Goal: Information Seeking & Learning: Learn about a topic

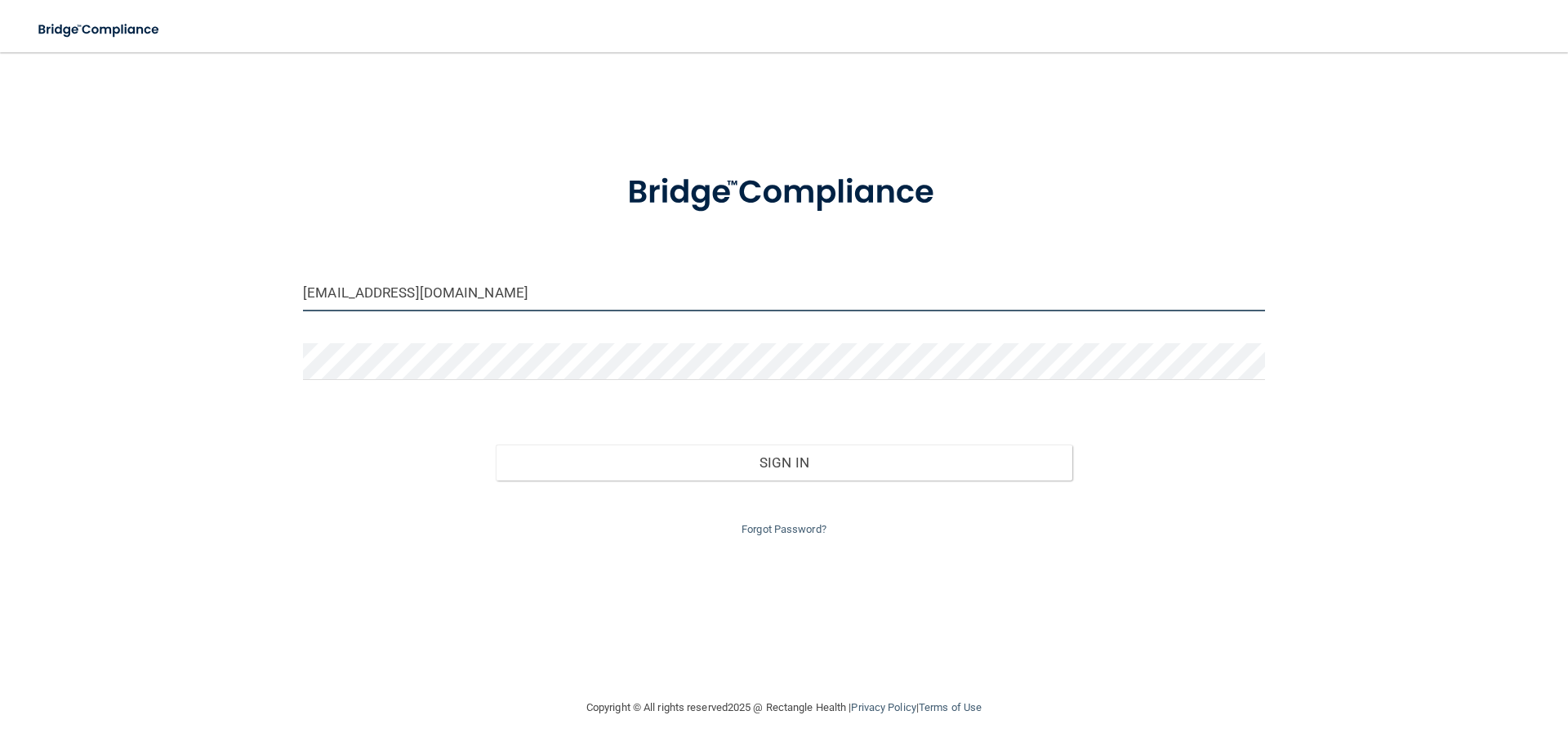
click at [547, 296] on input "hkaniasty@gmail.com" at bounding box center [784, 293] width 962 height 37
drag, startPoint x: 547, startPoint y: 296, endPoint x: 290, endPoint y: 296, distance: 257.0
click at [290, 296] on div "hkaniasty@gmail.com Invalid email/password. You don't have permission to access…" at bounding box center [784, 374] width 1502 height 613
type input "[EMAIL_ADDRESS][DOMAIN_NAME]"
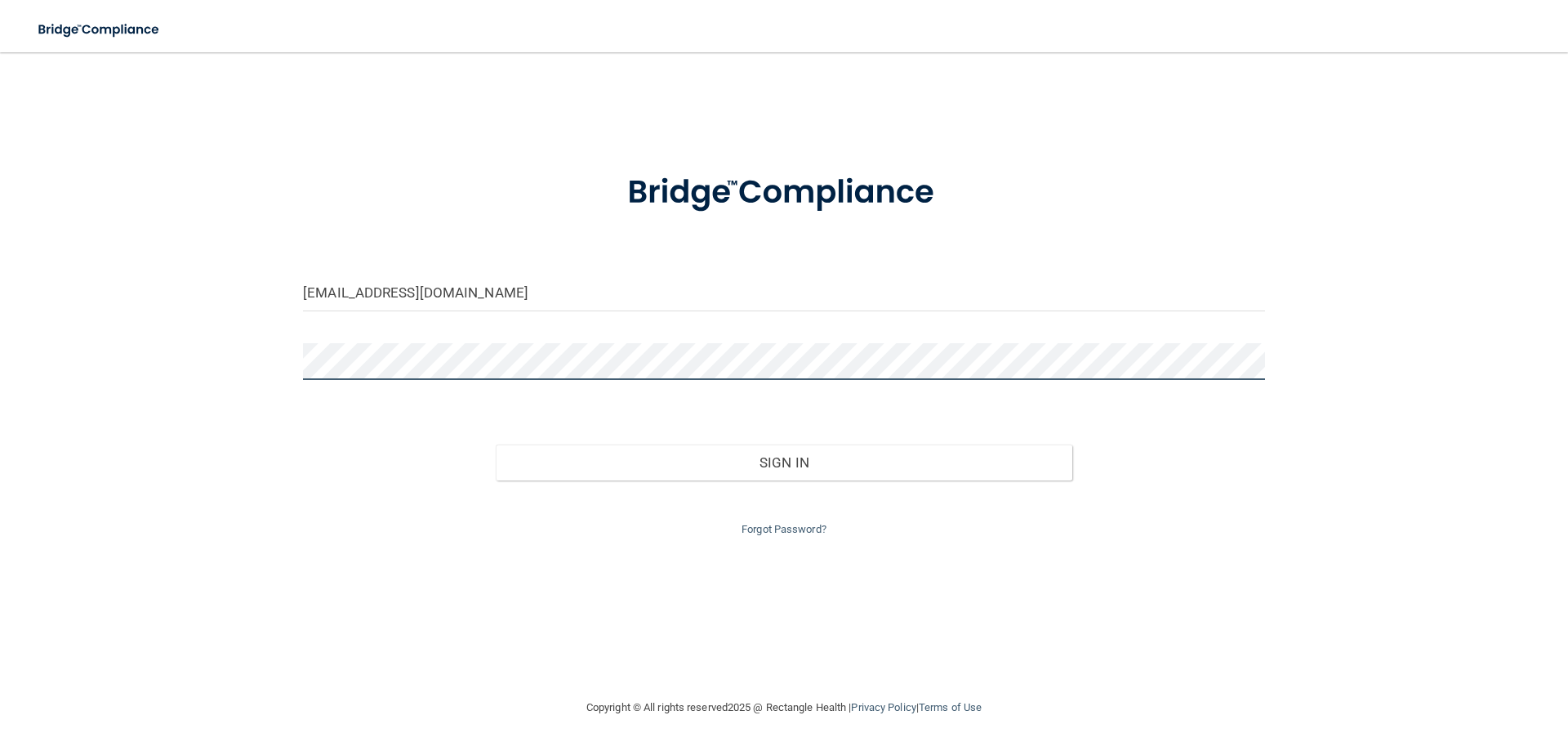
click at [243, 378] on div "terraw94@gmail.com Invalid email/password. You don't have permission to access …" at bounding box center [784, 374] width 1502 height 613
click at [496, 444] on button "Sign In" at bounding box center [784, 462] width 577 height 36
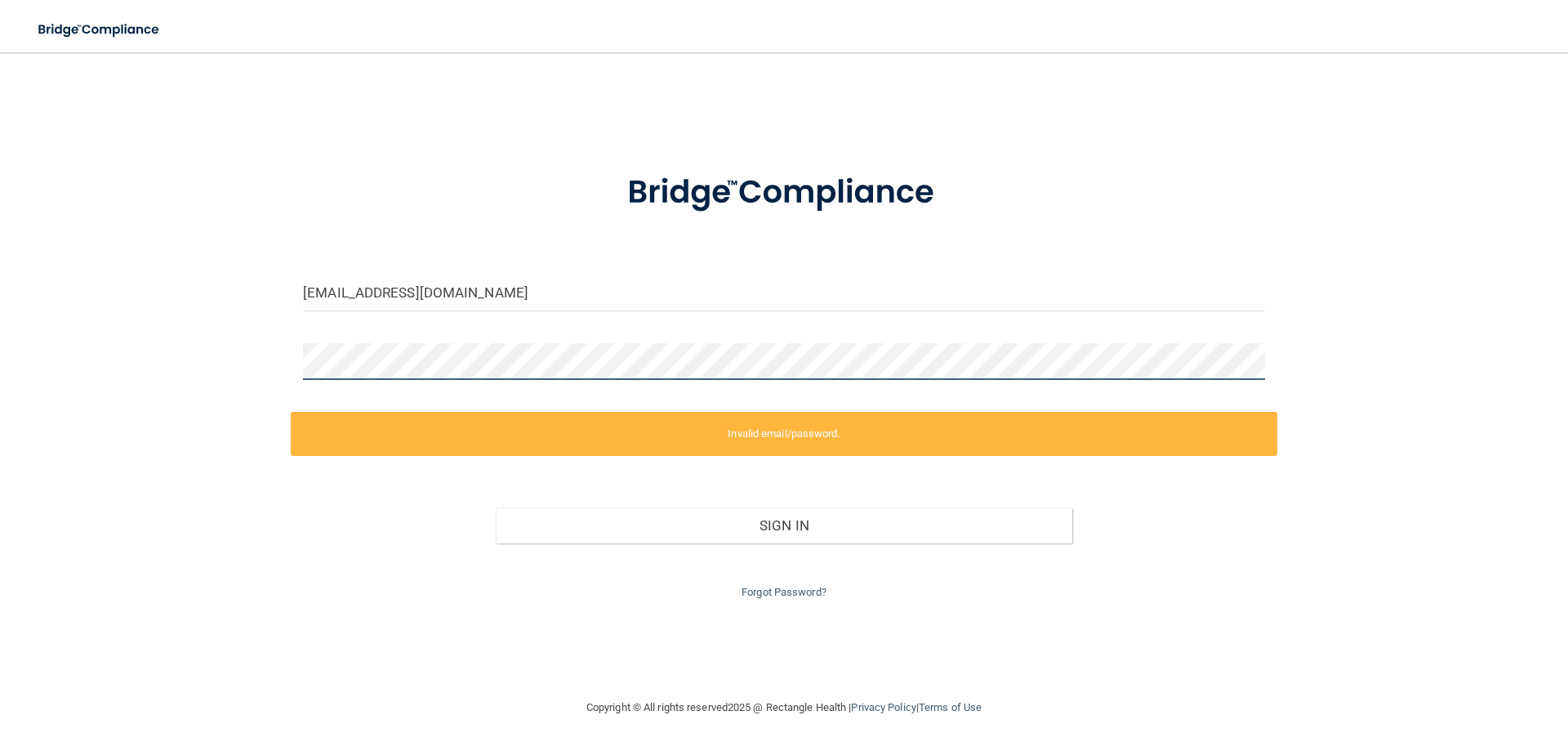
click at [214, 368] on div "terraw94@gmail.com Invalid email/password. You don't have permission to access …" at bounding box center [784, 374] width 1502 height 613
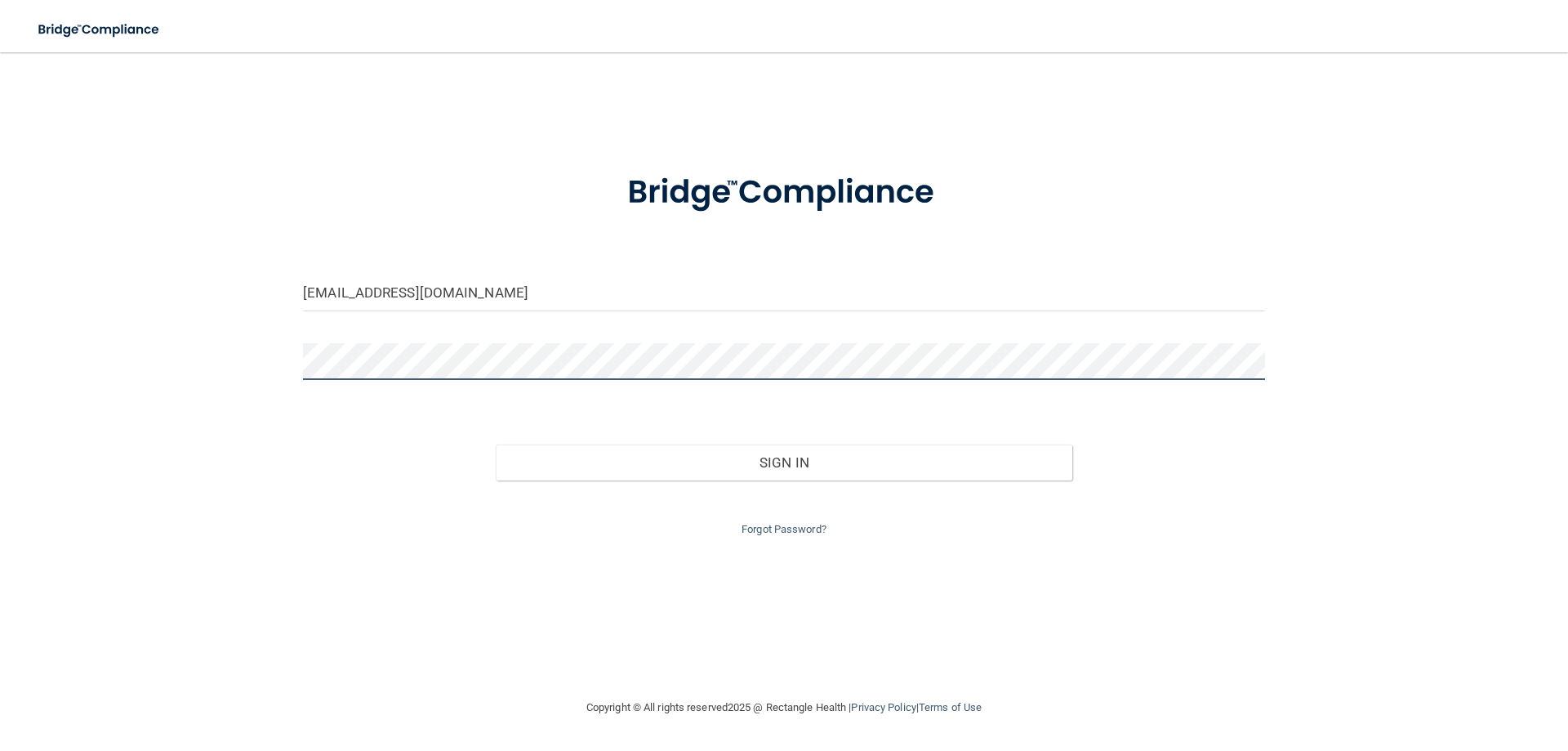
click at [496, 444] on button "Sign In" at bounding box center [784, 462] width 577 height 36
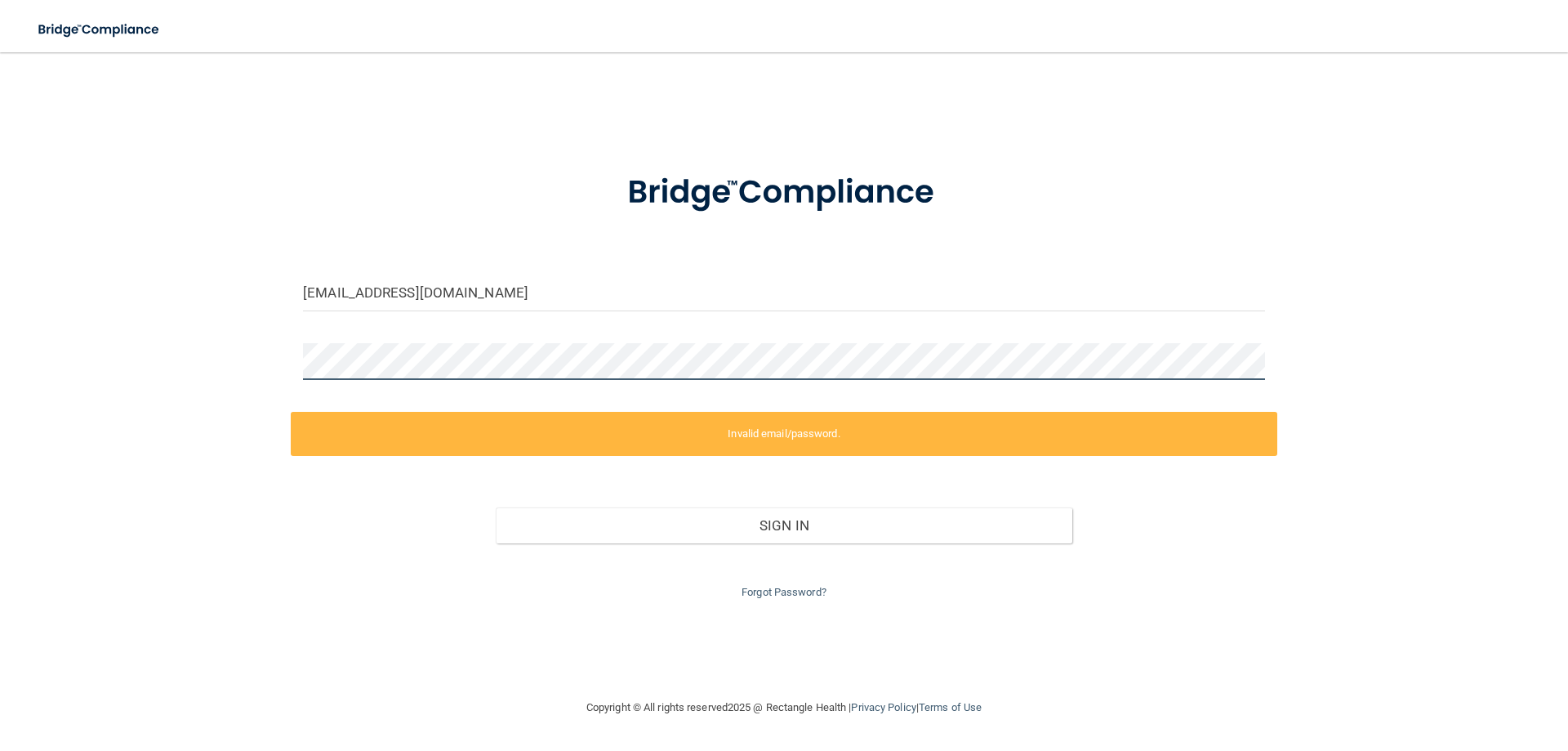
click at [496, 508] on button "Sign In" at bounding box center [784, 526] width 577 height 36
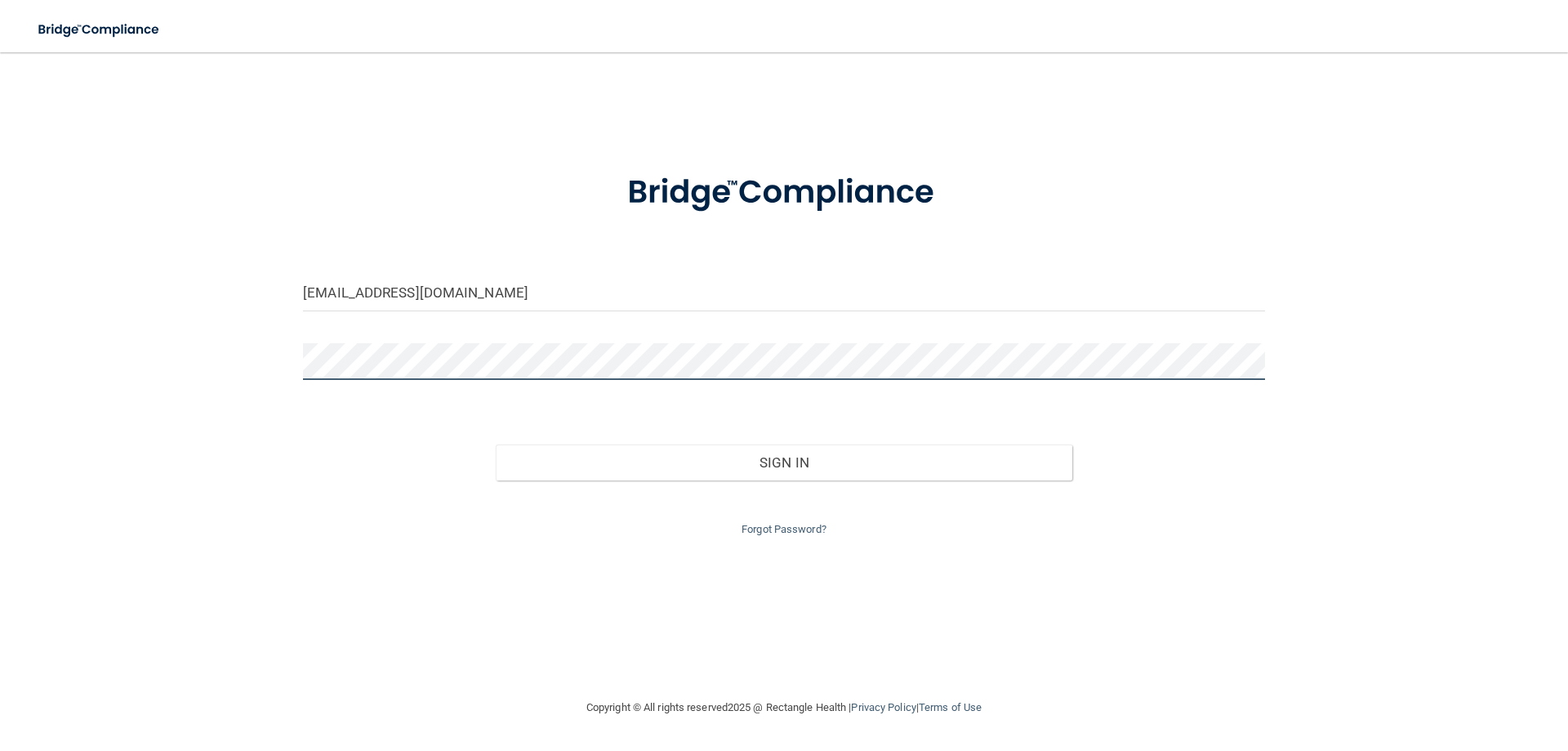
click at [257, 372] on div "terraw94@gmail.com Invalid email/password. You don't have permission to access …" at bounding box center [784, 374] width 1502 height 613
click at [496, 444] on button "Sign In" at bounding box center [784, 462] width 577 height 36
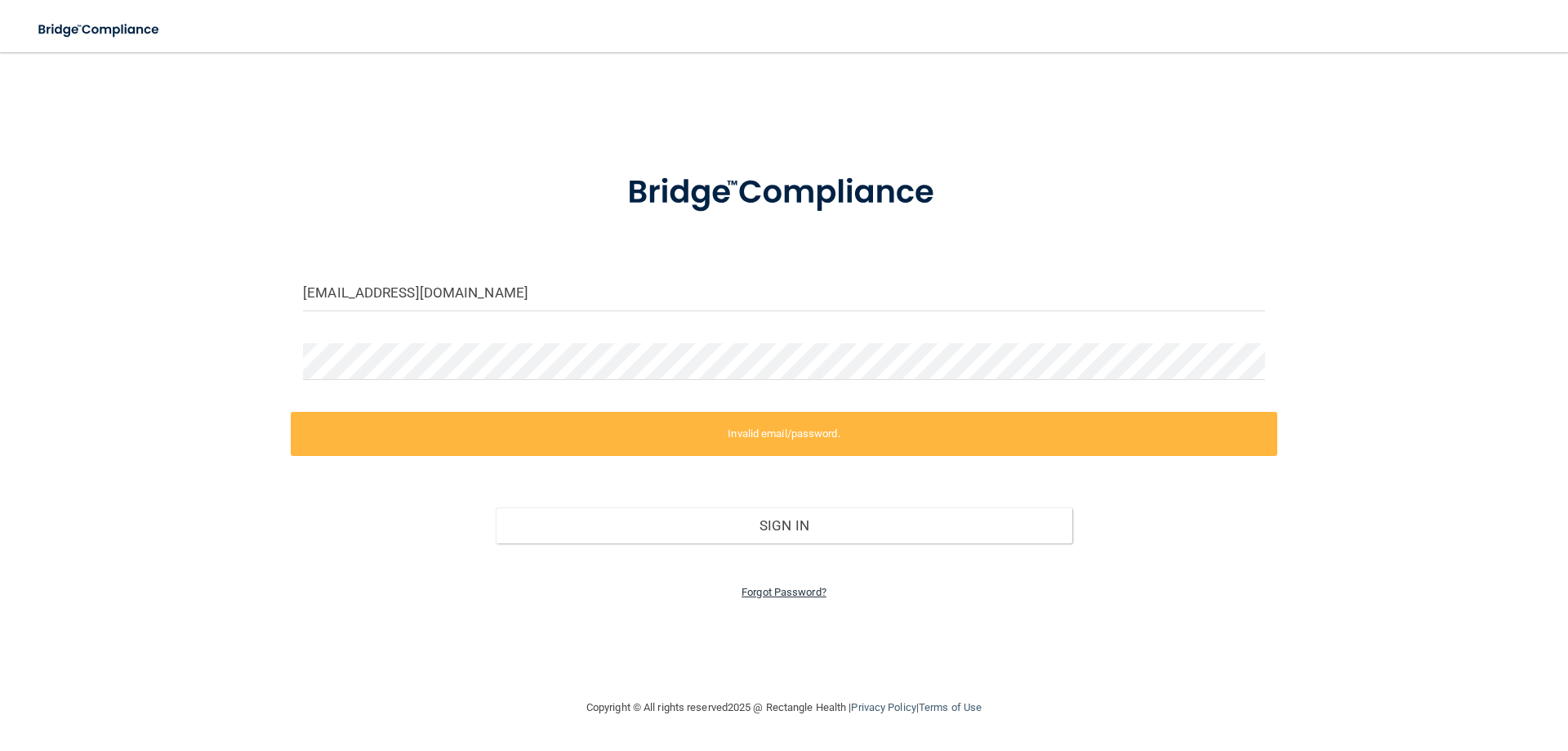
click at [790, 587] on link "Forgot Password?" at bounding box center [784, 591] width 85 height 12
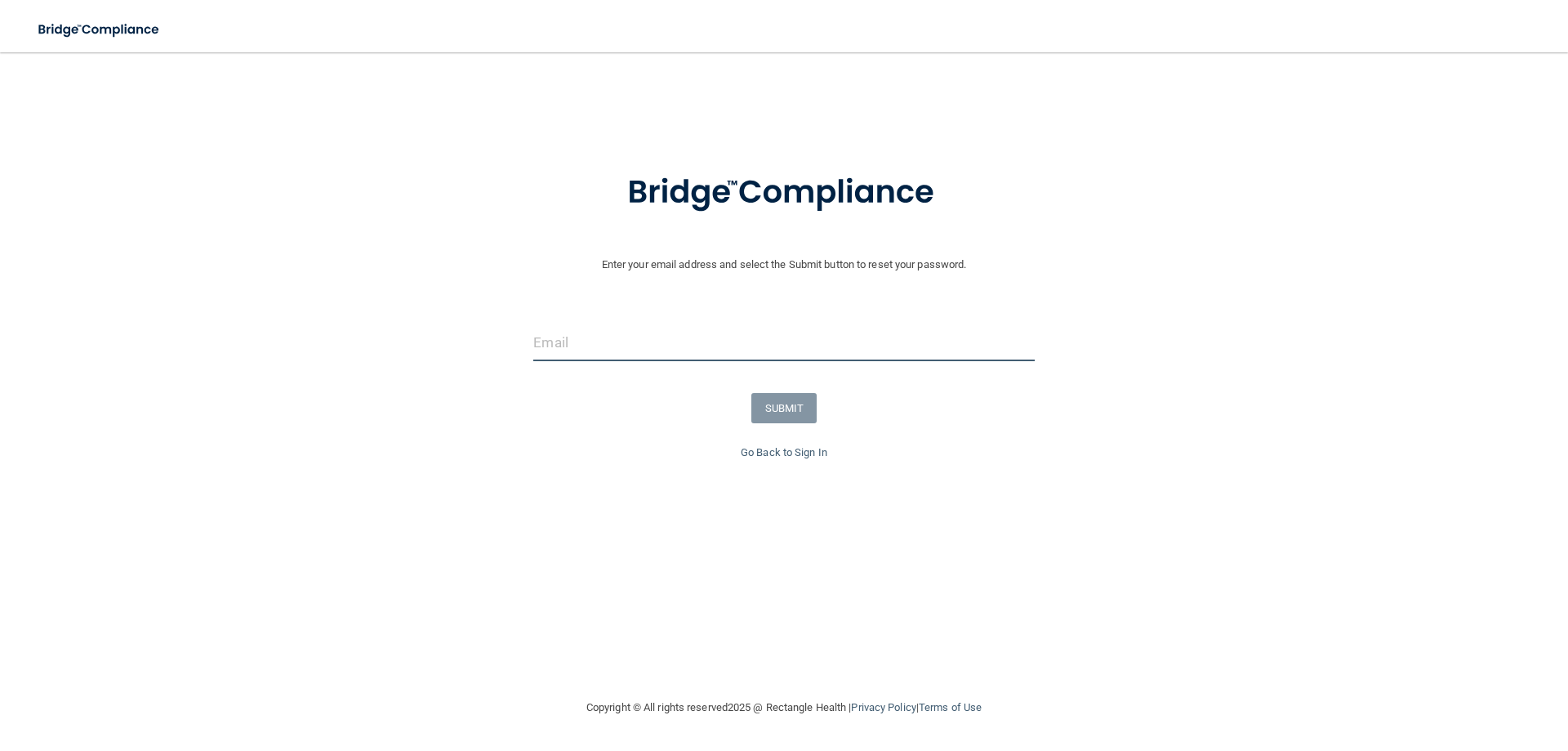
click at [662, 359] on input "email" at bounding box center [783, 342] width 501 height 37
type input "[EMAIL_ADDRESS][DOMAIN_NAME]"
click at [781, 418] on button "SUBMIT" at bounding box center [784, 408] width 66 height 30
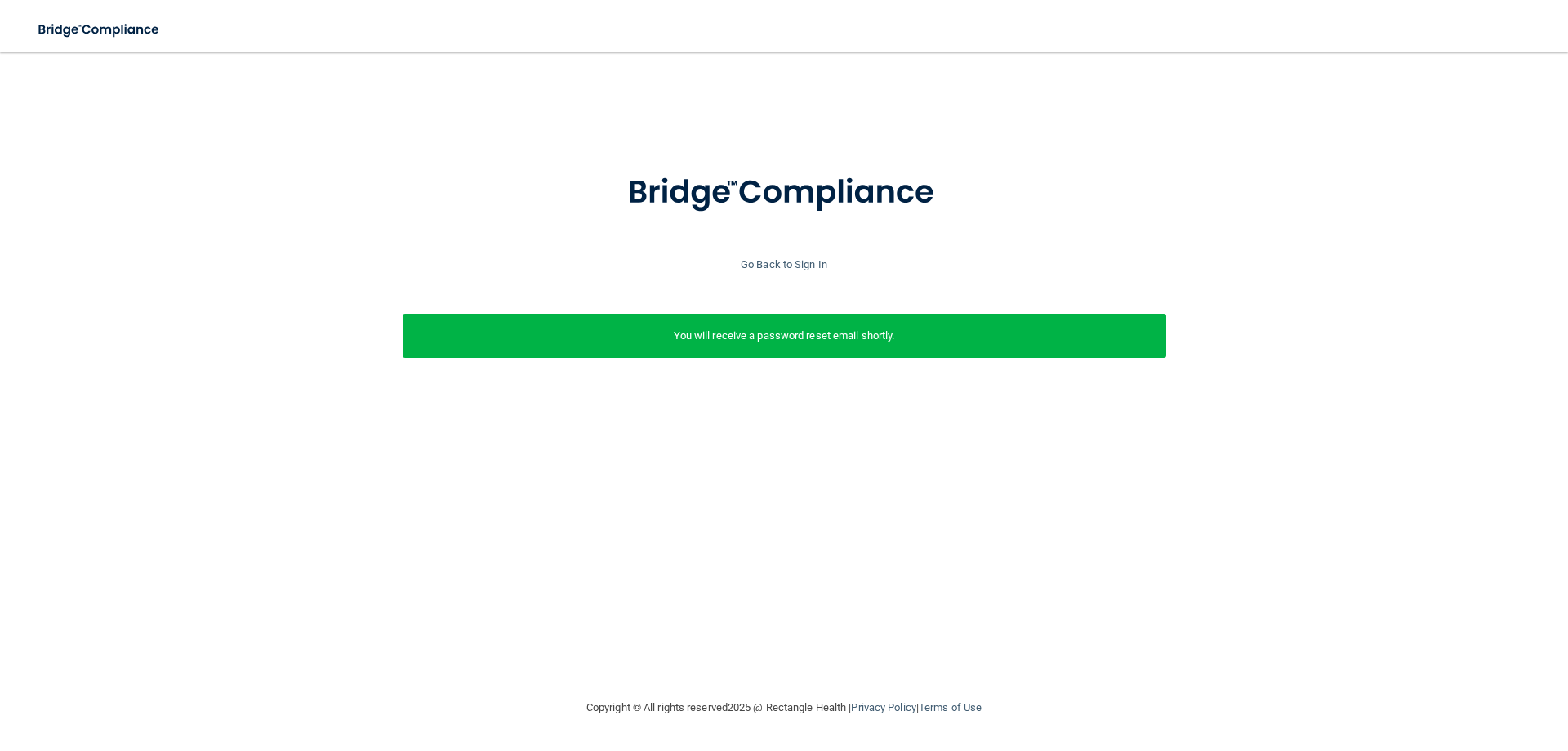
click at [864, 342] on p "You will receive a password reset email shortly." at bounding box center [784, 336] width 739 height 20
click at [782, 264] on link "Go Back to Sign In" at bounding box center [784, 264] width 86 height 12
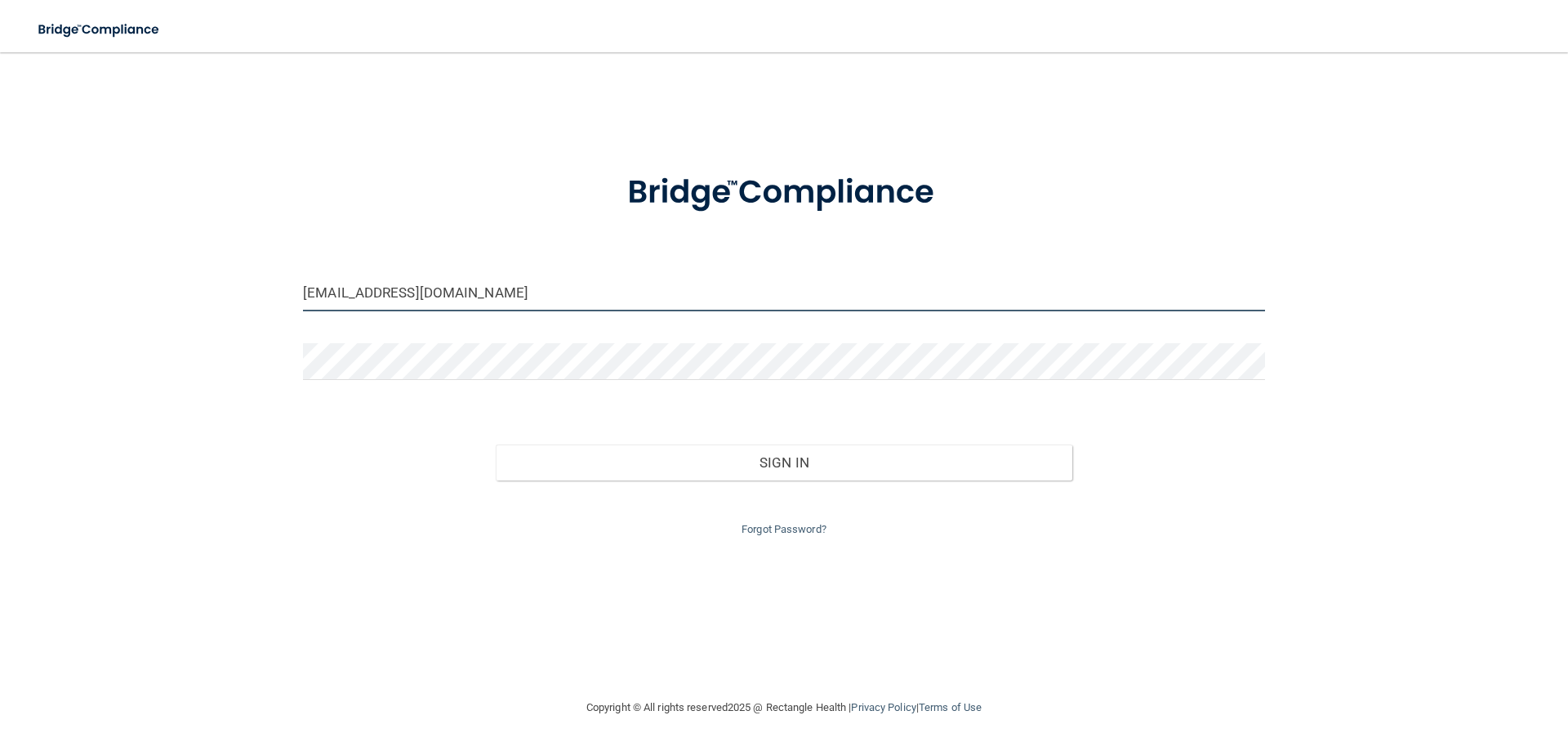
drag, startPoint x: 747, startPoint y: 306, endPoint x: 221, endPoint y: 288, distance: 526.3
click at [221, 288] on div "hkaniasty@gmail.com Invalid email/password. You don't have permission to access…" at bounding box center [784, 374] width 1502 height 613
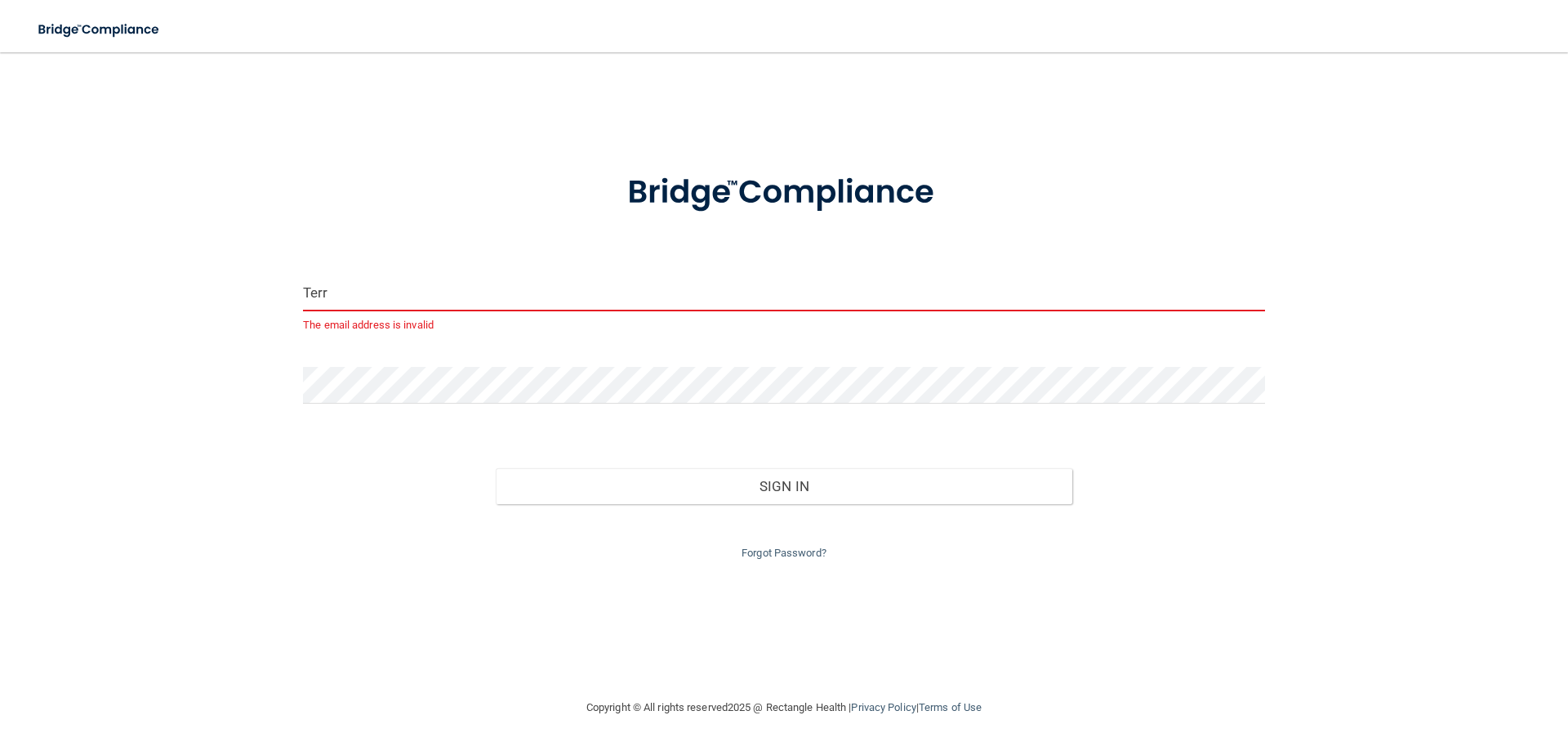
type input "[EMAIL_ADDRESS][DOMAIN_NAME]"
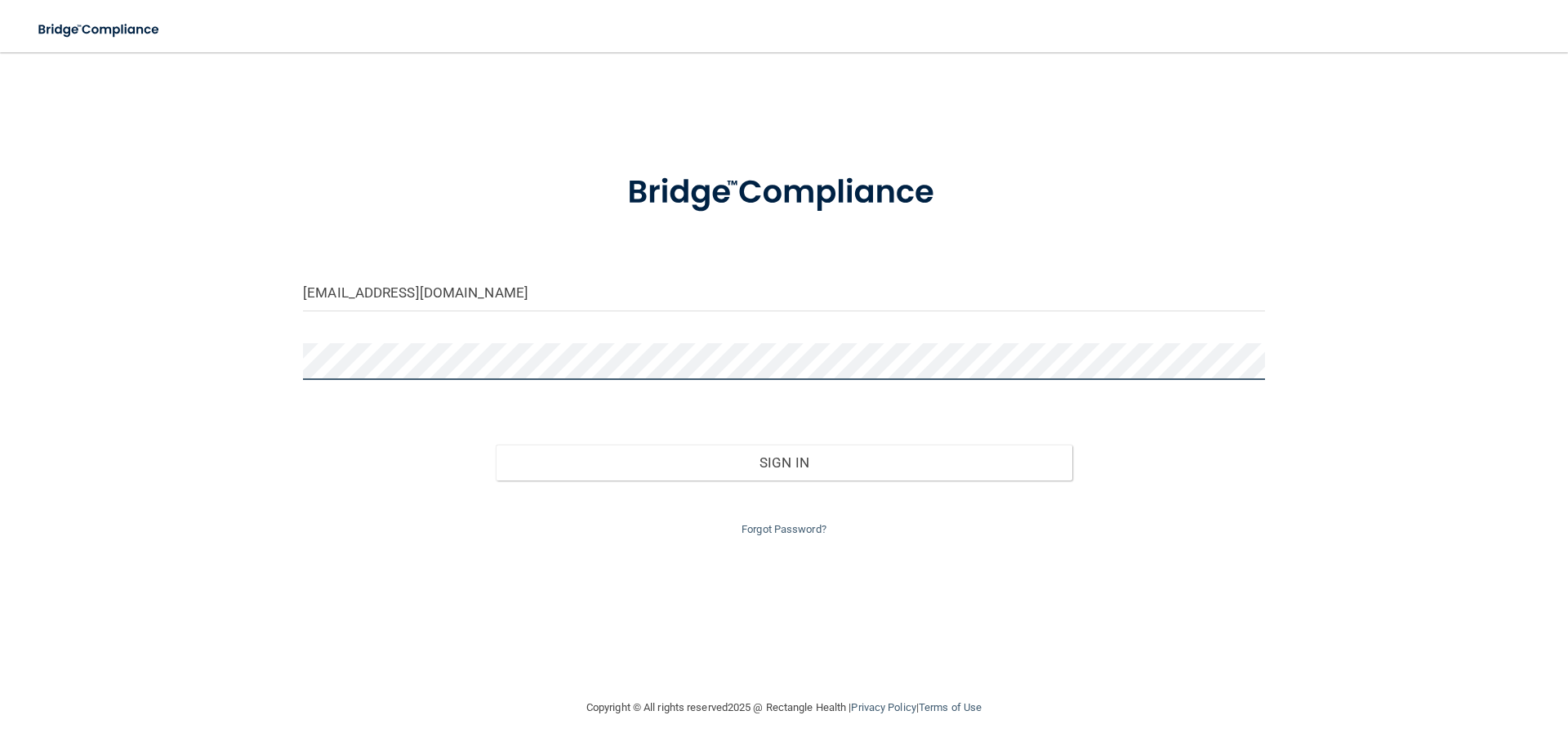
click at [229, 359] on div "terraw94@gmail.com Invalid email/password. You don't have permission to access …" at bounding box center [784, 374] width 1502 height 613
click at [496, 444] on button "Sign In" at bounding box center [784, 462] width 577 height 36
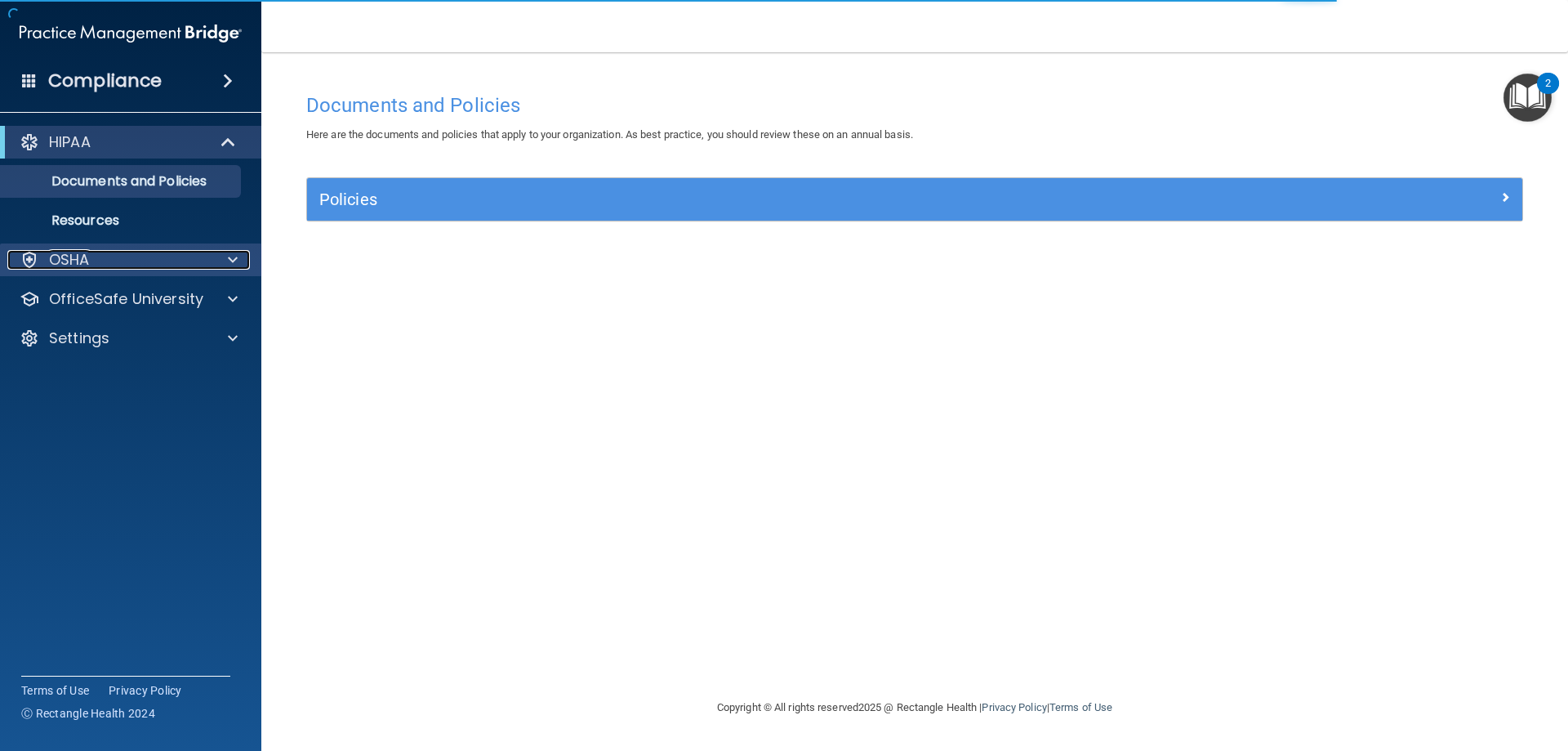
click at [229, 258] on span at bounding box center [233, 260] width 10 height 20
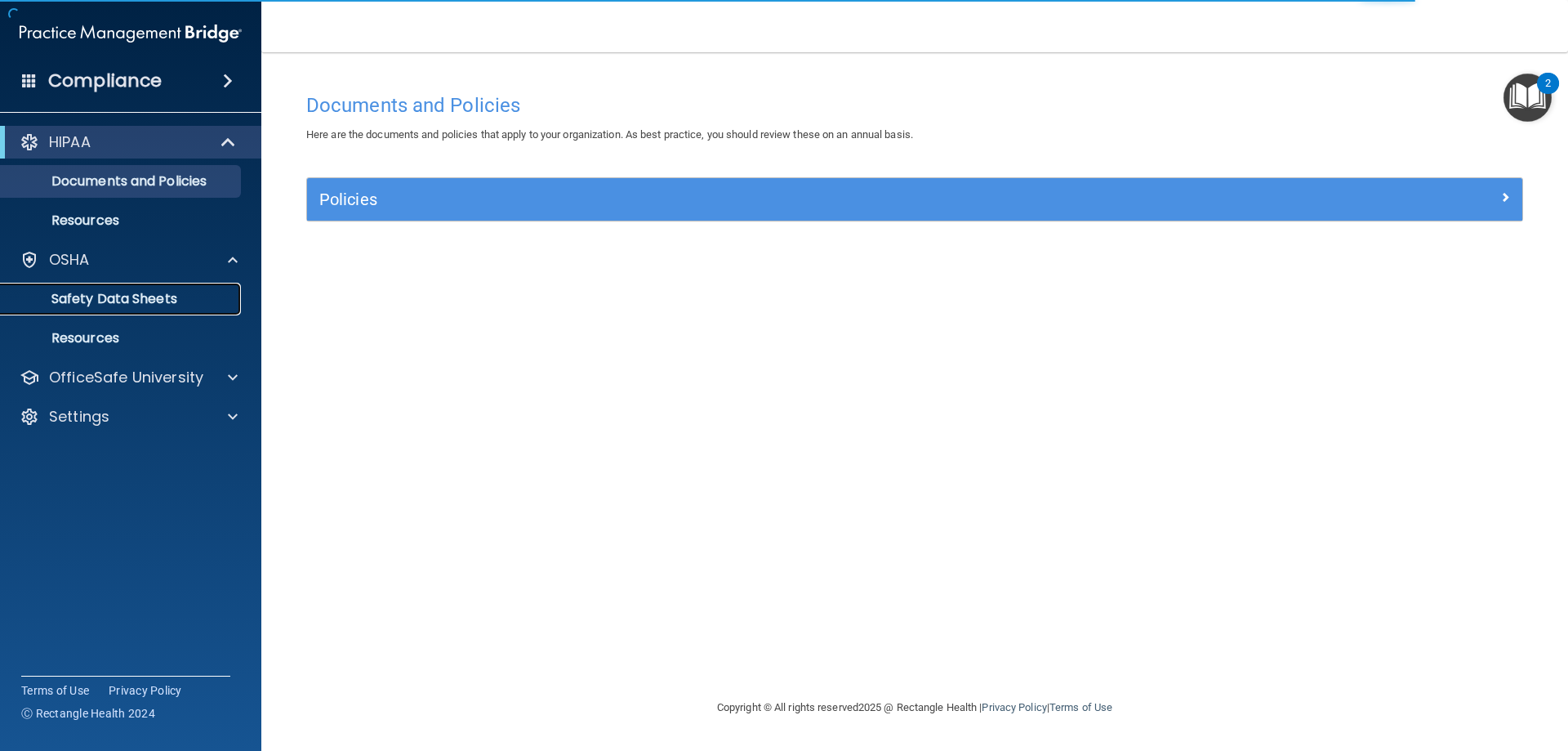
click at [187, 301] on p "Safety Data Sheets" at bounding box center [122, 299] width 223 height 16
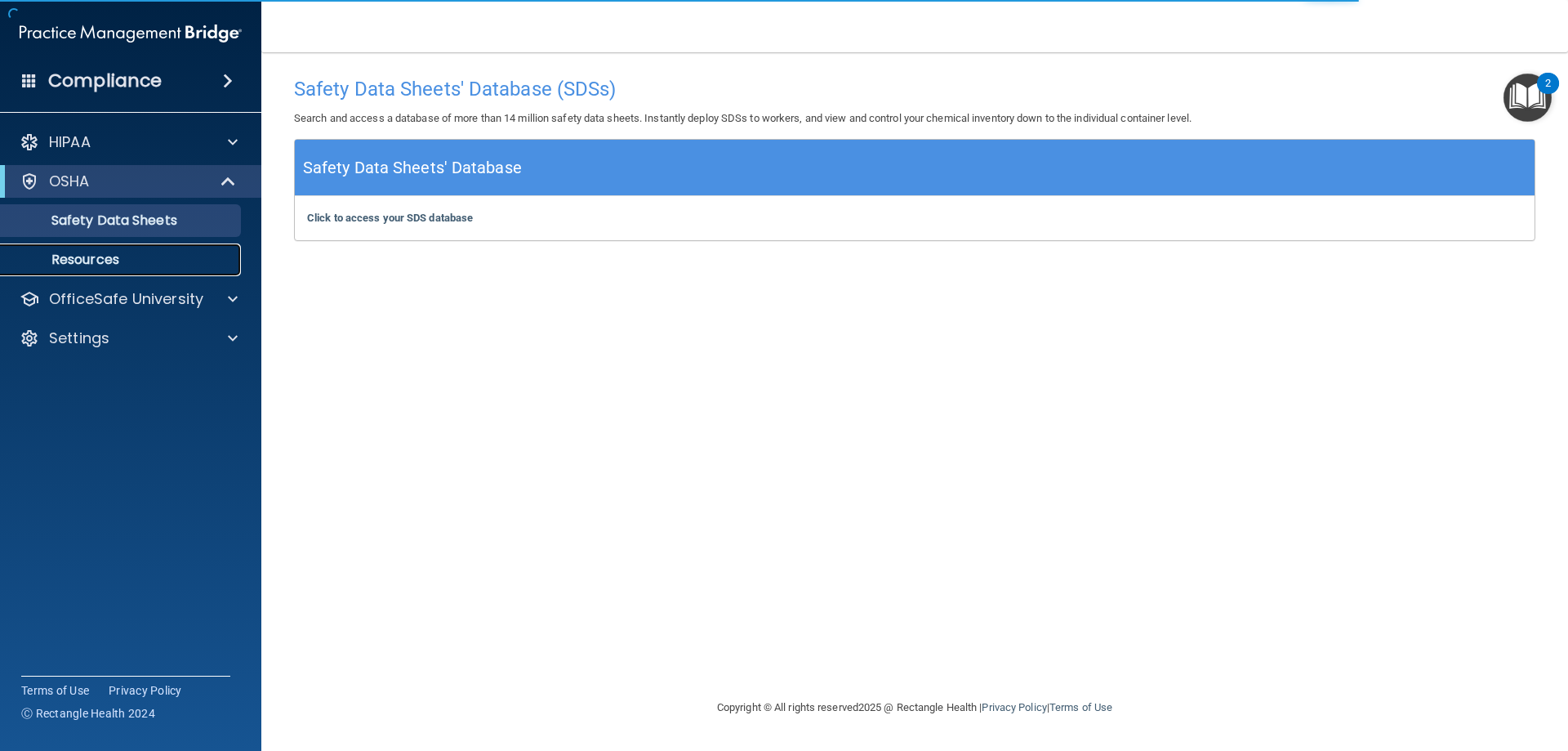
click at [162, 271] on link "Resources" at bounding box center [112, 260] width 257 height 33
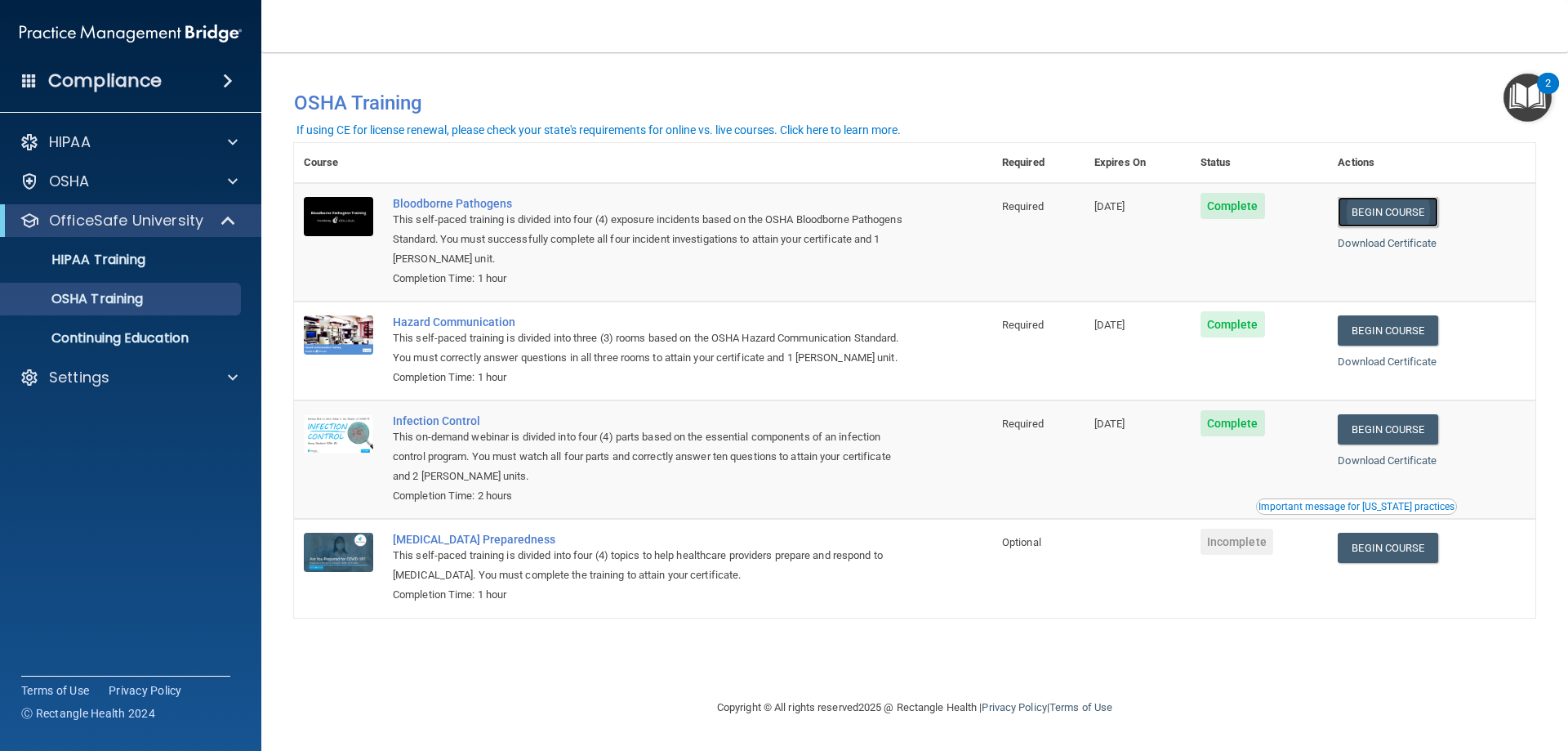
click at [1400, 225] on link "Begin Course" at bounding box center [1387, 211] width 99 height 30
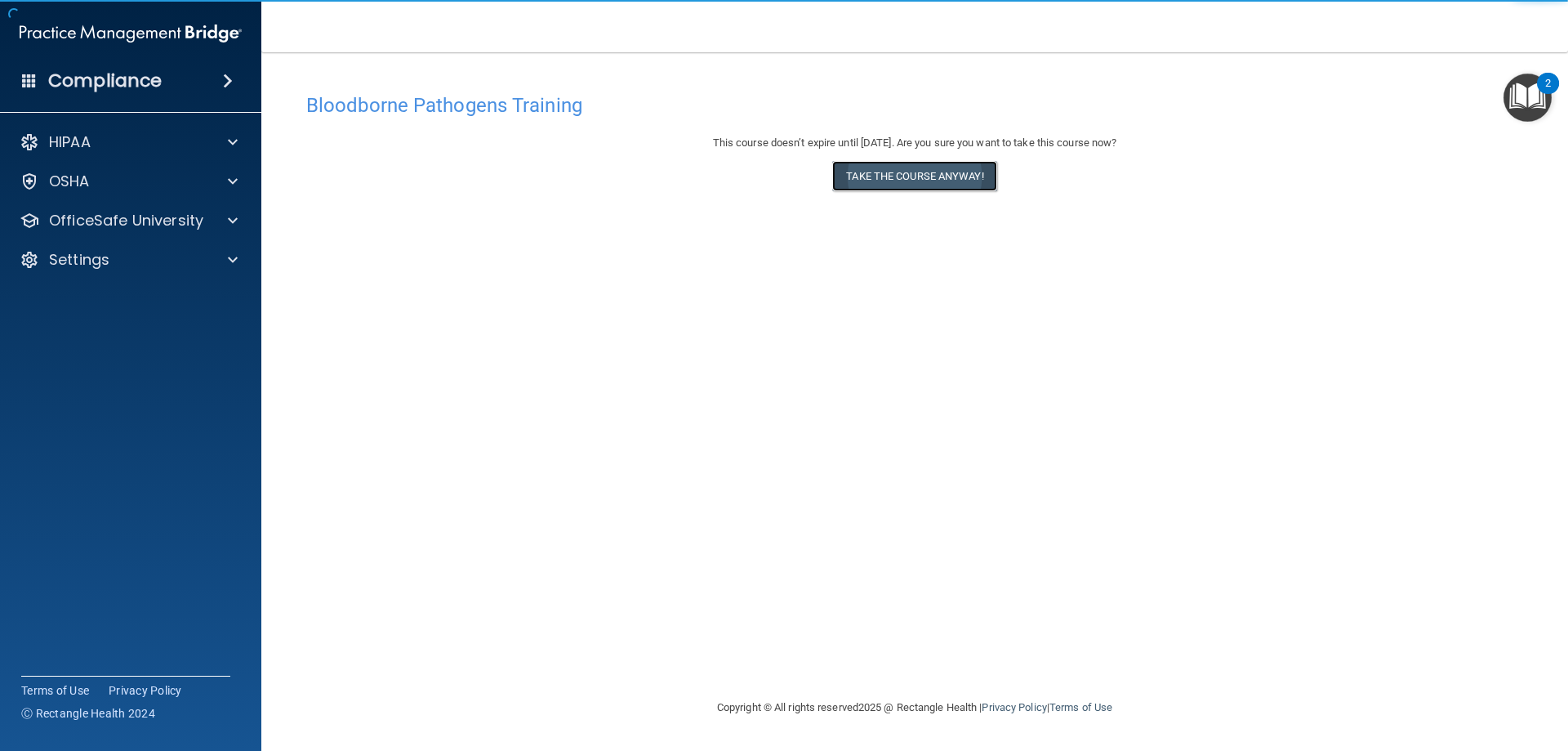
click at [902, 177] on button "Take the course anyway!" at bounding box center [914, 176] width 164 height 30
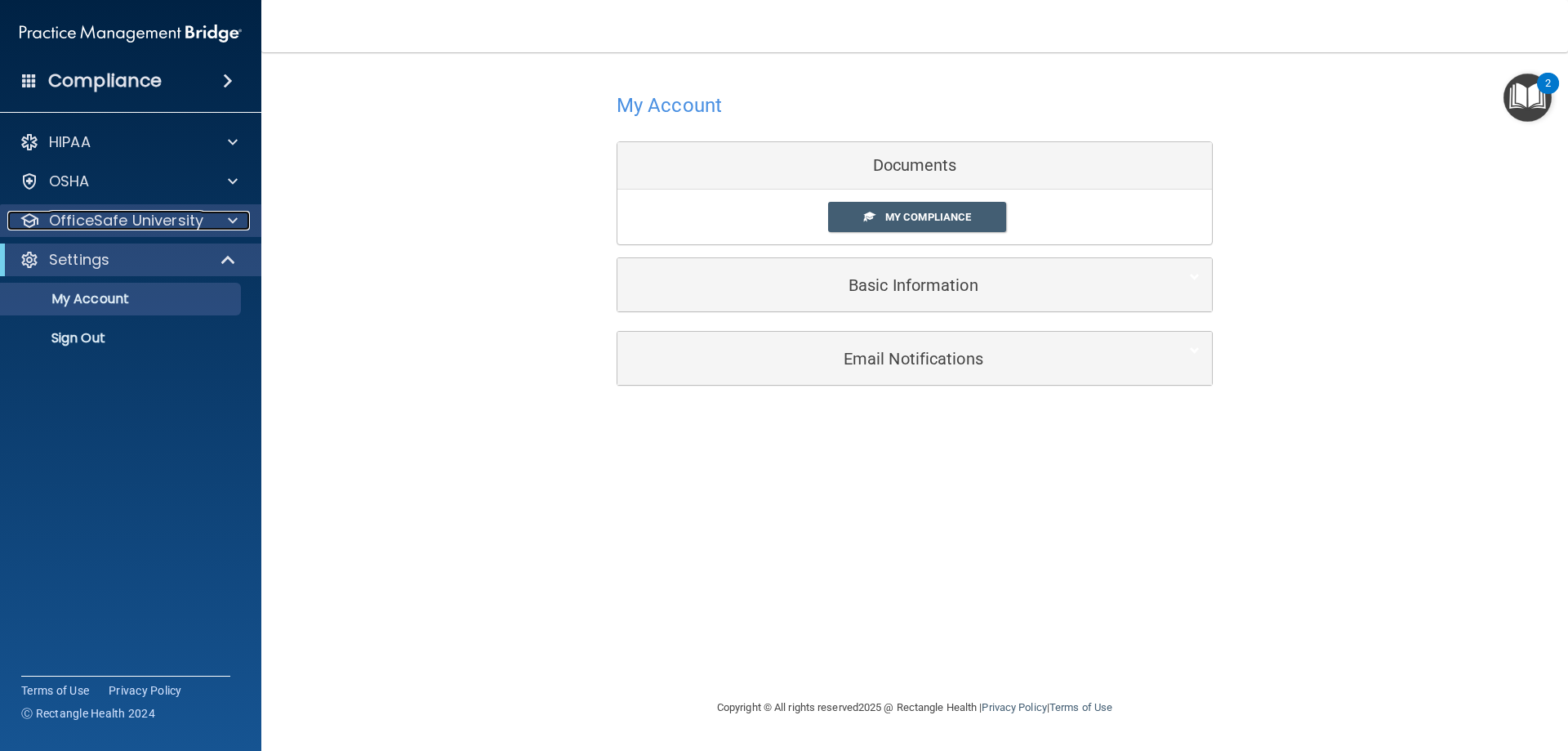
click at [178, 226] on p "OfficeSafe University" at bounding box center [127, 220] width 155 height 20
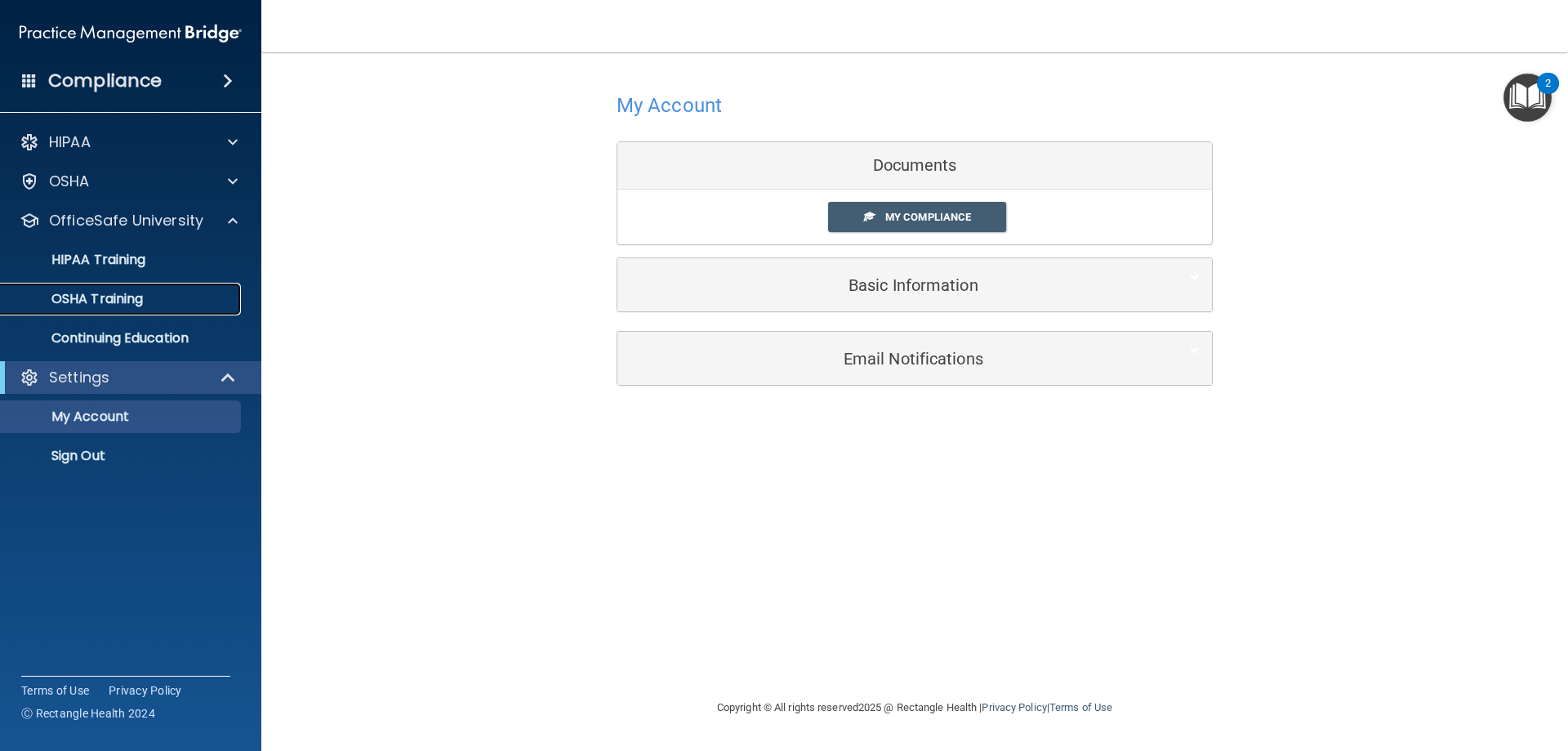
click at [131, 287] on link "OSHA Training" at bounding box center [112, 299] width 257 height 33
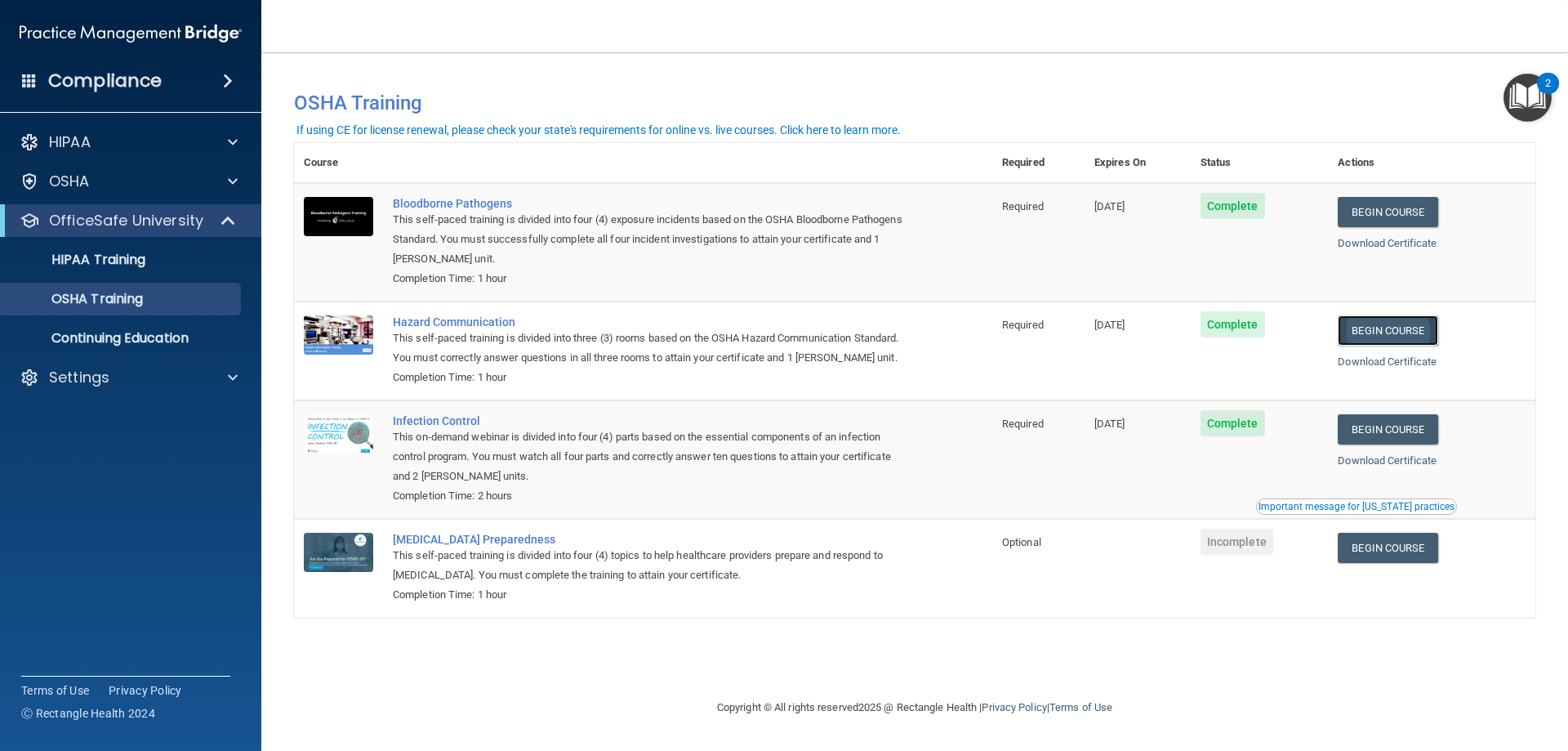
click at [1385, 336] on link "Begin Course" at bounding box center [1387, 330] width 99 height 30
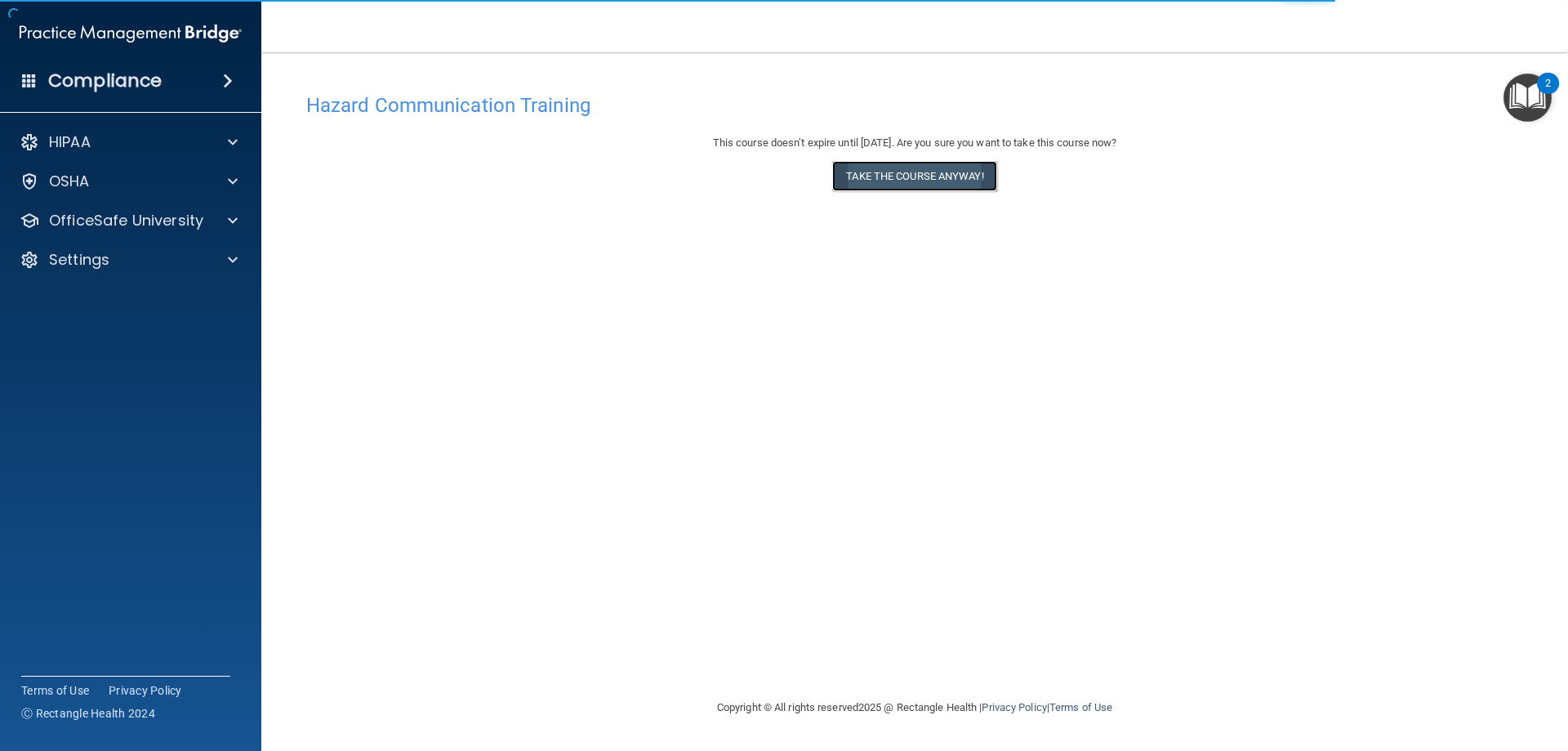
click at [925, 178] on button "Take the course anyway!" at bounding box center [914, 176] width 164 height 30
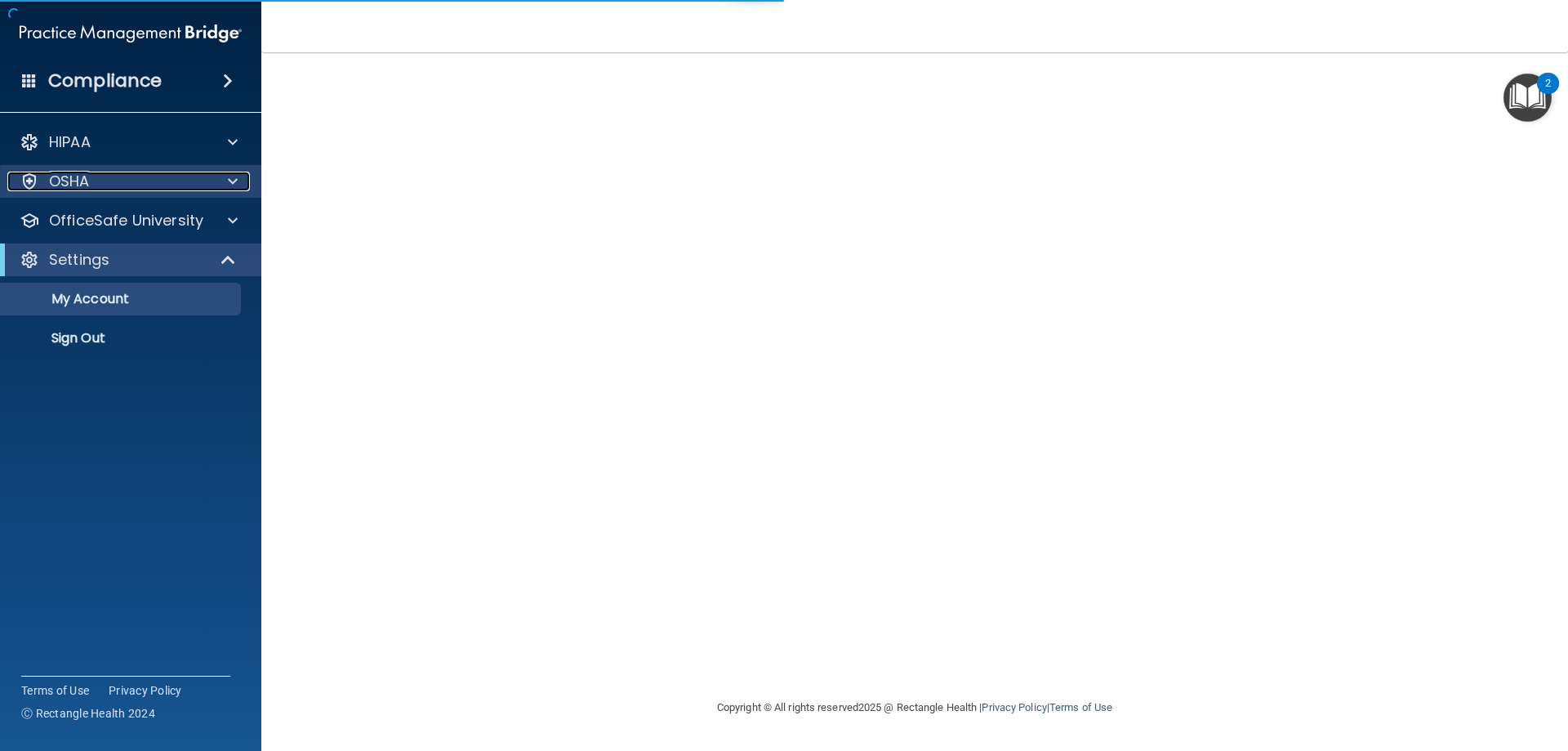
click at [153, 188] on div "OSHA" at bounding box center [109, 182] width 202 height 20
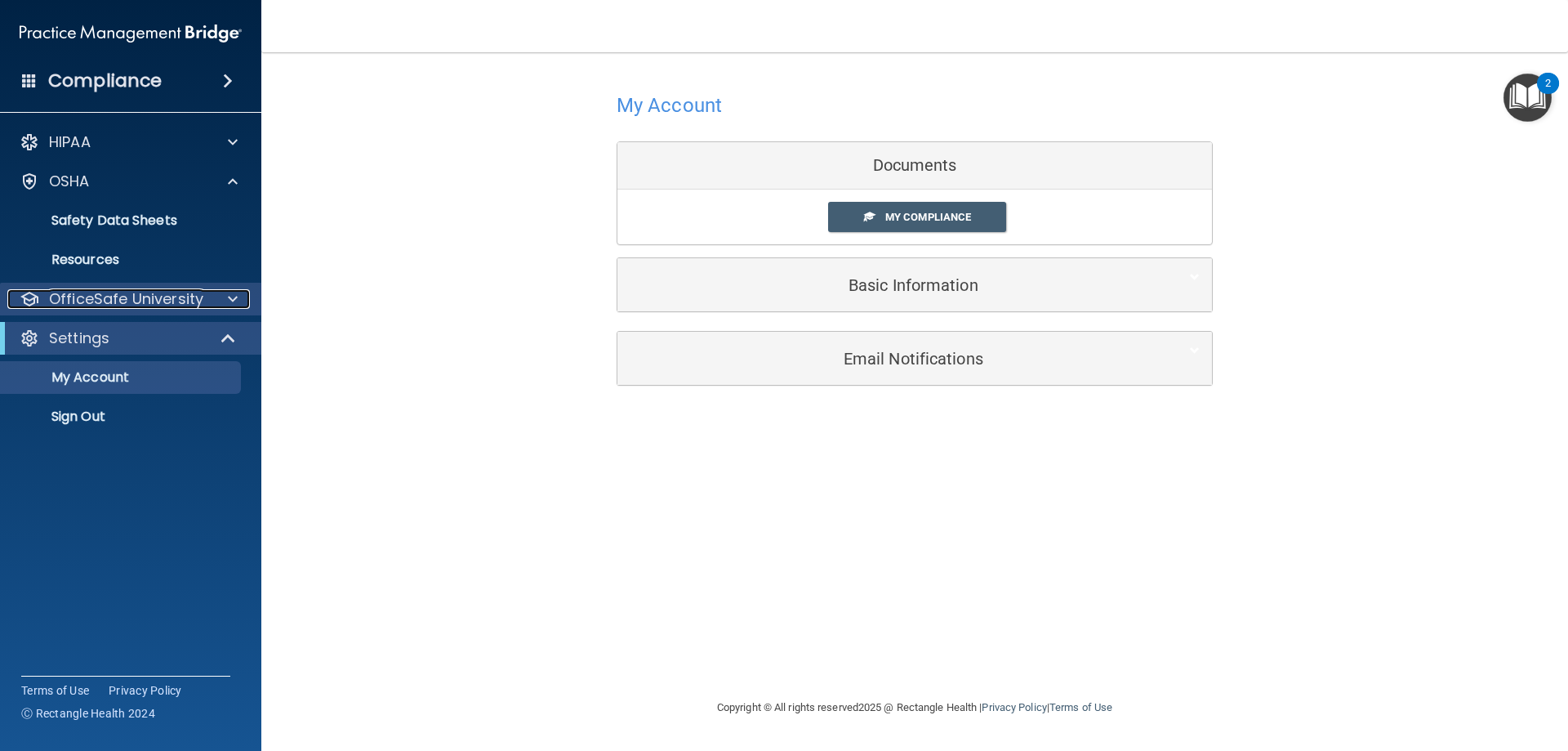
click at [129, 299] on p "OfficeSafe University" at bounding box center [127, 299] width 155 height 20
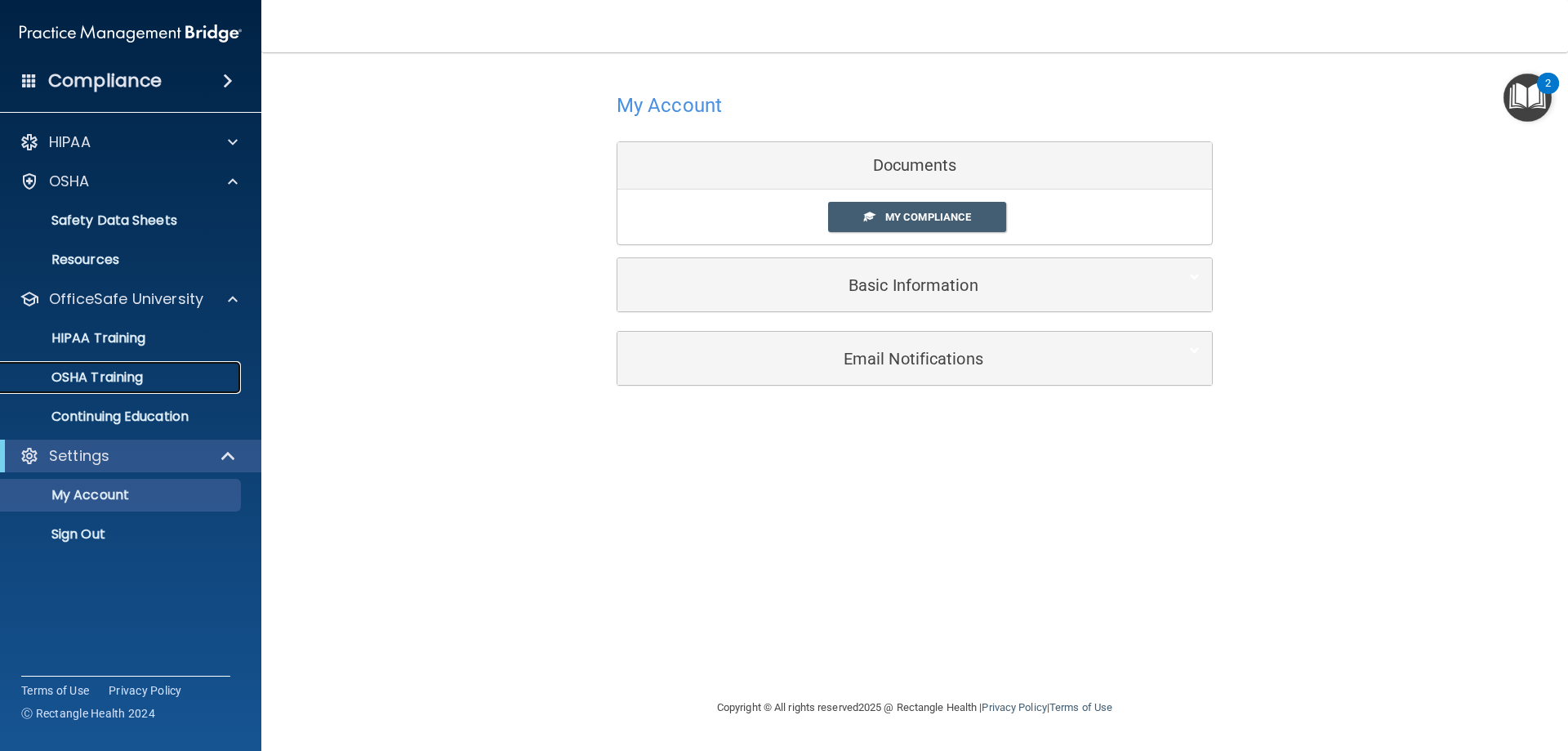
click at [142, 382] on p "OSHA Training" at bounding box center [76, 378] width 132 height 16
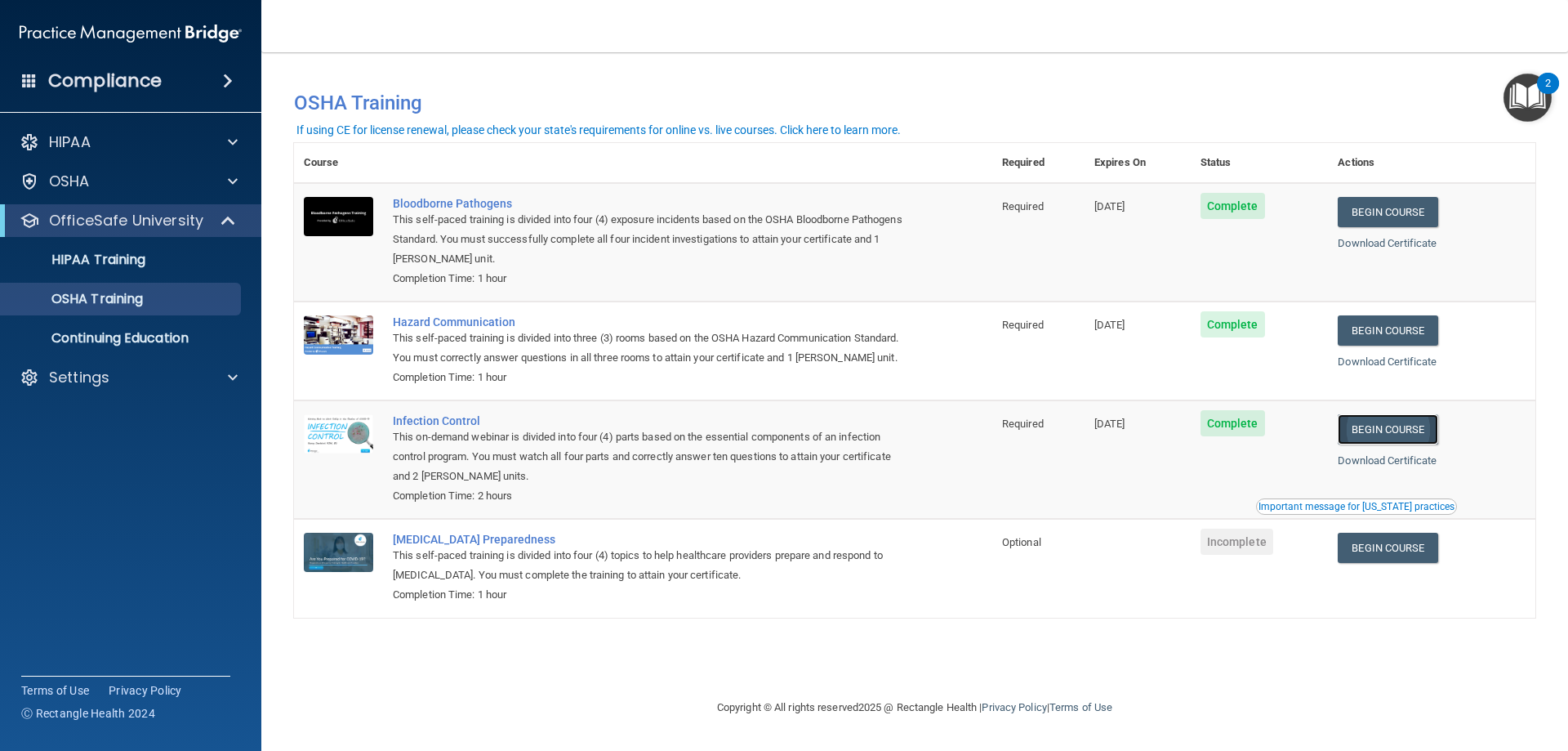
click at [1376, 427] on link "Begin Course" at bounding box center [1387, 429] width 99 height 30
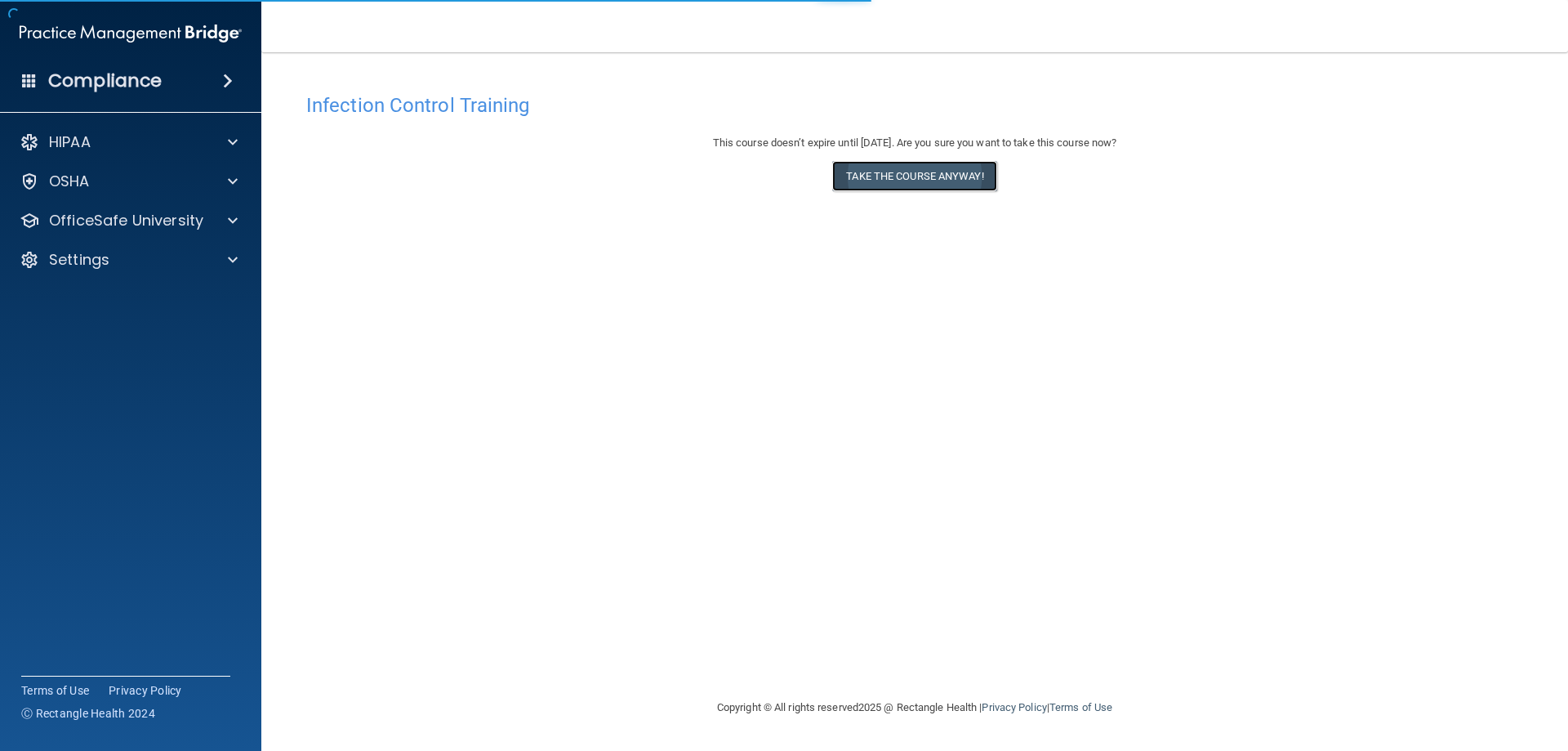
click at [878, 186] on button "Take the course anyway!" at bounding box center [914, 176] width 164 height 30
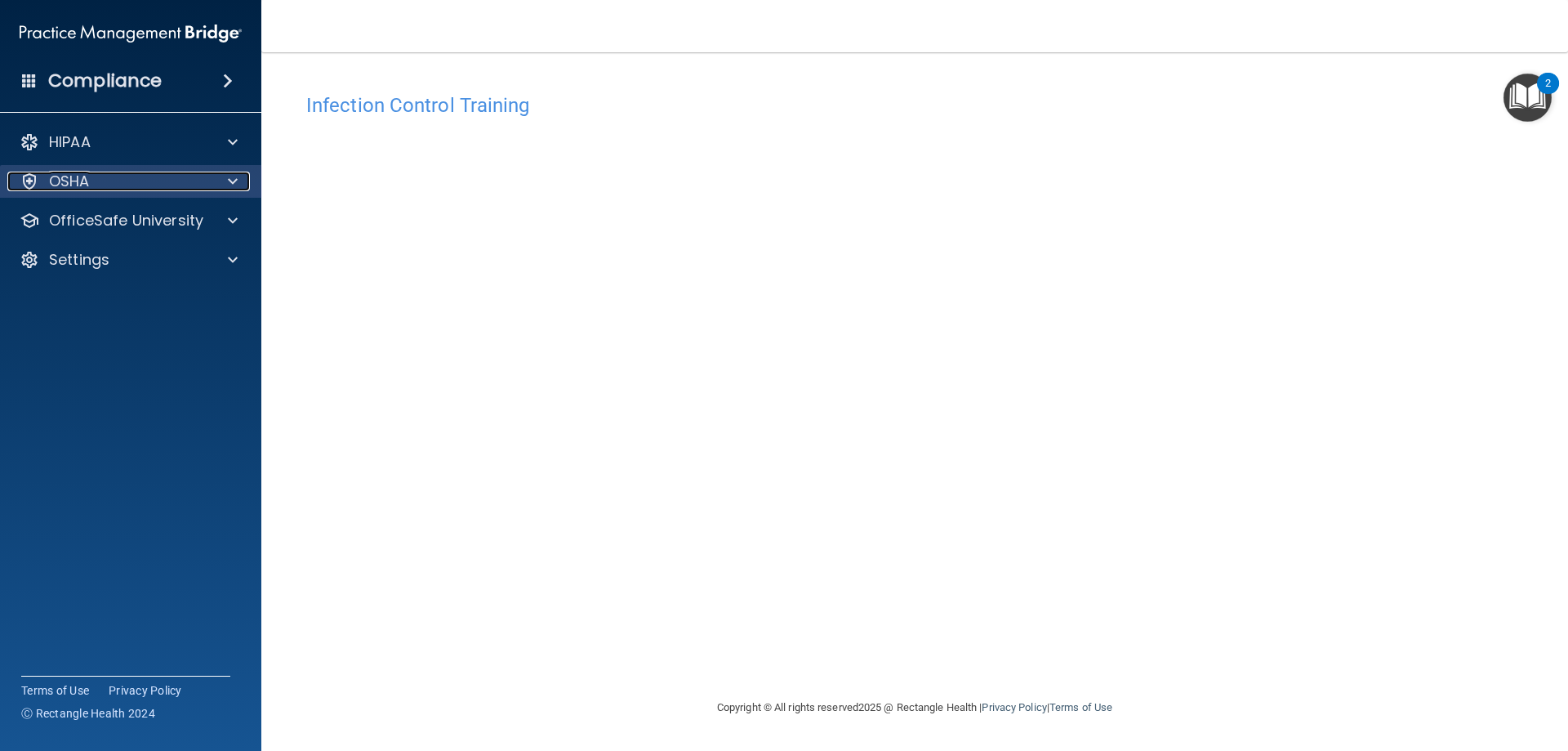
click at [114, 180] on div "OSHA" at bounding box center [109, 182] width 202 height 20
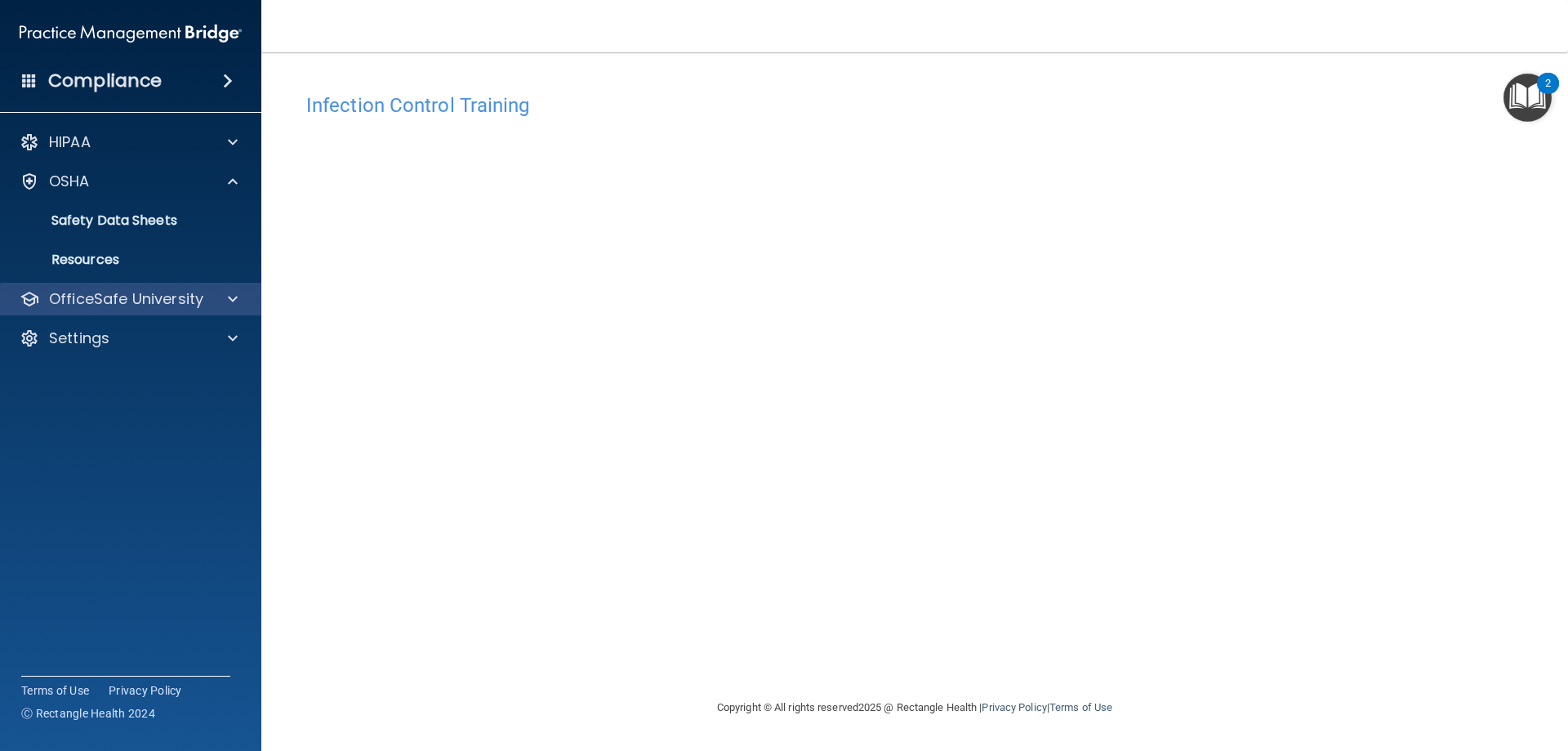
click at [91, 288] on div "OfficeSafe University" at bounding box center [131, 299] width 262 height 33
click at [114, 305] on p "OfficeSafe University" at bounding box center [127, 299] width 155 height 20
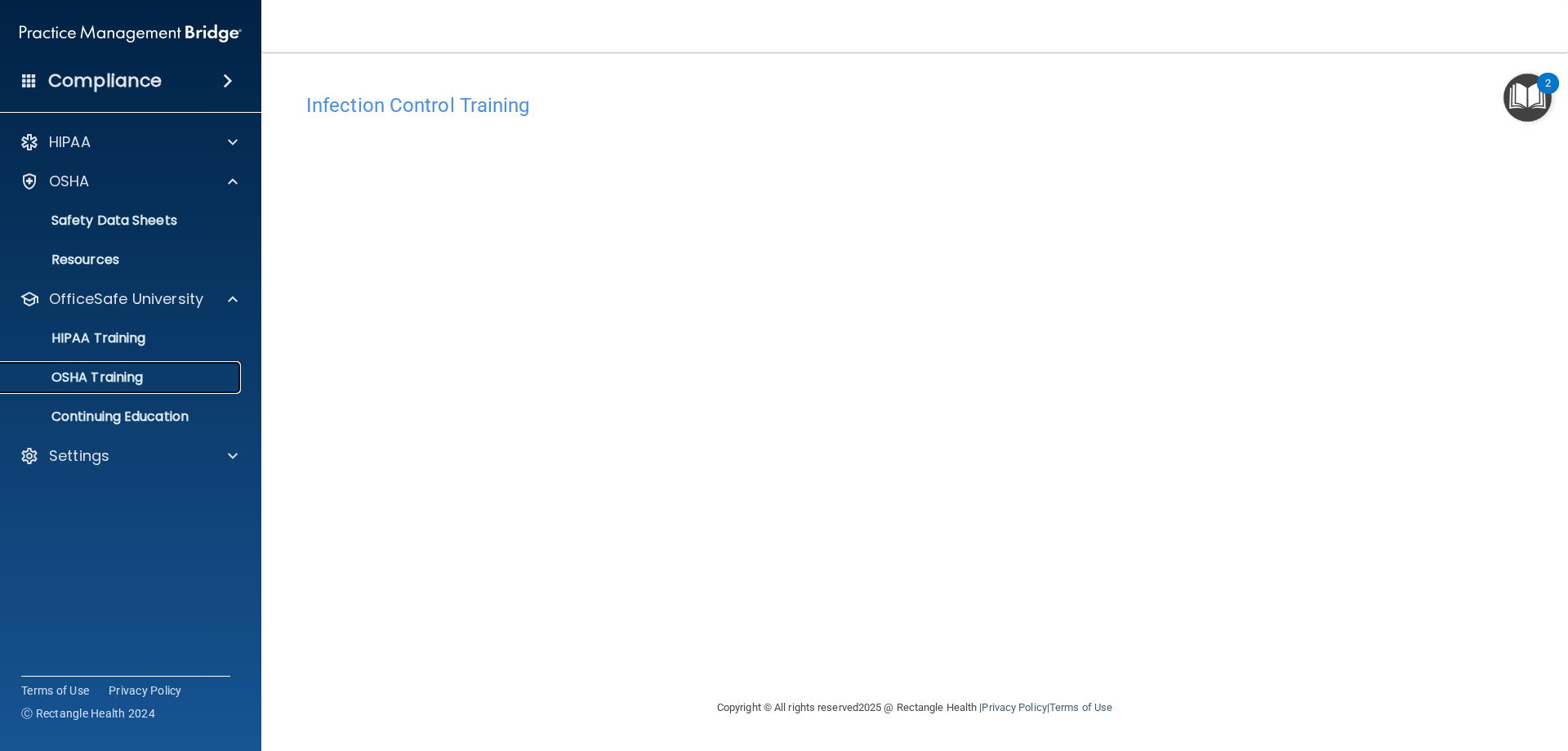
click at [104, 383] on p "OSHA Training" at bounding box center [76, 378] width 132 height 16
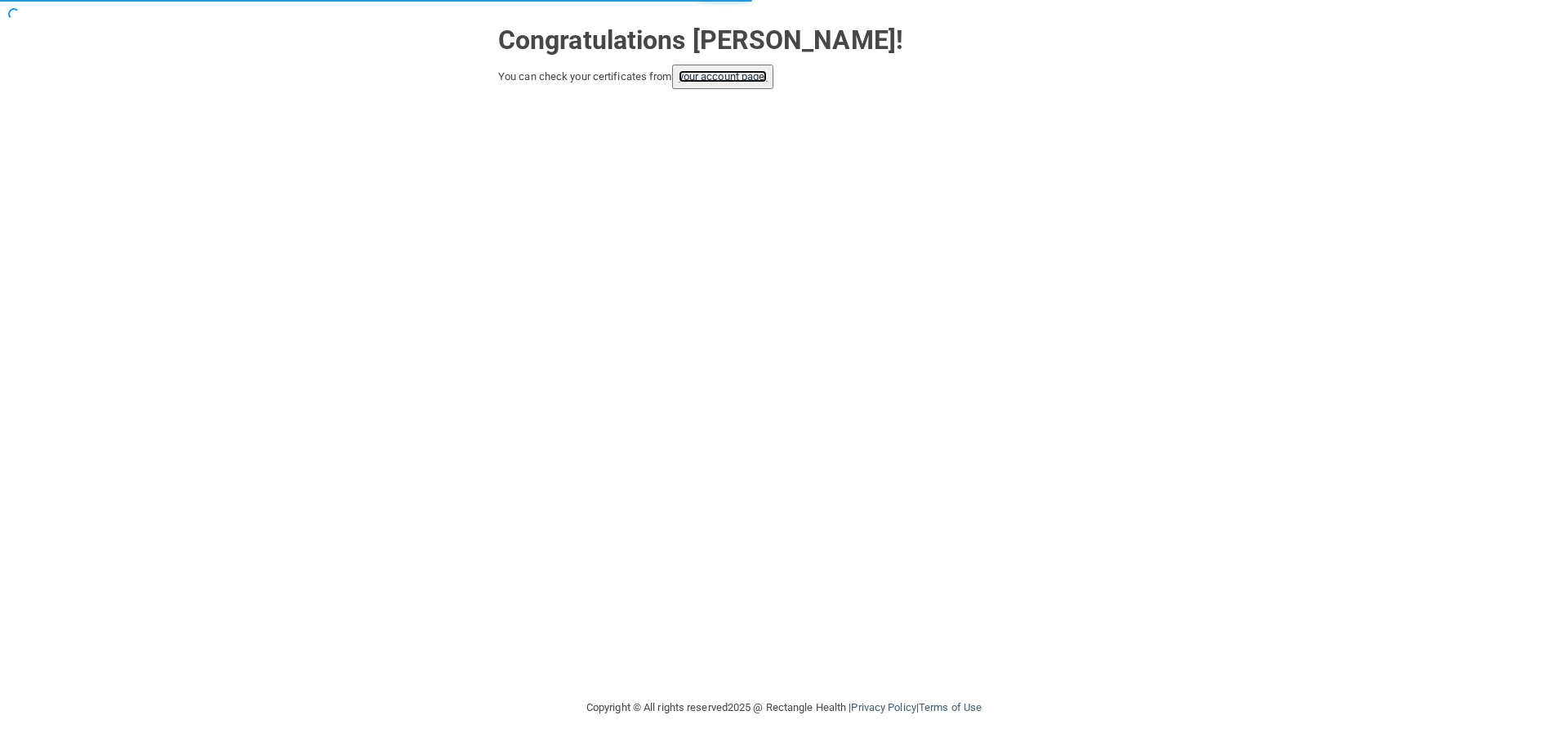
click at [724, 72] on link "your account page!" at bounding box center [723, 76] width 89 height 12
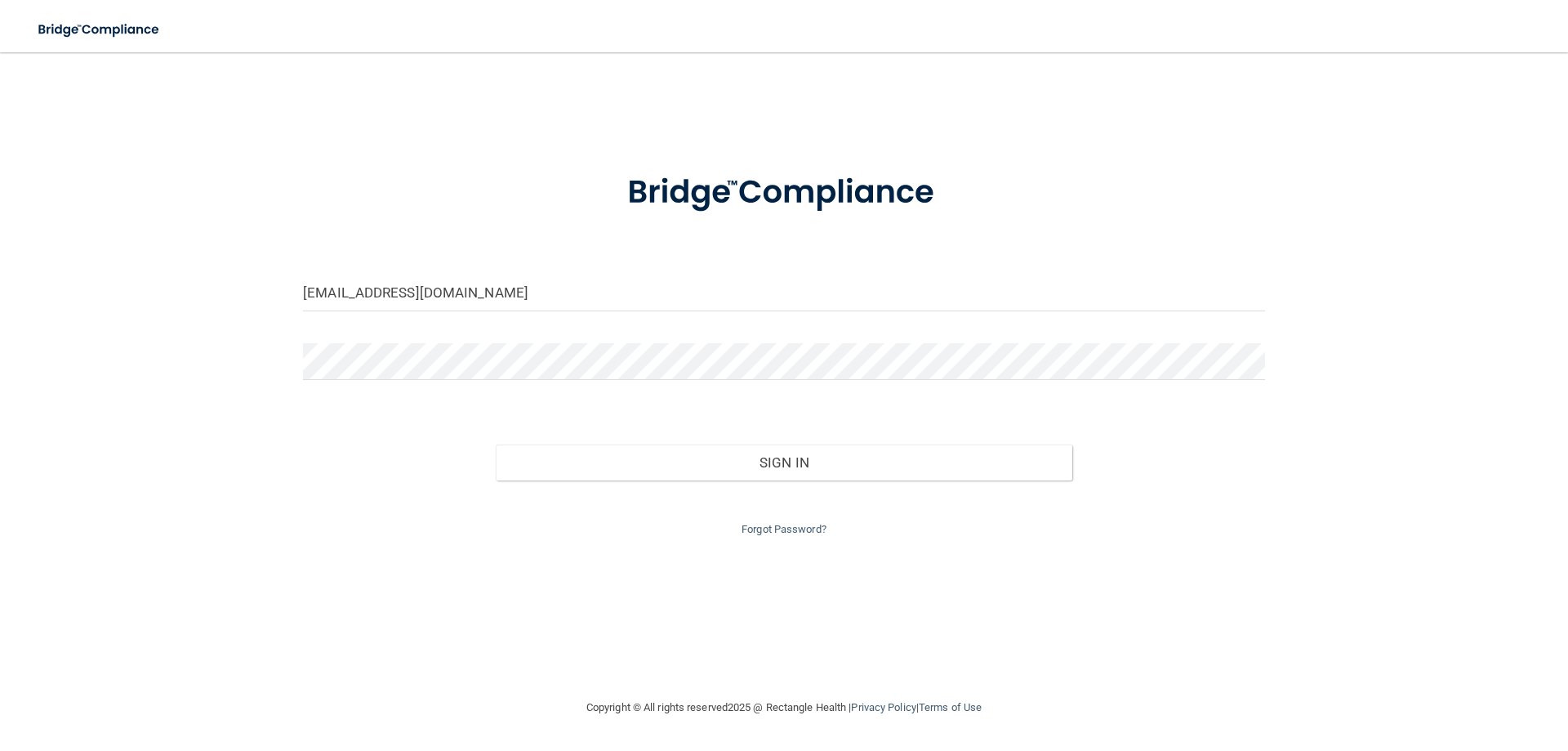
click at [442, 271] on form "[EMAIL_ADDRESS][DOMAIN_NAME] Invalid email/password. You don't have permission …" at bounding box center [784, 345] width 962 height 389
click at [587, 314] on div "[EMAIL_ADDRESS][DOMAIN_NAME]" at bounding box center [784, 299] width 987 height 49
drag, startPoint x: 585, startPoint y: 299, endPoint x: 575, endPoint y: 298, distance: 10.0
click at [585, 299] on input "[EMAIL_ADDRESS][DOMAIN_NAME]" at bounding box center [784, 293] width 962 height 37
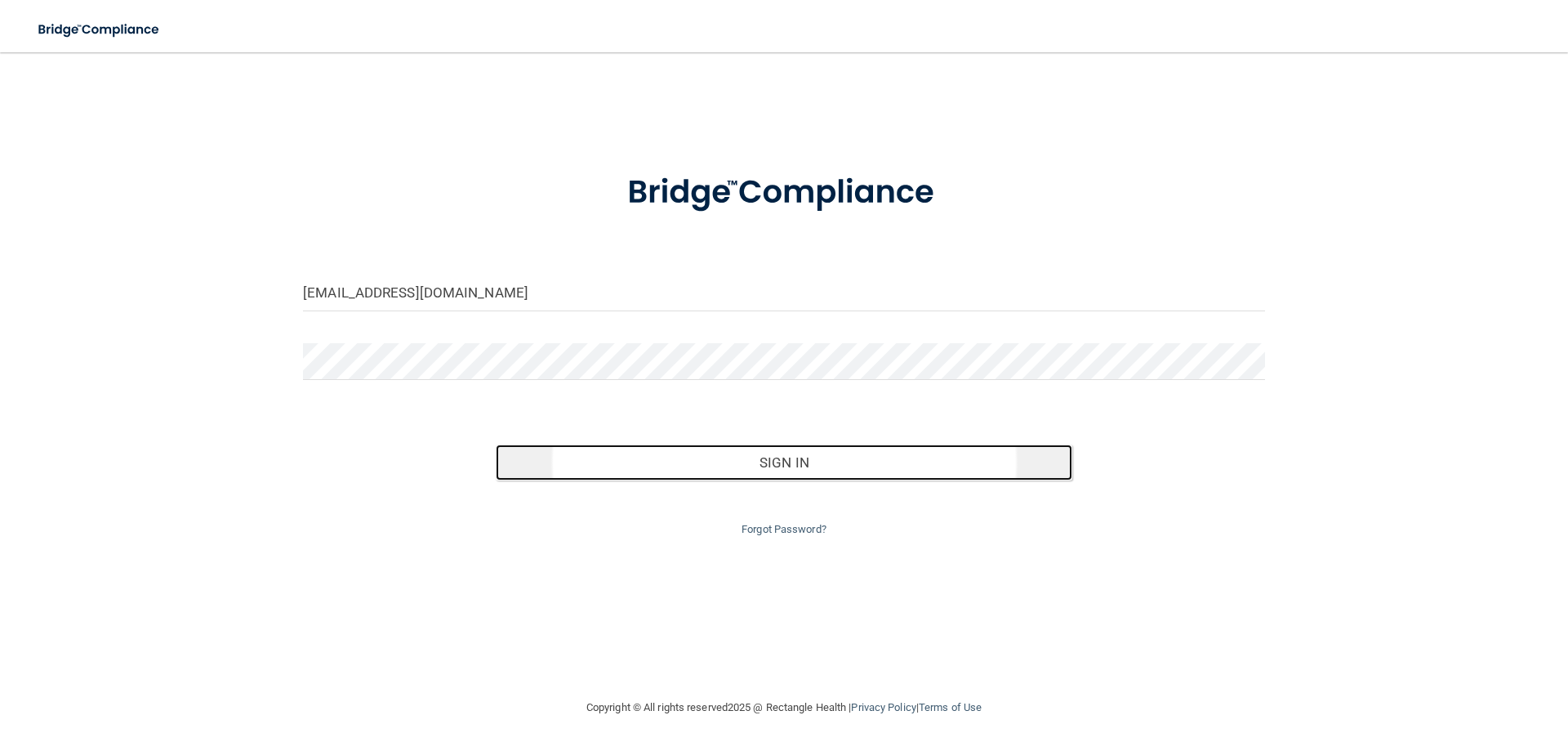
click at [807, 468] on button "Sign In" at bounding box center [784, 462] width 577 height 36
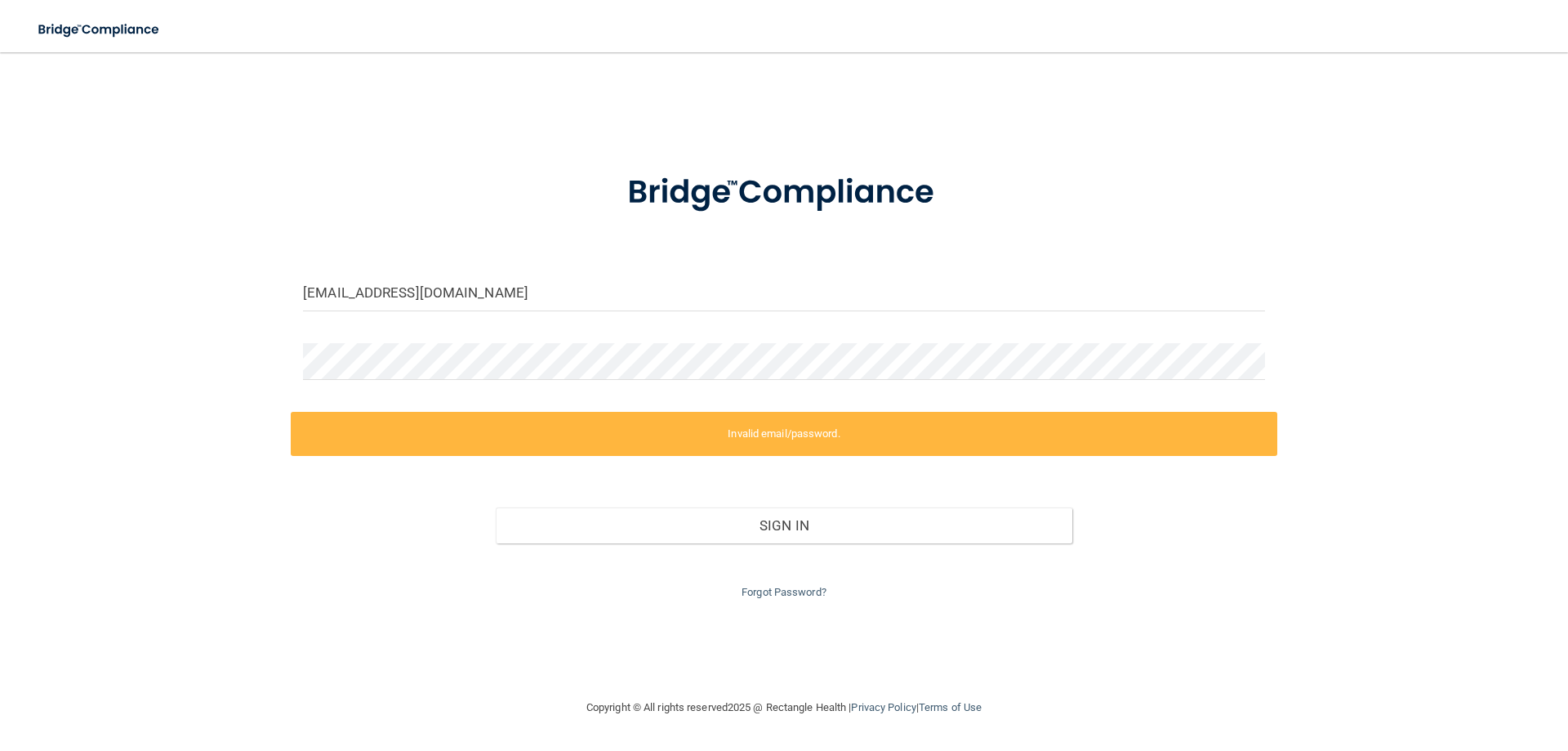
click at [770, 431] on label "Invalid email/password." at bounding box center [784, 433] width 987 height 44
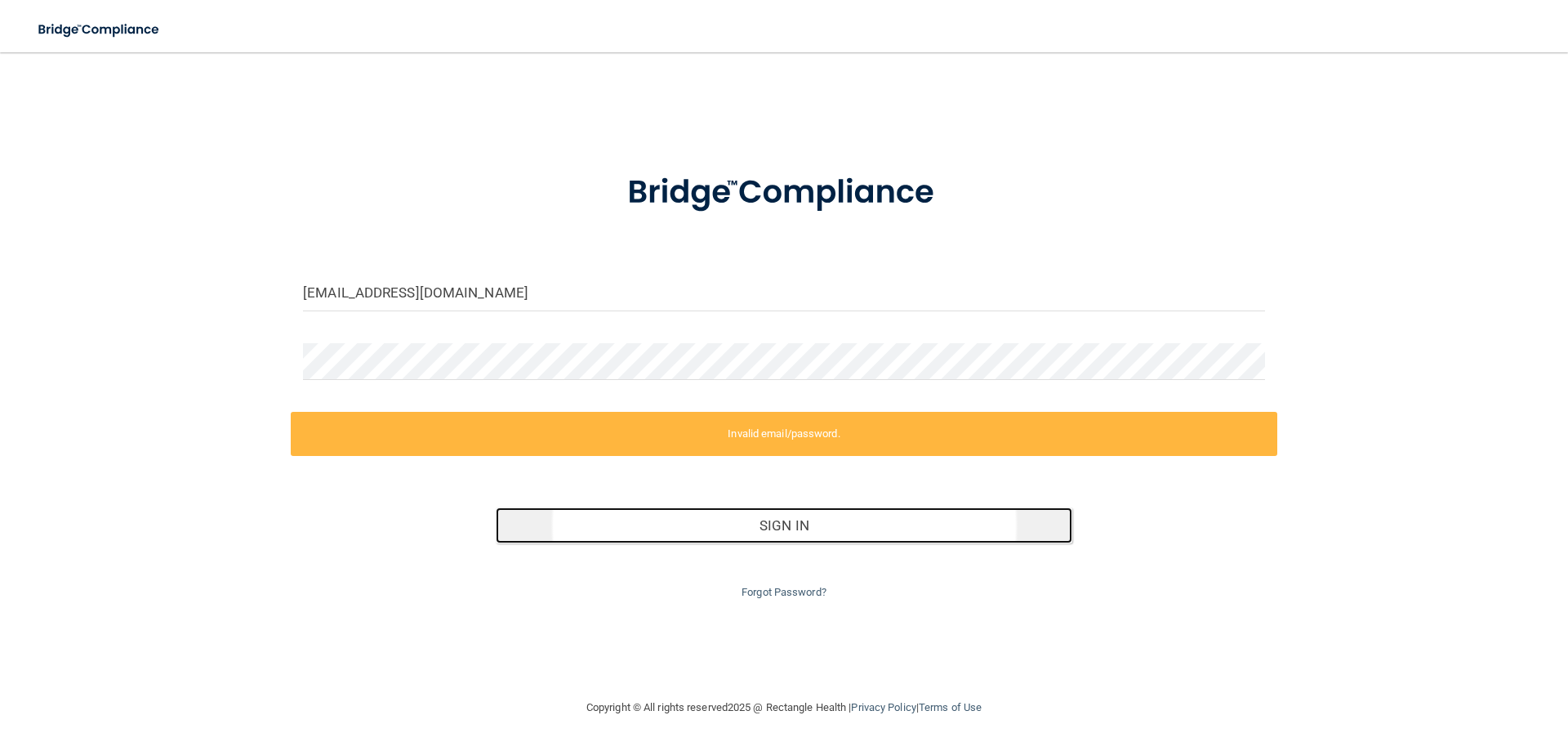
click at [785, 535] on button "Sign In" at bounding box center [784, 526] width 577 height 36
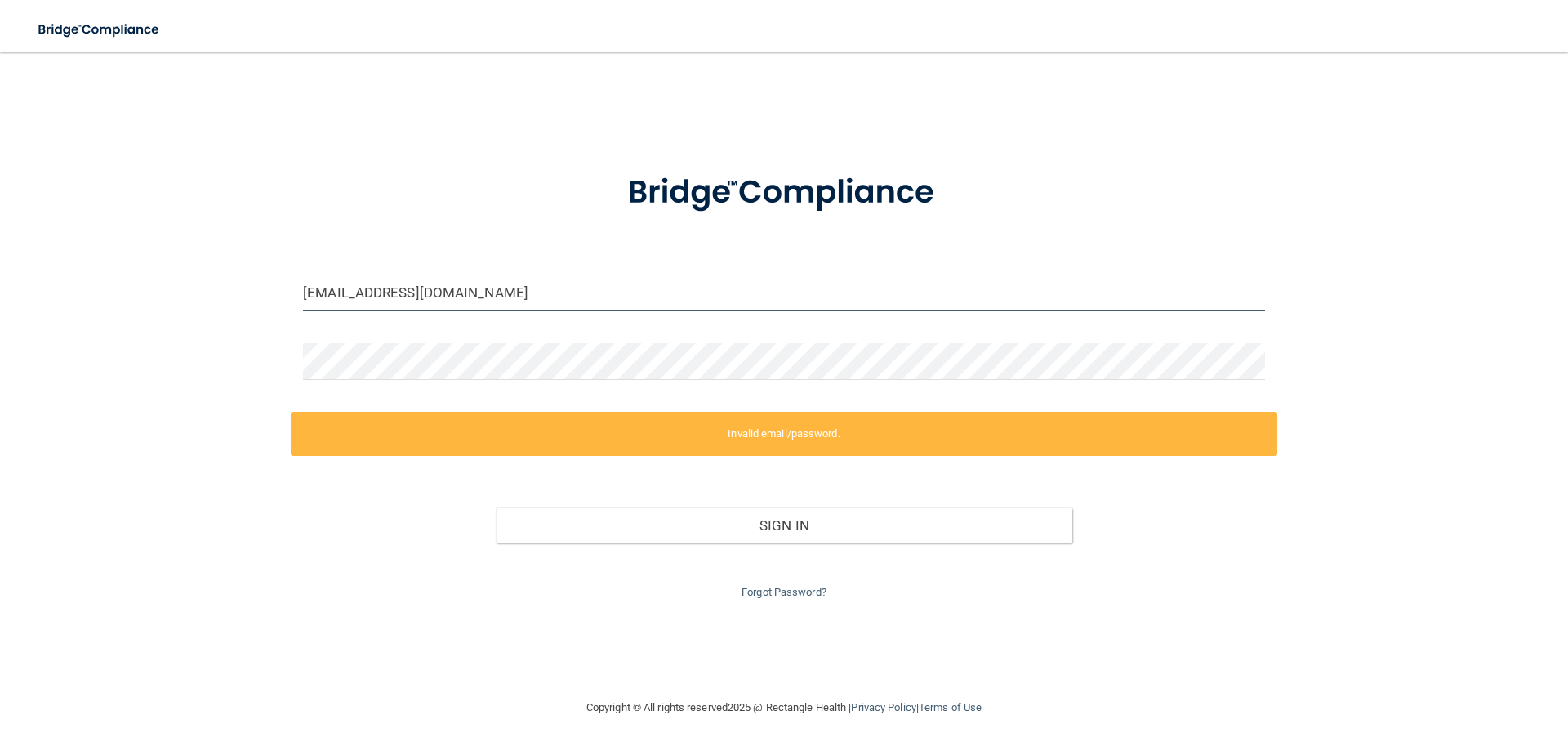
click at [502, 299] on input "[EMAIL_ADDRESS][DOMAIN_NAME]" at bounding box center [784, 293] width 962 height 37
type input "[EMAIL_ADDRESS][DOMAIN_NAME]"
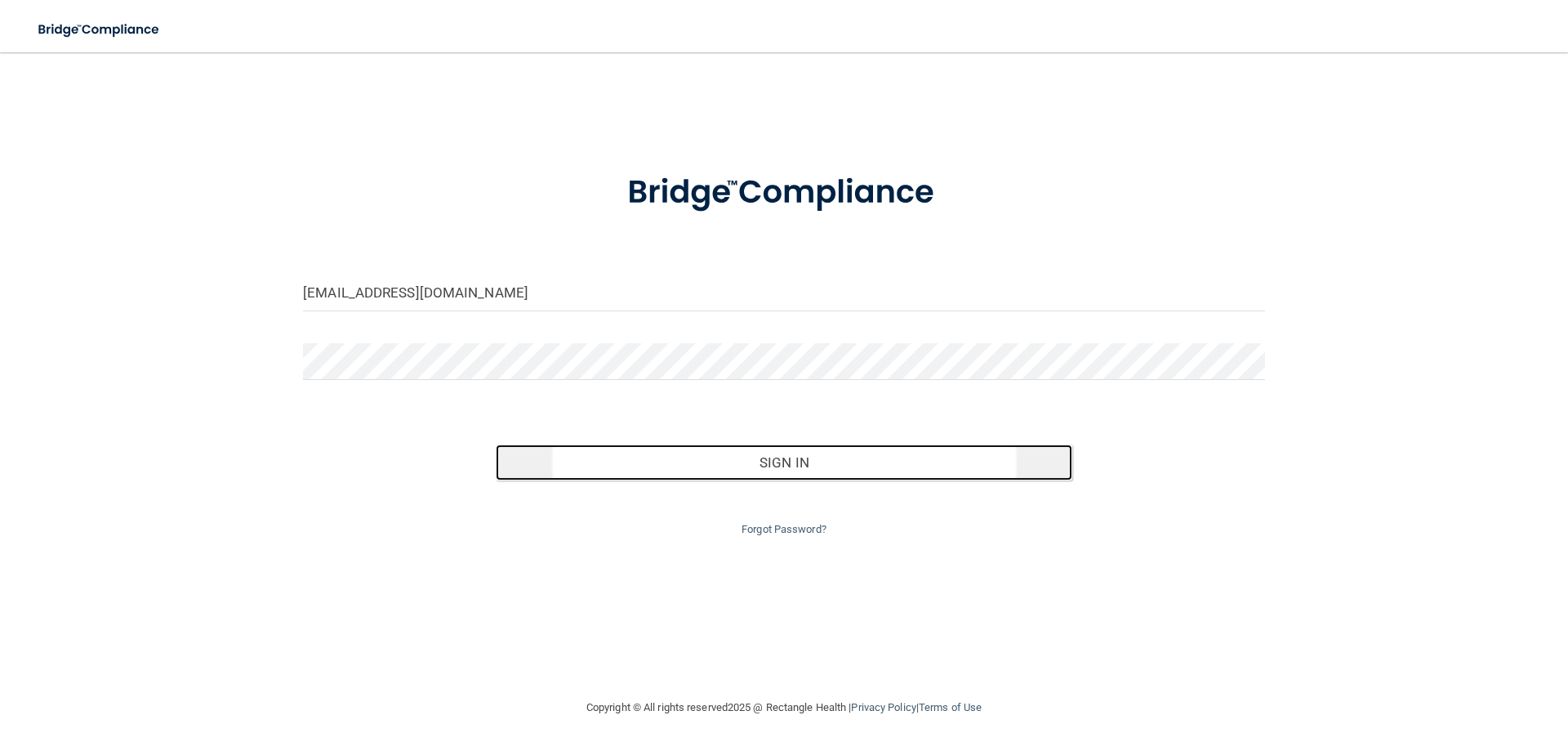
click at [696, 462] on button "Sign In" at bounding box center [784, 462] width 577 height 36
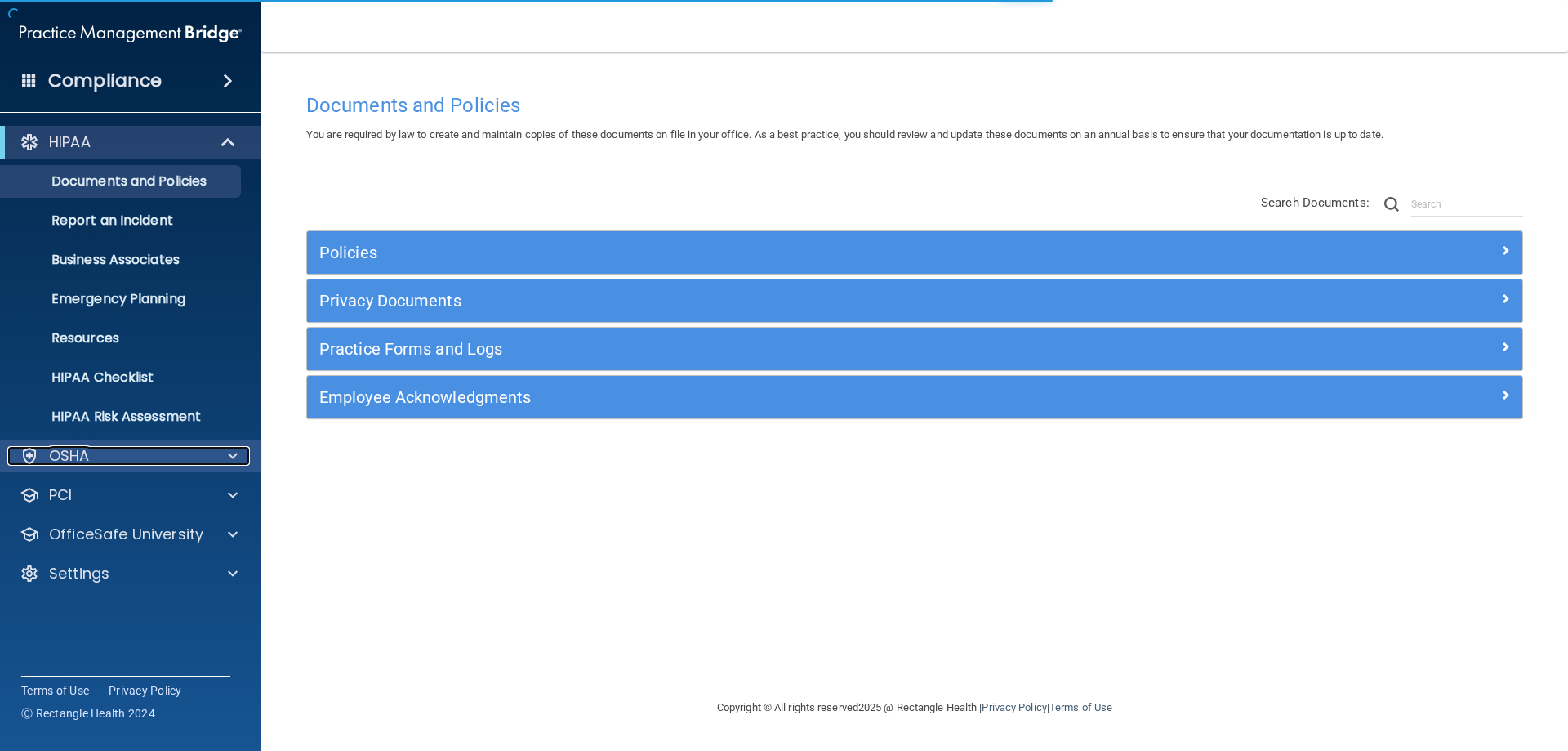
click at [147, 455] on div "OSHA" at bounding box center [109, 456] width 202 height 20
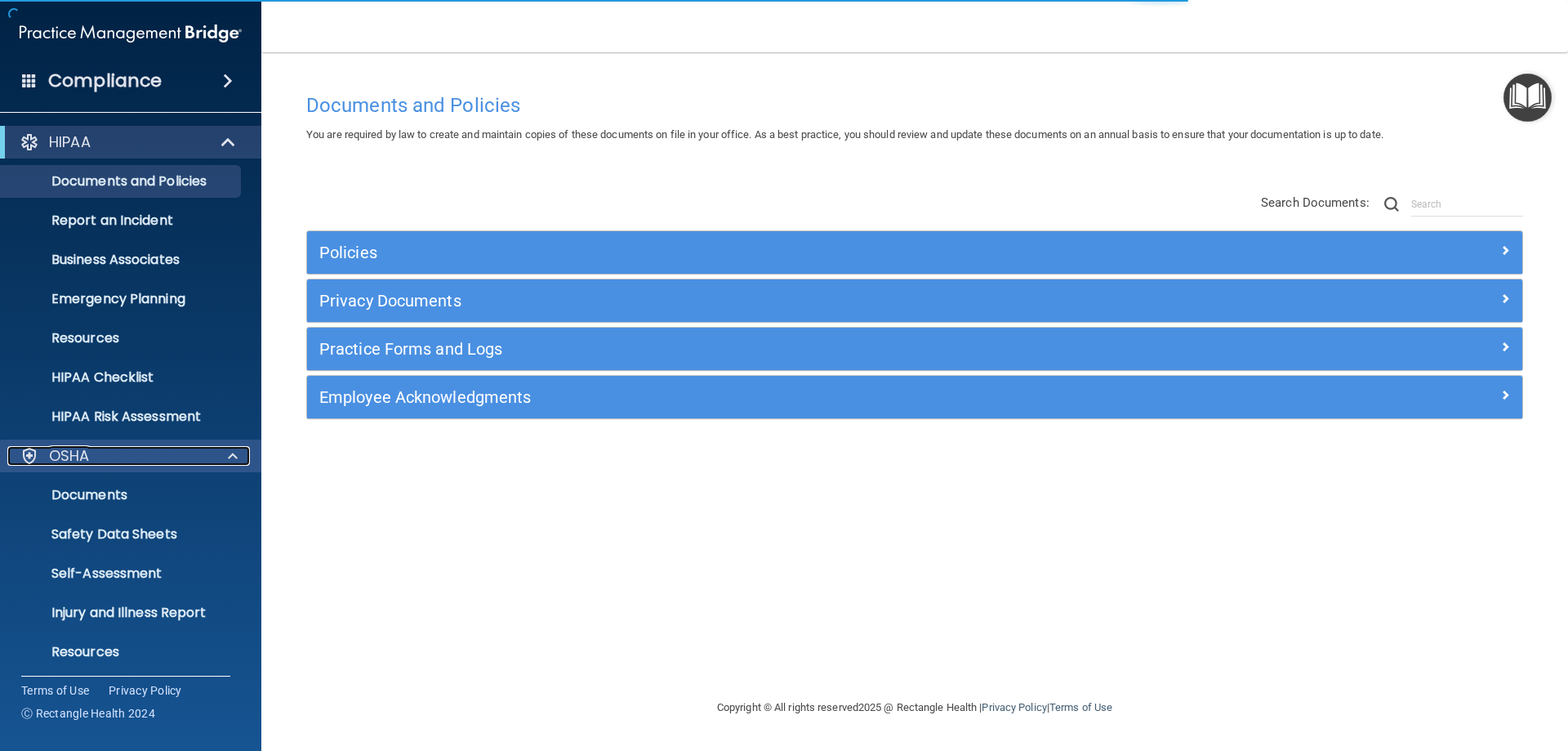
click at [159, 460] on div "OSHA" at bounding box center [109, 456] width 202 height 20
click at [173, 447] on div "OSHA" at bounding box center [109, 456] width 202 height 20
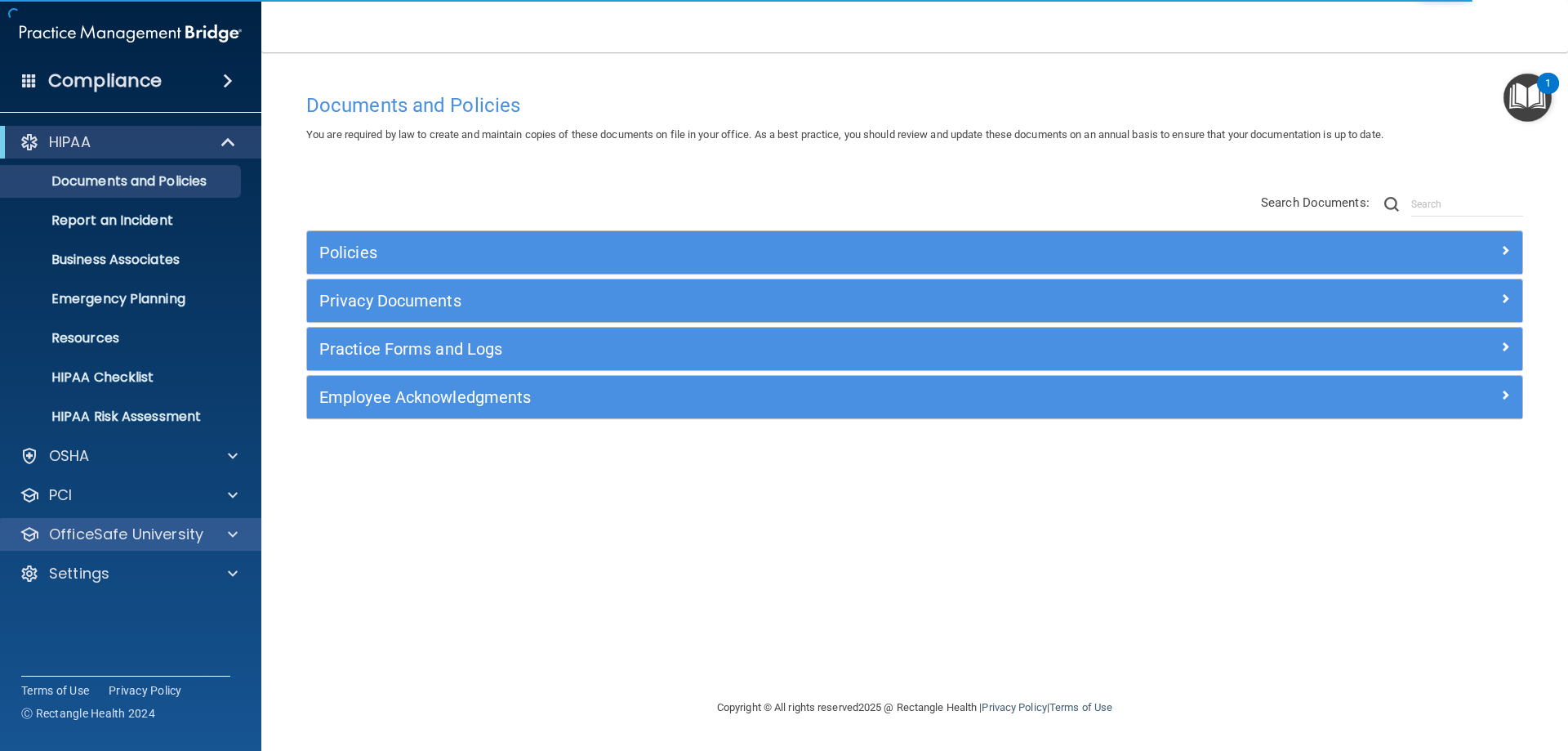
click at [177, 523] on div "OfficeSafe University" at bounding box center [131, 535] width 262 height 33
click at [183, 541] on p "OfficeSafe University" at bounding box center [127, 535] width 155 height 20
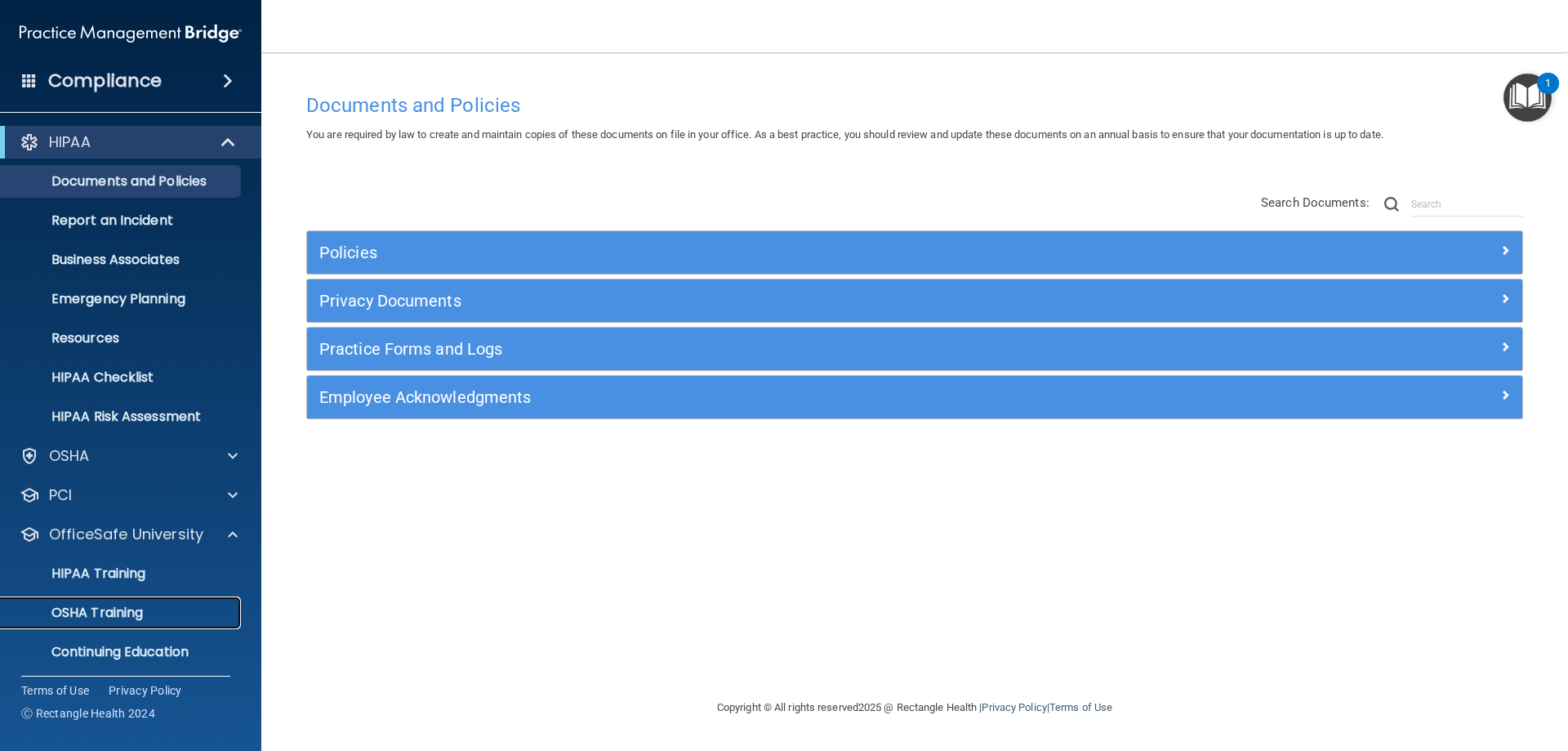
click at [189, 618] on div "OSHA Training" at bounding box center [122, 613] width 223 height 16
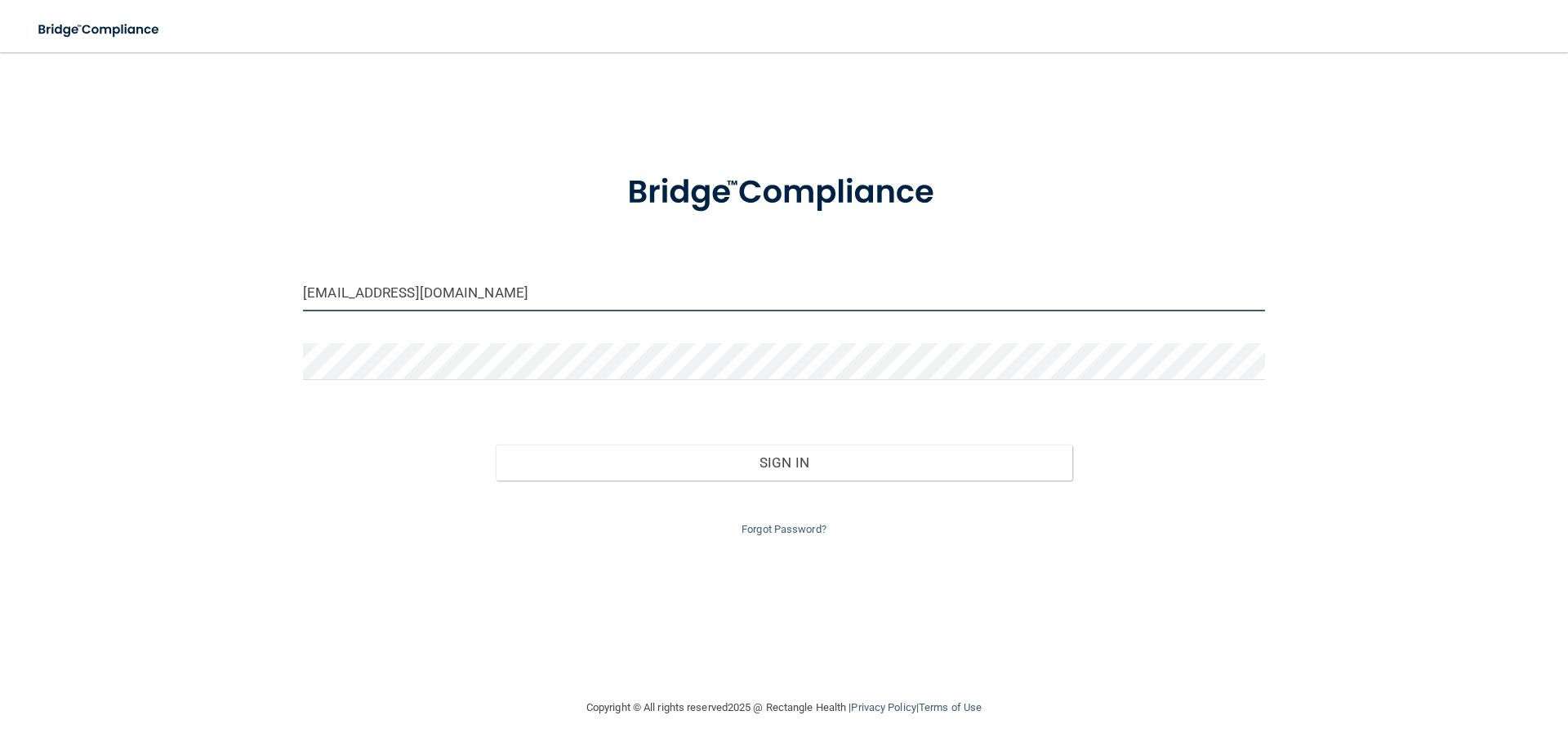
click at [521, 291] on input "[EMAIL_ADDRESS][DOMAIN_NAME]" at bounding box center [784, 293] width 962 height 37
type input "[EMAIL_ADDRESS][DOMAIN_NAME]"
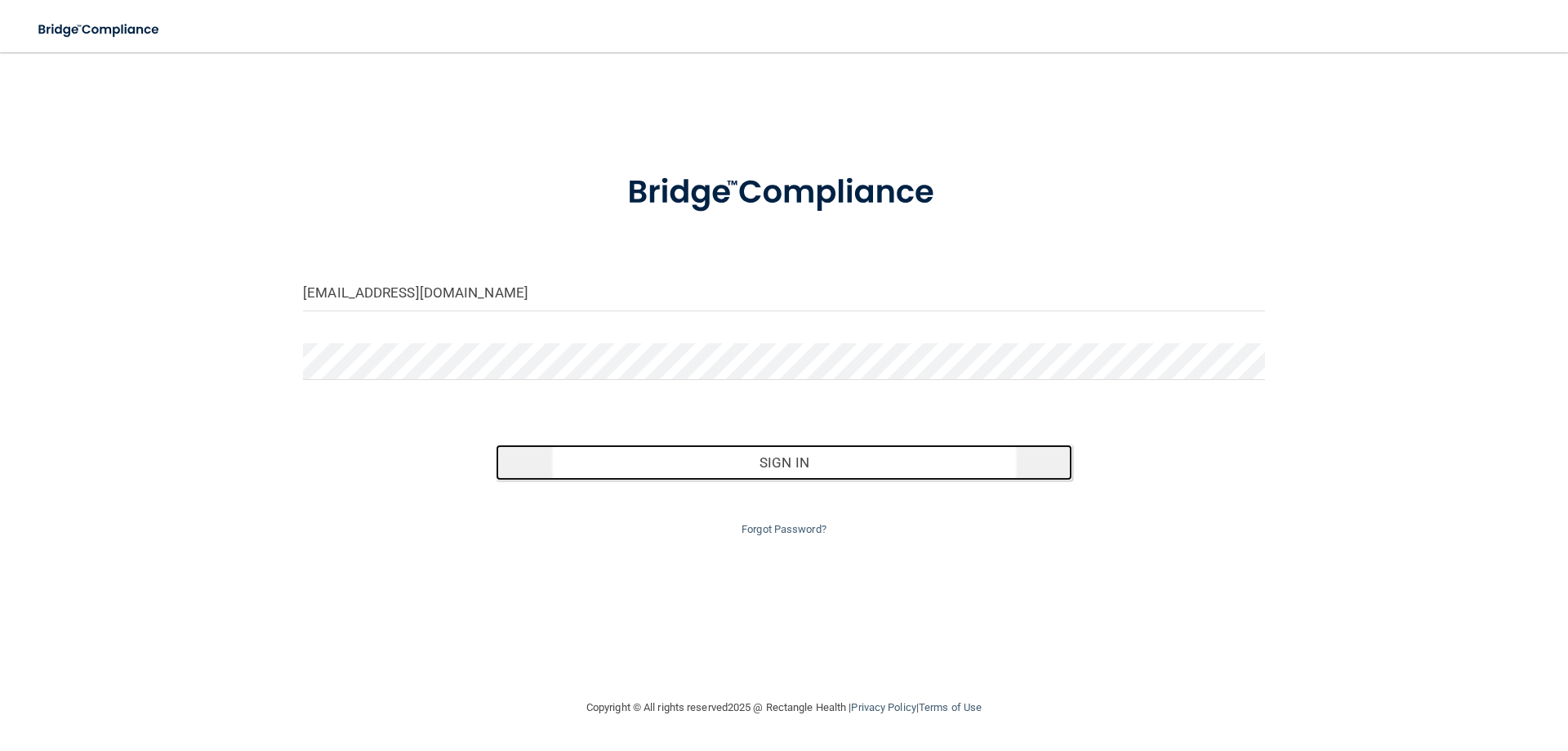
click at [721, 466] on button "Sign In" at bounding box center [784, 462] width 577 height 36
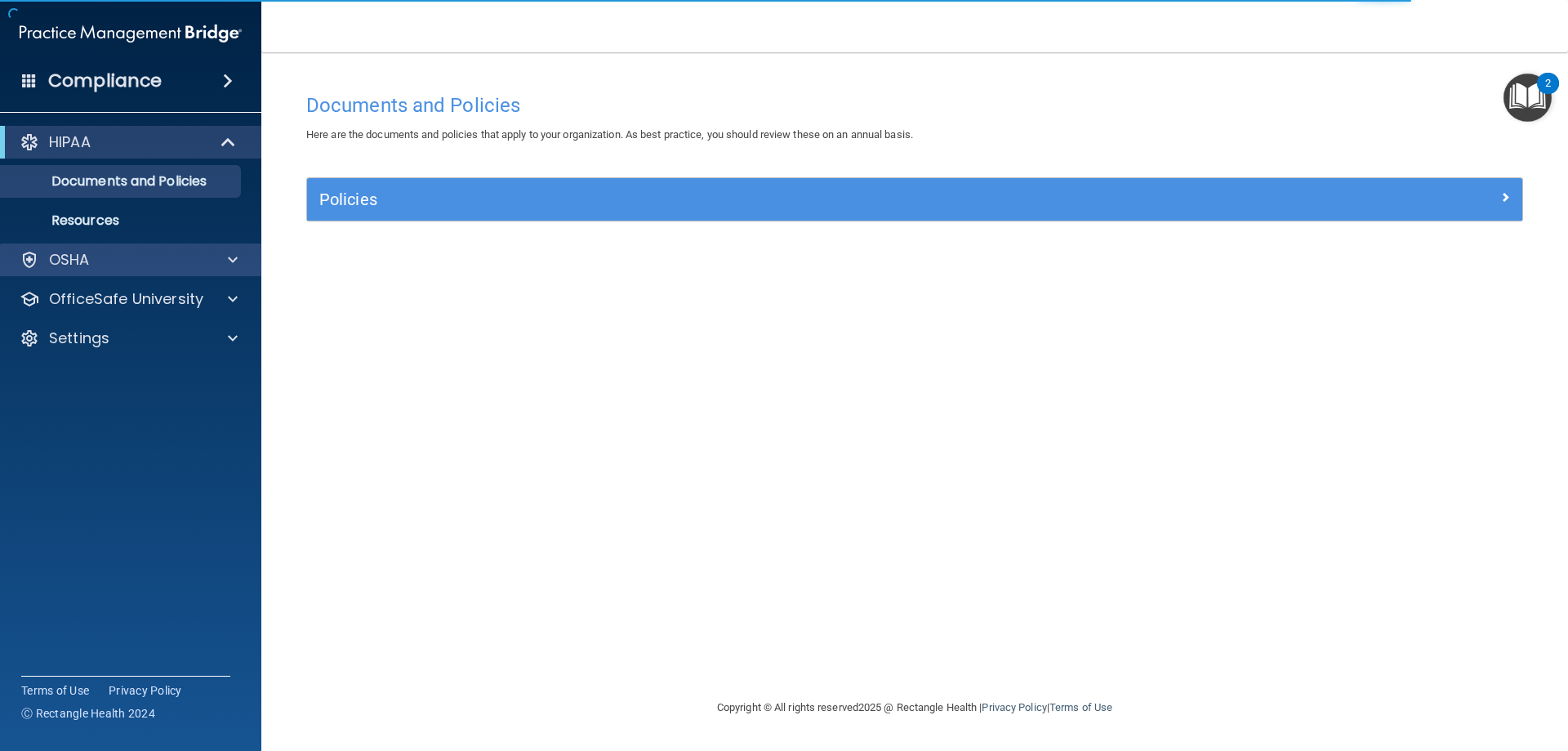
click at [125, 270] on div "OSHA" at bounding box center [131, 260] width 262 height 33
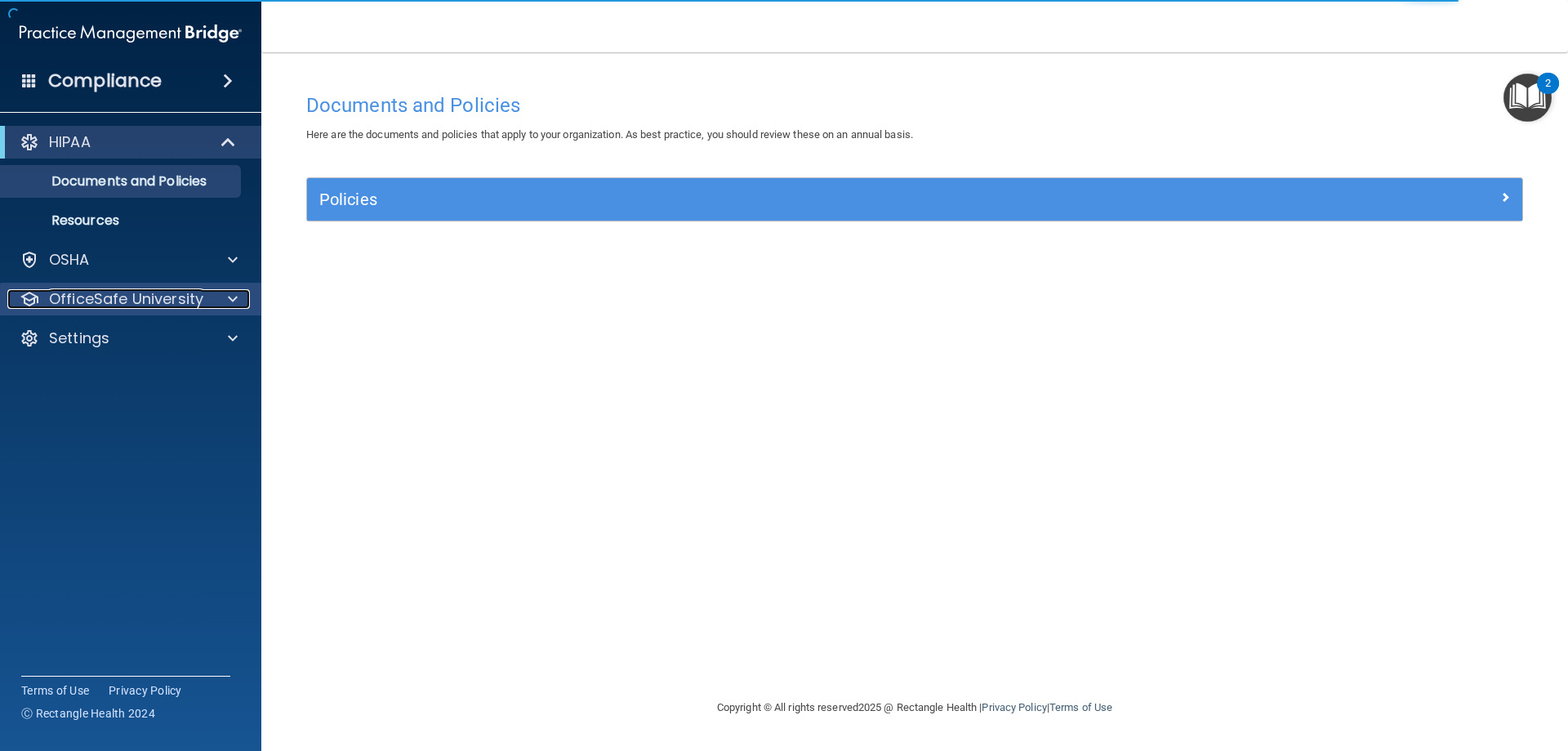
click at [176, 302] on p "OfficeSafe University" at bounding box center [127, 299] width 155 height 20
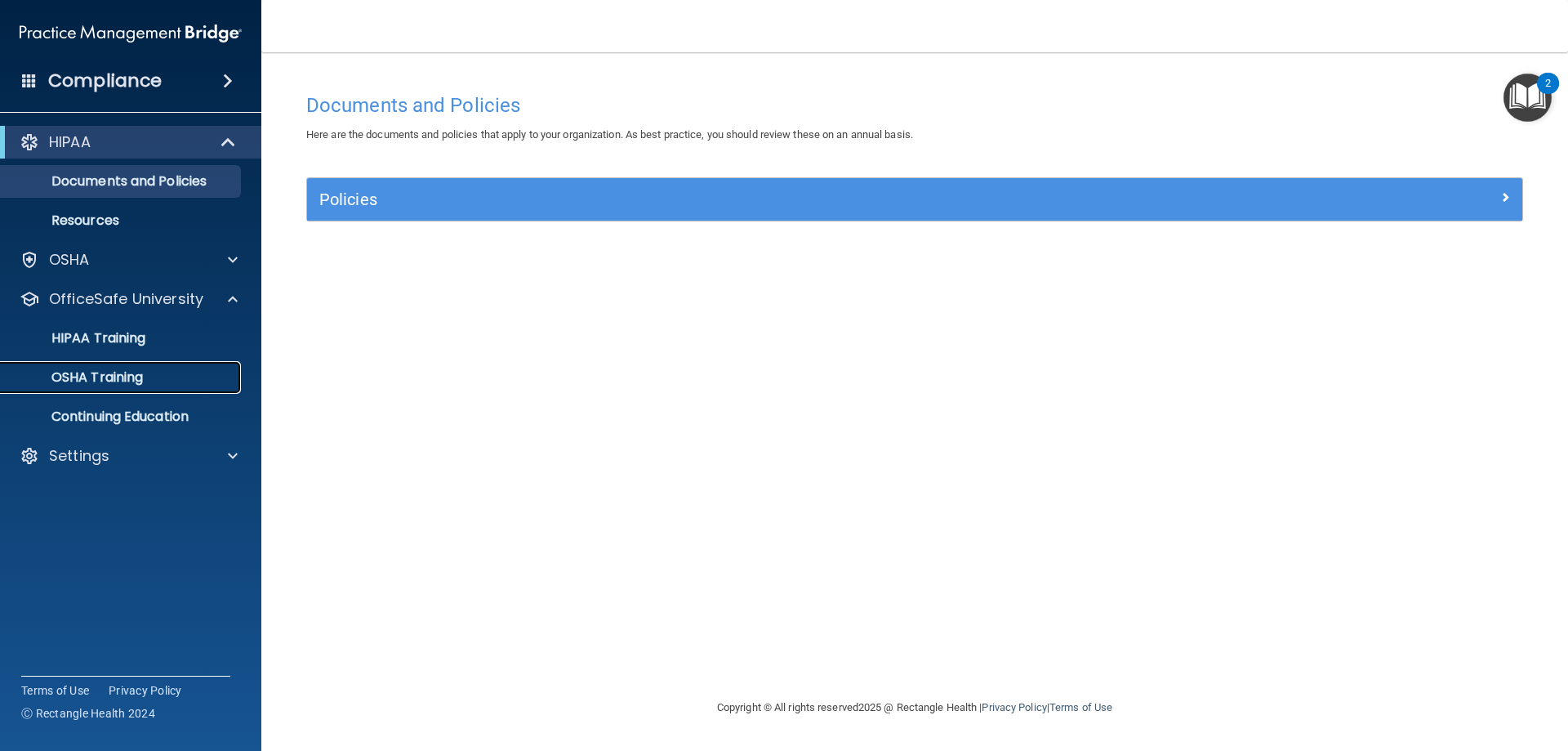
click at [160, 380] on div "OSHA Training" at bounding box center [122, 378] width 223 height 16
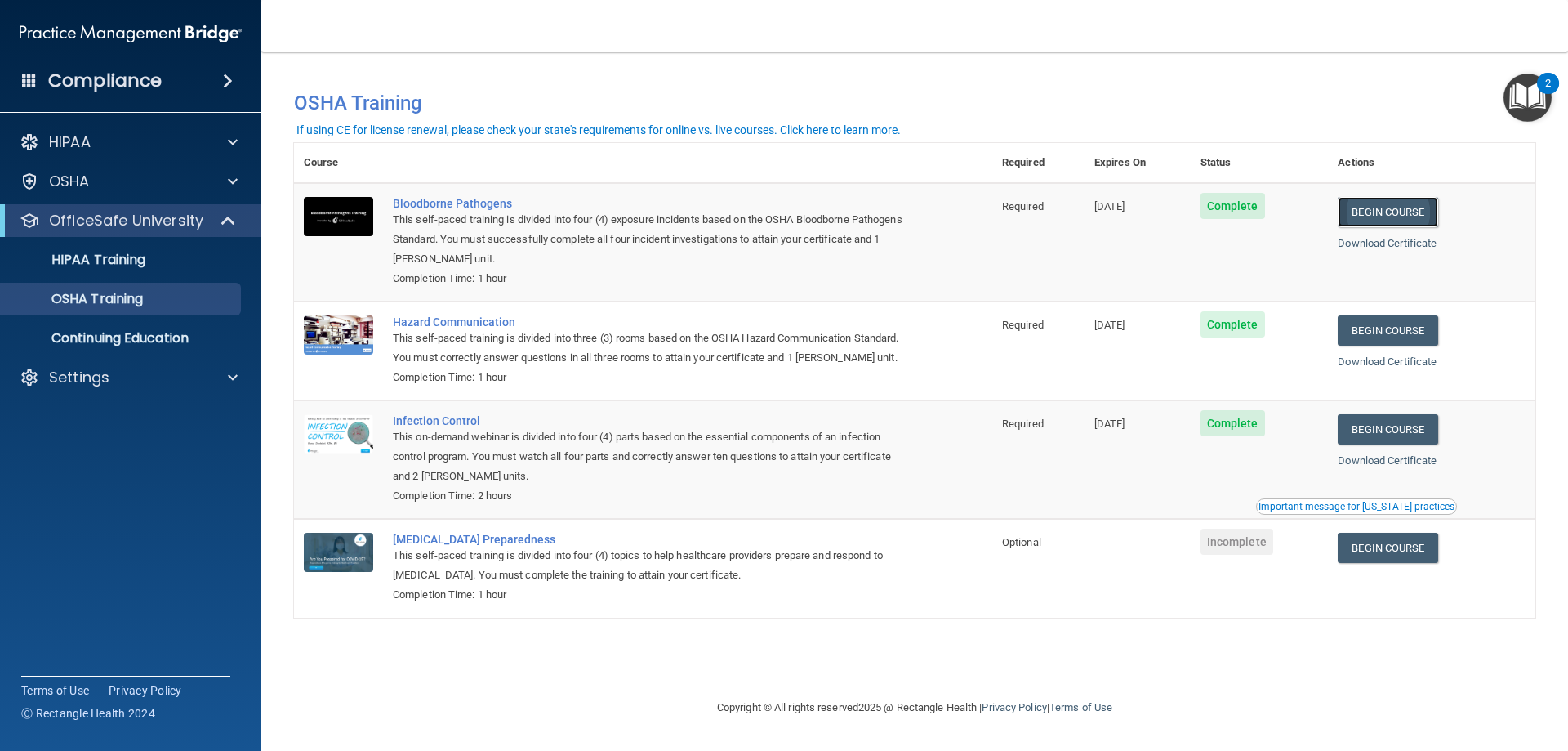
click at [1406, 206] on link "Begin Course" at bounding box center [1387, 211] width 99 height 30
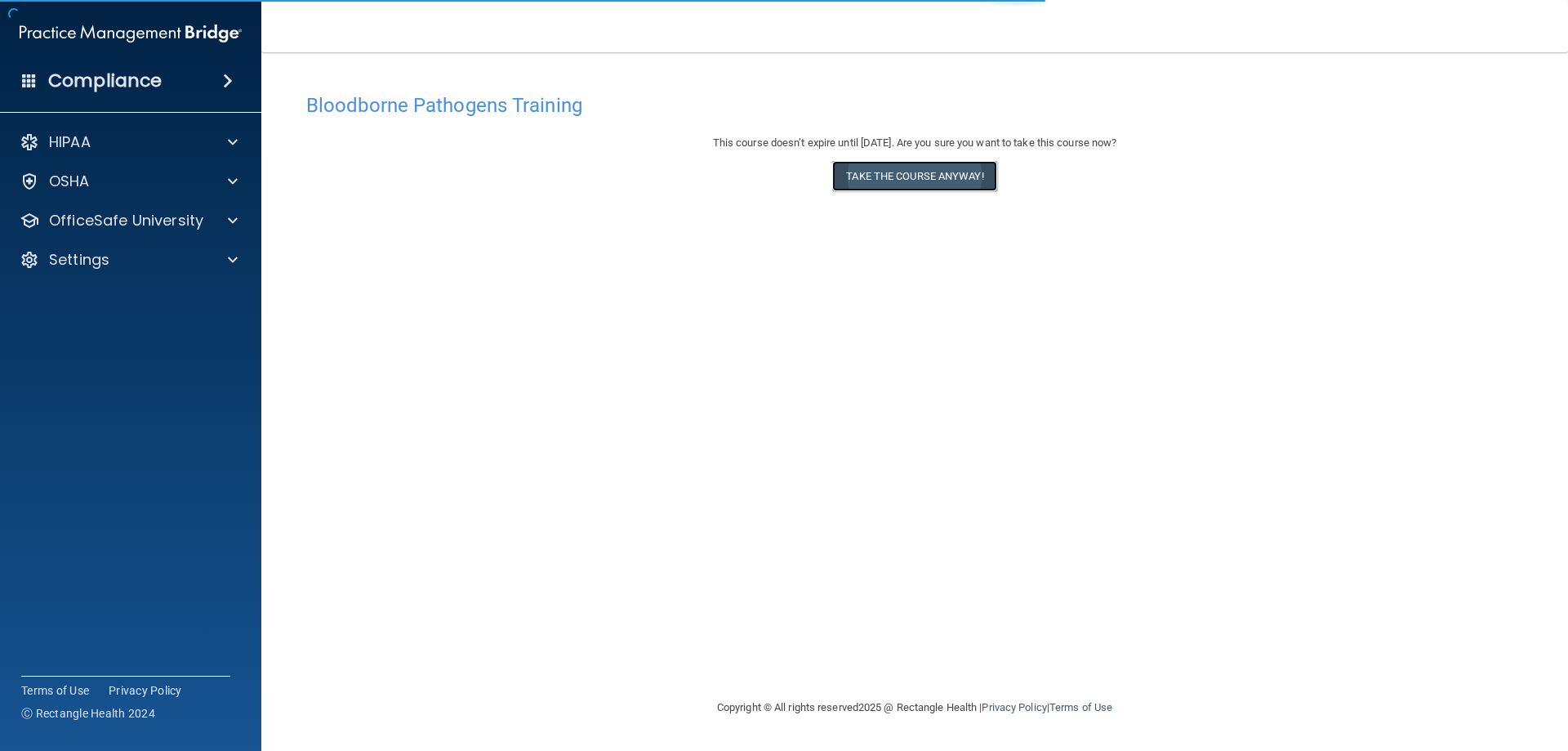
click at [853, 170] on button "Take the course anyway!" at bounding box center [914, 176] width 164 height 30
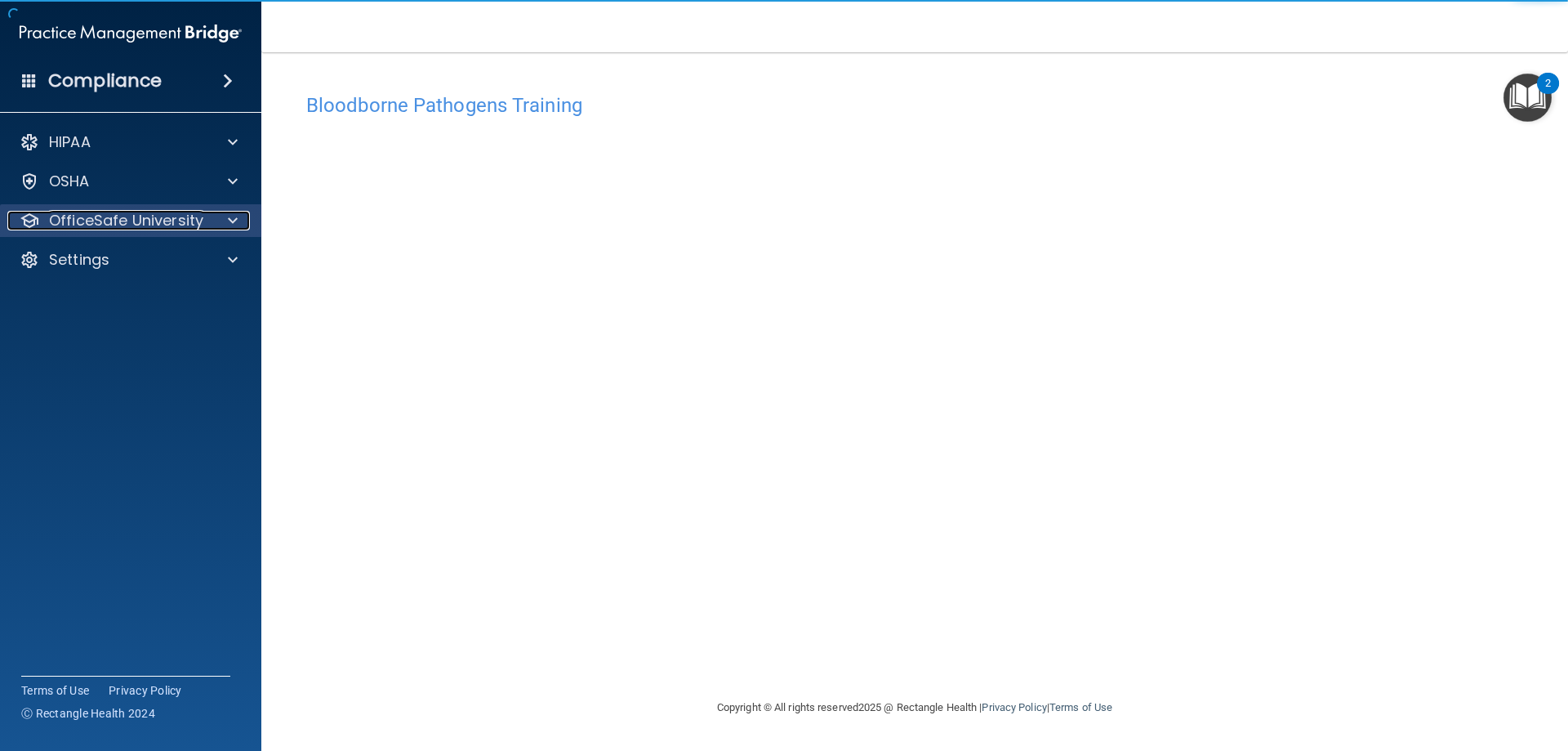
click at [159, 214] on p "OfficeSafe University" at bounding box center [127, 220] width 155 height 20
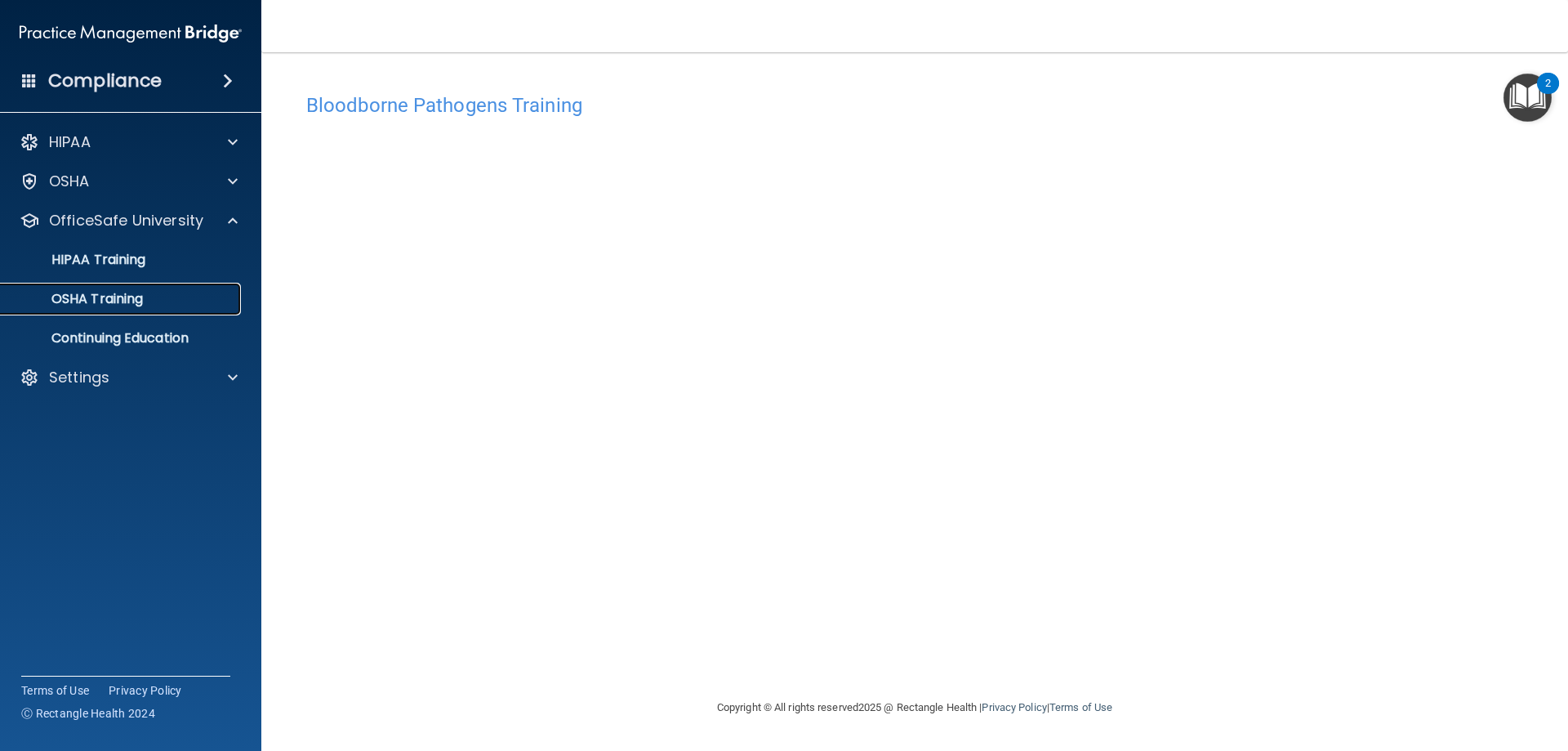
click at [147, 305] on div "OSHA Training" at bounding box center [122, 299] width 223 height 16
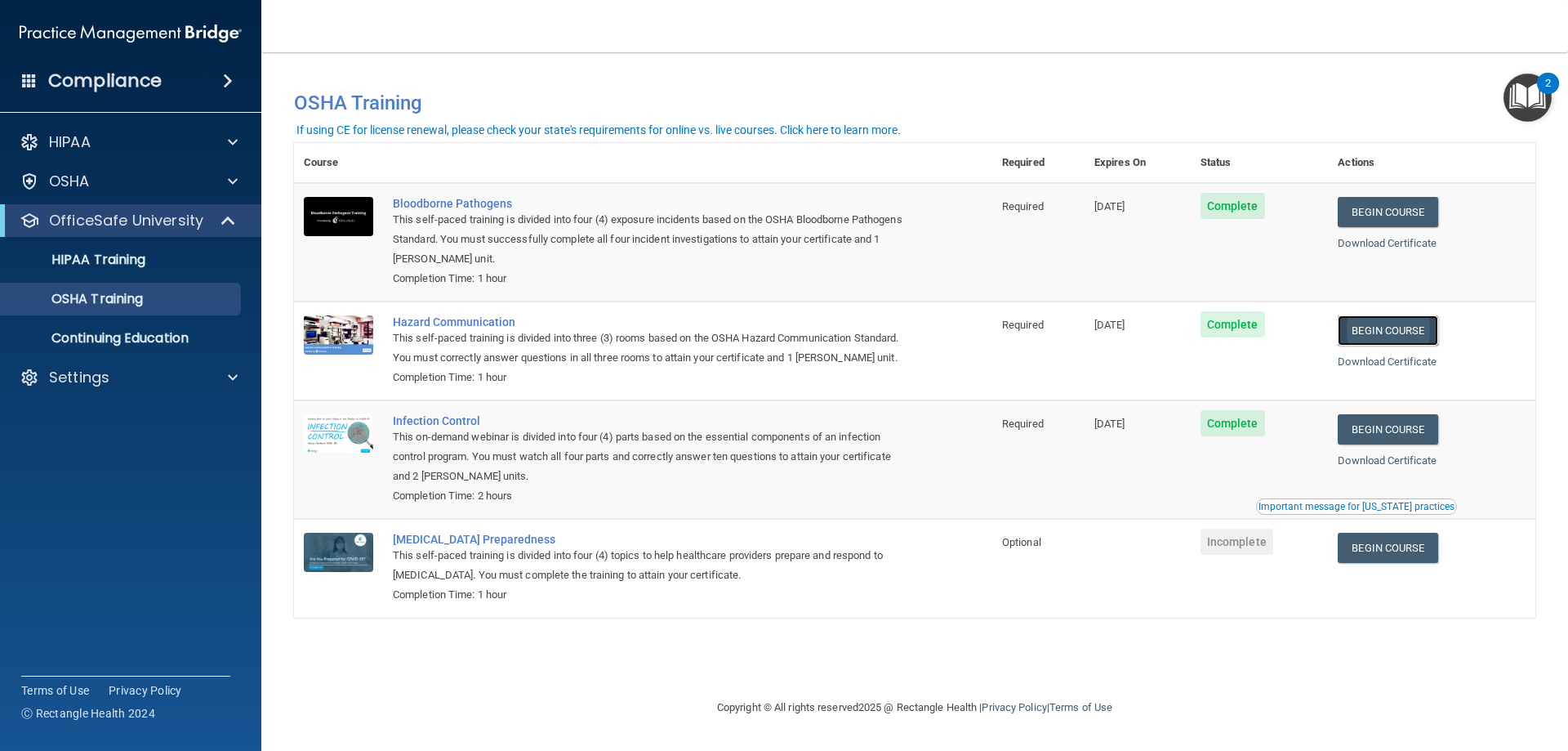
click at [1403, 337] on link "Begin Course" at bounding box center [1387, 330] width 99 height 30
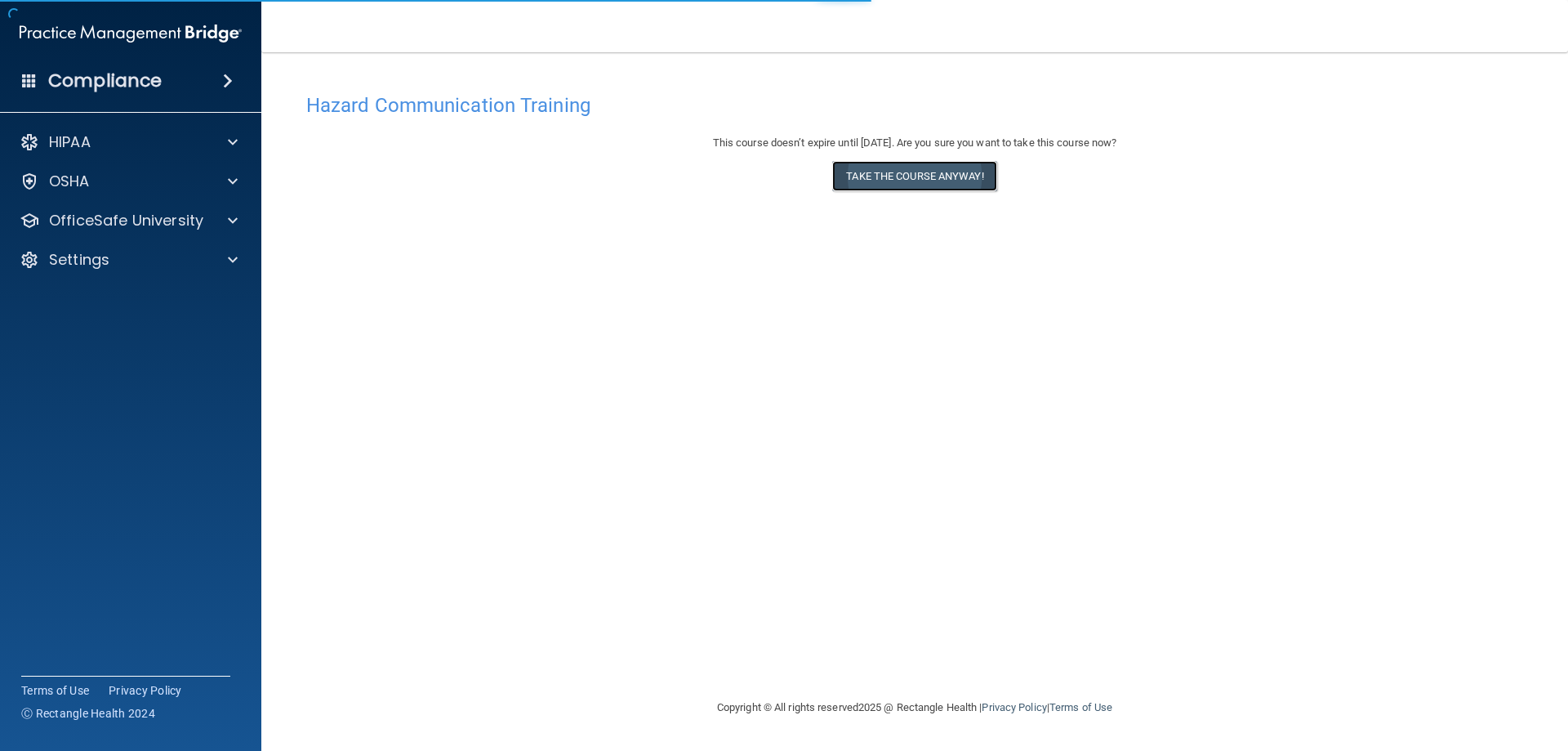
click at [890, 176] on button "Take the course anyway!" at bounding box center [914, 176] width 164 height 30
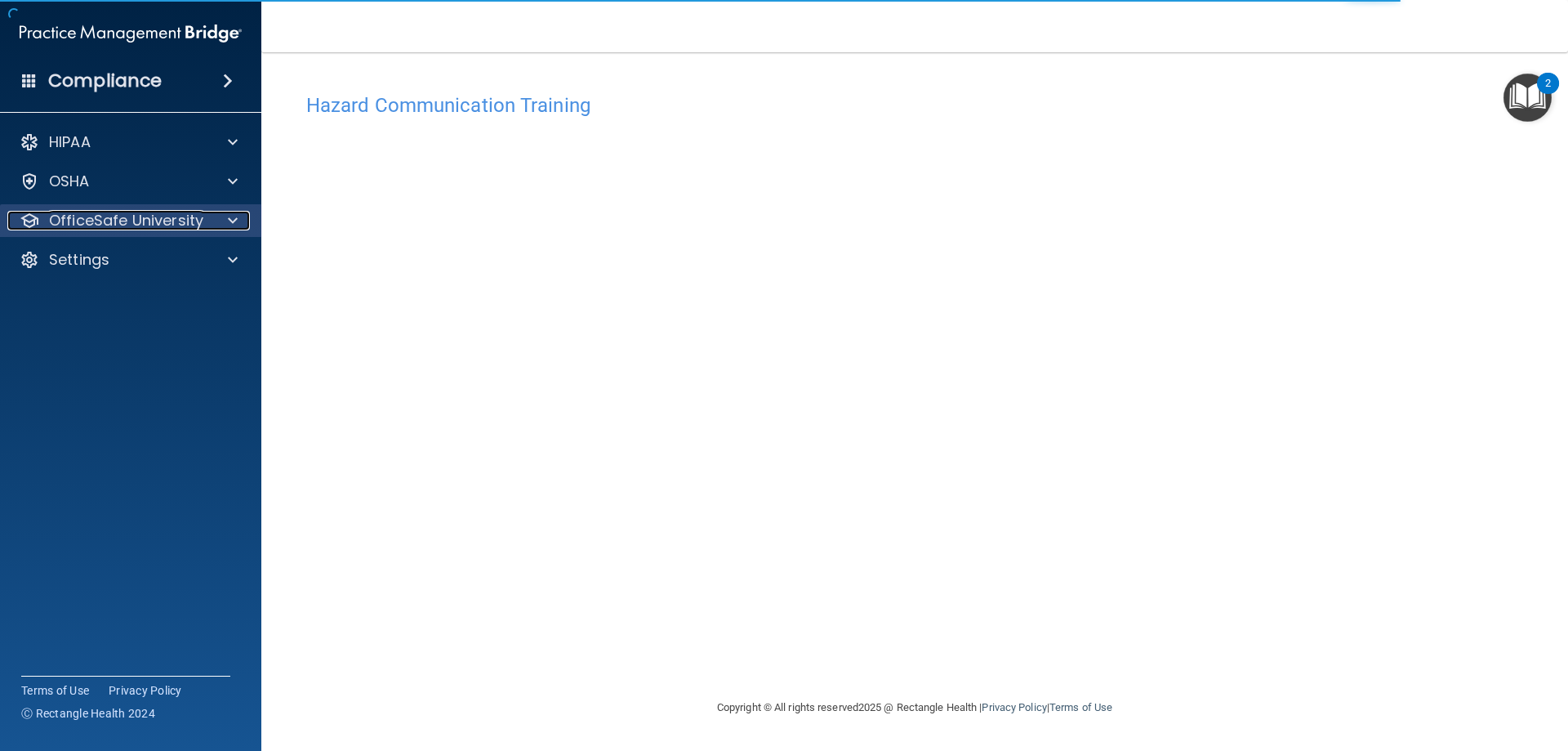
click at [120, 224] on p "OfficeSafe University" at bounding box center [127, 220] width 155 height 20
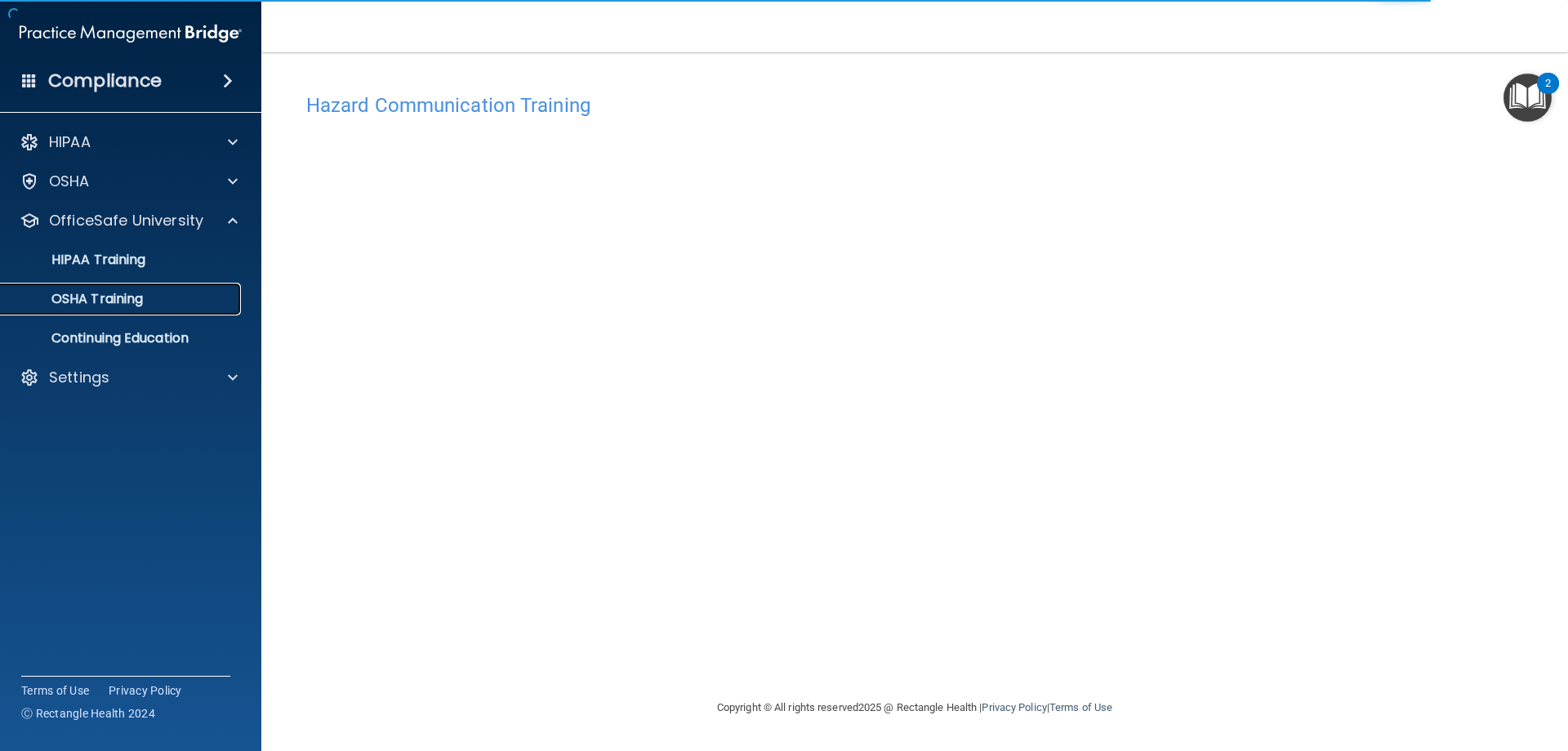
click at [130, 304] on p "OSHA Training" at bounding box center [76, 299] width 132 height 16
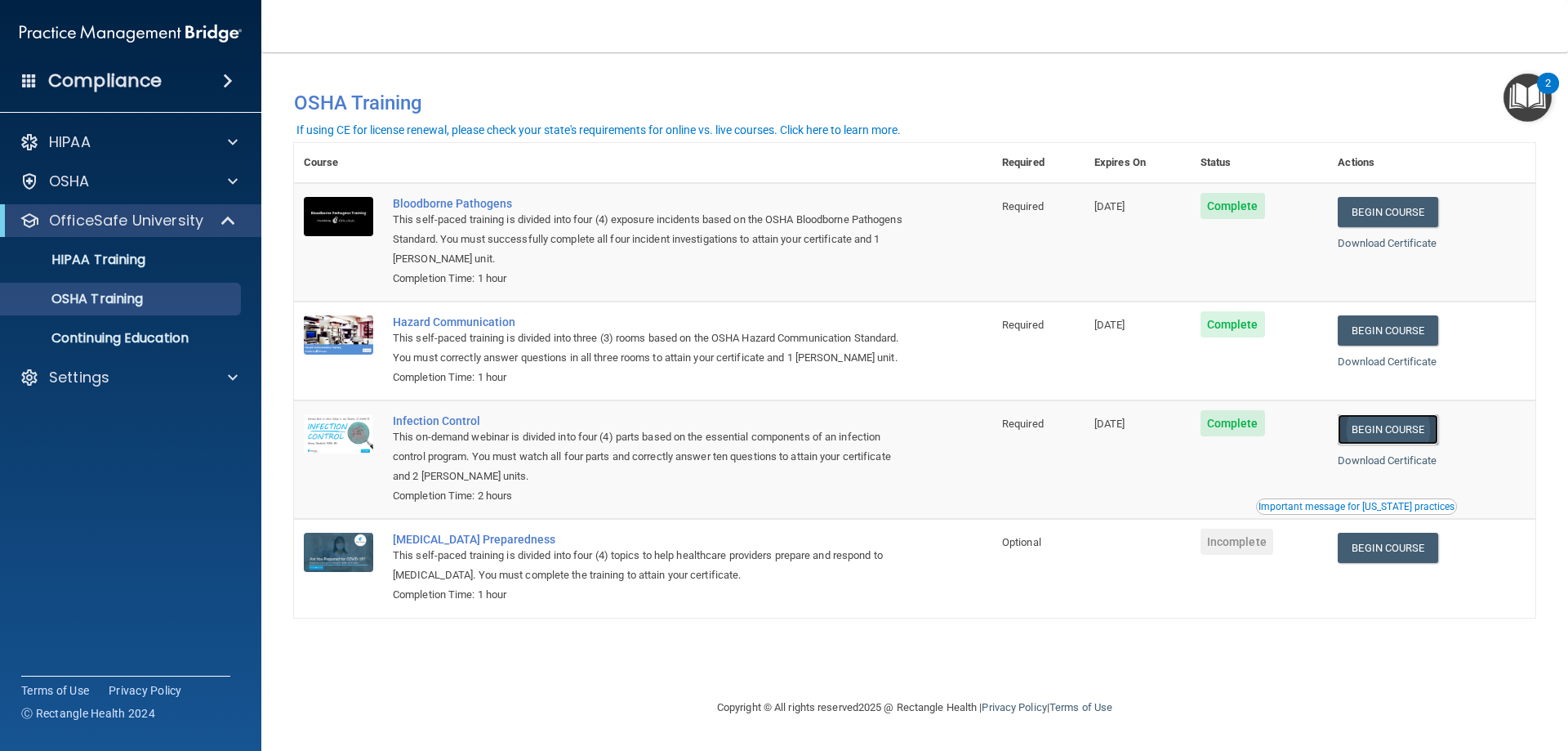
click at [1378, 438] on link "Begin Course" at bounding box center [1387, 429] width 99 height 30
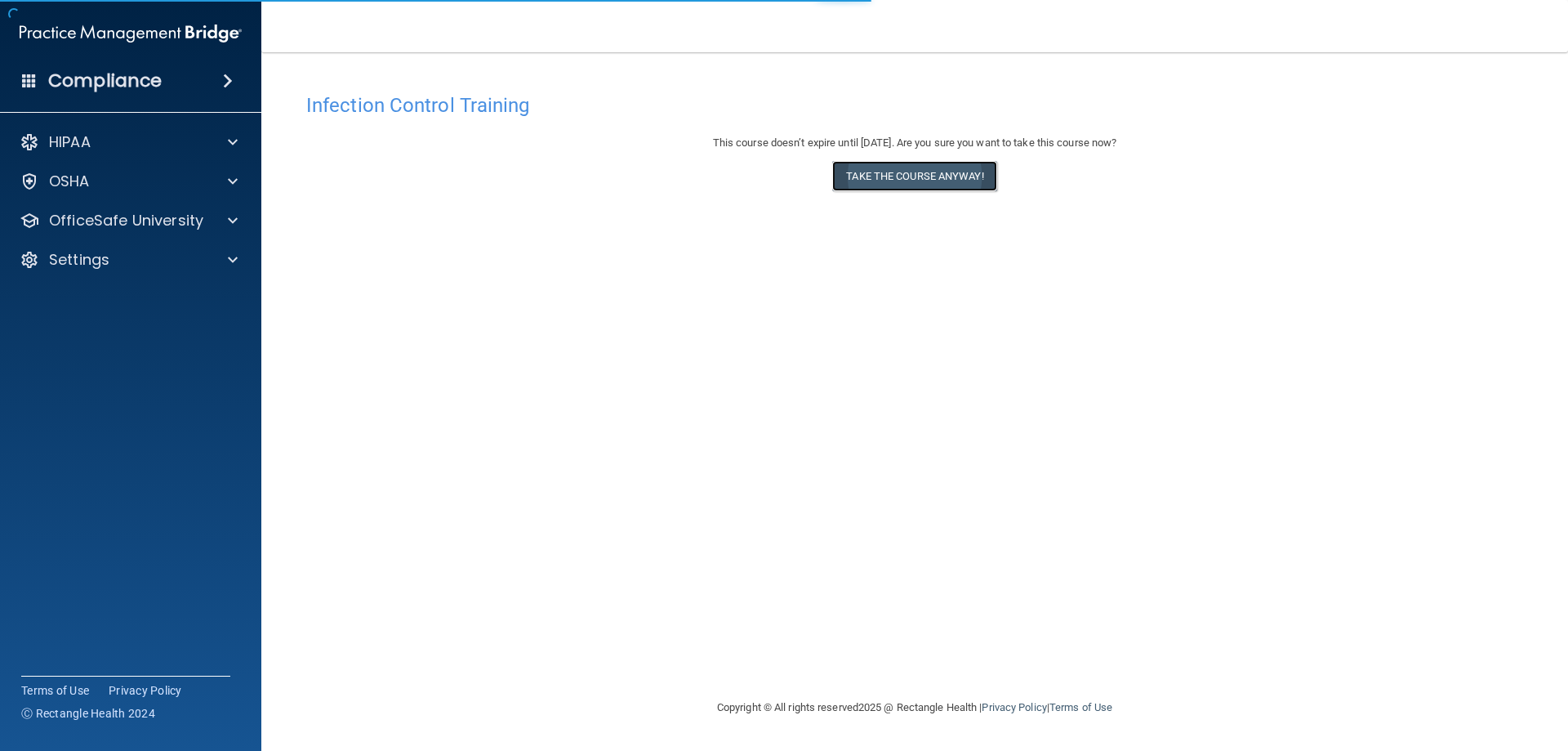
click at [971, 175] on button "Take the course anyway!" at bounding box center [914, 176] width 164 height 30
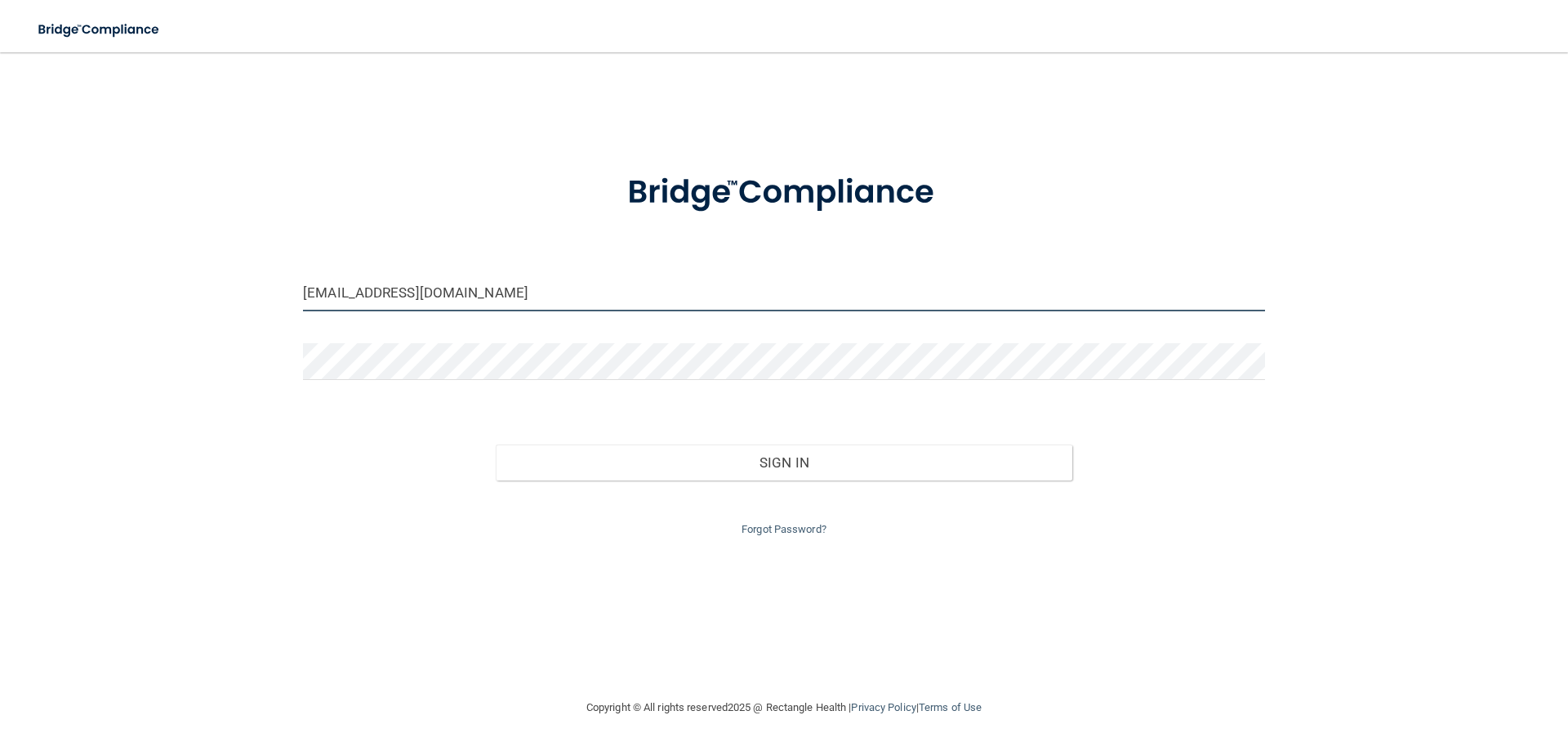
click at [564, 280] on input "alivigni2525@gmail.com" at bounding box center [784, 293] width 962 height 37
type input "istnick0926@gmail.com"
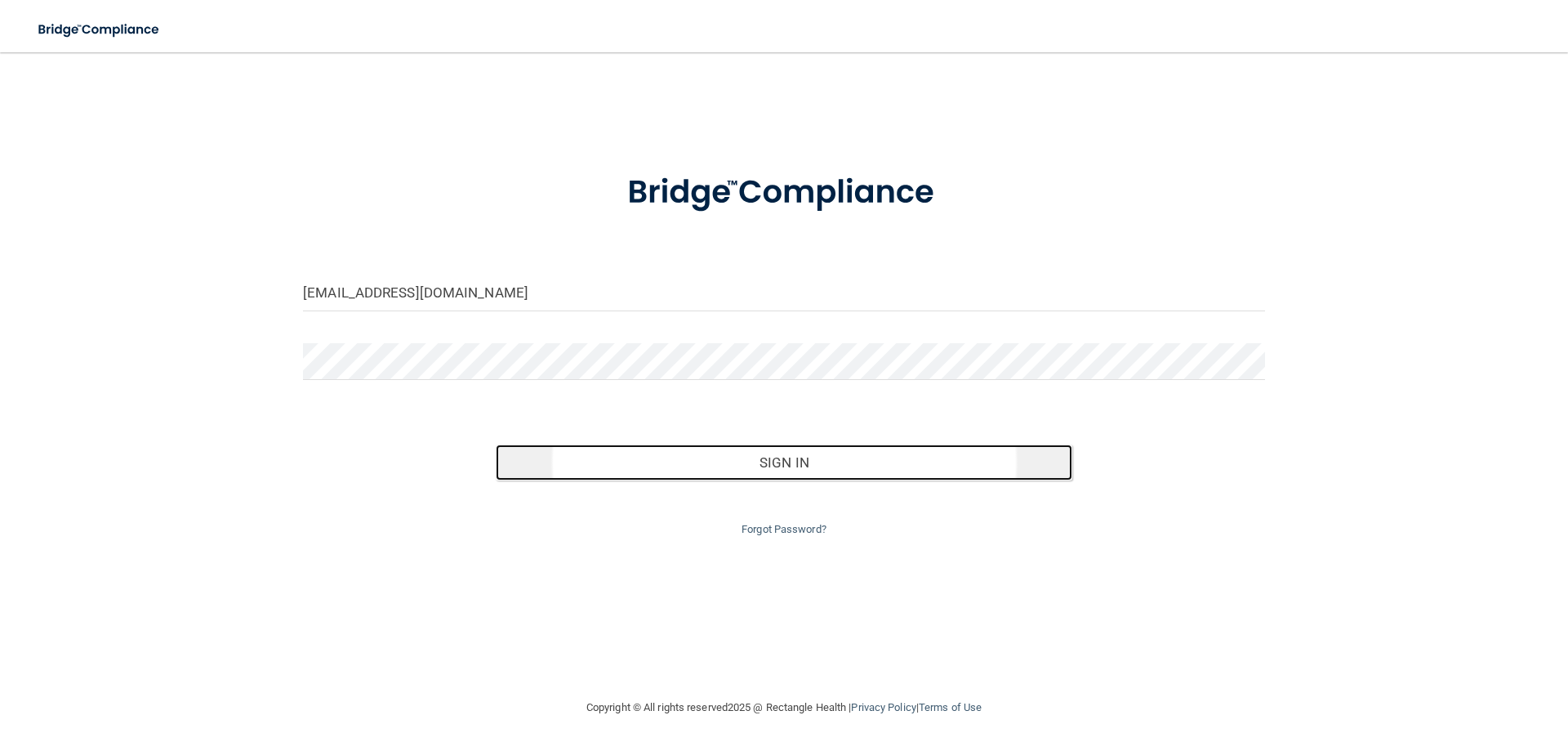
click at [756, 475] on button "Sign In" at bounding box center [784, 462] width 577 height 36
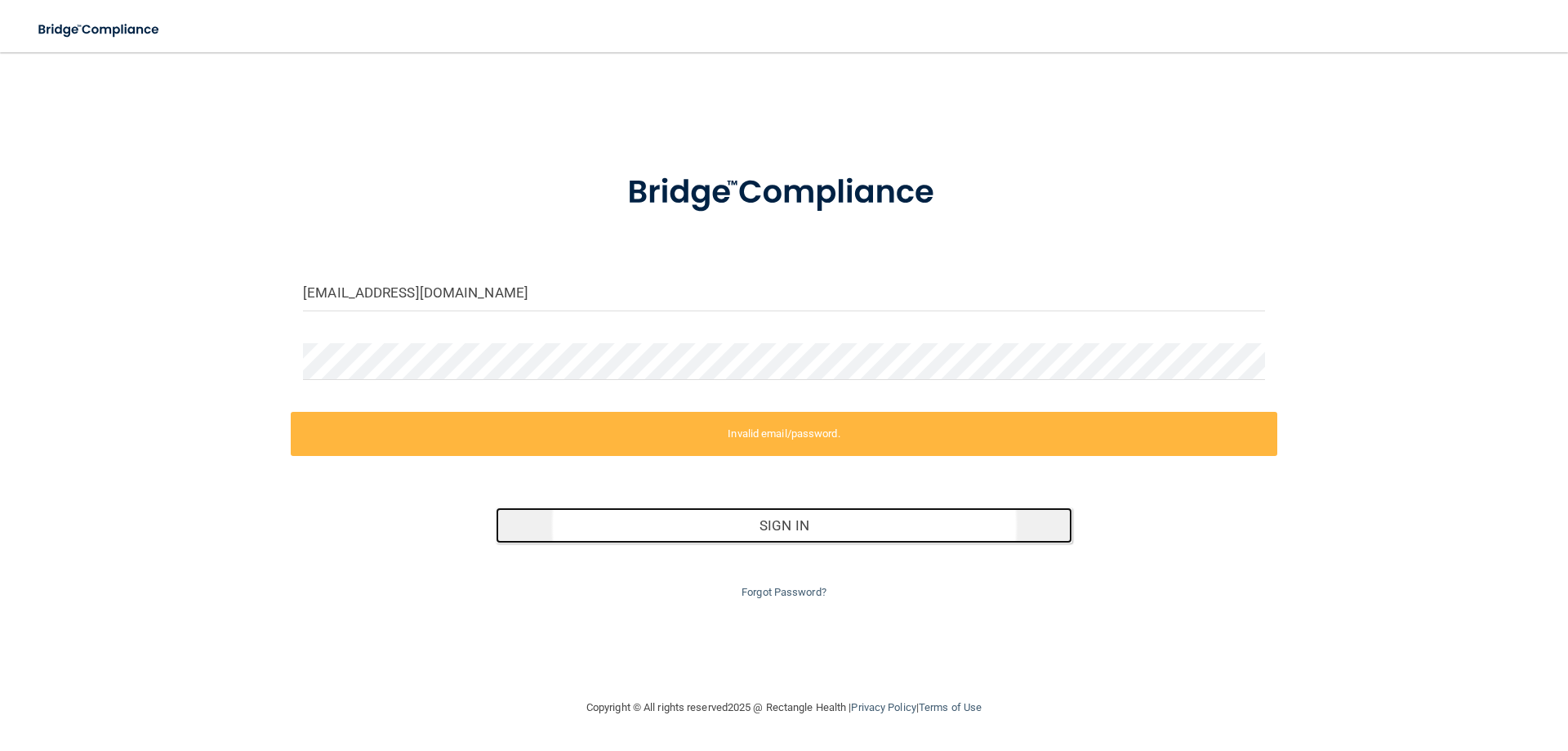
click at [867, 541] on button "Sign In" at bounding box center [784, 526] width 577 height 36
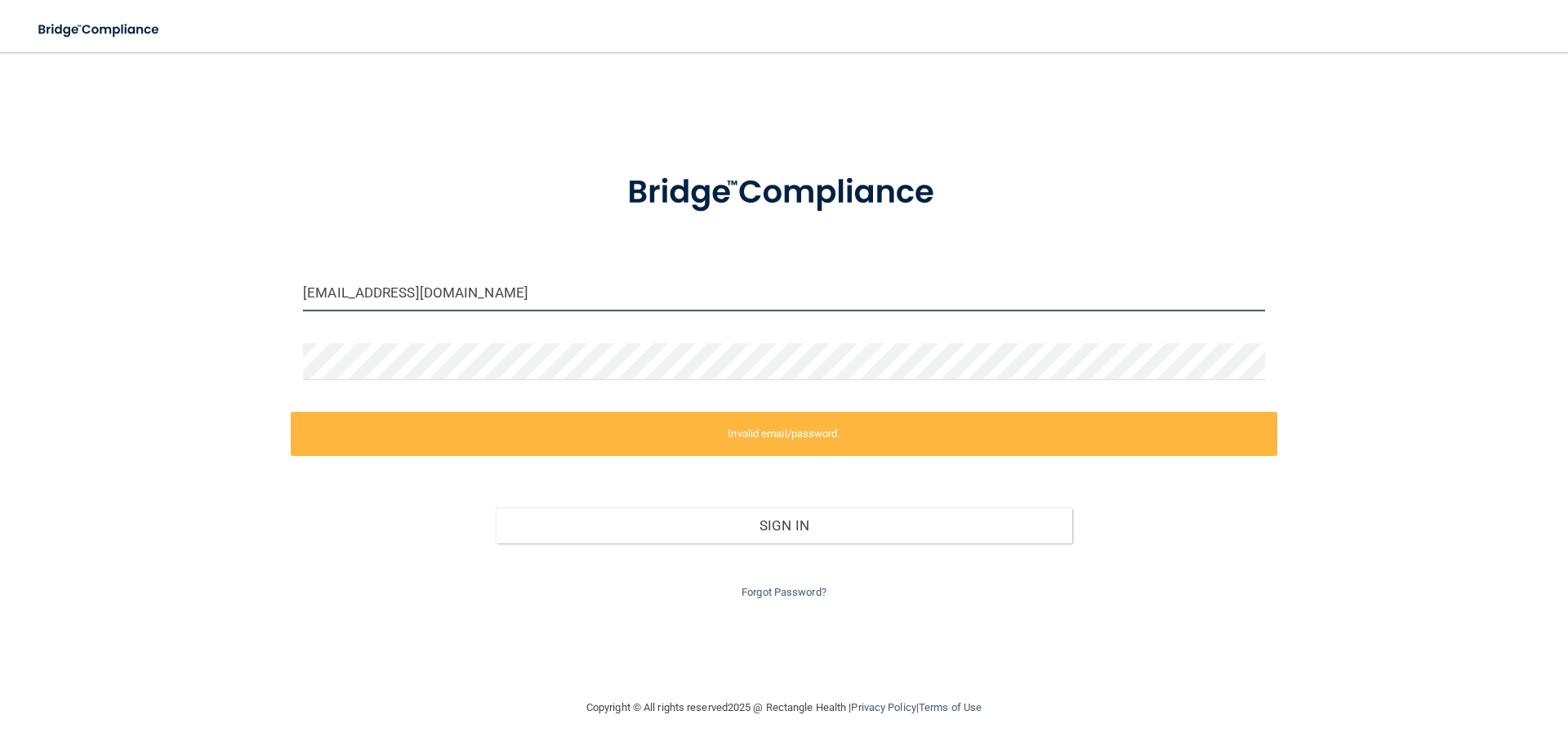
click at [431, 305] on input "[EMAIL_ADDRESS][DOMAIN_NAME]" at bounding box center [784, 293] width 962 height 37
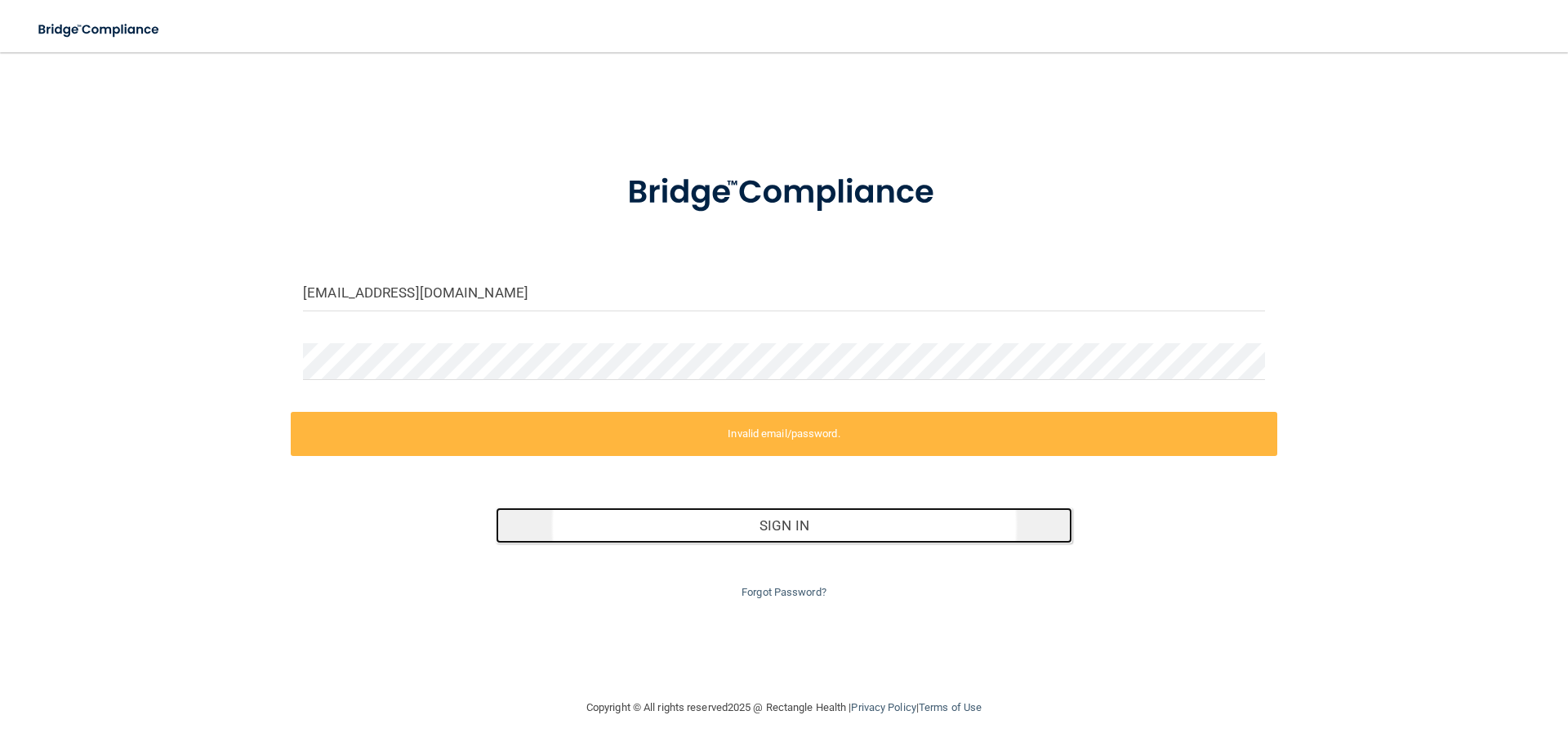
click at [688, 530] on button "Sign In" at bounding box center [784, 526] width 577 height 36
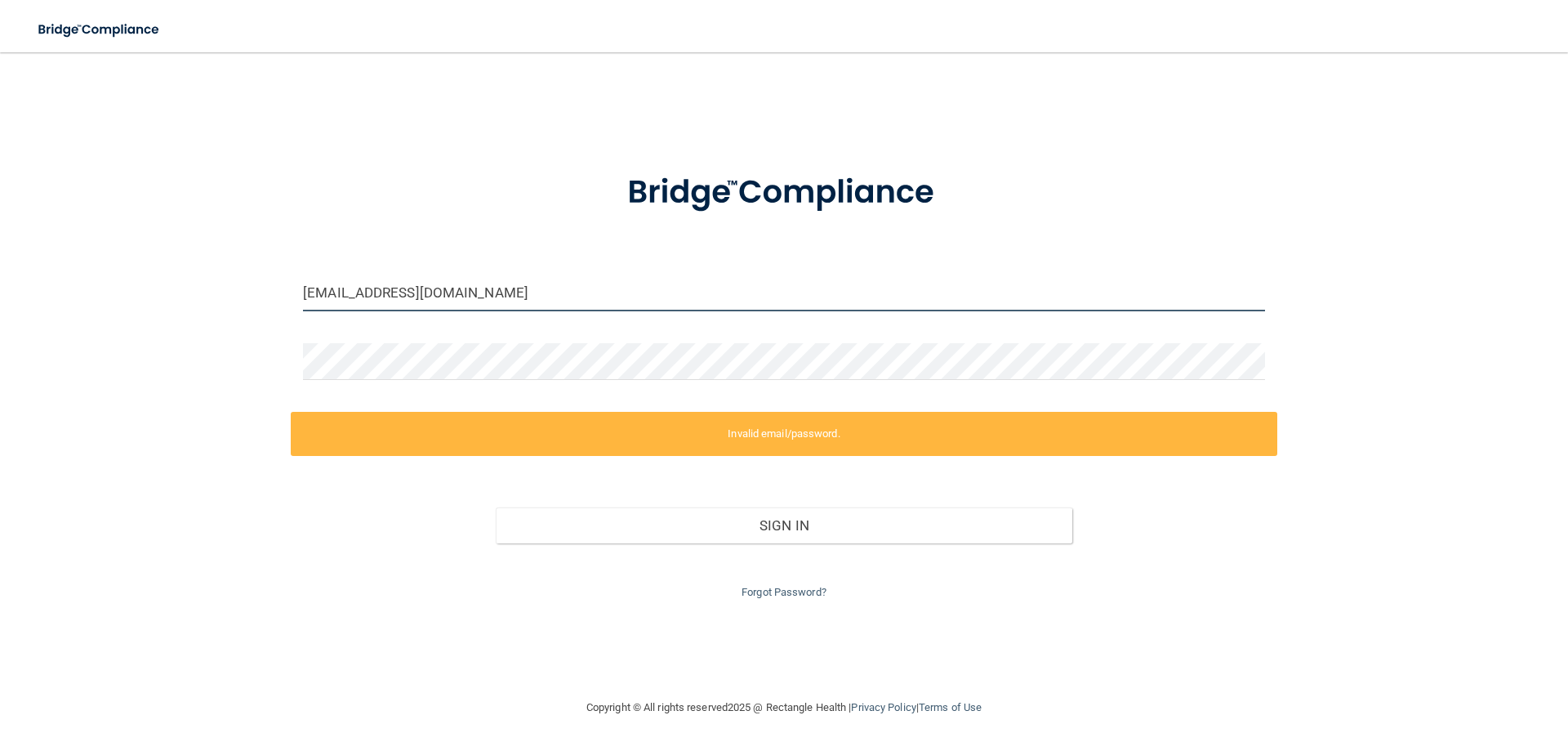
click at [540, 300] on input "istnick0926@gmail.com" at bounding box center [784, 293] width 962 height 37
click at [754, 597] on link "Forgot Password?" at bounding box center [784, 591] width 85 height 12
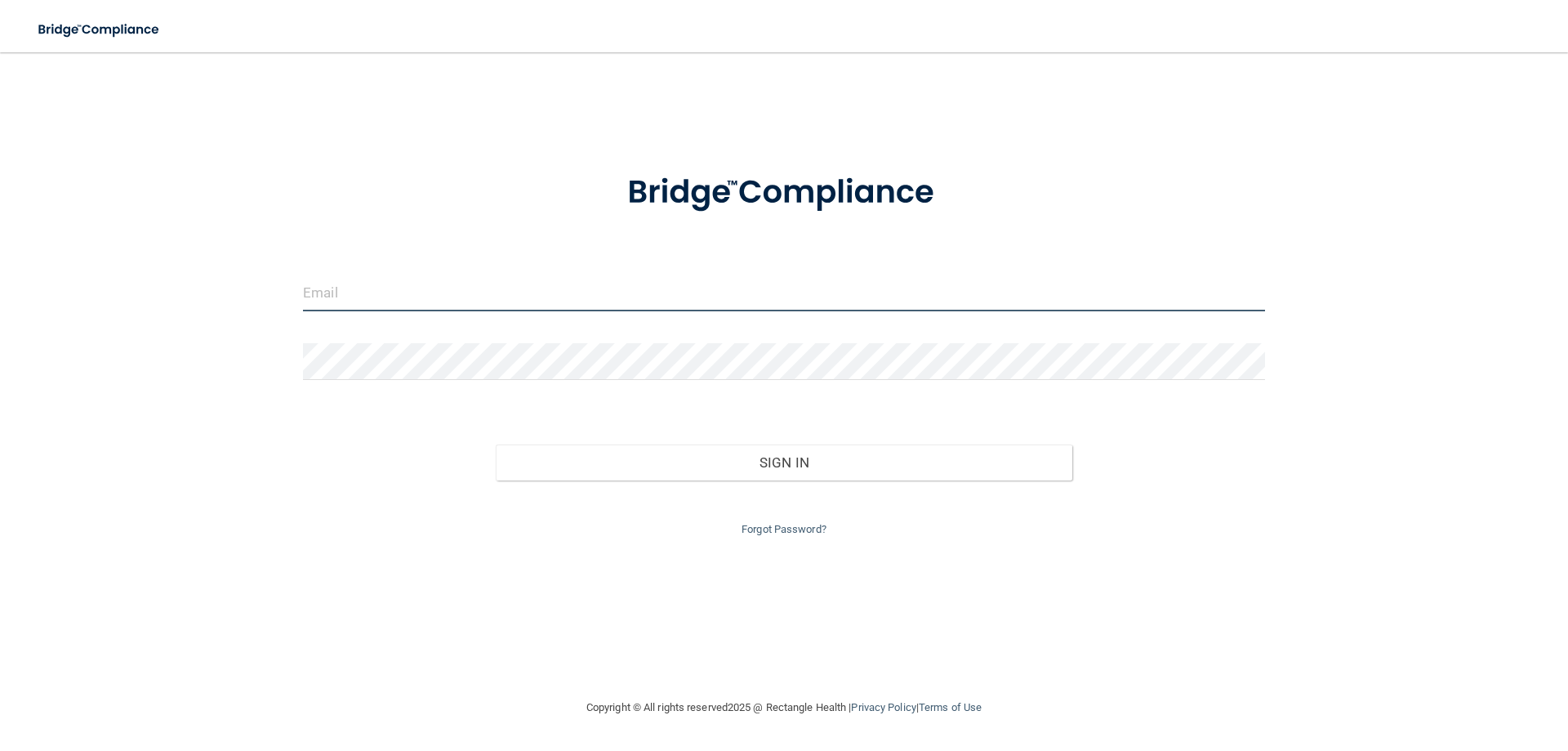
type input "istnick0926@gmail.com"
drag, startPoint x: 483, startPoint y: 294, endPoint x: 301, endPoint y: 308, distance: 182.5
click at [301, 308] on div "istnick0926@gmail.com" at bounding box center [784, 299] width 987 height 49
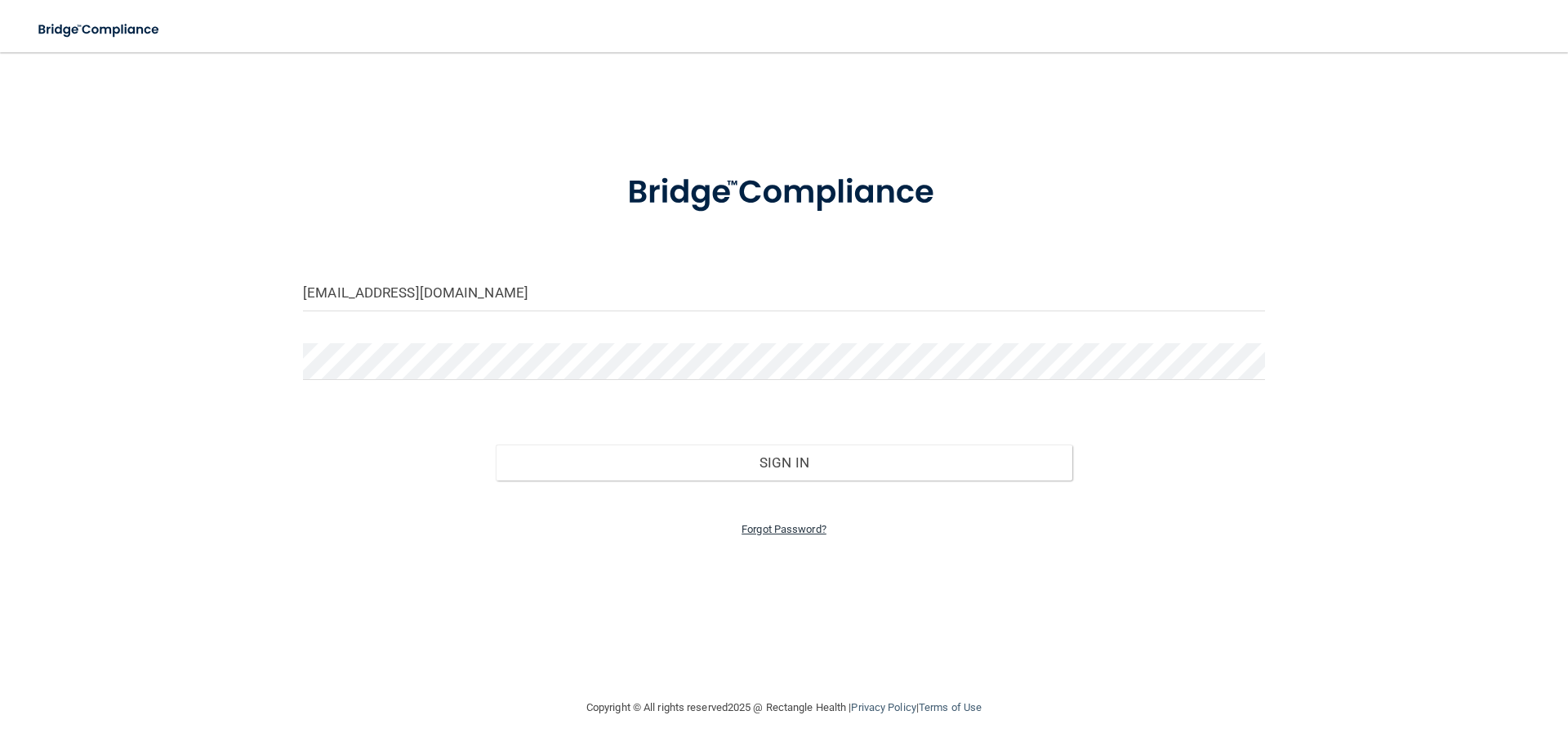
click at [805, 526] on link "Forgot Password?" at bounding box center [784, 529] width 85 height 12
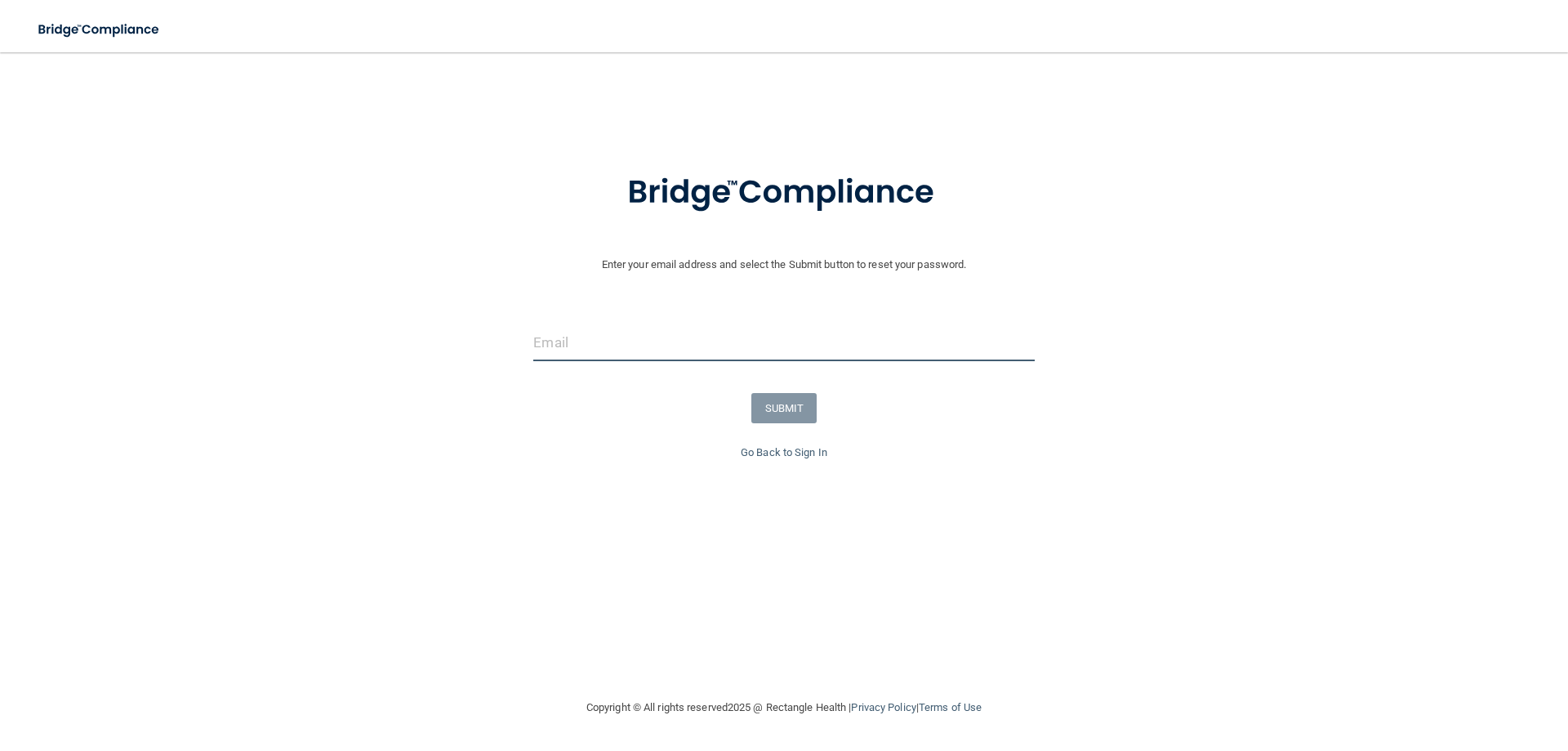
click at [611, 340] on input "email" at bounding box center [783, 342] width 501 height 37
paste input "istnick0926@gmail.com"
type input "istnick0926@gmail.com"
click at [1184, 401] on div "SUBMIT" at bounding box center [784, 408] width 1576 height 30
click at [777, 409] on button "SUBMIT" at bounding box center [784, 408] width 66 height 30
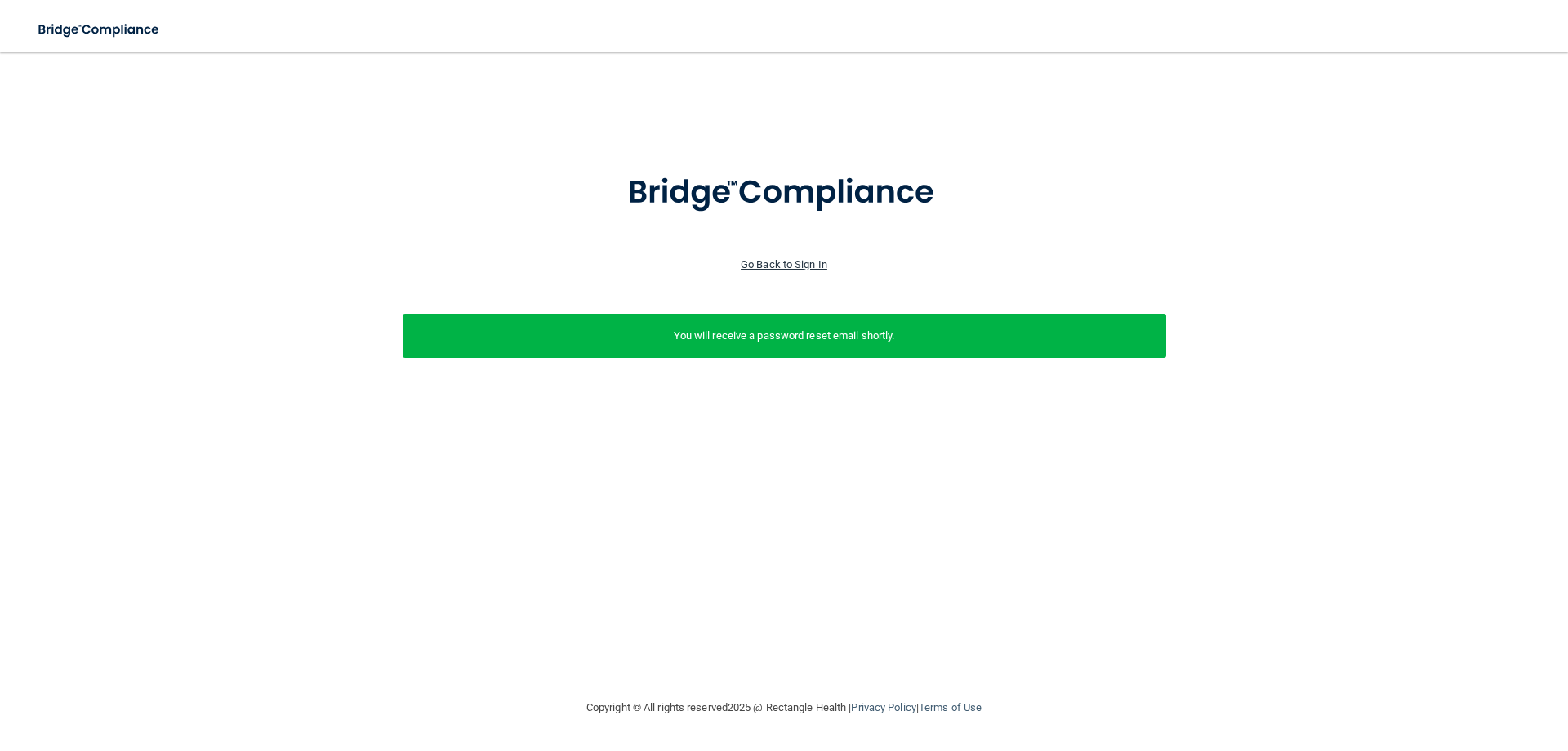
click at [780, 264] on link "Go Back to Sign In" at bounding box center [784, 264] width 86 height 12
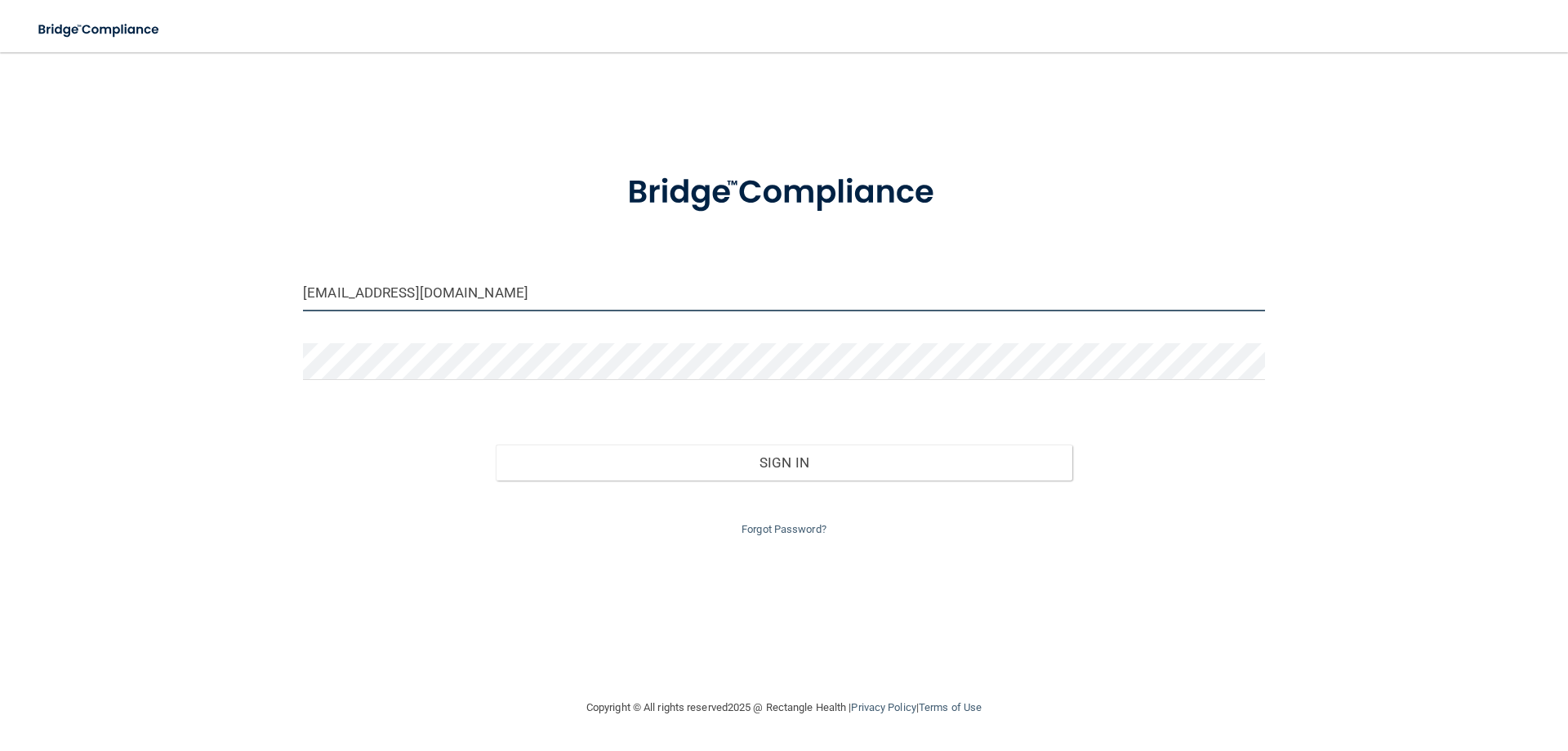
click at [625, 286] on input "istnick0926@gmail.com" at bounding box center [784, 293] width 962 height 37
drag, startPoint x: 530, startPoint y: 290, endPoint x: 150, endPoint y: 301, distance: 380.2
click at [150, 301] on div "istnick0926@gmail.com Invalid email/password. You don't have permission to acce…" at bounding box center [784, 374] width 1502 height 613
type input "dmmyers618@gmial.com"
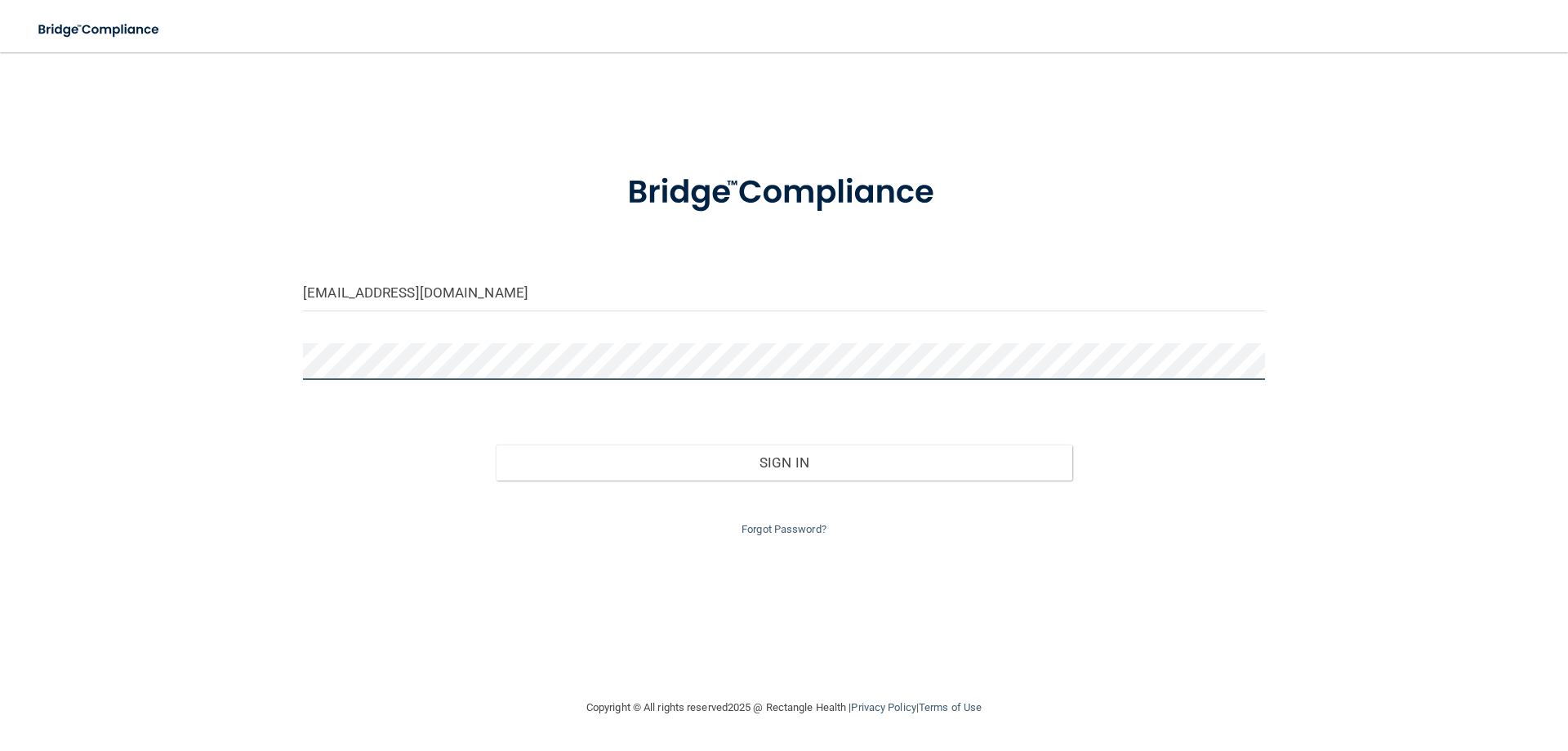
click at [496, 444] on button "Sign In" at bounding box center [784, 462] width 577 height 36
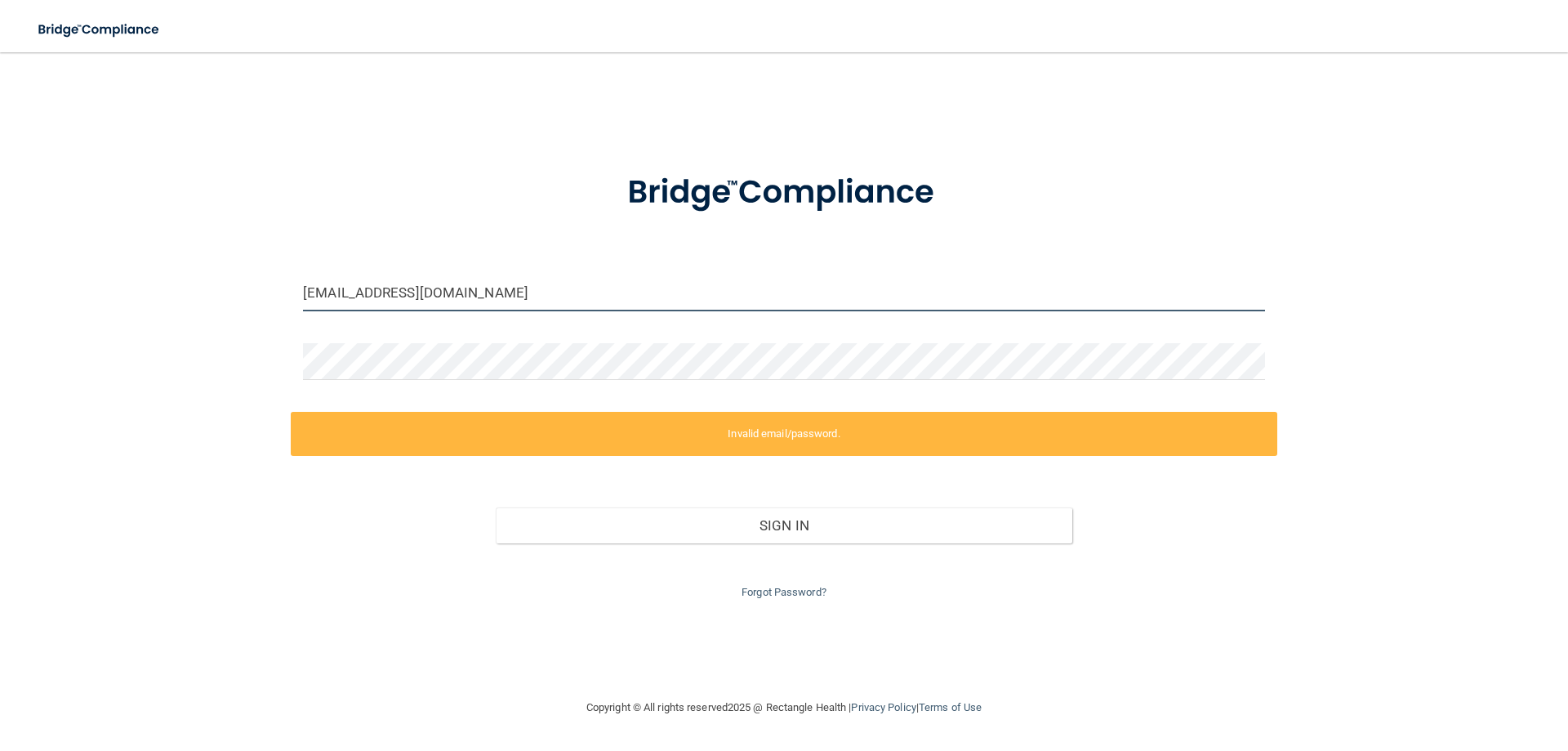
click at [795, 283] on input "dmmyers618@gmial.com" at bounding box center [784, 293] width 962 height 37
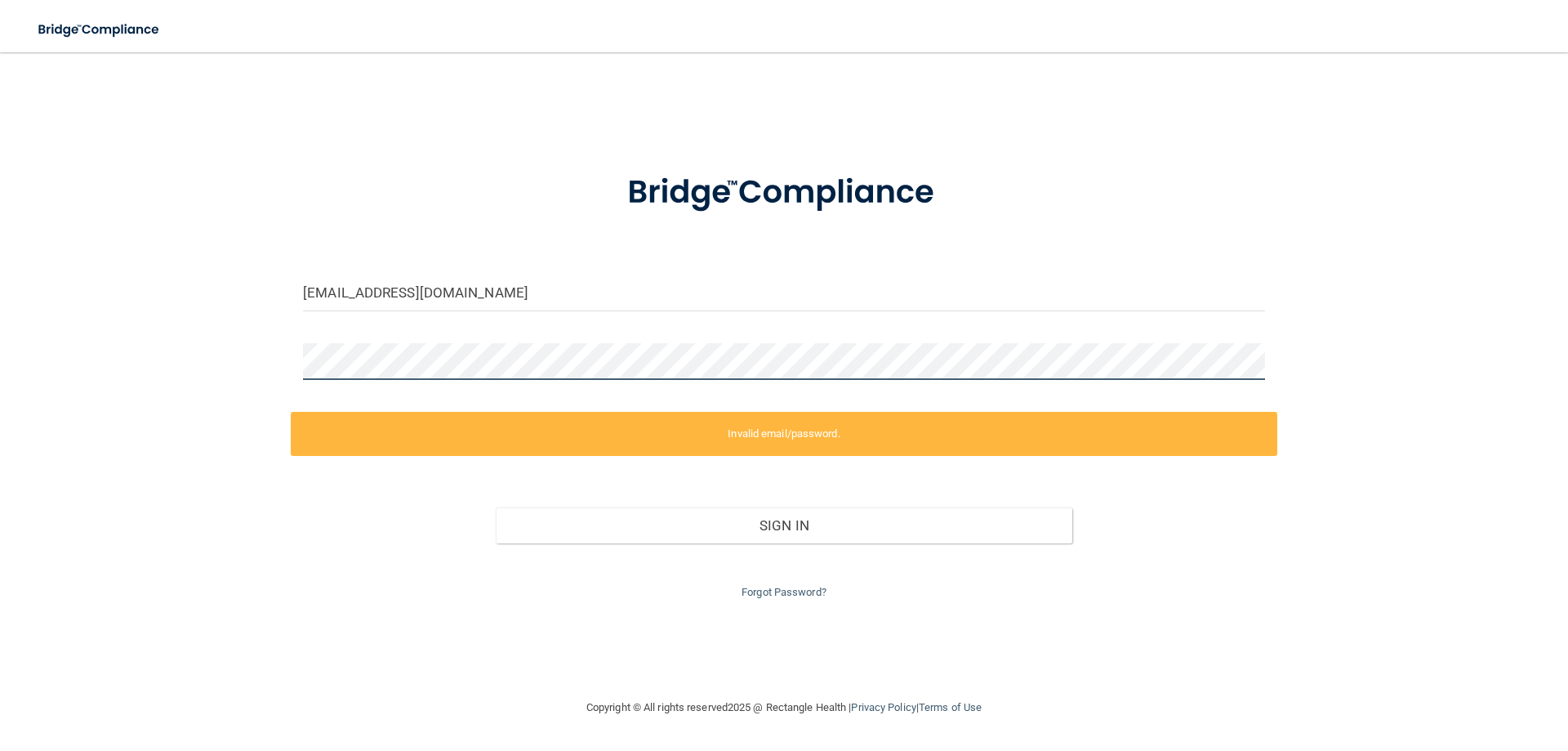
click at [242, 345] on div "dmmyers618@gmial.com Invalid email/password. You don't have permission to acces…" at bounding box center [784, 374] width 1502 height 613
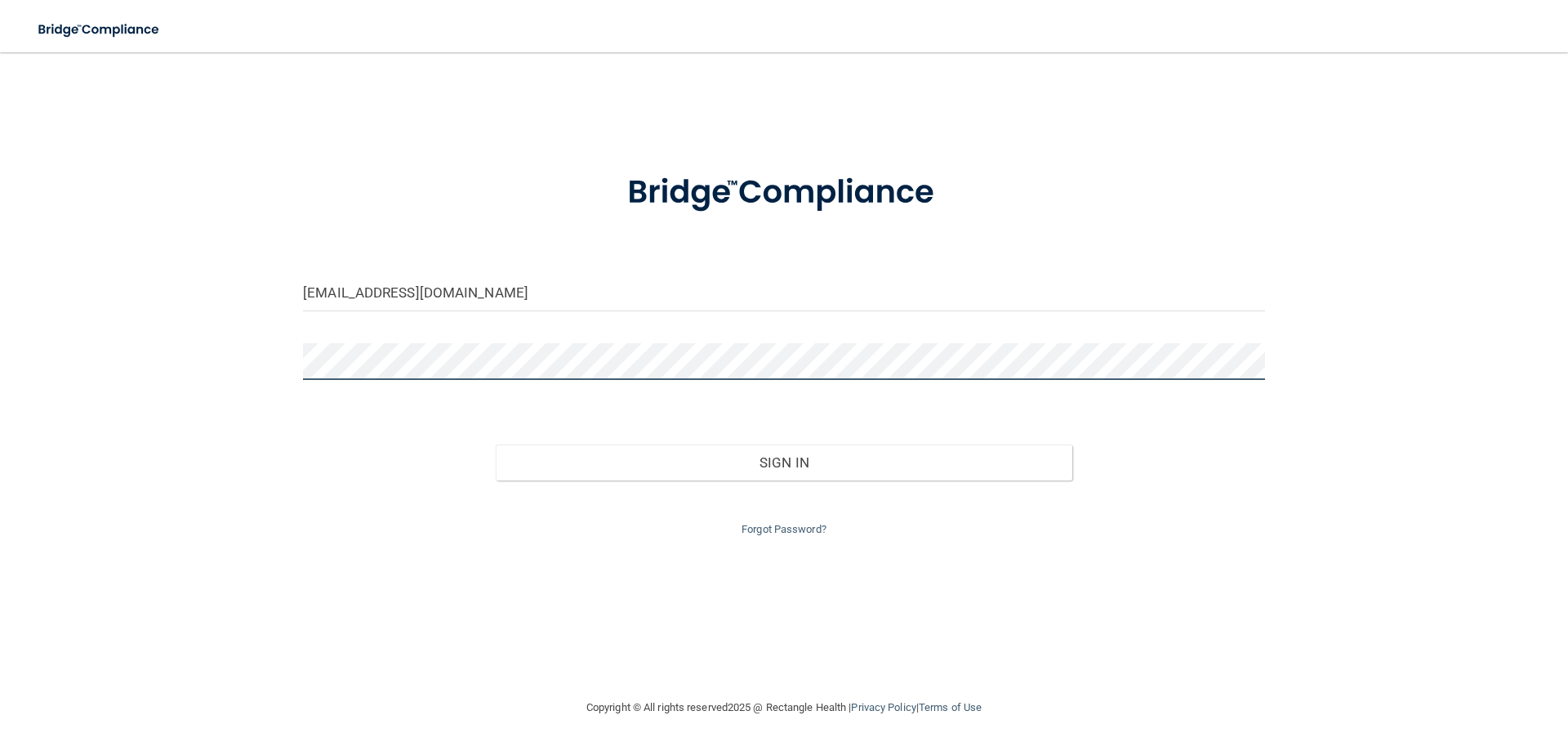
click at [496, 444] on button "Sign In" at bounding box center [784, 462] width 577 height 36
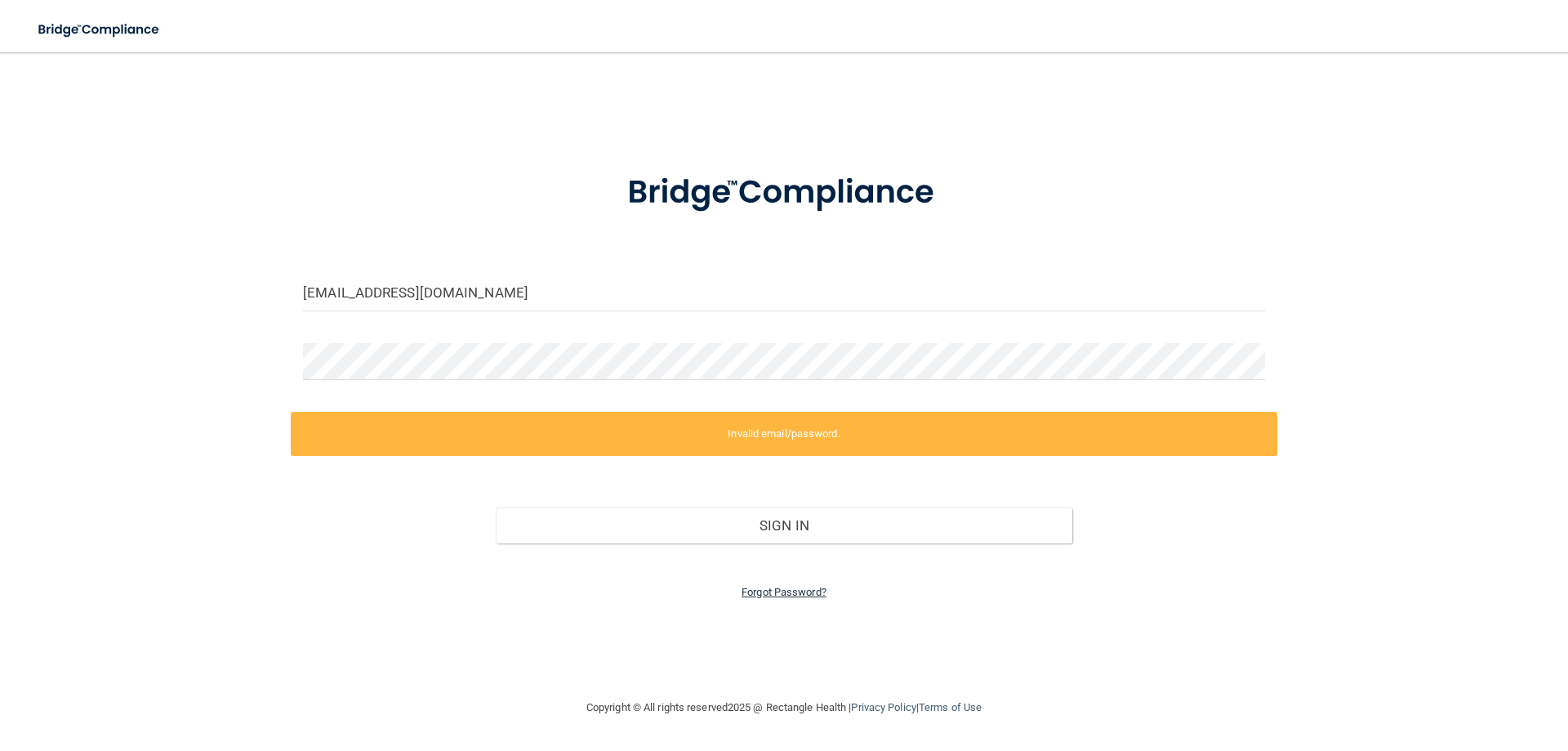
click at [787, 594] on link "Forgot Password?" at bounding box center [784, 591] width 85 height 12
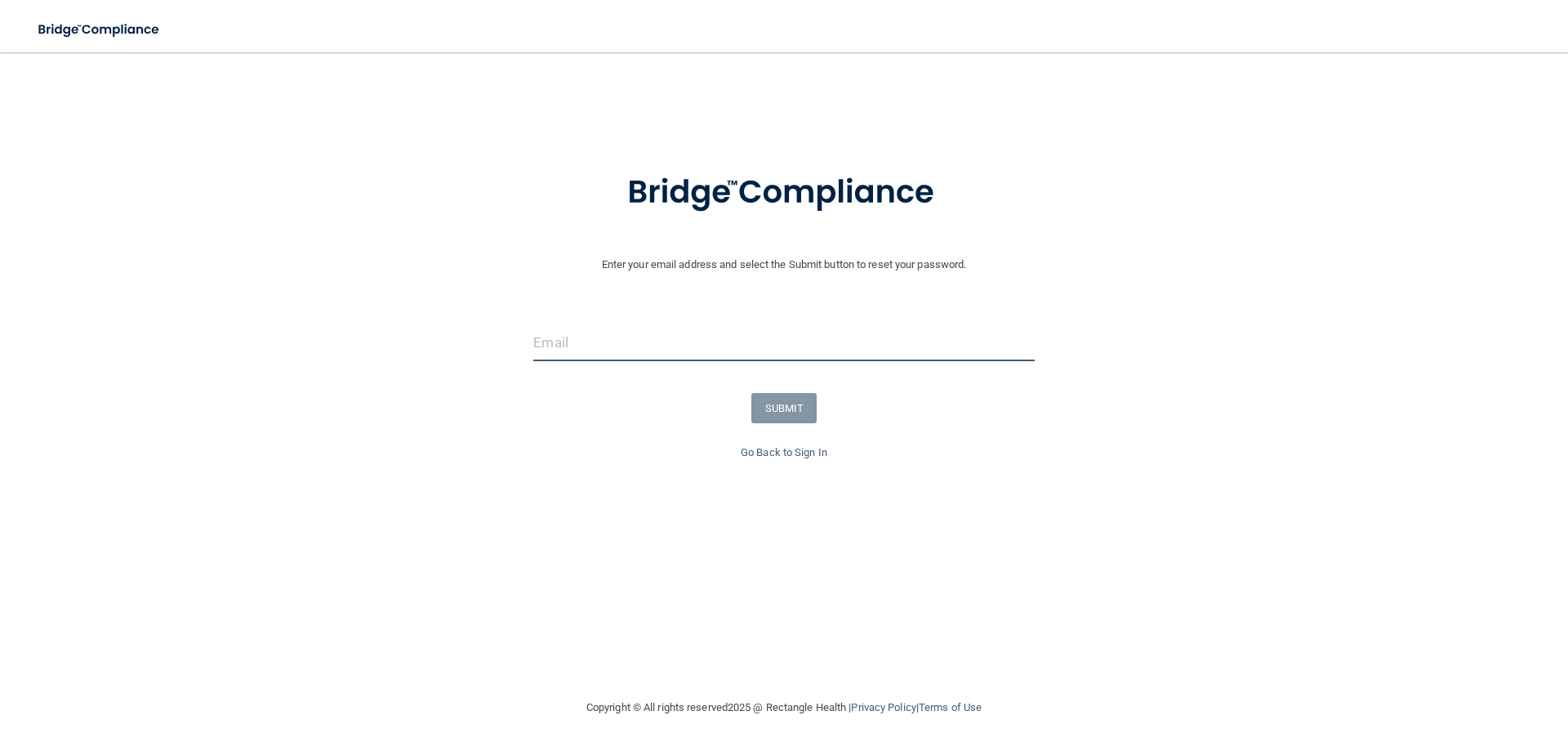
click at [680, 338] on input "email" at bounding box center [783, 342] width 501 height 37
type input "dmmyers618@gmail.com"
click at [762, 407] on button "SUBMIT" at bounding box center [784, 408] width 66 height 30
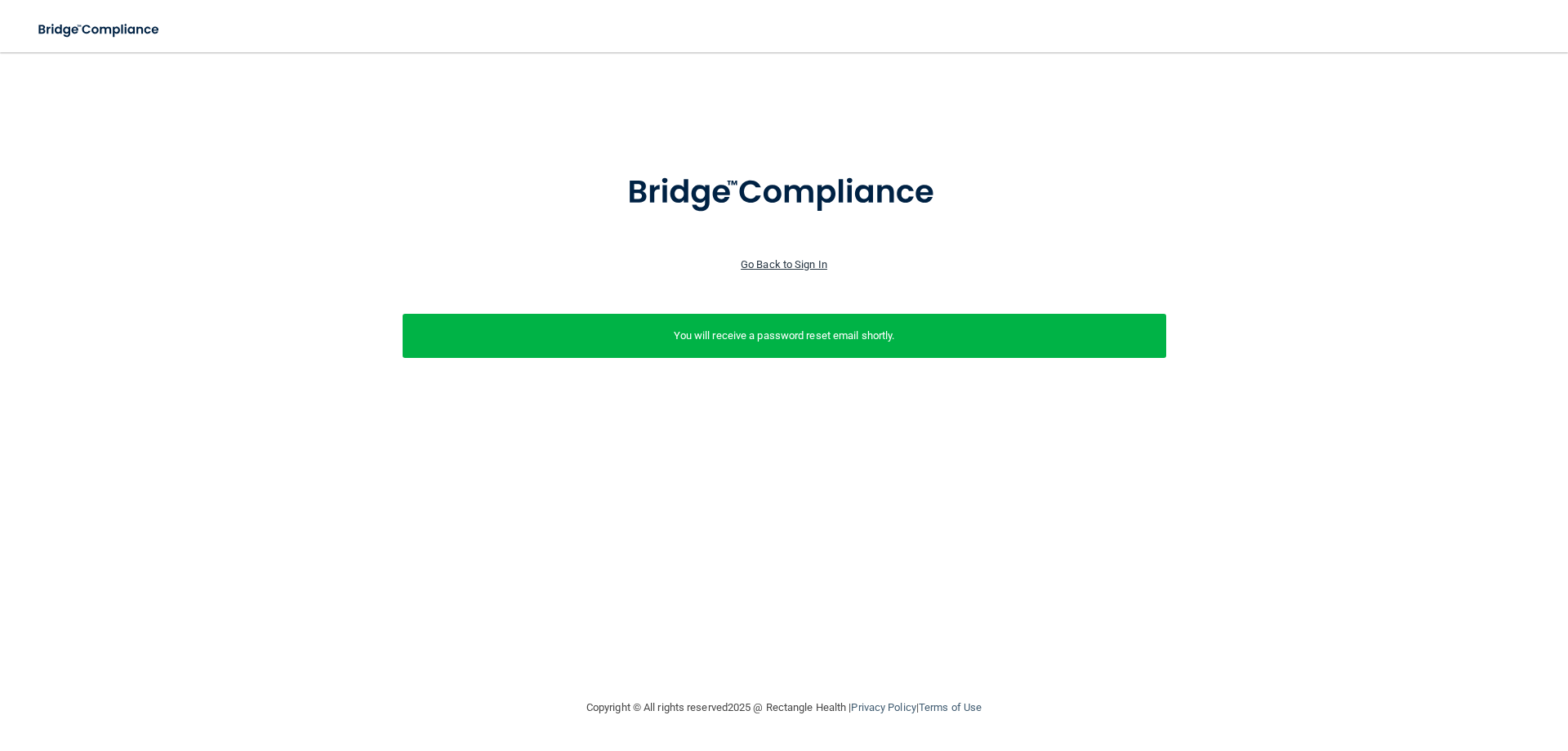
click at [797, 260] on link "Go Back to Sign In" at bounding box center [784, 264] width 86 height 12
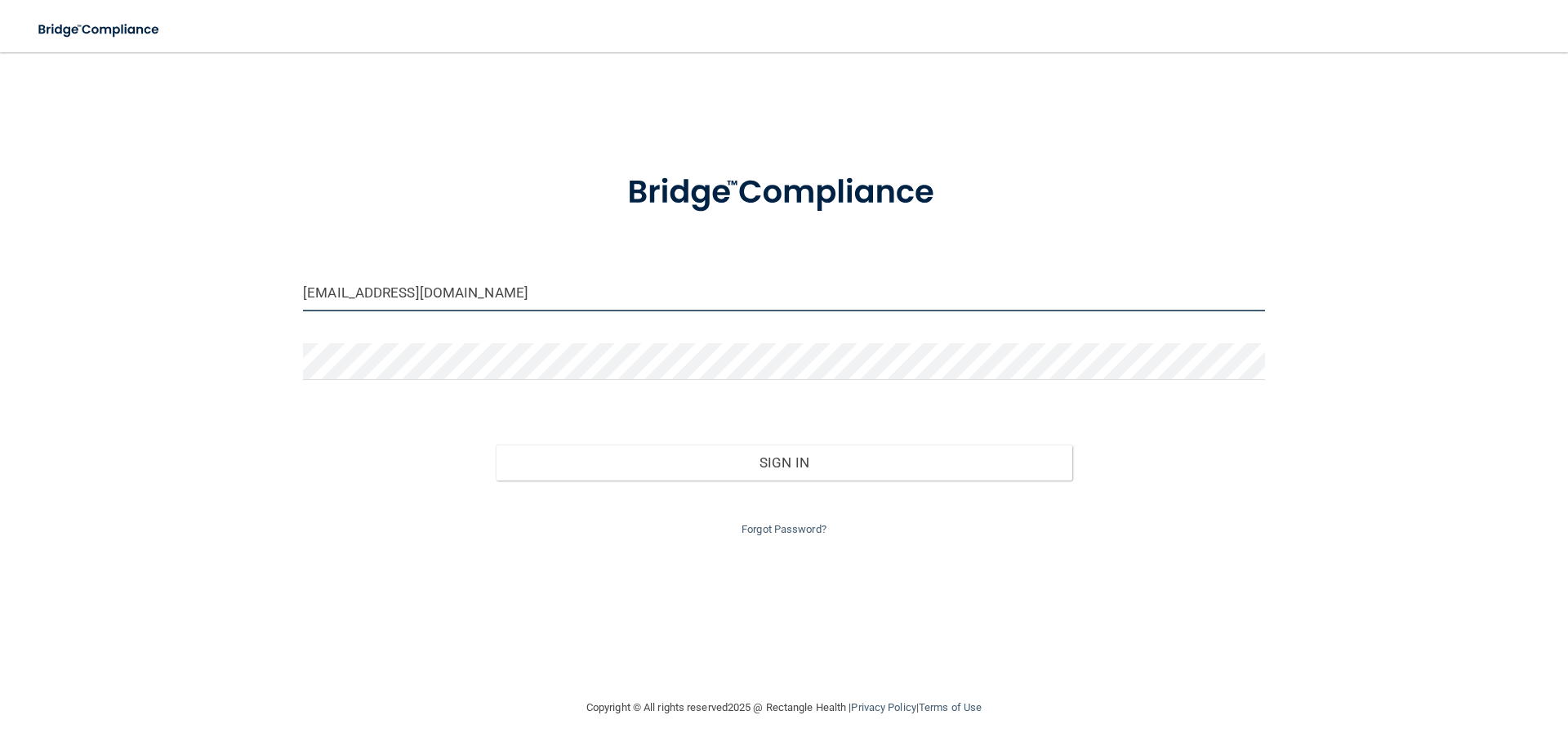
drag, startPoint x: 557, startPoint y: 283, endPoint x: 133, endPoint y: 294, distance: 424.1
click at [133, 294] on div "istnick0926@gmail.com Invalid email/password. You don't have permission to acce…" at bounding box center [784, 374] width 1502 height 613
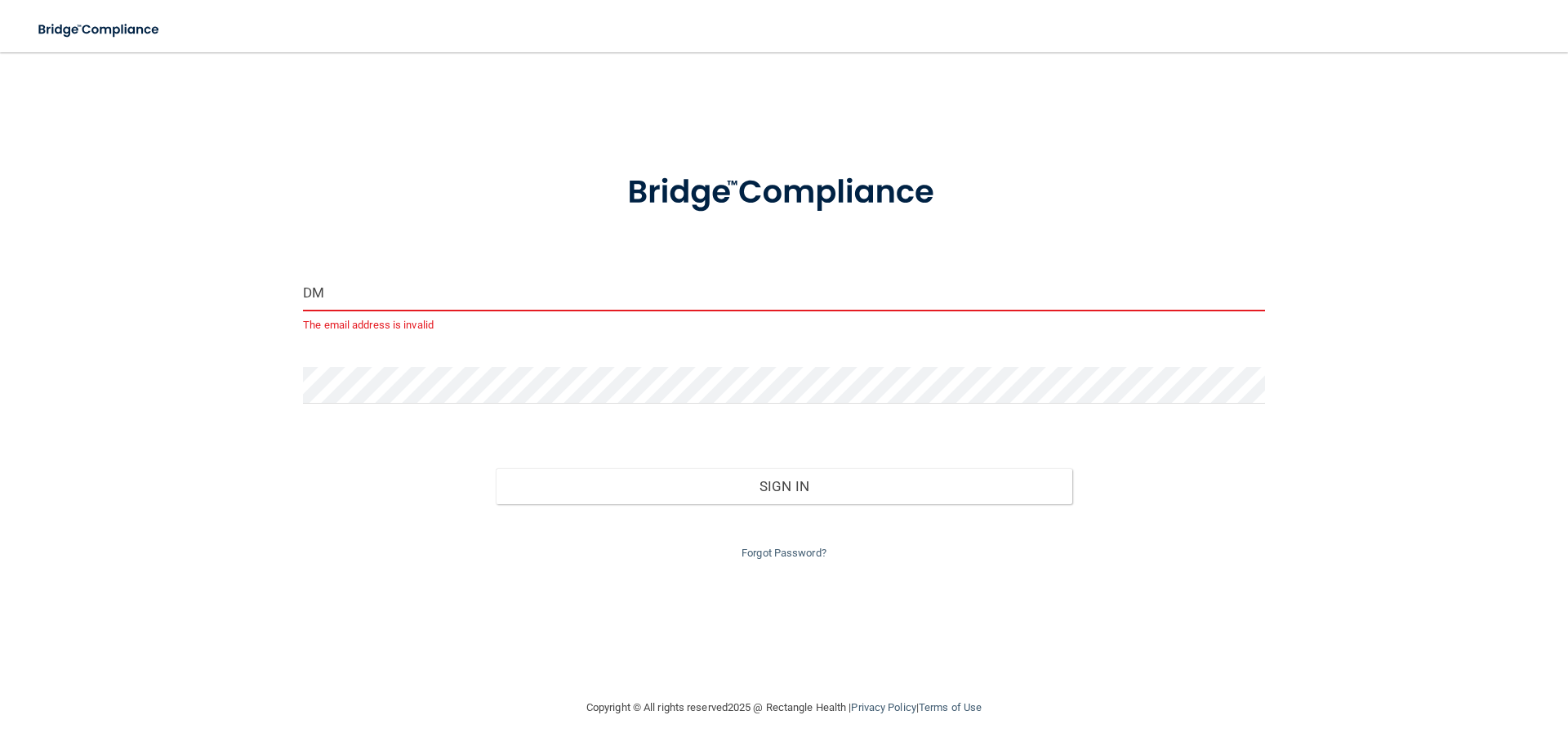
type input "D"
type input "dmmyers618@gmail.com"
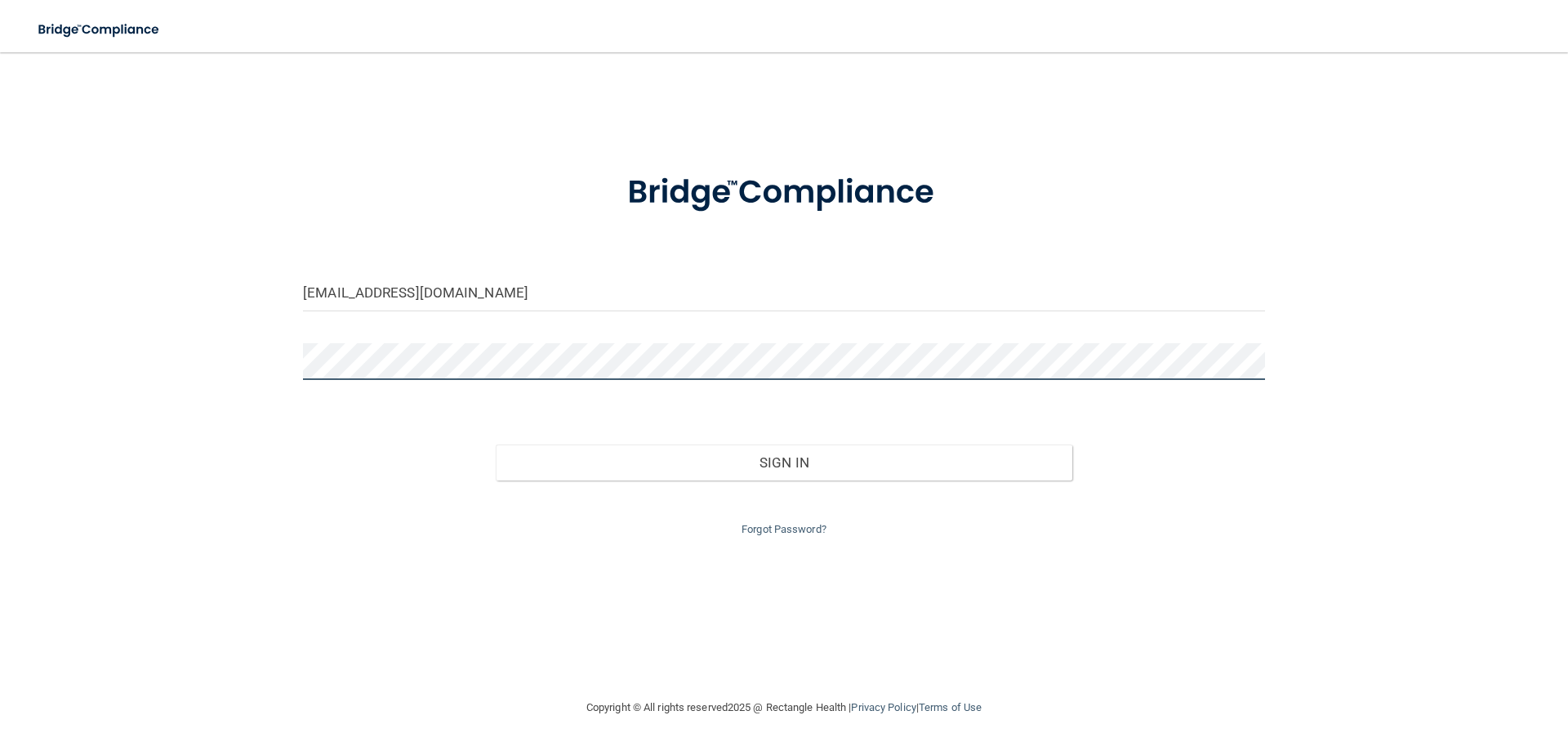
click at [261, 370] on div "dmmyers618@gmail.com Invalid email/password. You don't have permission to acces…" at bounding box center [784, 374] width 1502 height 613
click at [496, 444] on button "Sign In" at bounding box center [784, 462] width 577 height 36
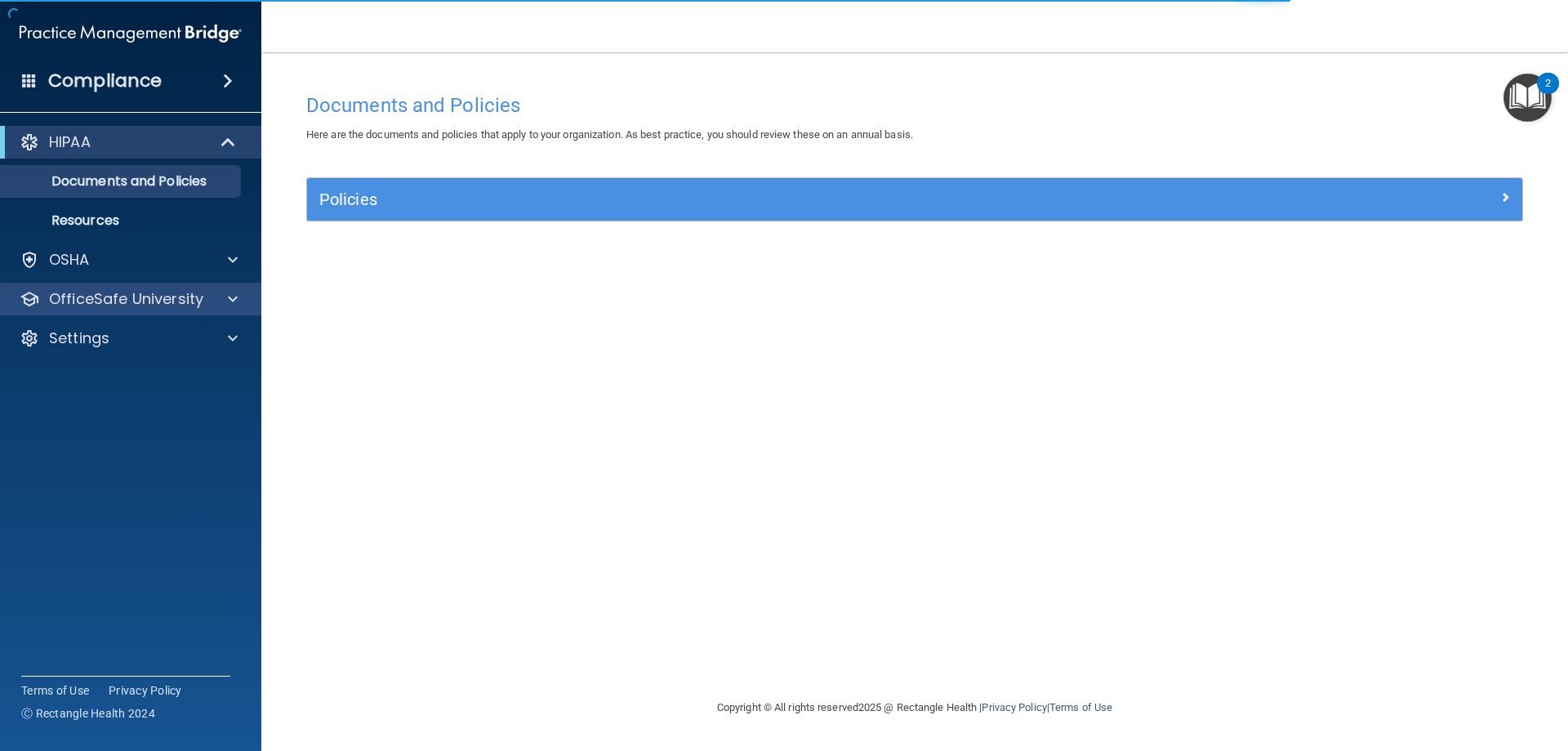
click at [99, 285] on div "OfficeSafe University" at bounding box center [131, 299] width 262 height 33
click at [223, 298] on div at bounding box center [230, 299] width 41 height 20
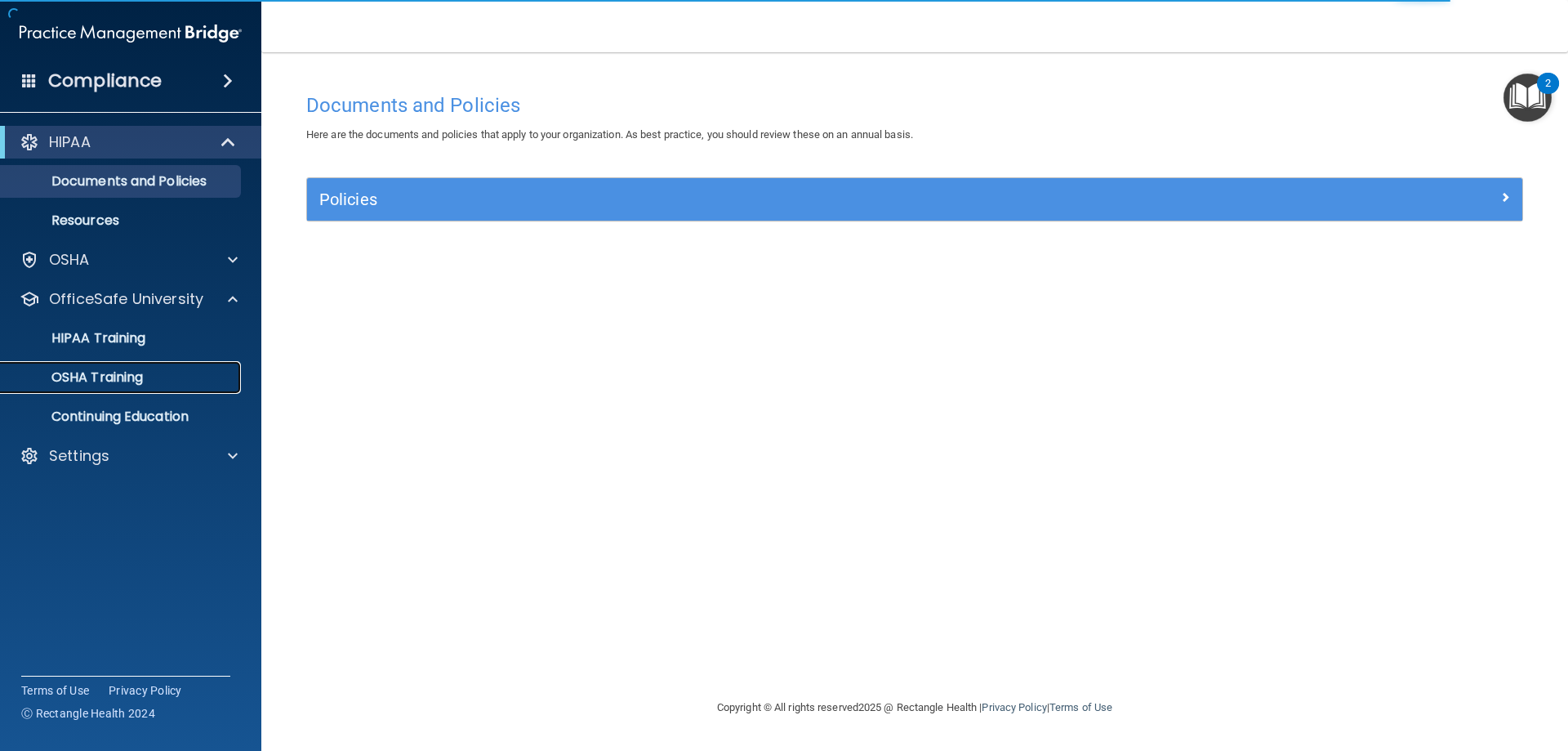
click at [187, 365] on link "OSHA Training" at bounding box center [112, 378] width 257 height 33
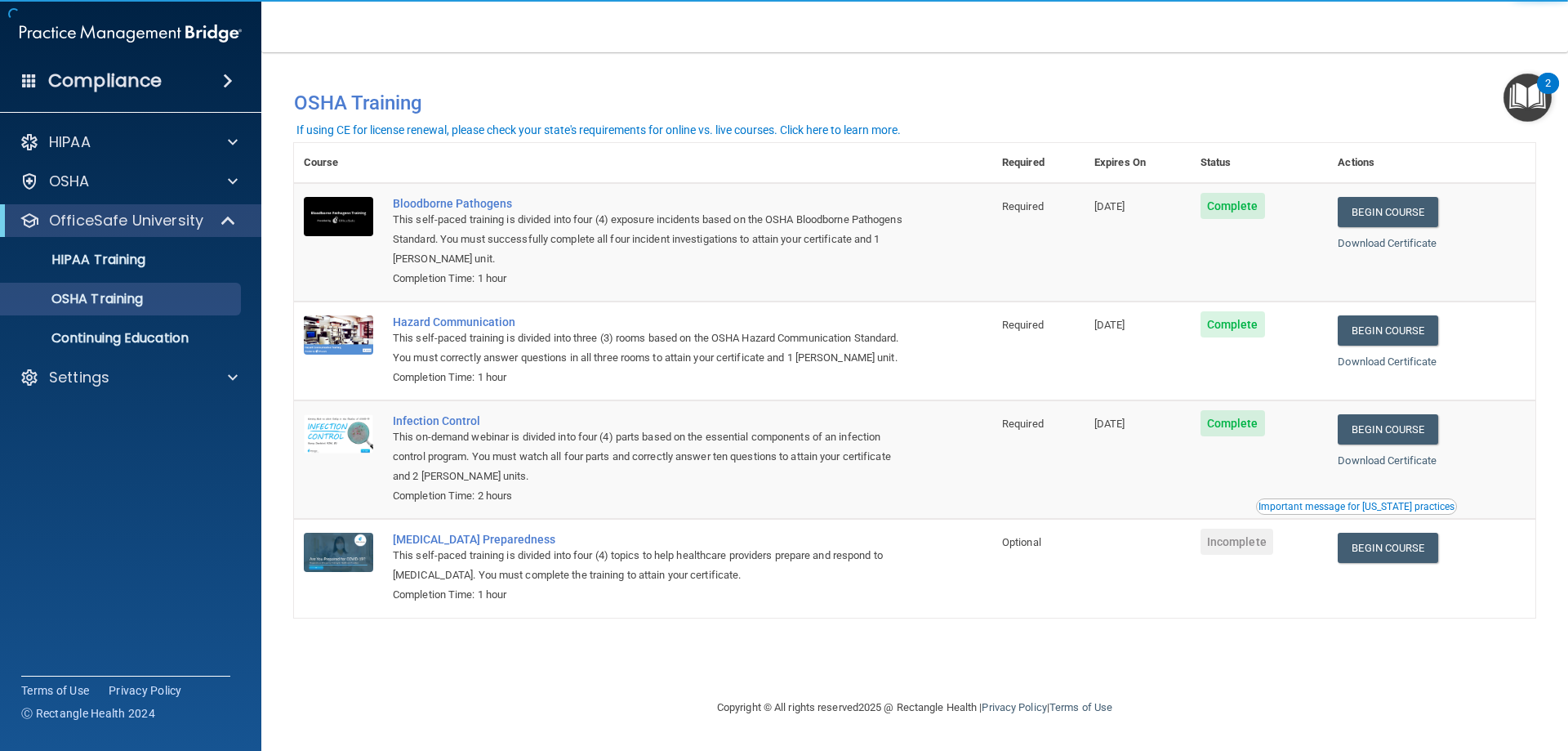
click at [1454, 211] on div "Begin Course" at bounding box center [1432, 211] width 187 height 30
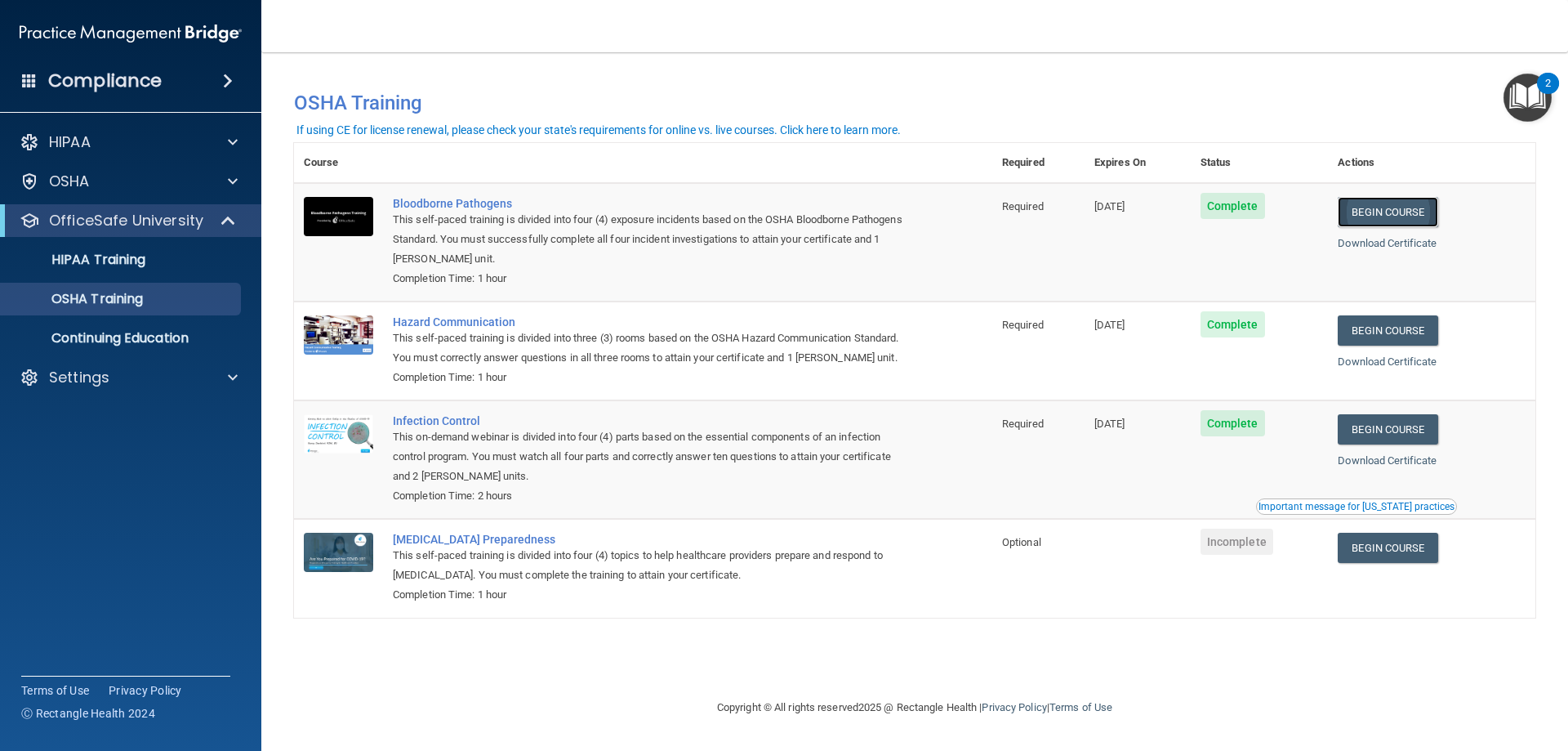
click at [1425, 218] on link "Begin Course" at bounding box center [1387, 211] width 99 height 30
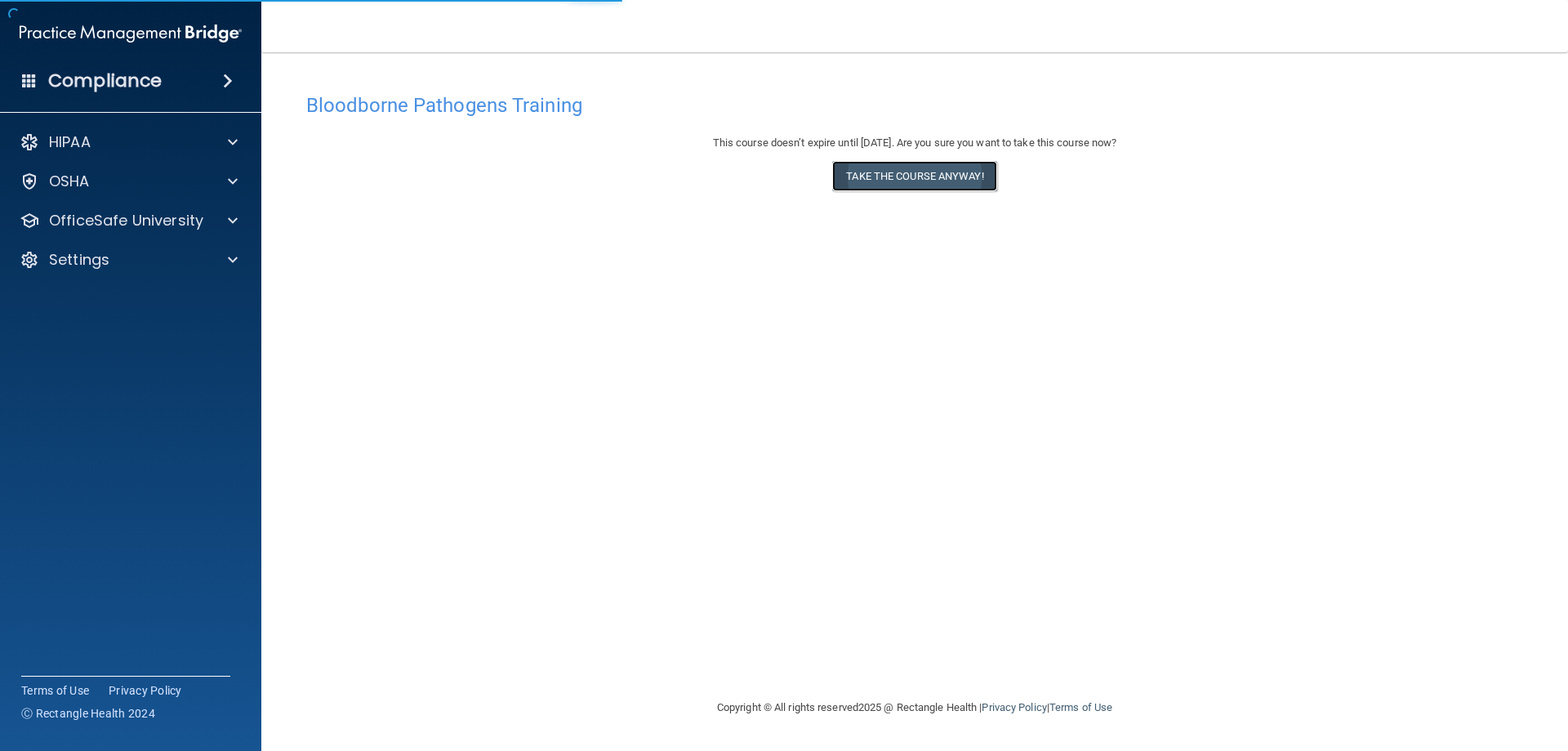
click at [878, 174] on button "Take the course anyway!" at bounding box center [914, 176] width 164 height 30
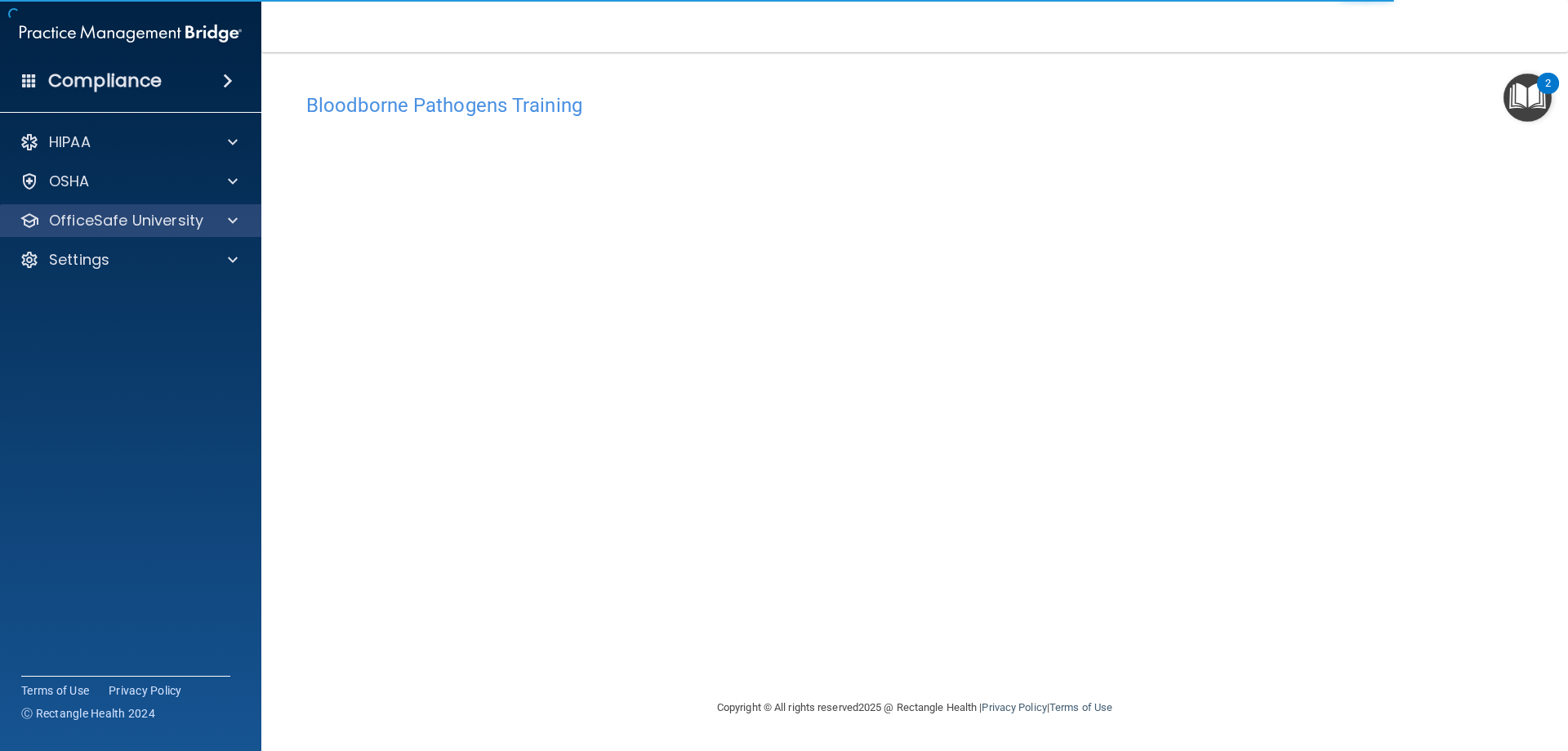
click at [188, 231] on div "OfficeSafe University" at bounding box center [131, 220] width 262 height 33
click at [224, 218] on div at bounding box center [230, 220] width 41 height 20
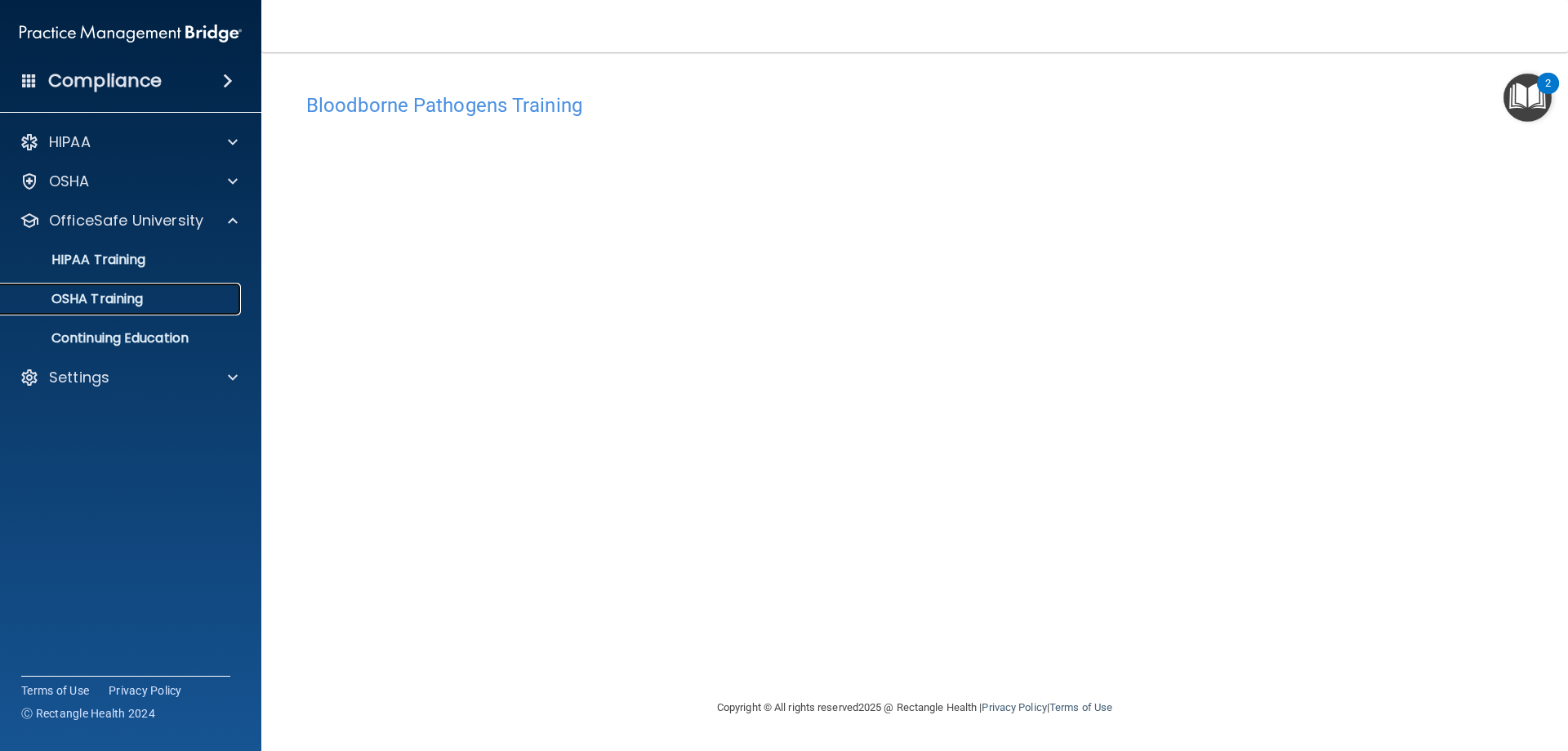
click at [148, 298] on div "OSHA Training" at bounding box center [122, 299] width 223 height 16
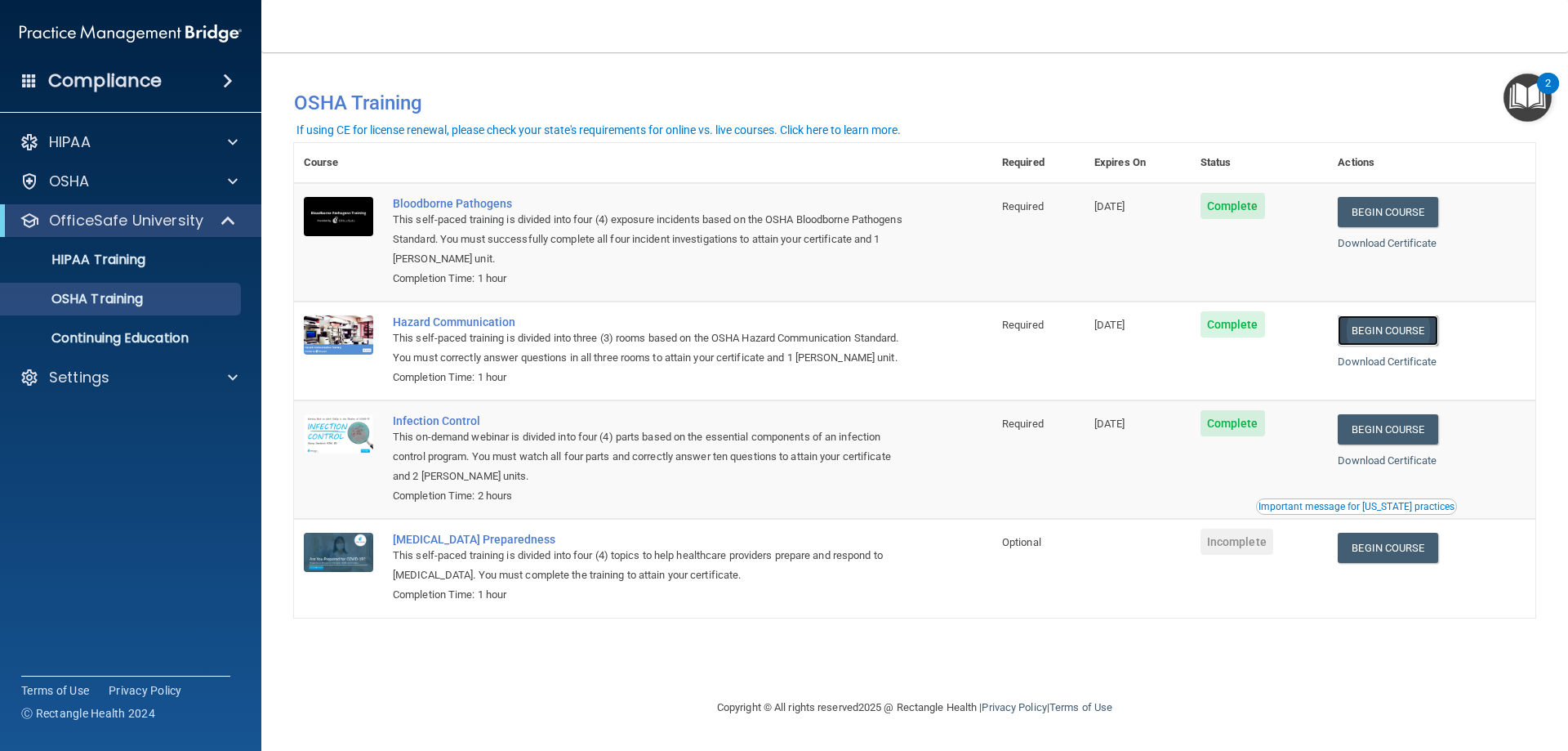
click at [1404, 335] on link "Begin Course" at bounding box center [1387, 330] width 99 height 30
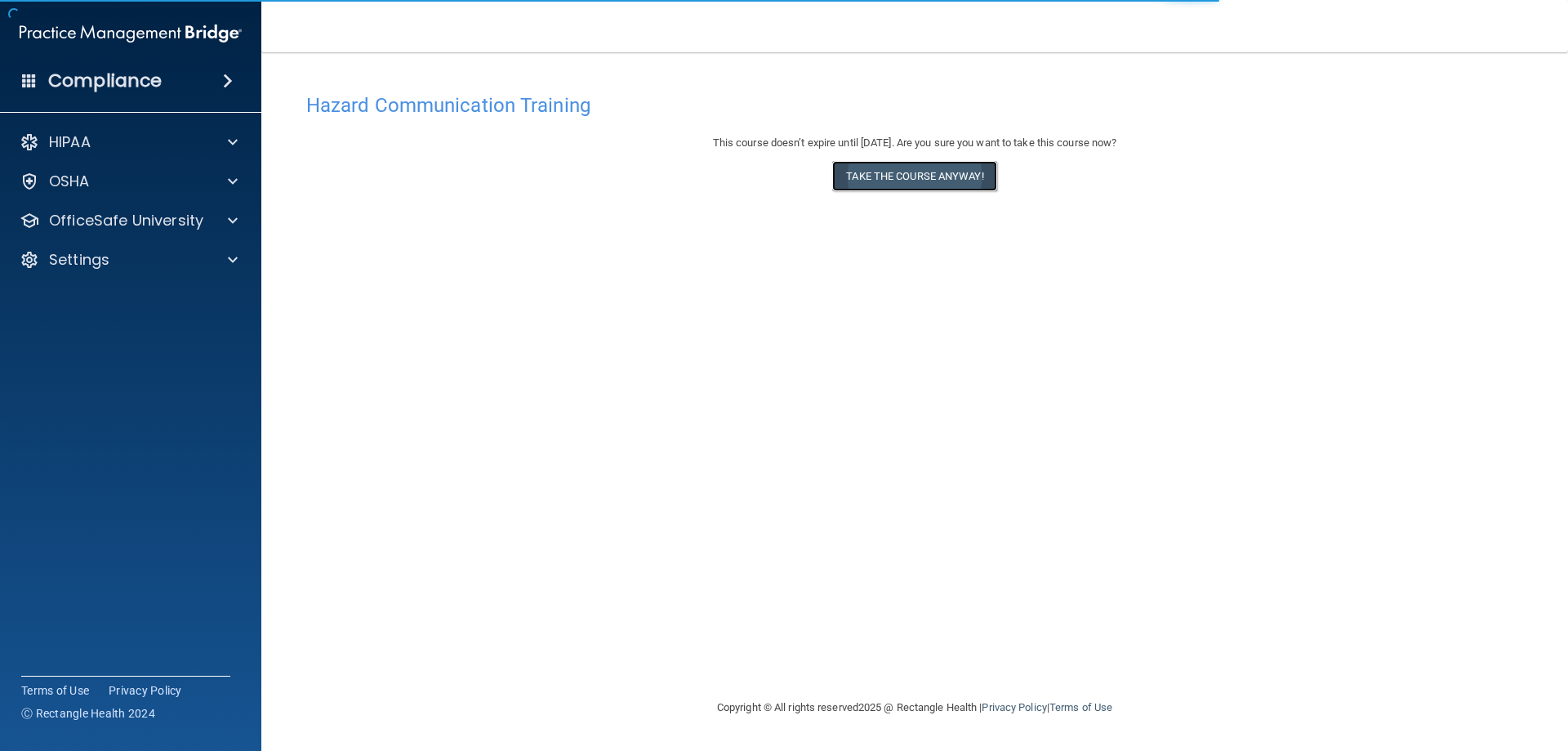
click at [965, 175] on button "Take the course anyway!" at bounding box center [914, 176] width 164 height 30
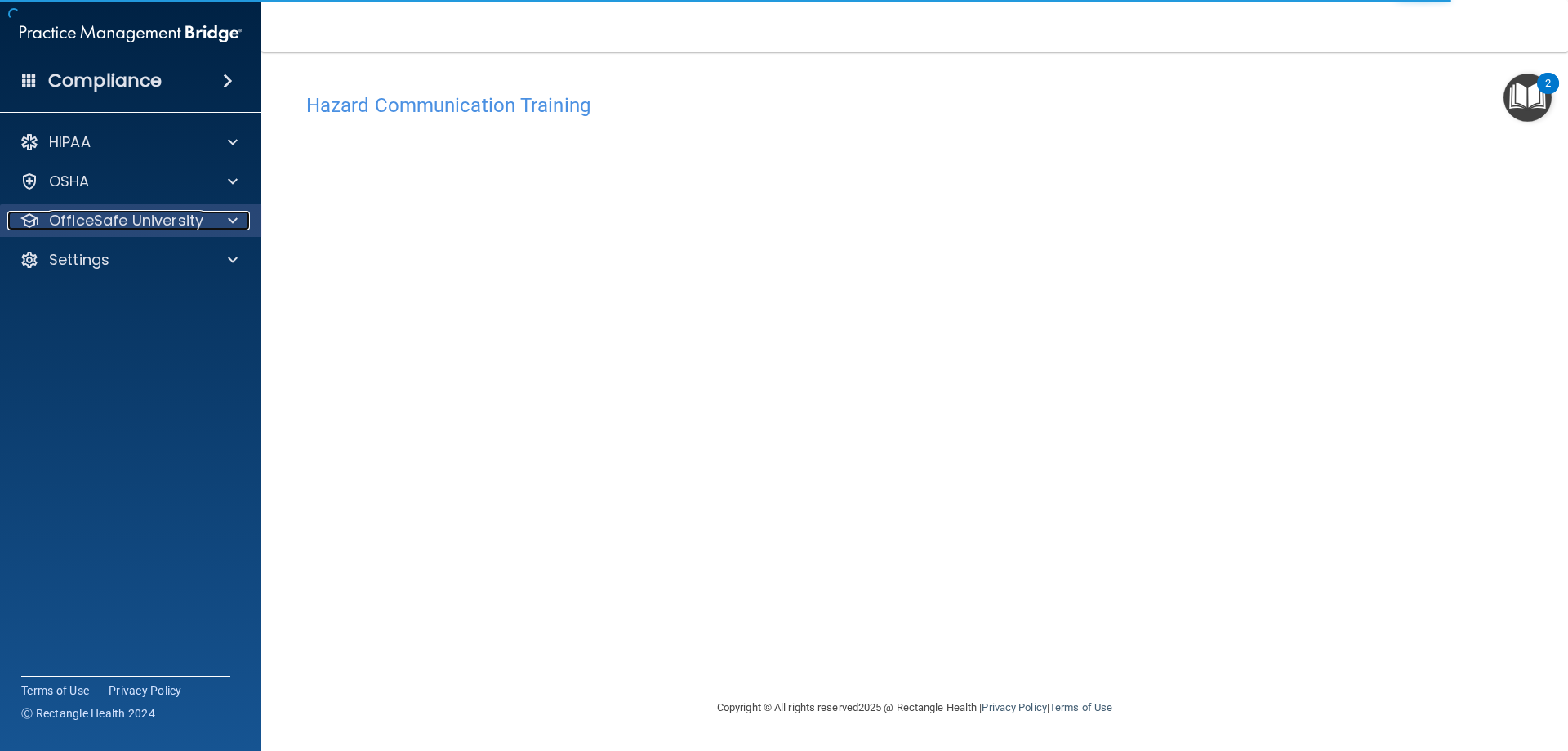
click at [129, 211] on p "OfficeSafe University" at bounding box center [127, 220] width 155 height 20
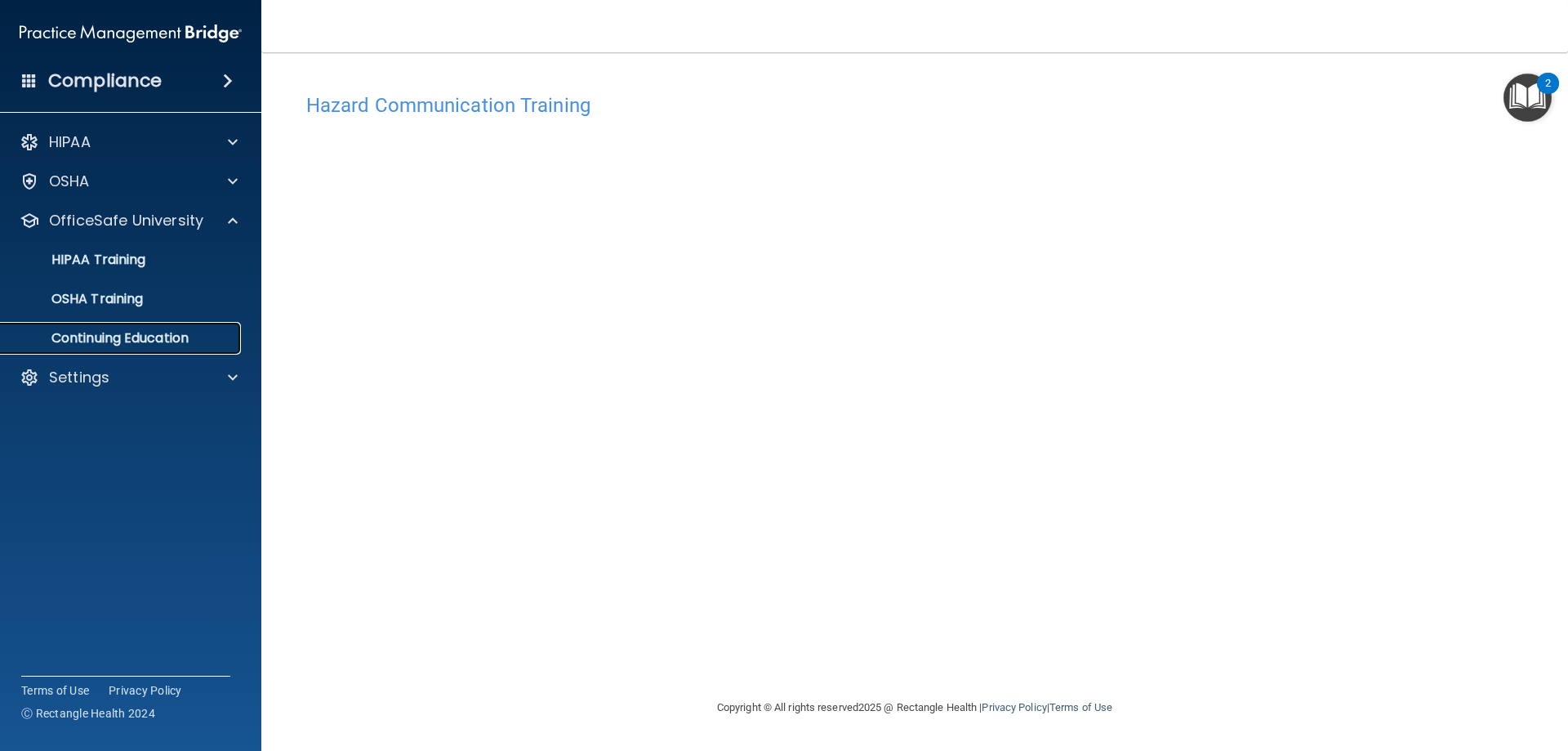
click at [131, 331] on p "Continuing Education" at bounding box center [122, 338] width 223 height 16
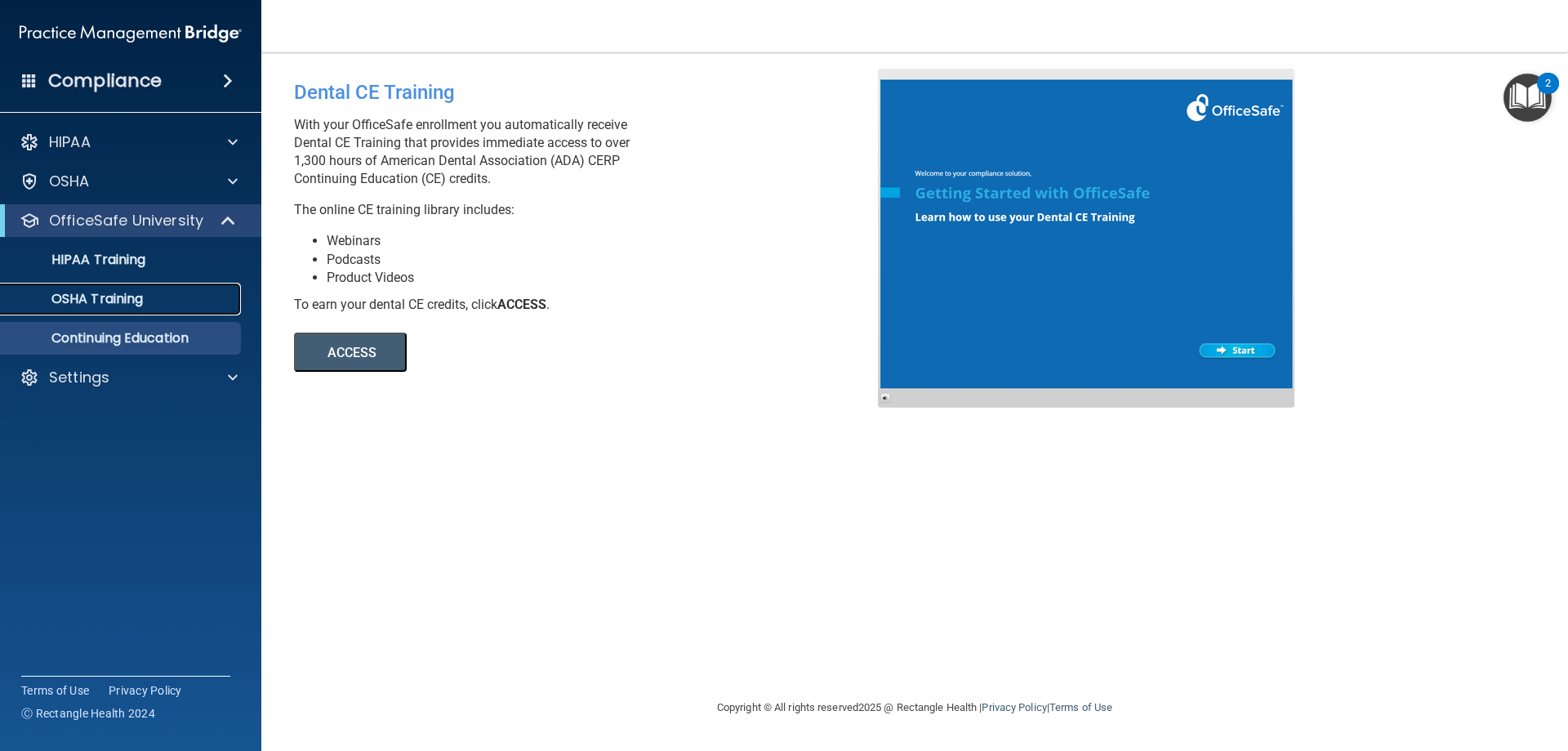
click at [158, 290] on link "OSHA Training" at bounding box center [112, 299] width 257 height 33
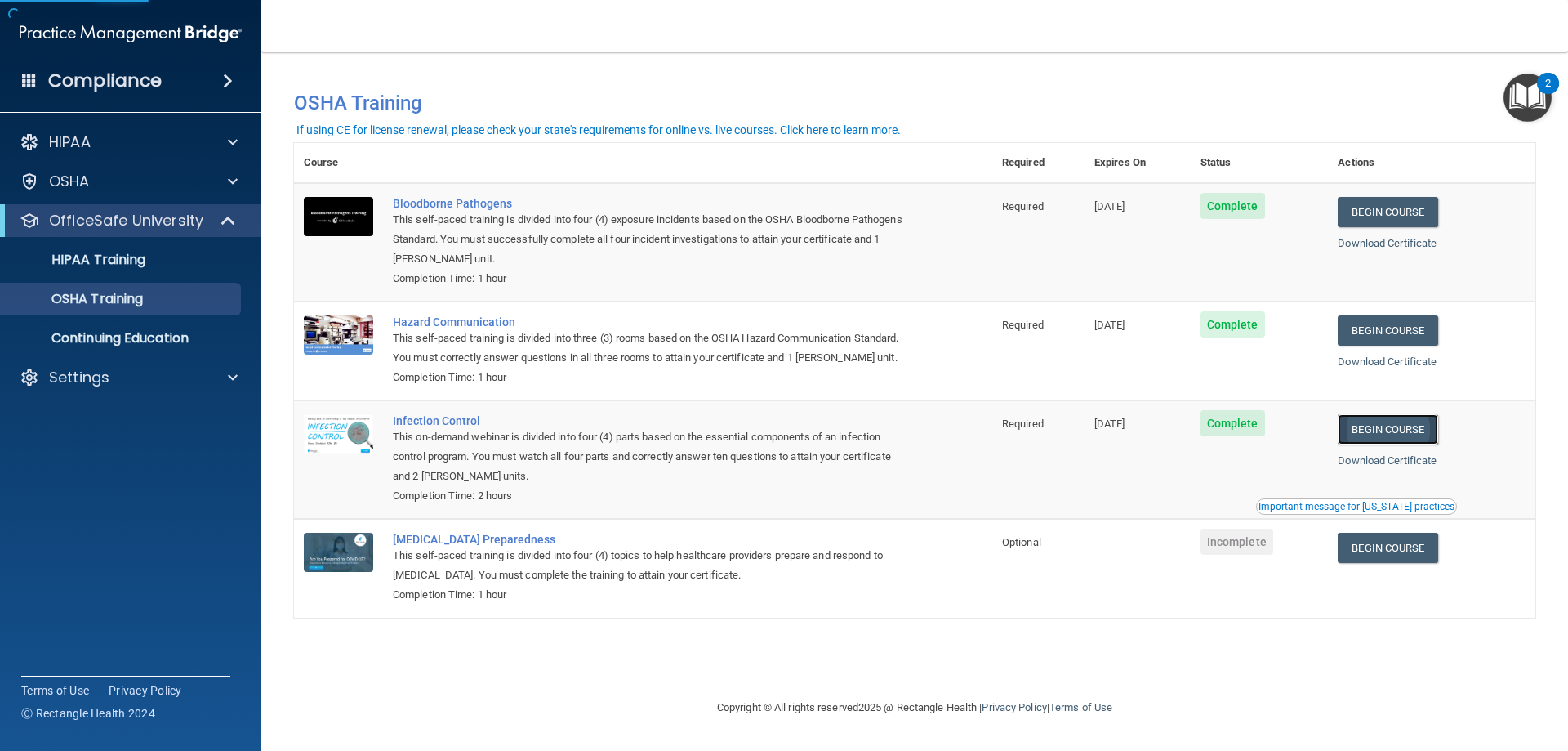
click at [1374, 429] on link "Begin Course" at bounding box center [1387, 429] width 99 height 30
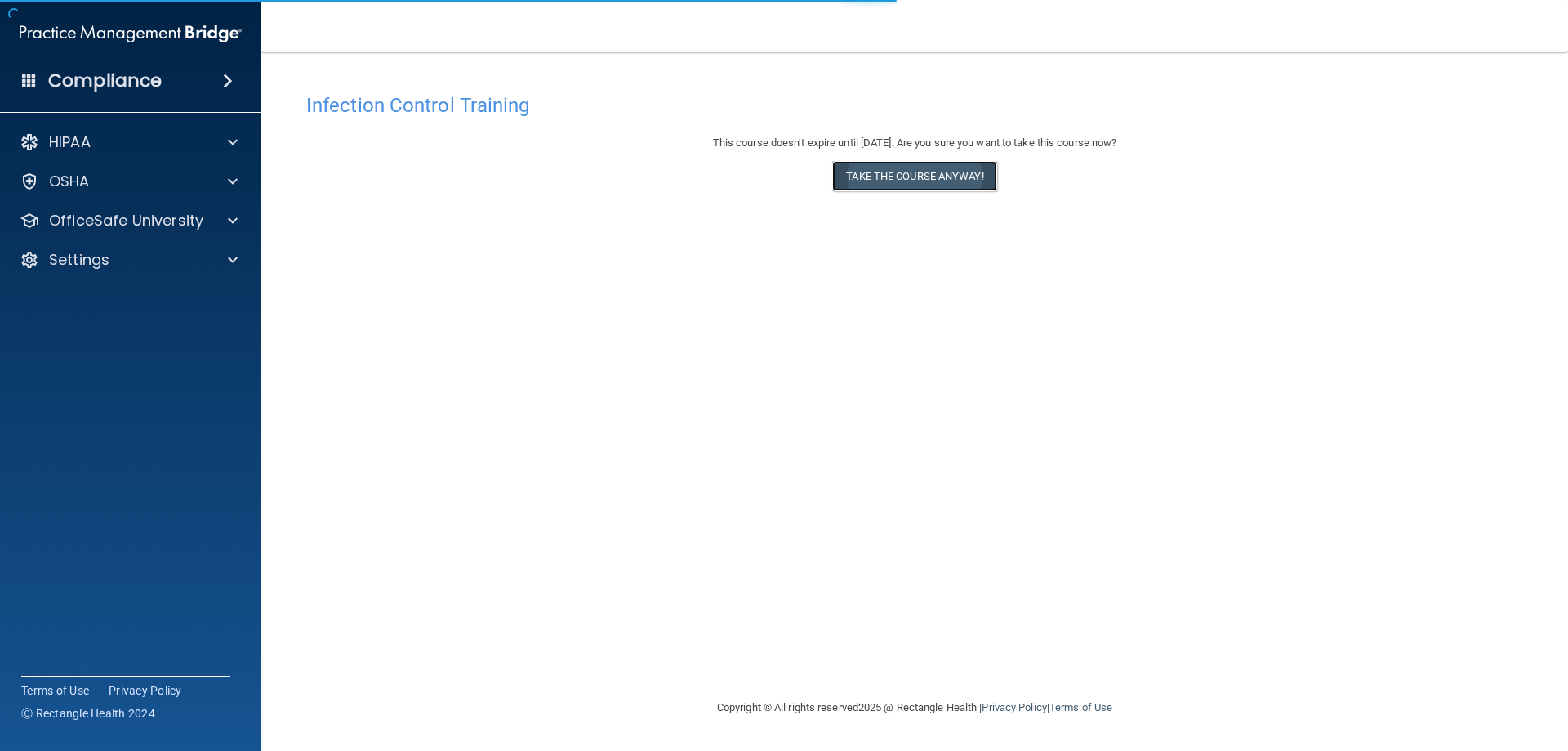
click at [889, 178] on button "Take the course anyway!" at bounding box center [914, 176] width 164 height 30
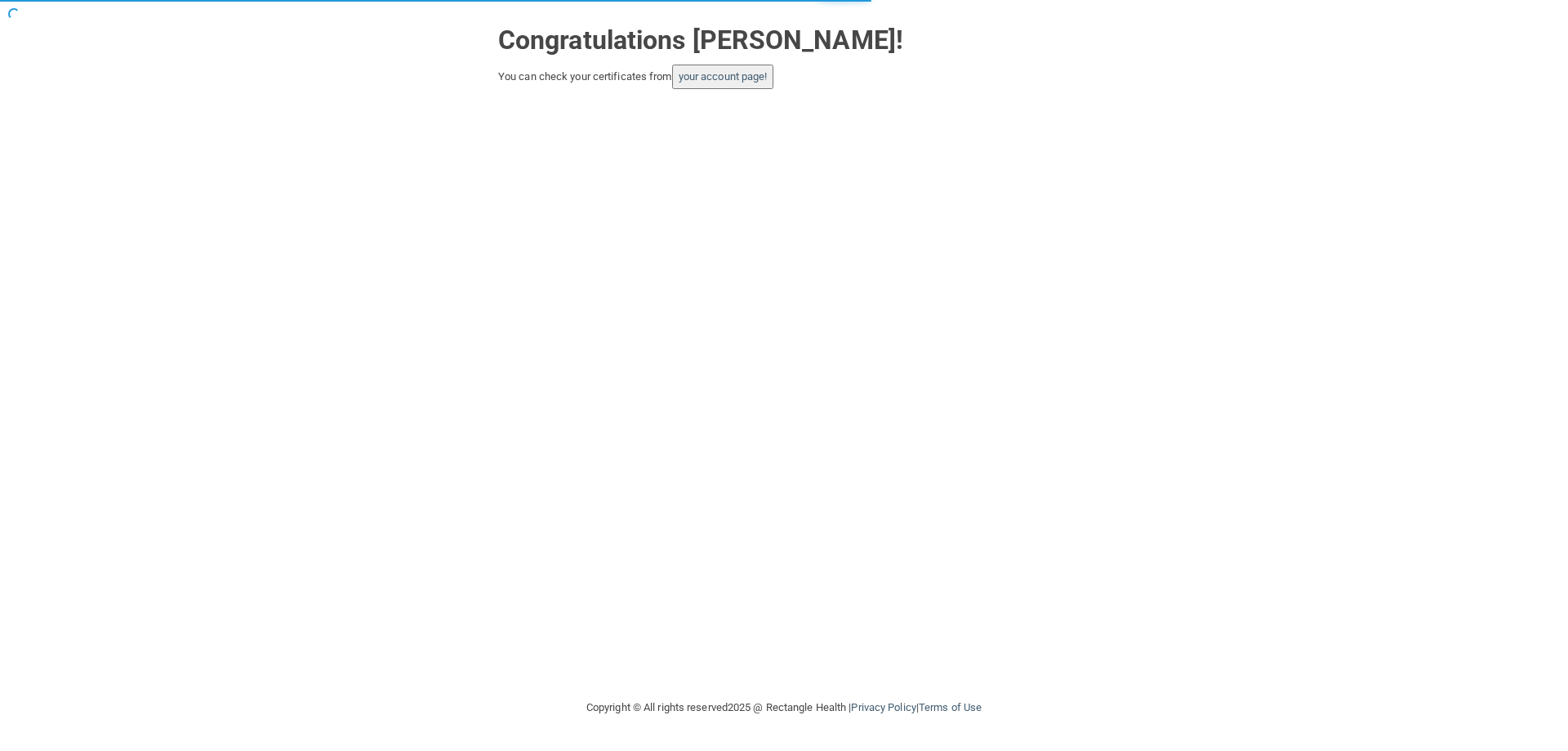
click at [715, 87] on button "your account page!" at bounding box center [723, 76] width 102 height 25
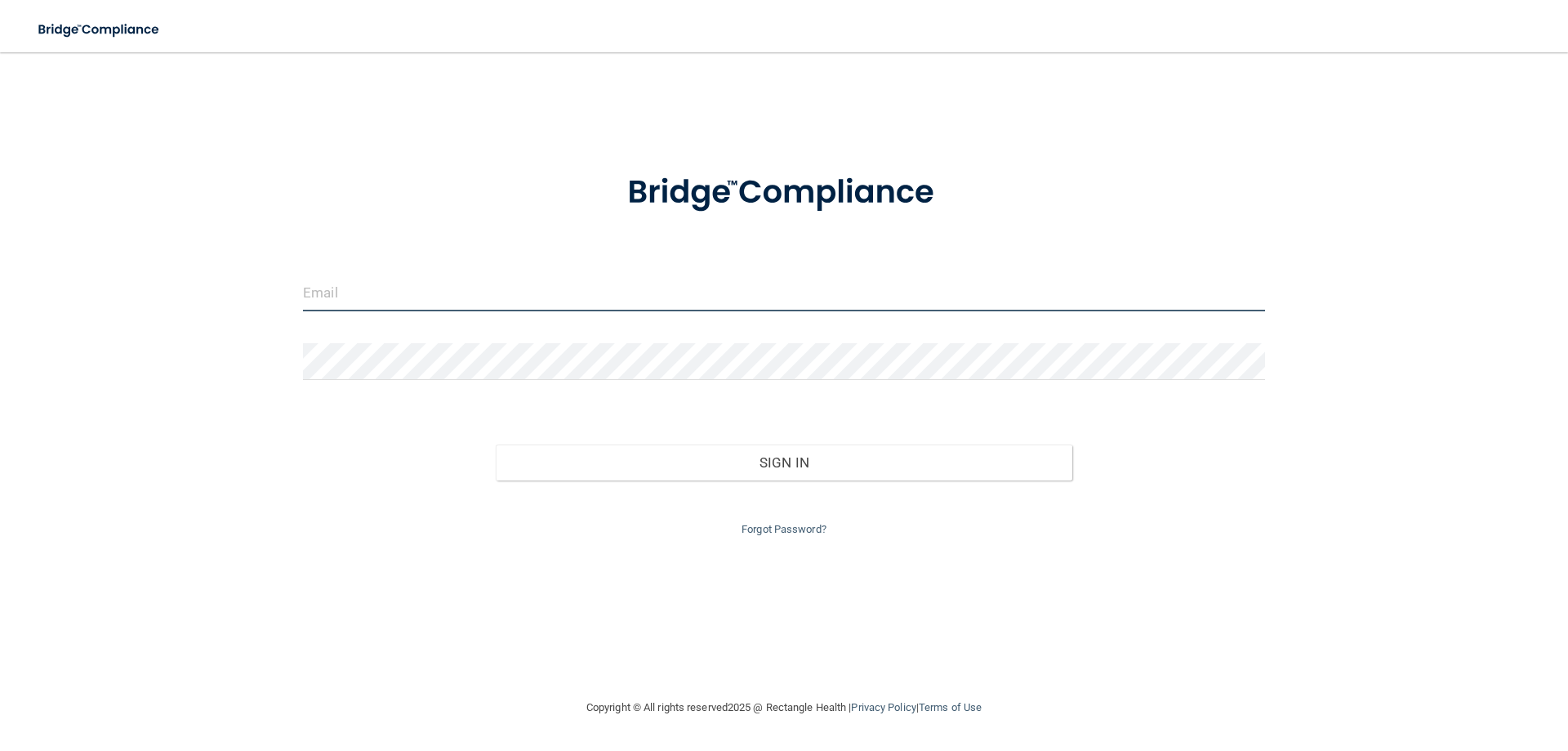
type input "[EMAIL_ADDRESS][DOMAIN_NAME]"
click at [399, 291] on input "[EMAIL_ADDRESS][DOMAIN_NAME]" at bounding box center [784, 293] width 962 height 37
drag, startPoint x: 603, startPoint y: 291, endPoint x: 227, endPoint y: 313, distance: 376.6
click at [227, 313] on div "istnick0926@gmail.com Invalid email/password. You don't have permission to acce…" at bounding box center [784, 374] width 1502 height 613
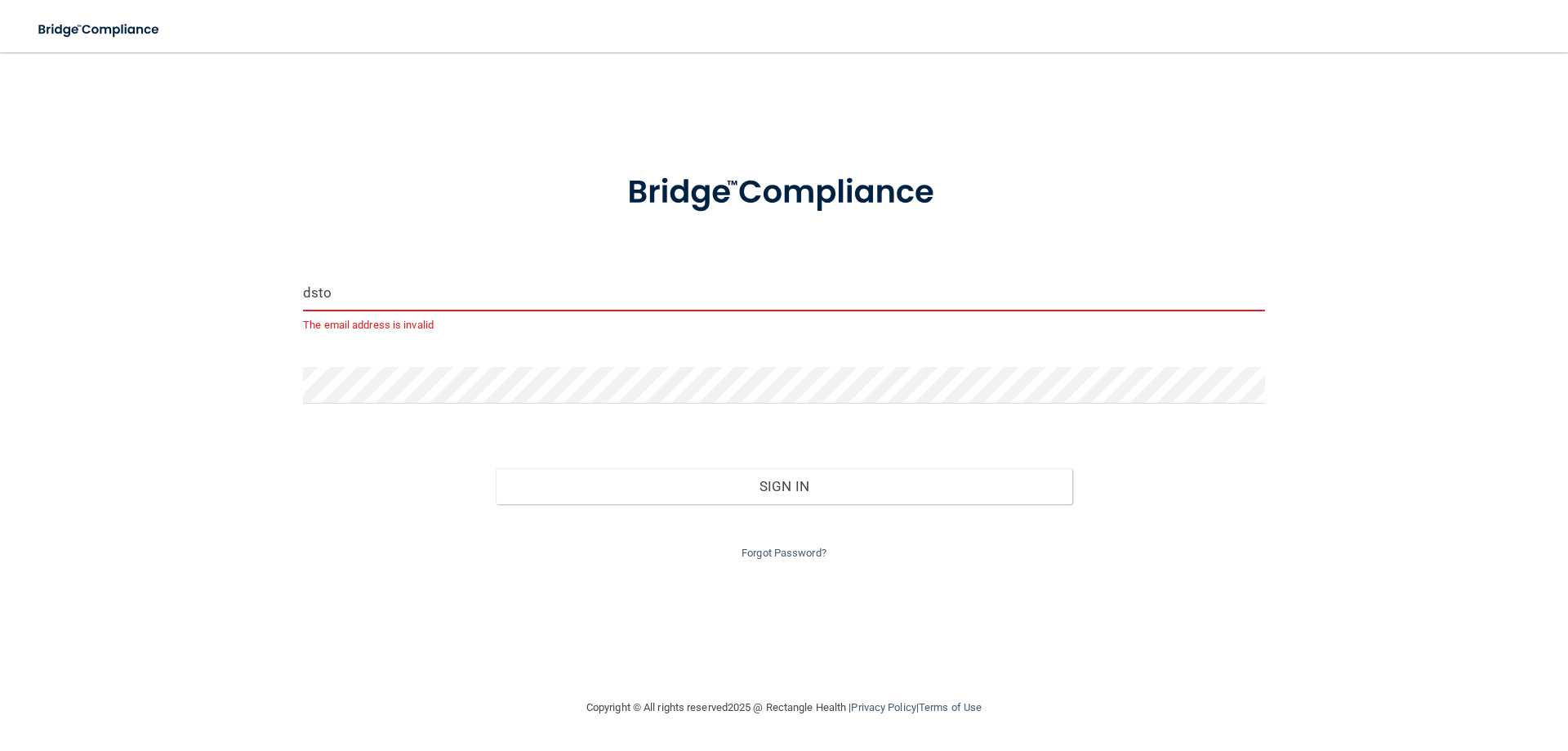
type input "dstokar@aol.com"
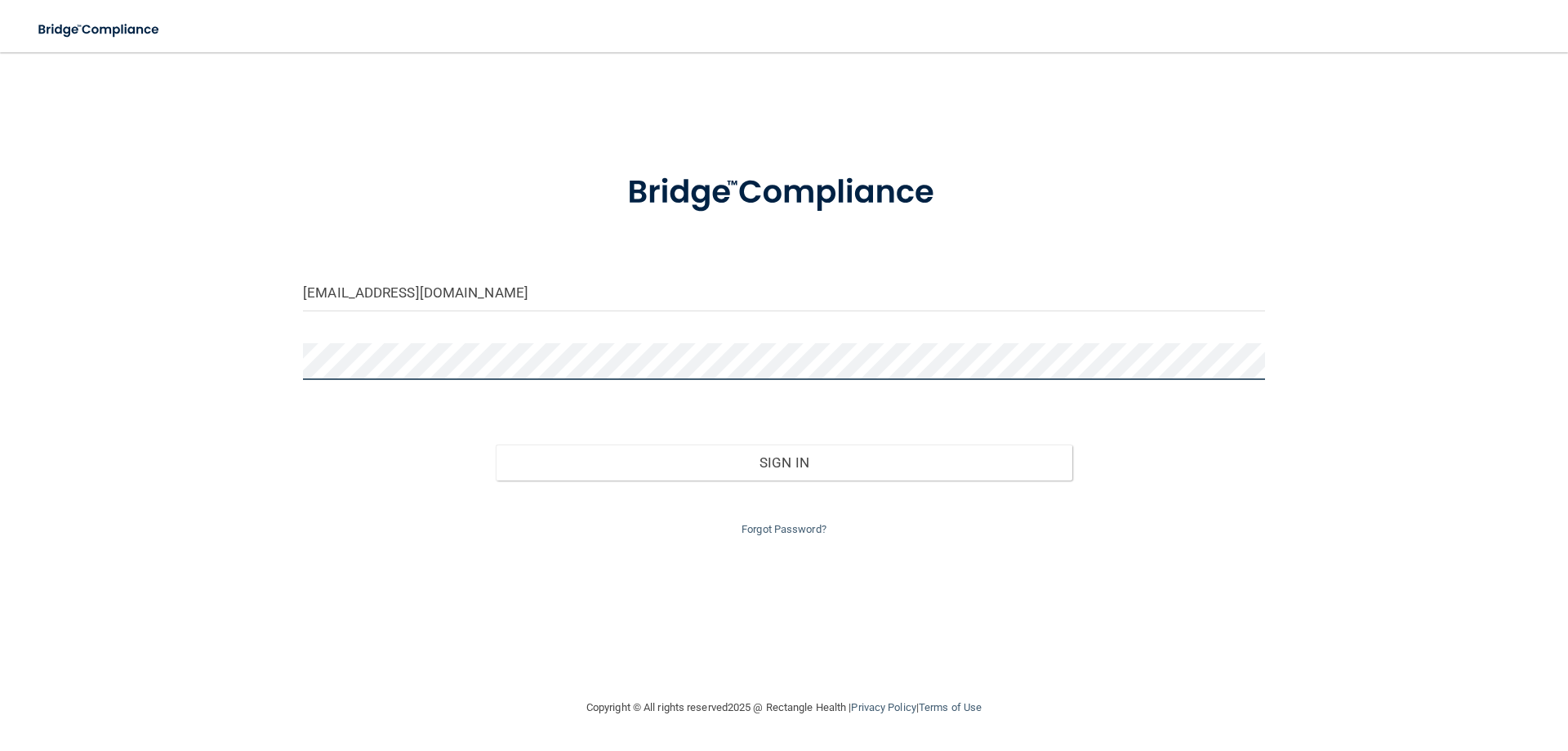
click at [297, 355] on div at bounding box center [784, 368] width 987 height 49
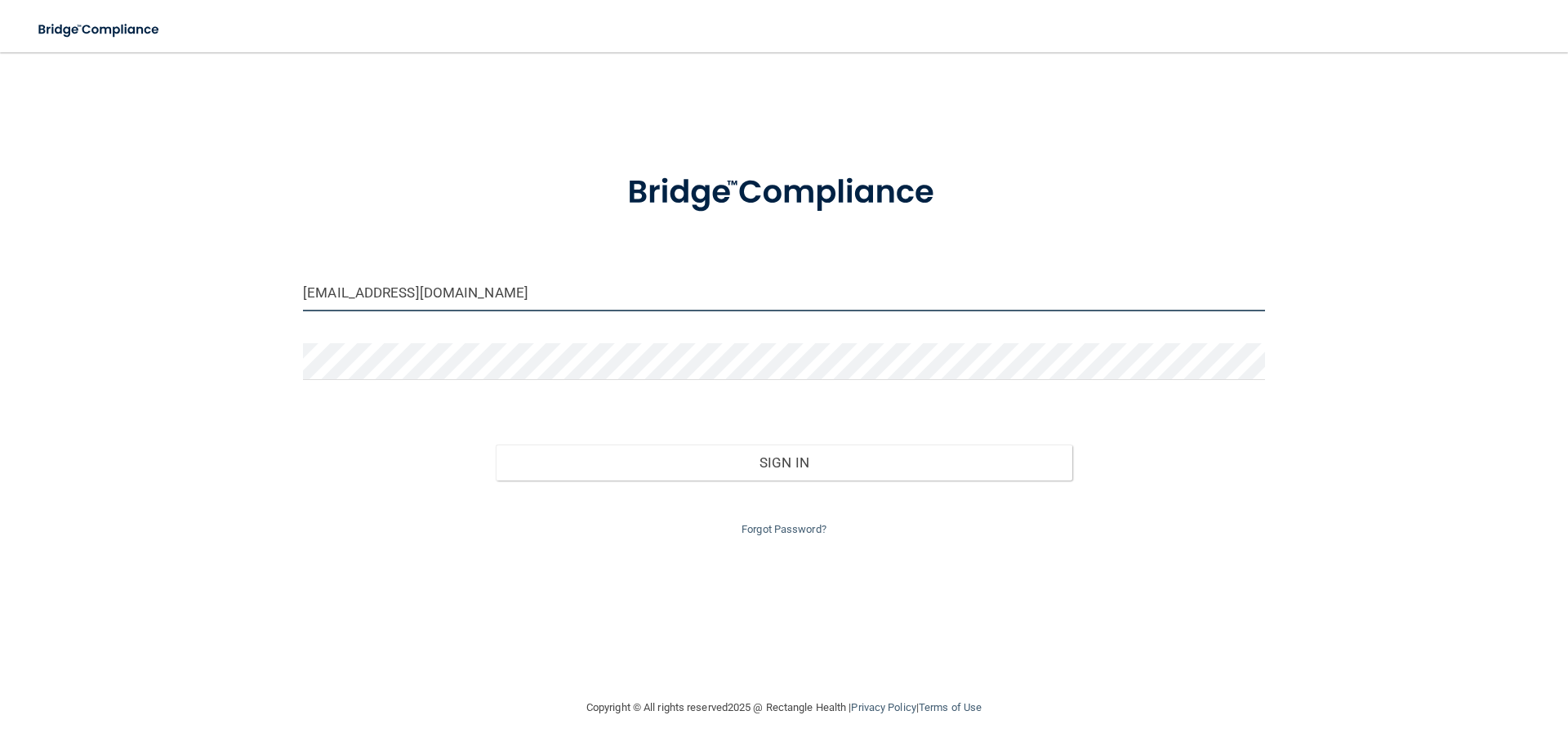
drag, startPoint x: 460, startPoint y: 286, endPoint x: 284, endPoint y: 286, distance: 176.0
click at [266, 290] on div "dstokar@aol.com Invalid email/password. You don't have permission to access tha…" at bounding box center [784, 374] width 1502 height 613
click at [793, 532] on link "Forgot Password?" at bounding box center [784, 529] width 85 height 12
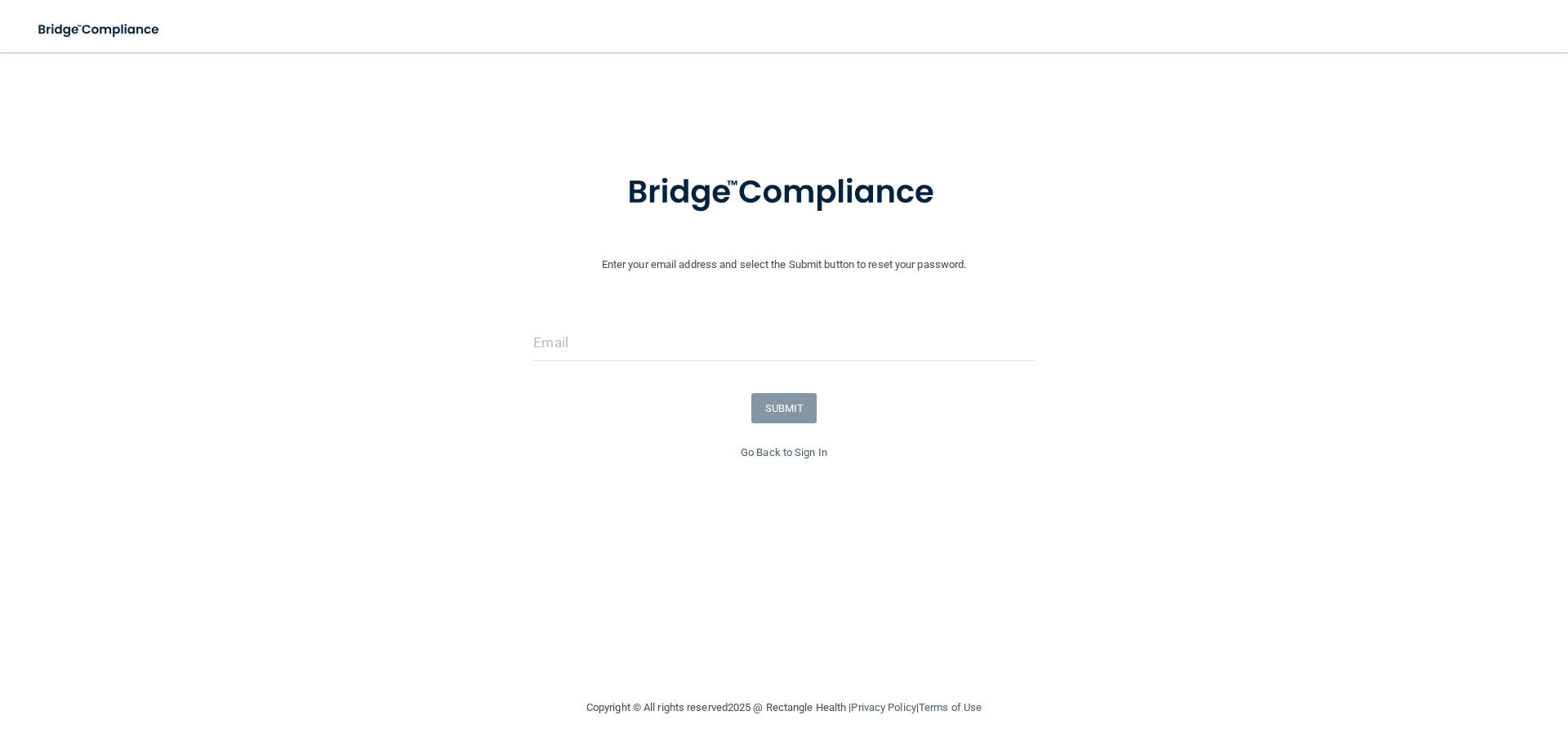
click at [659, 362] on div at bounding box center [784, 349] width 525 height 49
click at [657, 345] on input "email" at bounding box center [783, 342] width 501 height 37
paste input "dstokar@aol.com"
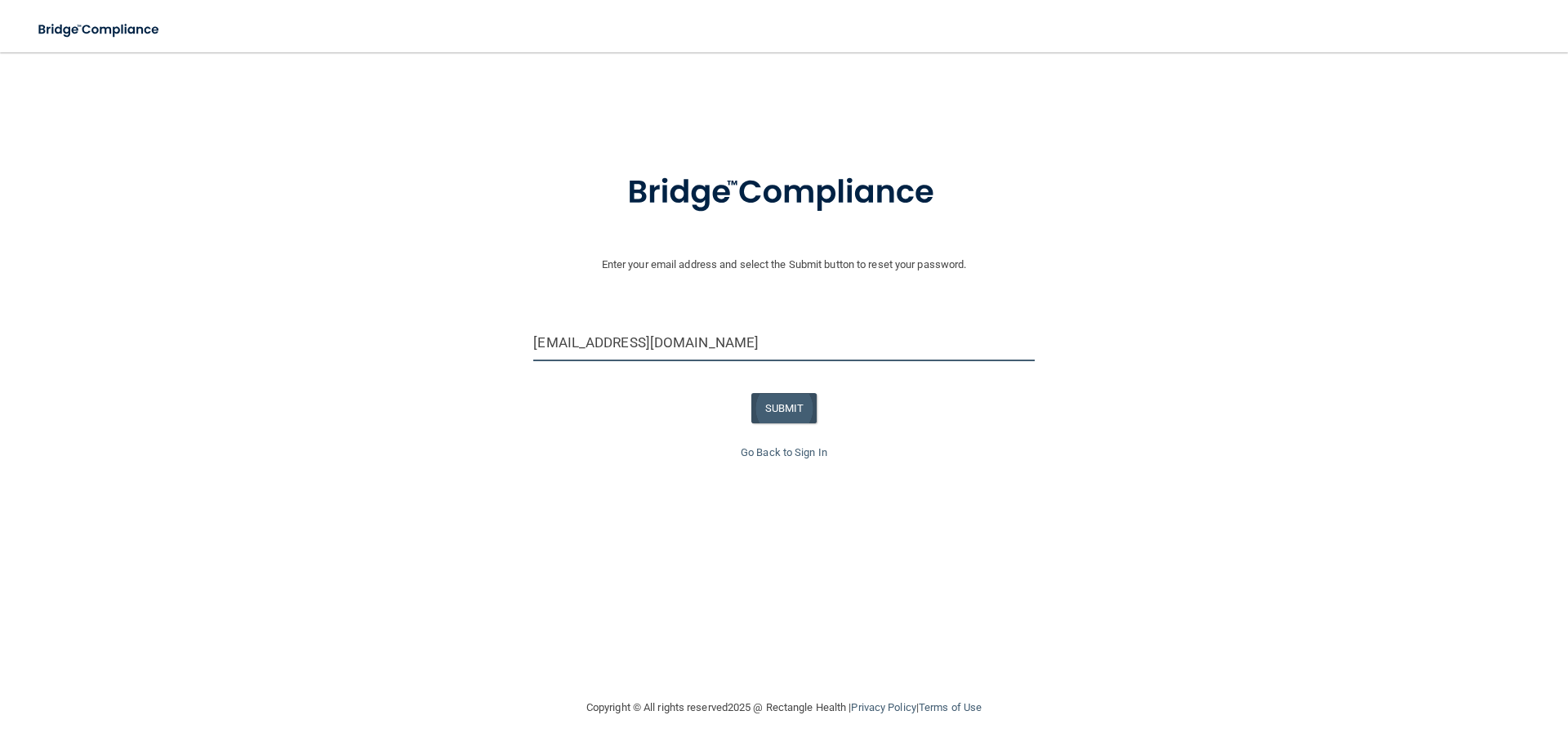
type input "dstokar@aol.com"
click at [775, 411] on button "SUBMIT" at bounding box center [784, 408] width 66 height 30
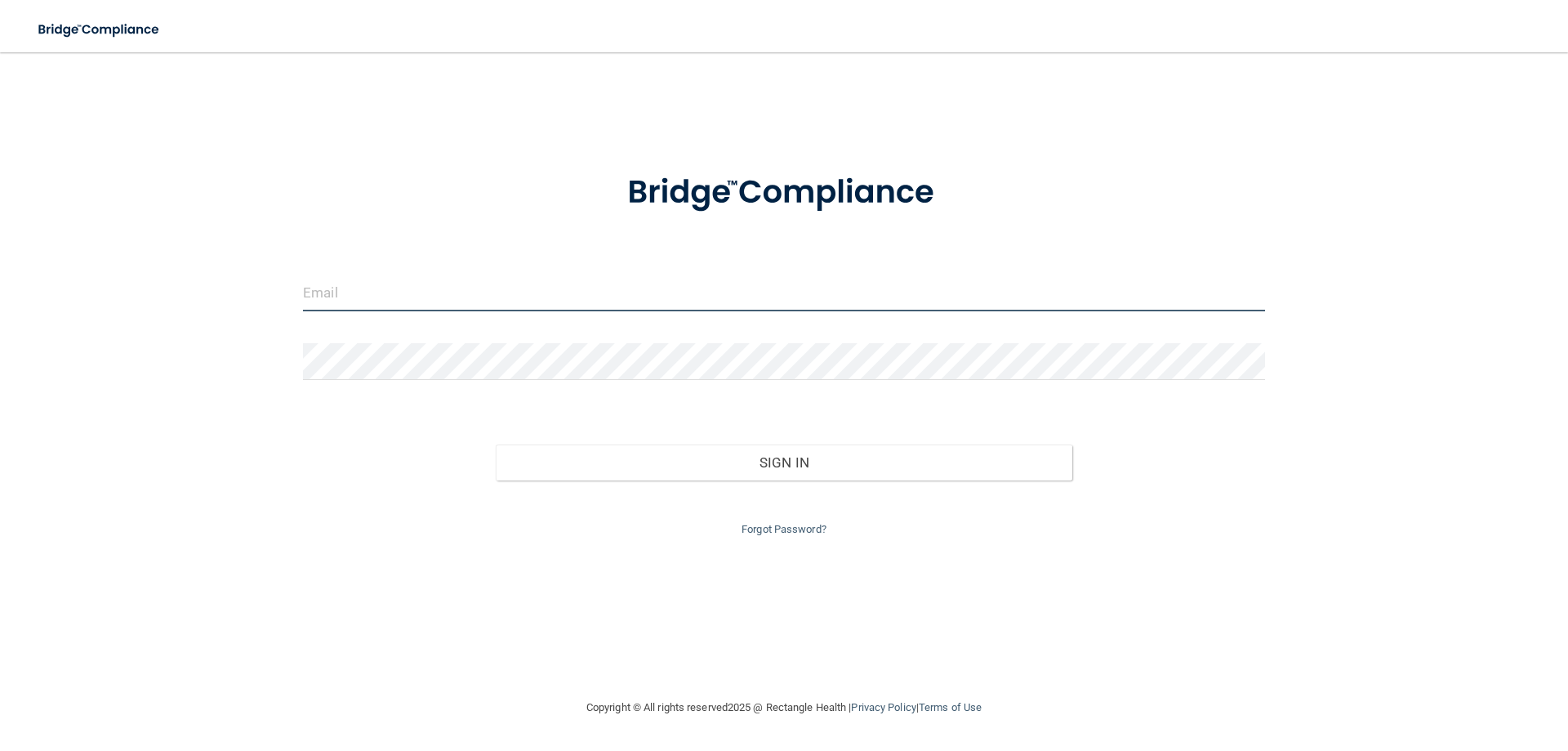
type input "istnick0926@gmail.com"
click at [485, 294] on input "istnick0926@gmail.com" at bounding box center [784, 293] width 962 height 37
drag, startPoint x: 525, startPoint y: 290, endPoint x: 174, endPoint y: 285, distance: 351.0
click at [174, 285] on div "[EMAIL_ADDRESS][DOMAIN_NAME] Invalid email/password. You don't have permission …" at bounding box center [784, 374] width 1502 height 613
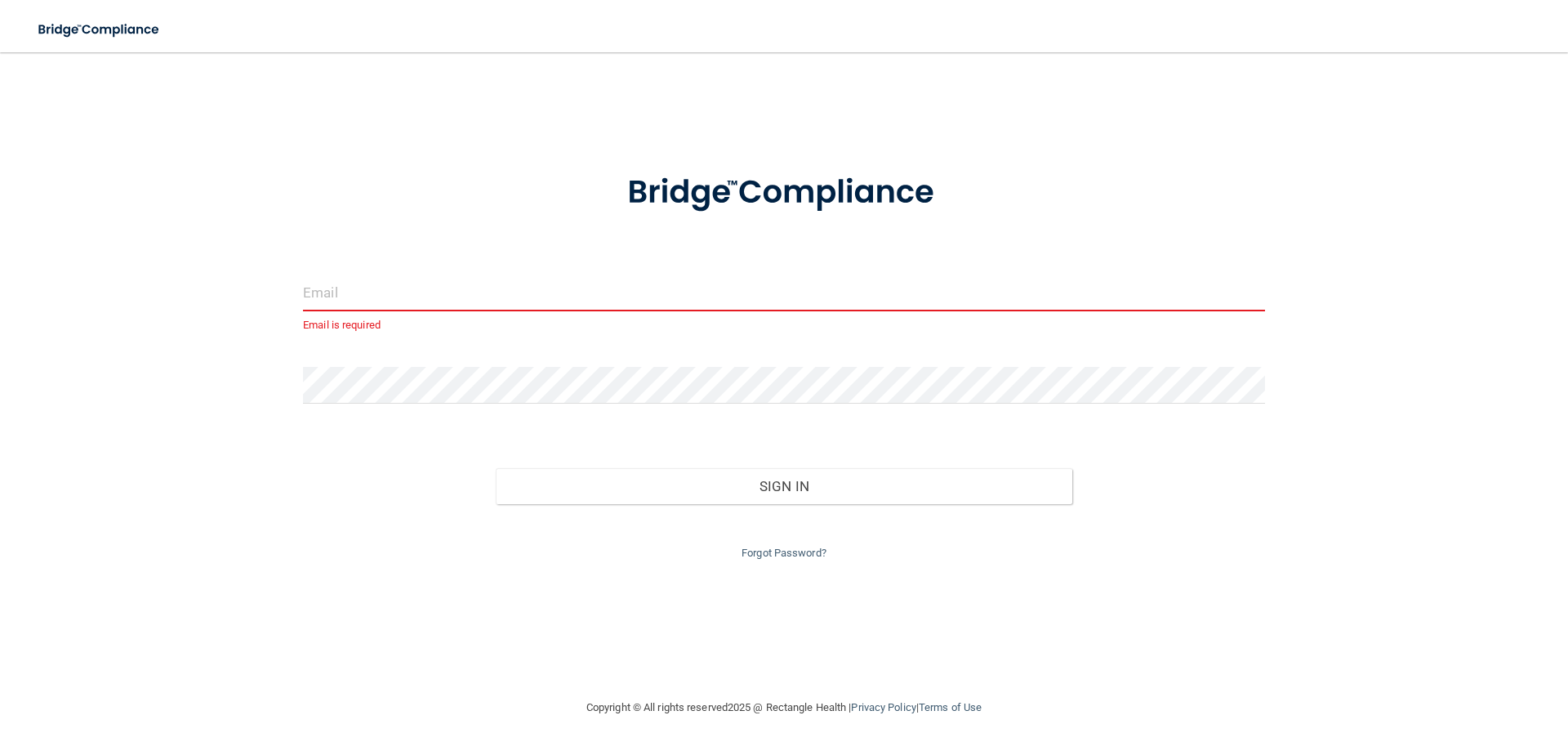
paste input "dstokar@aol.com"
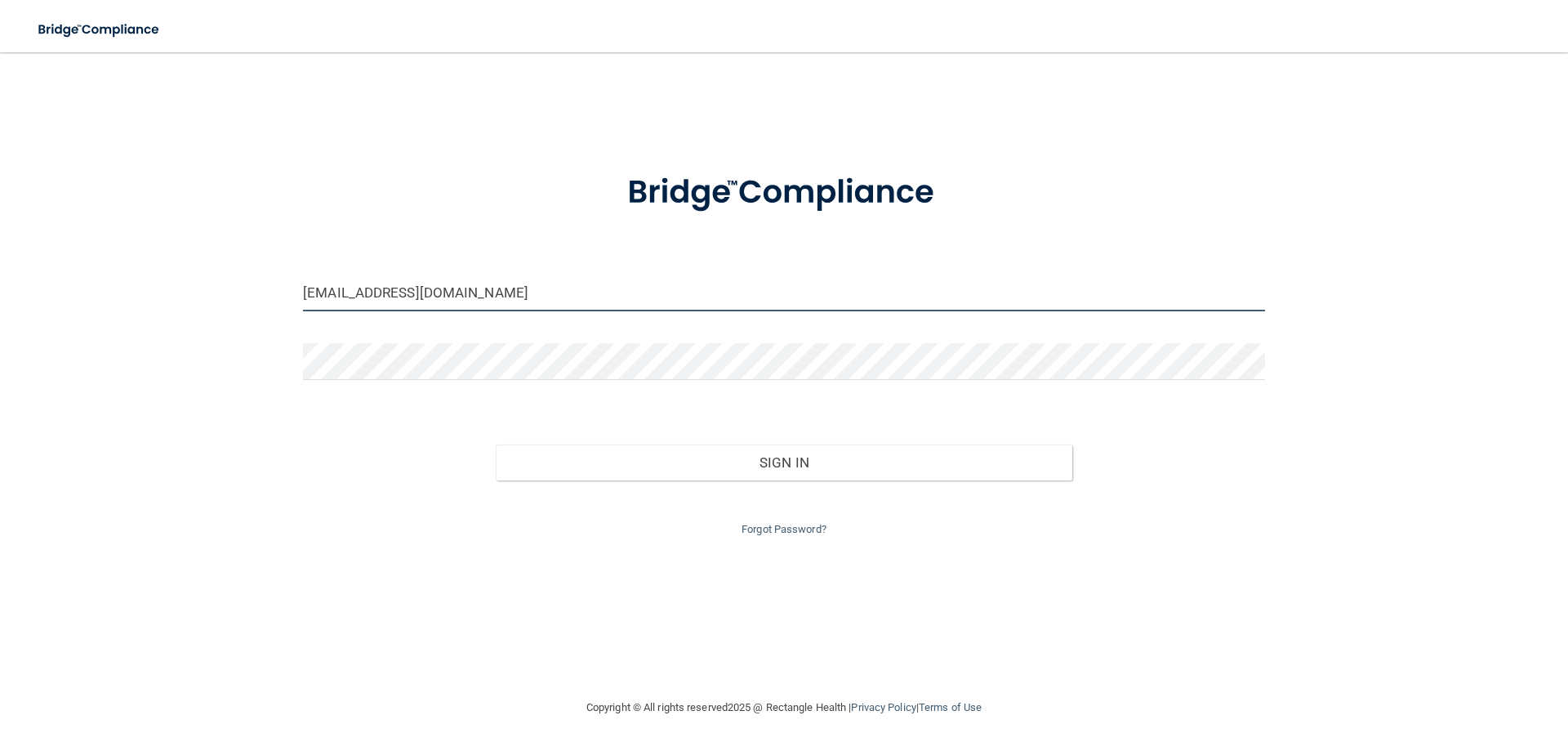
type input "dstokar@aol.com"
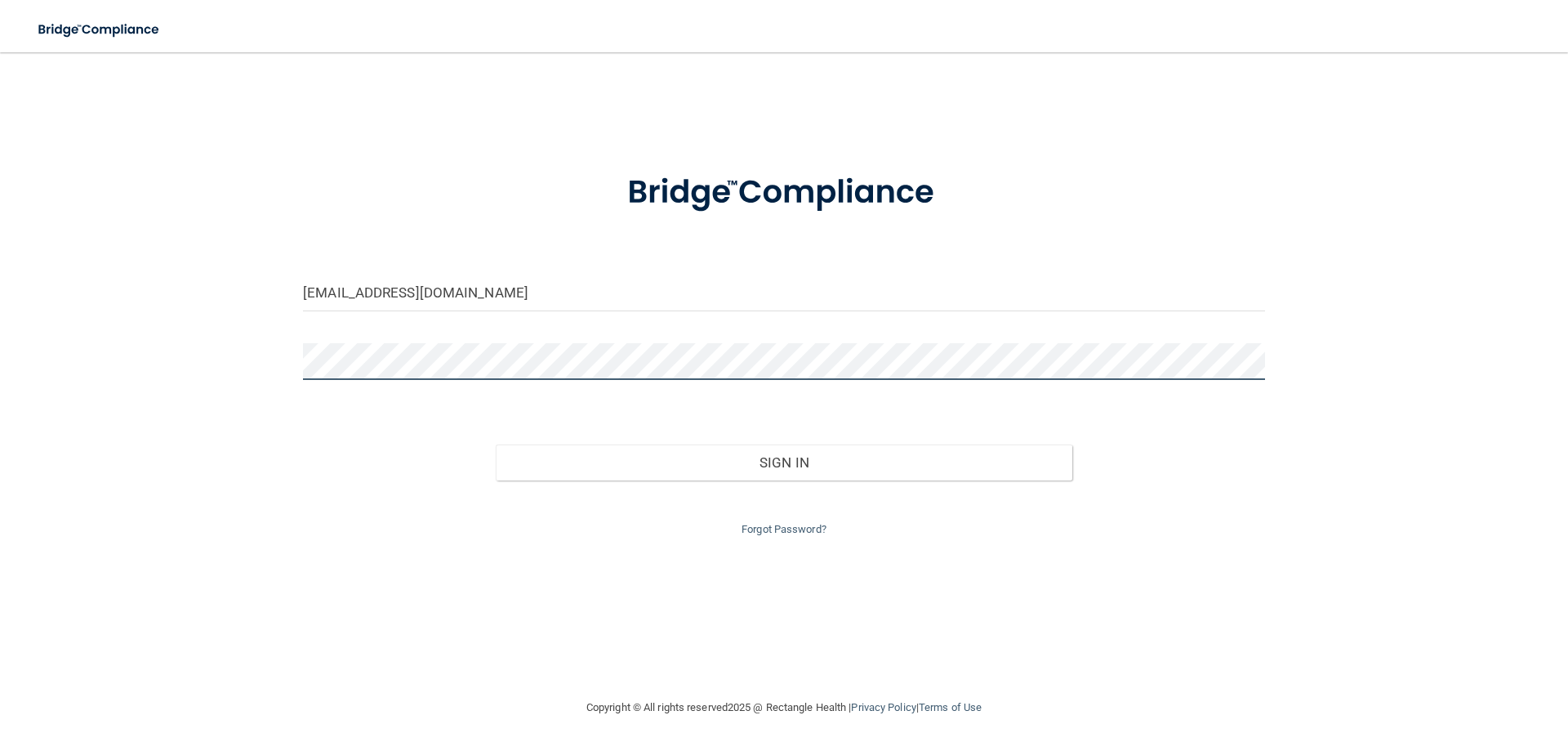
click at [263, 365] on div "dstokar@aol.com Invalid email/password. You don't have permission to access tha…" at bounding box center [784, 374] width 1502 height 613
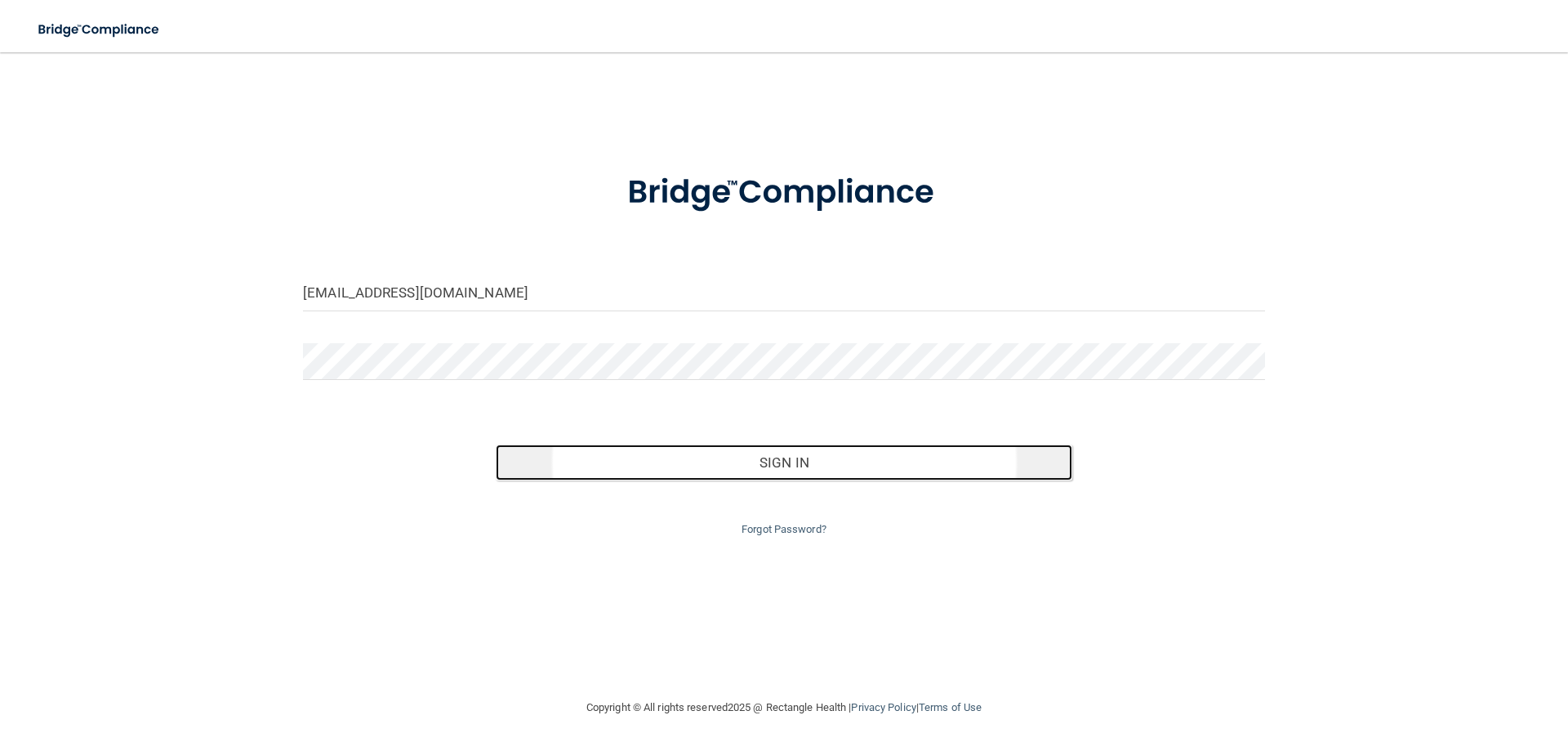
click at [804, 475] on button "Sign In" at bounding box center [784, 462] width 577 height 36
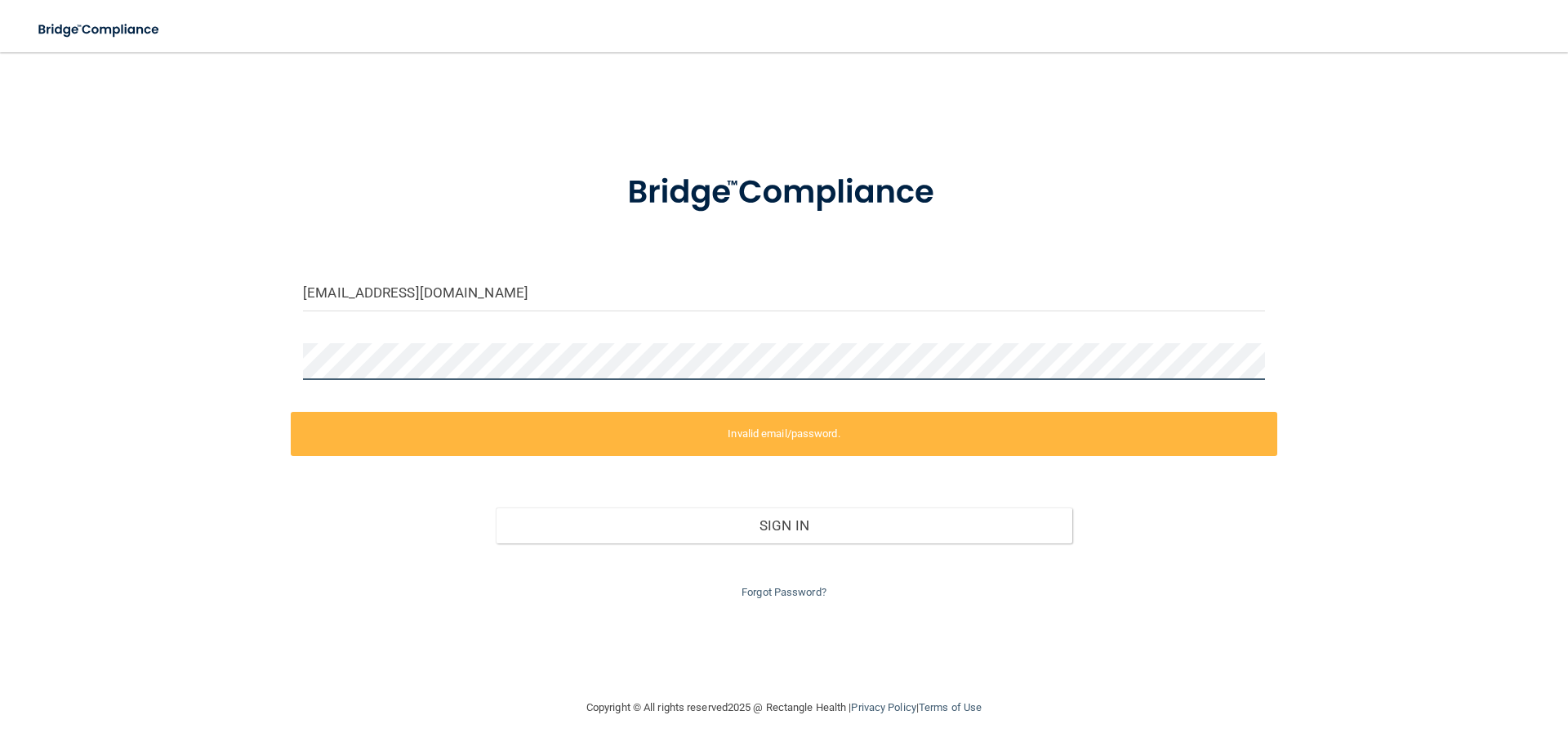
click at [195, 356] on div "[EMAIL_ADDRESS][DOMAIN_NAME] Invalid email/password. You don't have permission …" at bounding box center [784, 374] width 1502 height 613
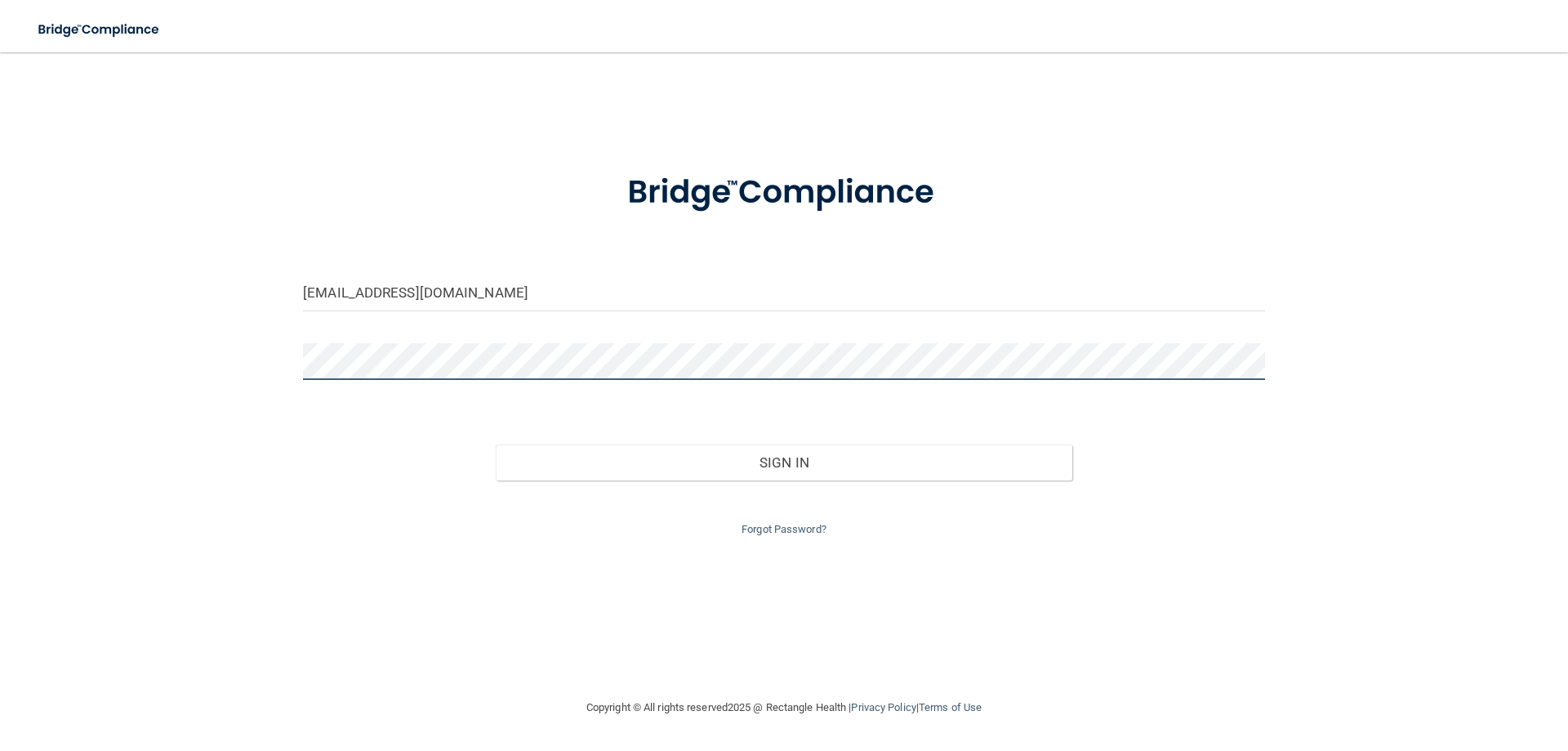
click at [496, 444] on button "Sign In" at bounding box center [784, 462] width 577 height 36
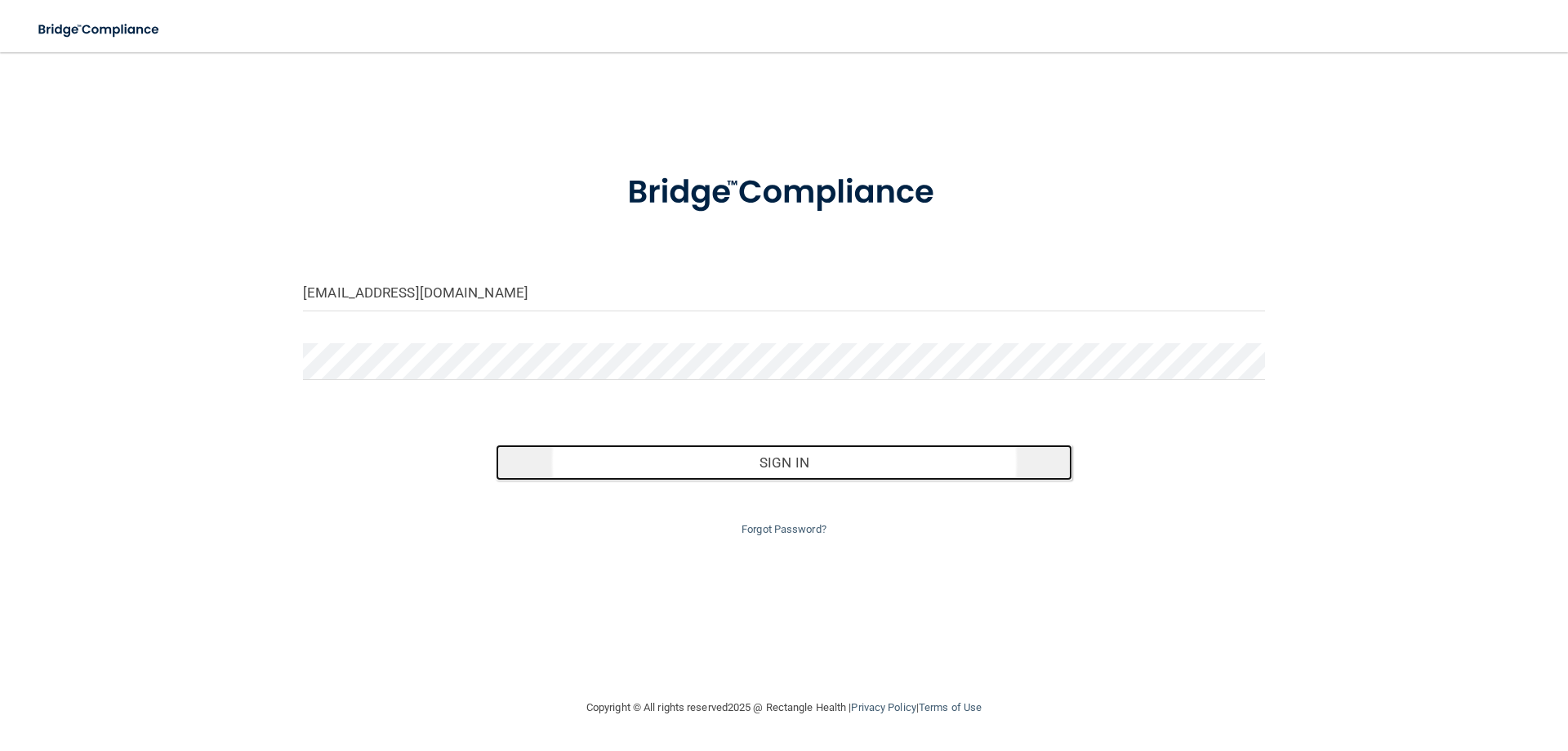
click at [718, 470] on button "Sign In" at bounding box center [784, 462] width 577 height 36
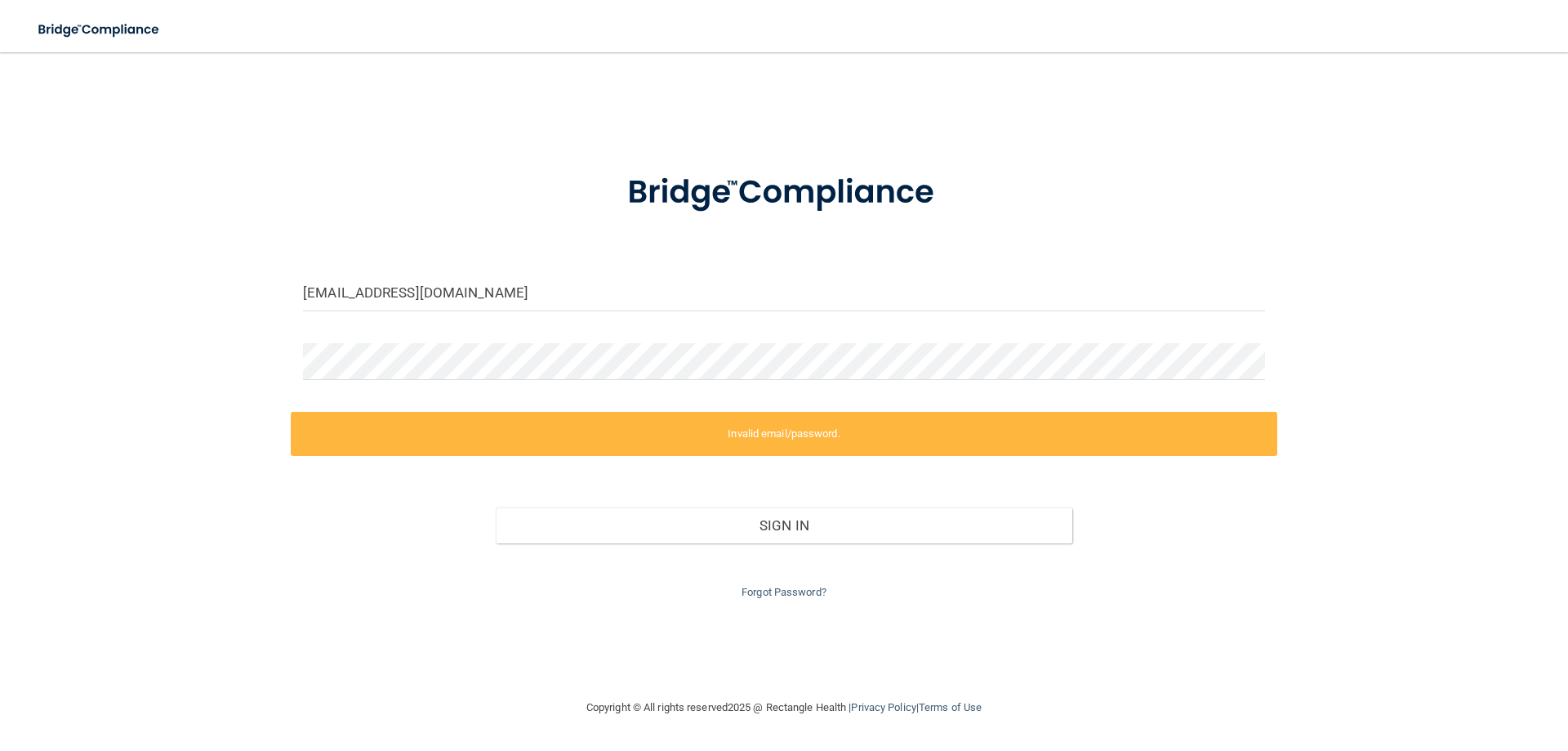
click at [472, 381] on div at bounding box center [784, 368] width 987 height 49
click at [354, 374] on div at bounding box center [784, 368] width 987 height 49
drag, startPoint x: 492, startPoint y: 295, endPoint x: 207, endPoint y: 272, distance: 285.9
click at [207, 272] on div "dstokar@aol.com Invalid email/password. You don't have permission to access tha…" at bounding box center [784, 374] width 1502 height 613
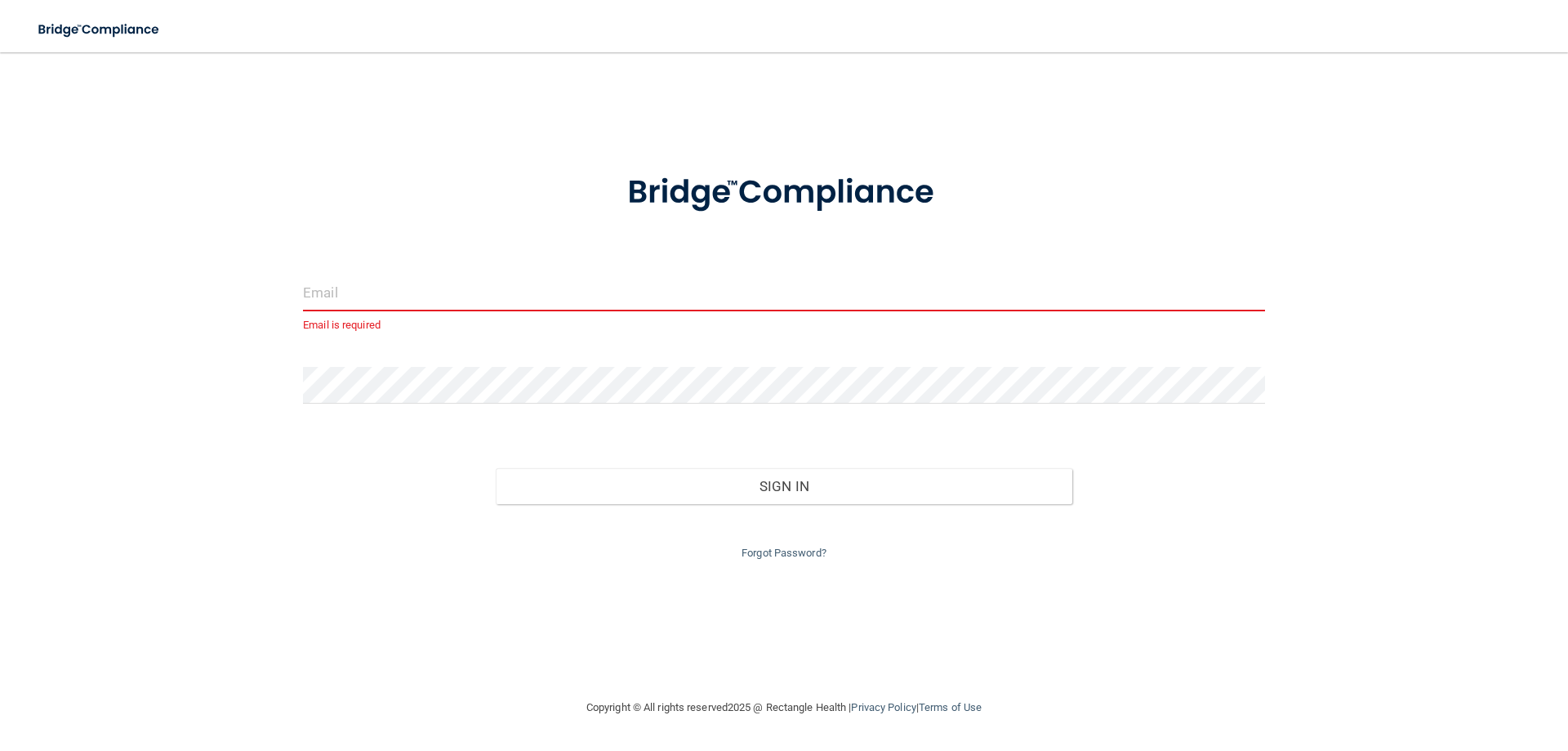
type input "istnick0926@gmail.com"
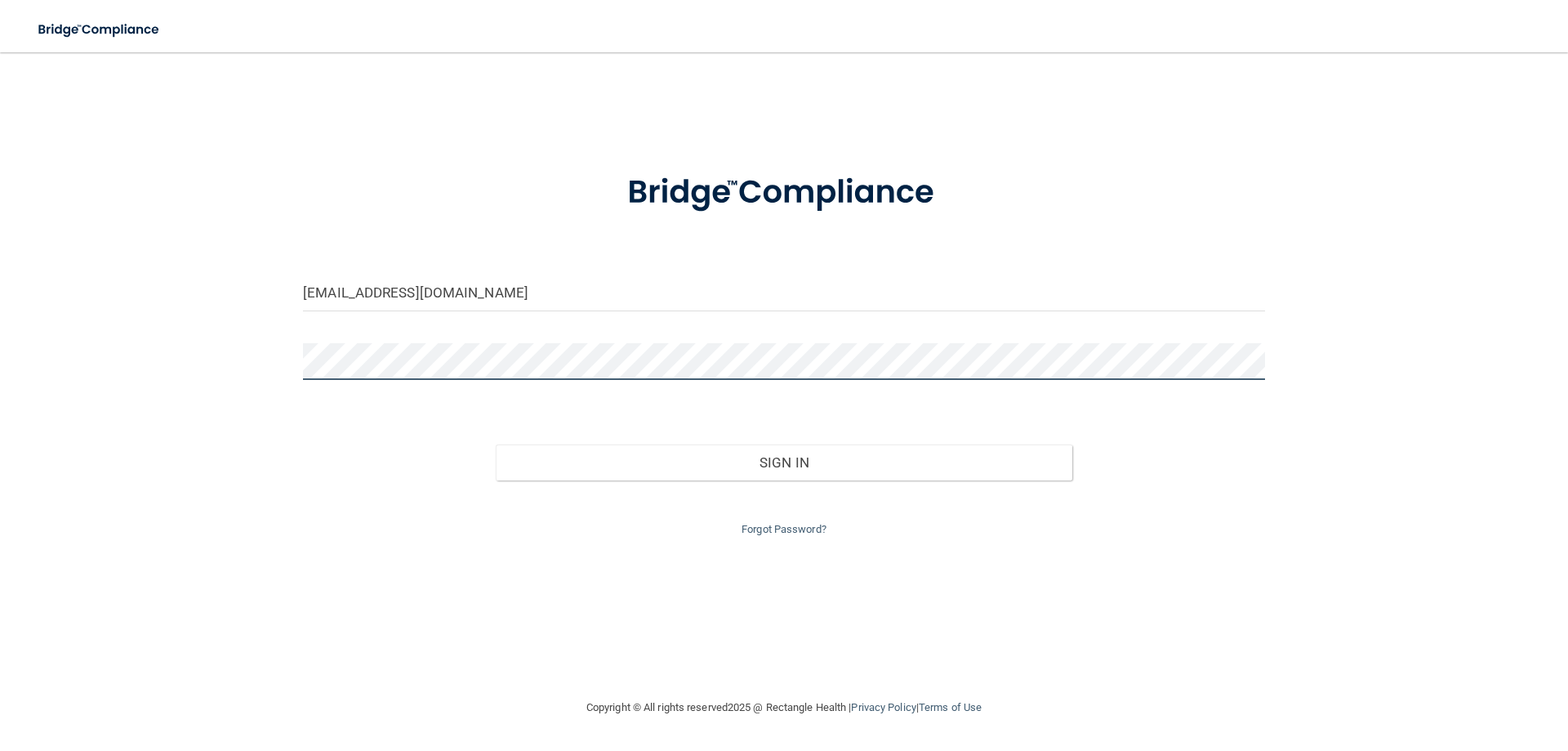
click at [205, 360] on div "istnick0926@gmail.com Invalid email/password. You don't have permission to acce…" at bounding box center [784, 374] width 1502 height 613
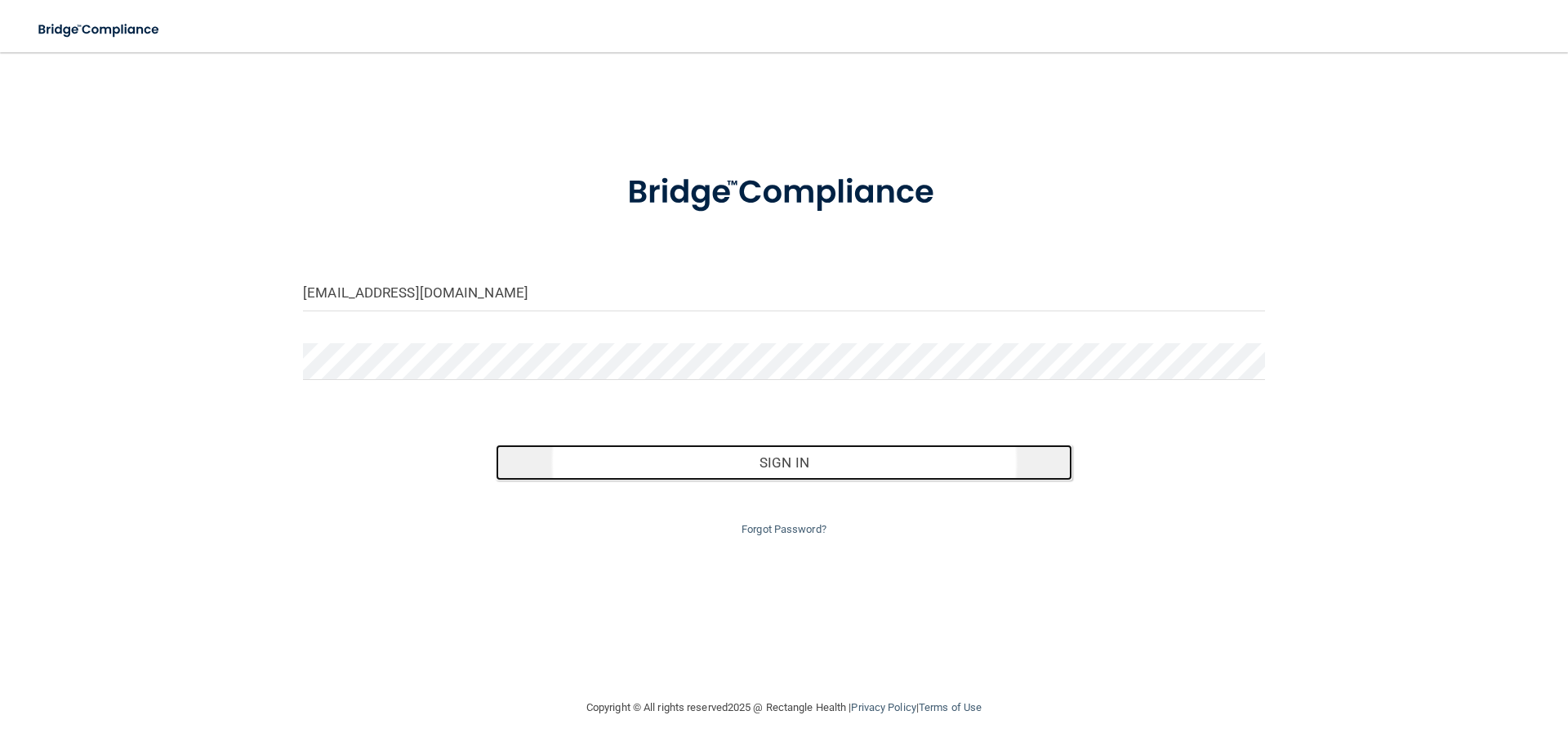
click at [724, 475] on button "Sign In" at bounding box center [784, 462] width 577 height 36
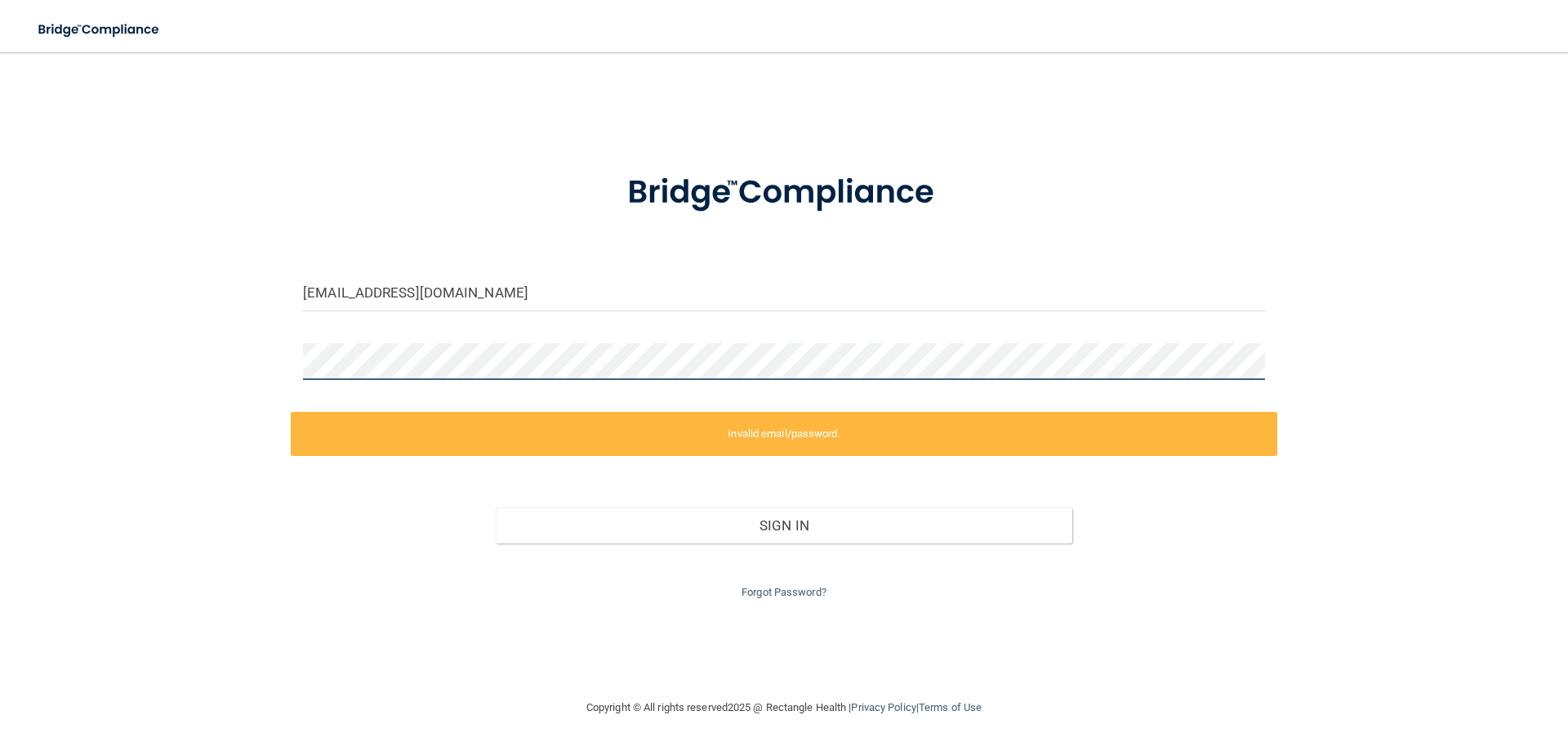
click at [204, 331] on div "istnick0926@gmail.com Invalid email/password. You don't have permission to acce…" at bounding box center [784, 374] width 1502 height 613
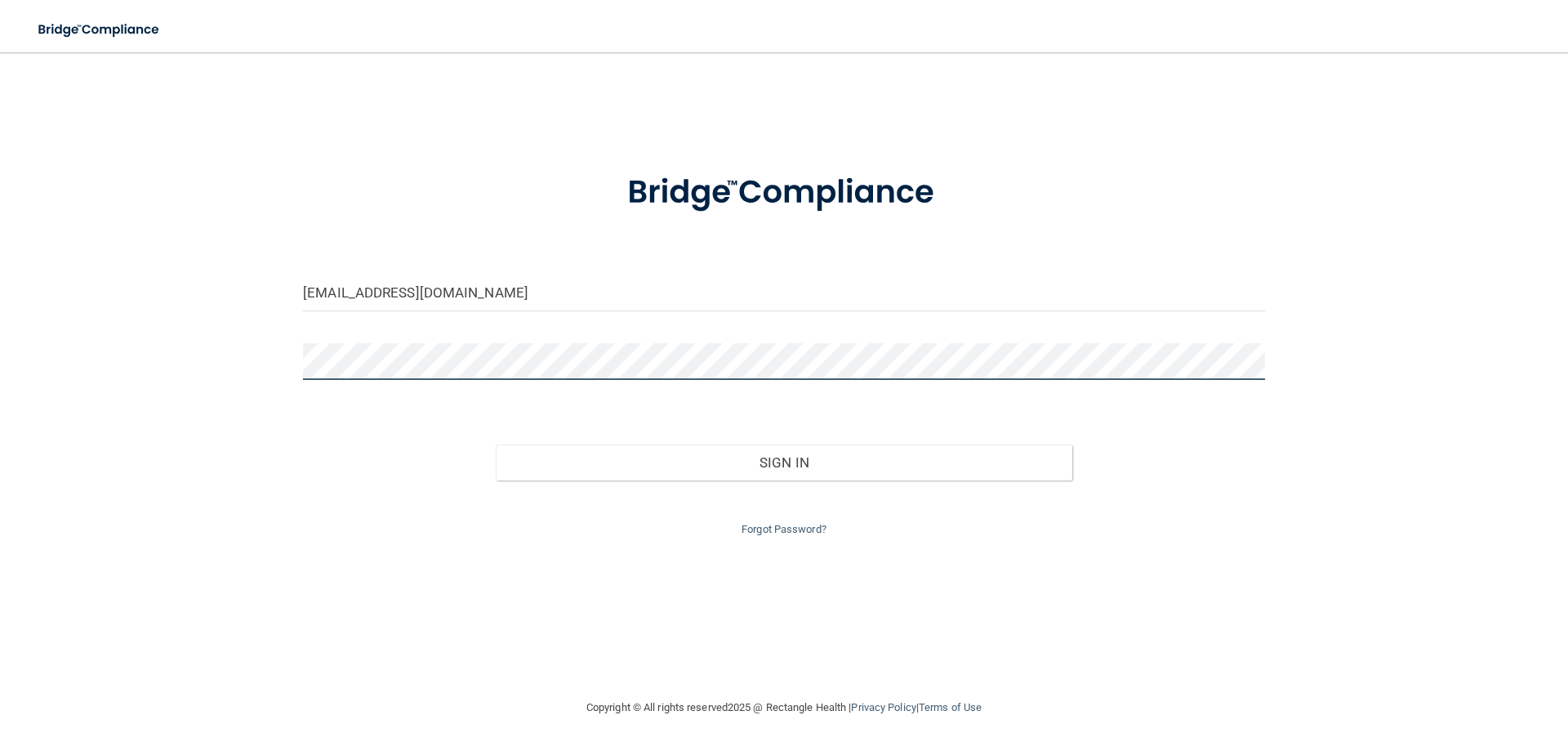
click at [496, 444] on button "Sign In" at bounding box center [784, 462] width 577 height 36
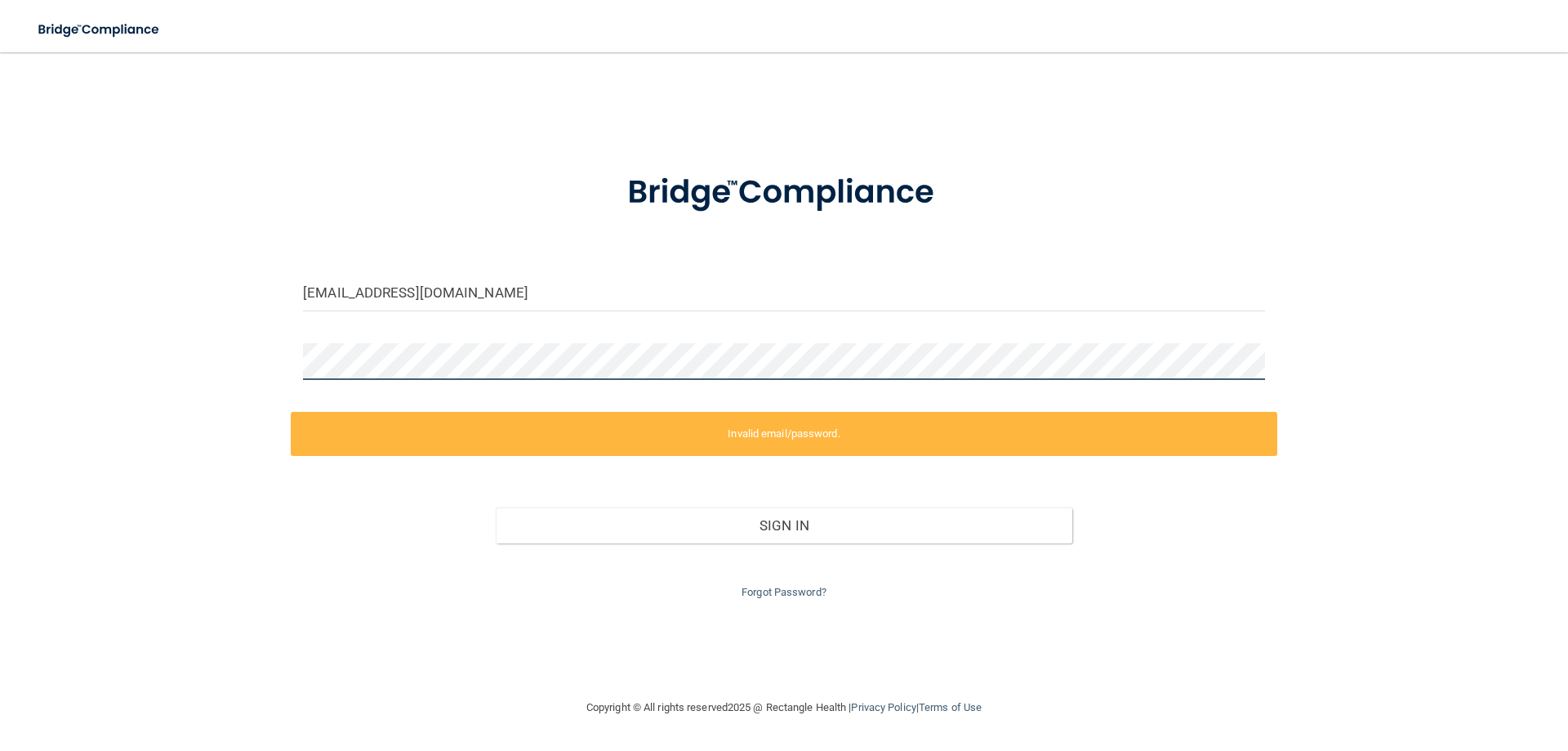
click at [140, 355] on div "istnick0926@gmail.com Invalid email/password. You don't have permission to acce…" at bounding box center [784, 374] width 1502 height 613
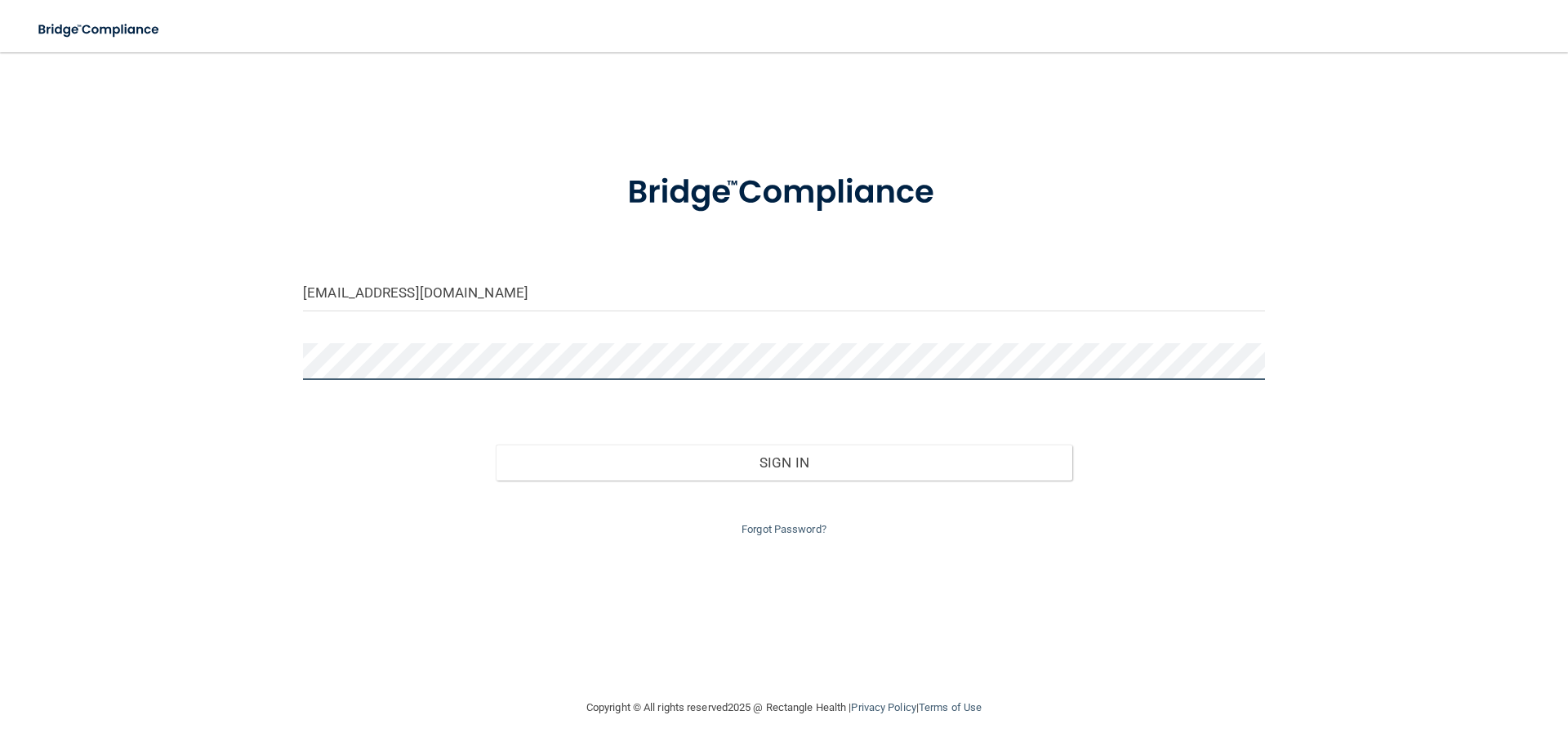
click at [496, 444] on button "Sign In" at bounding box center [784, 462] width 577 height 36
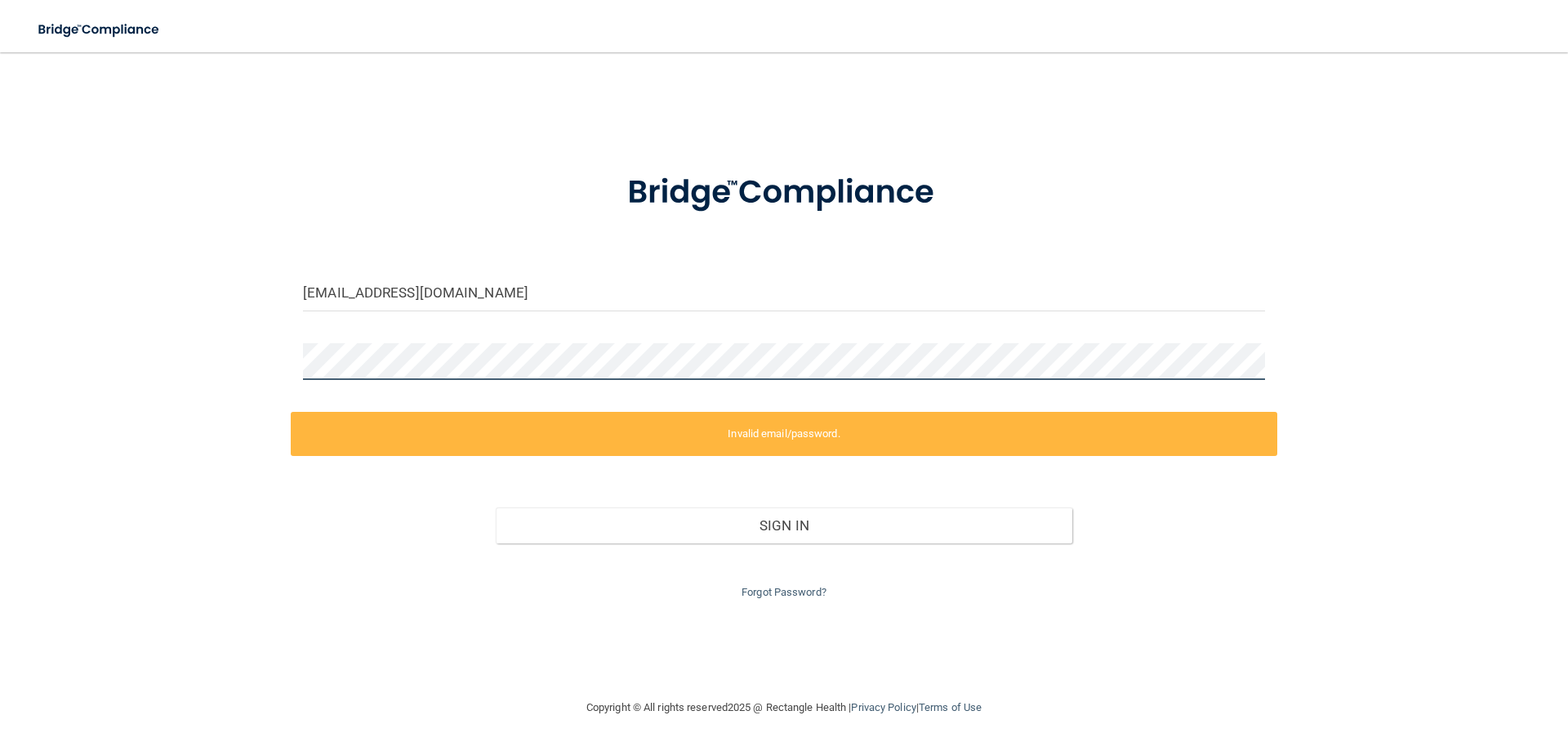
click at [134, 325] on div "istnick0926@gmail.com Invalid email/password. You don't have permission to acce…" at bounding box center [784, 374] width 1502 height 613
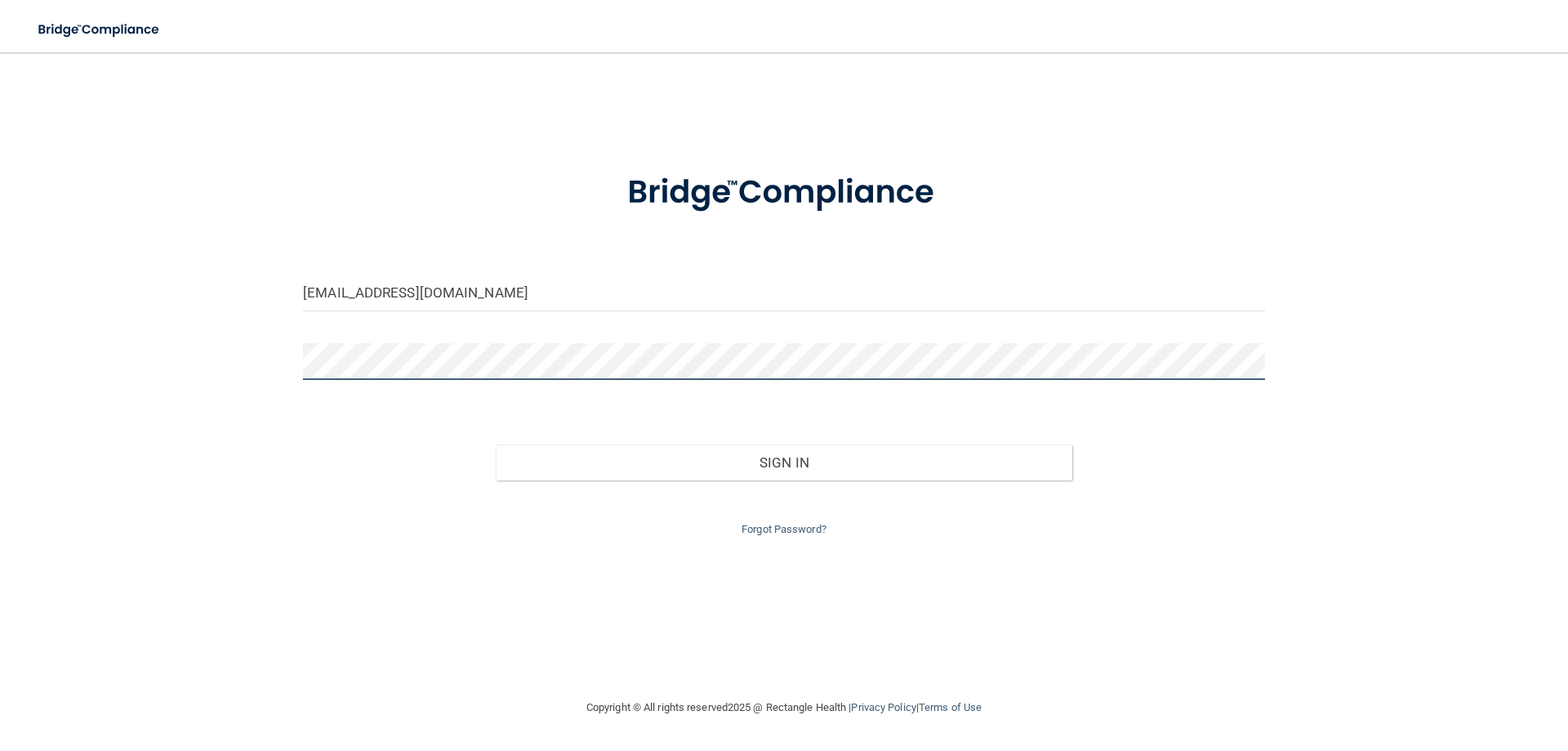
click at [496, 444] on button "Sign In" at bounding box center [784, 462] width 577 height 36
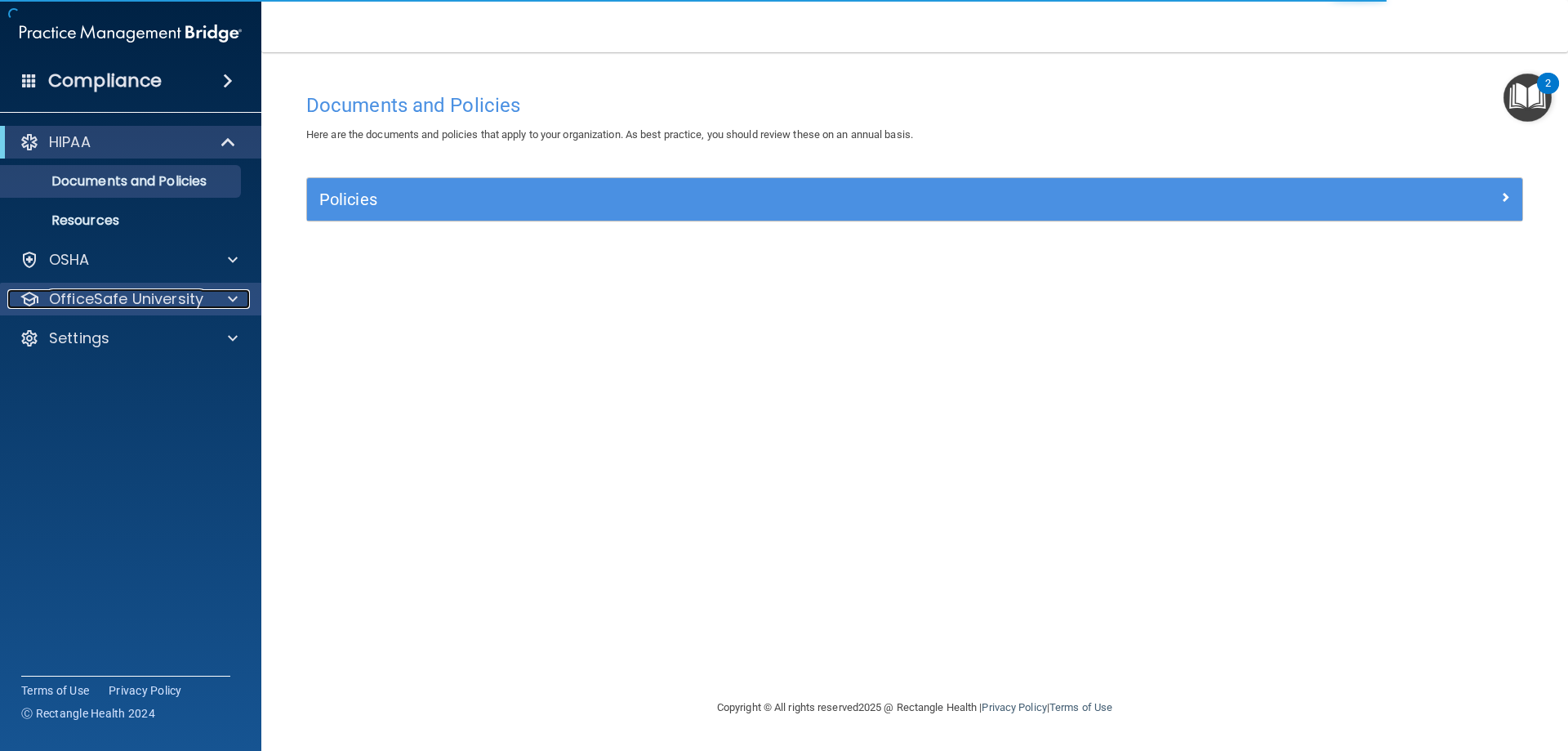
click at [140, 299] on p "OfficeSafe University" at bounding box center [127, 299] width 155 height 20
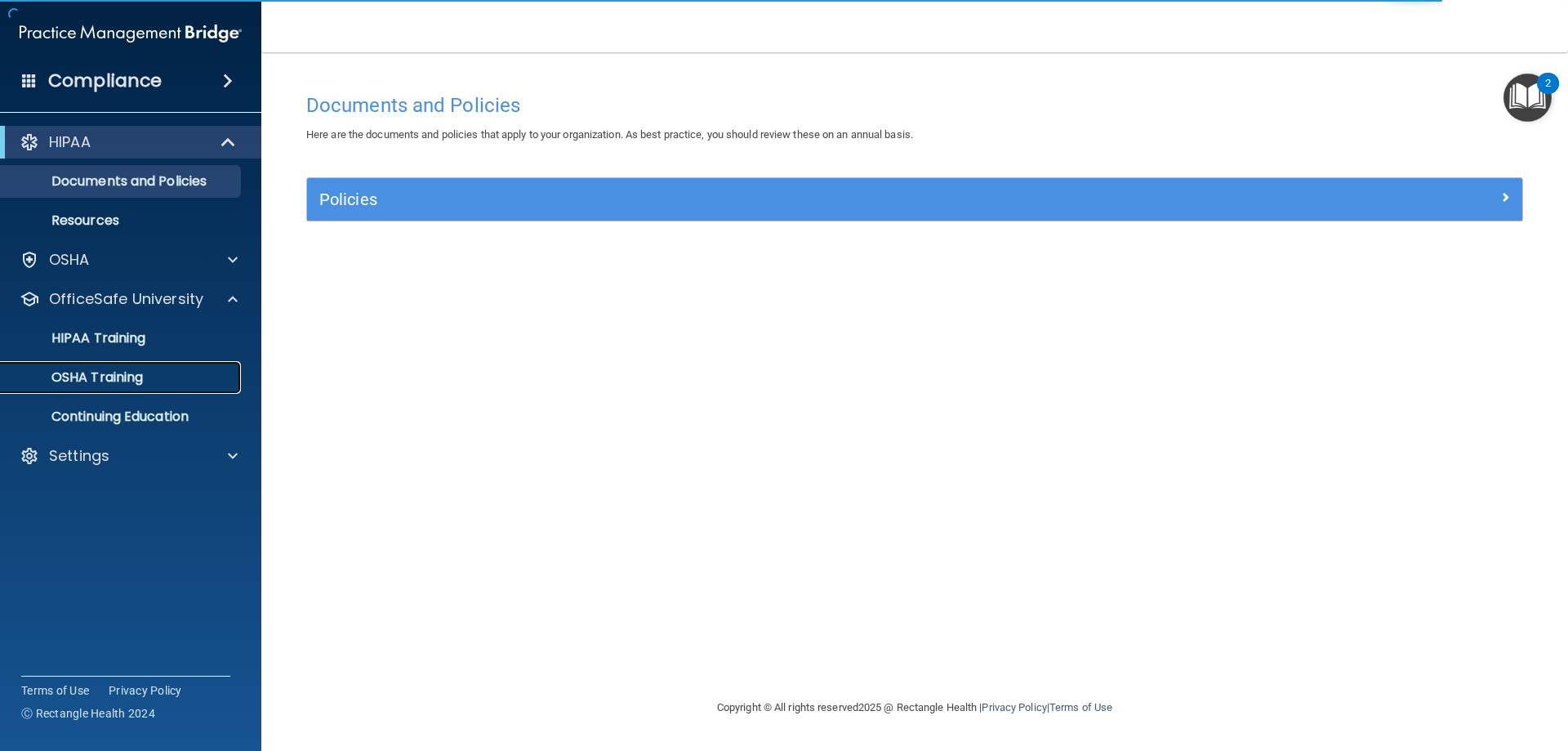
click at [138, 392] on link "OSHA Training" at bounding box center [112, 378] width 257 height 33
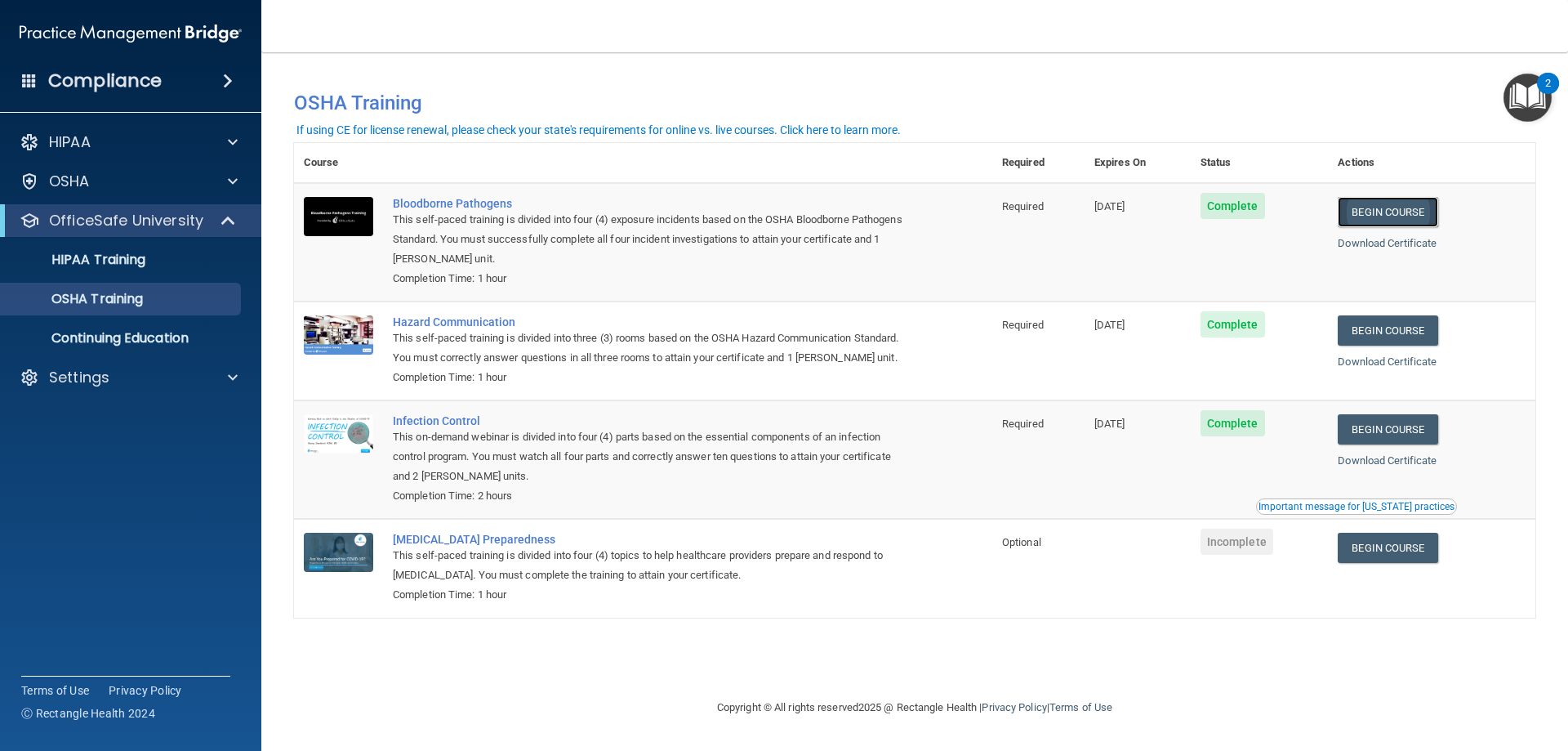
click at [1430, 207] on link "Begin Course" at bounding box center [1387, 211] width 99 height 30
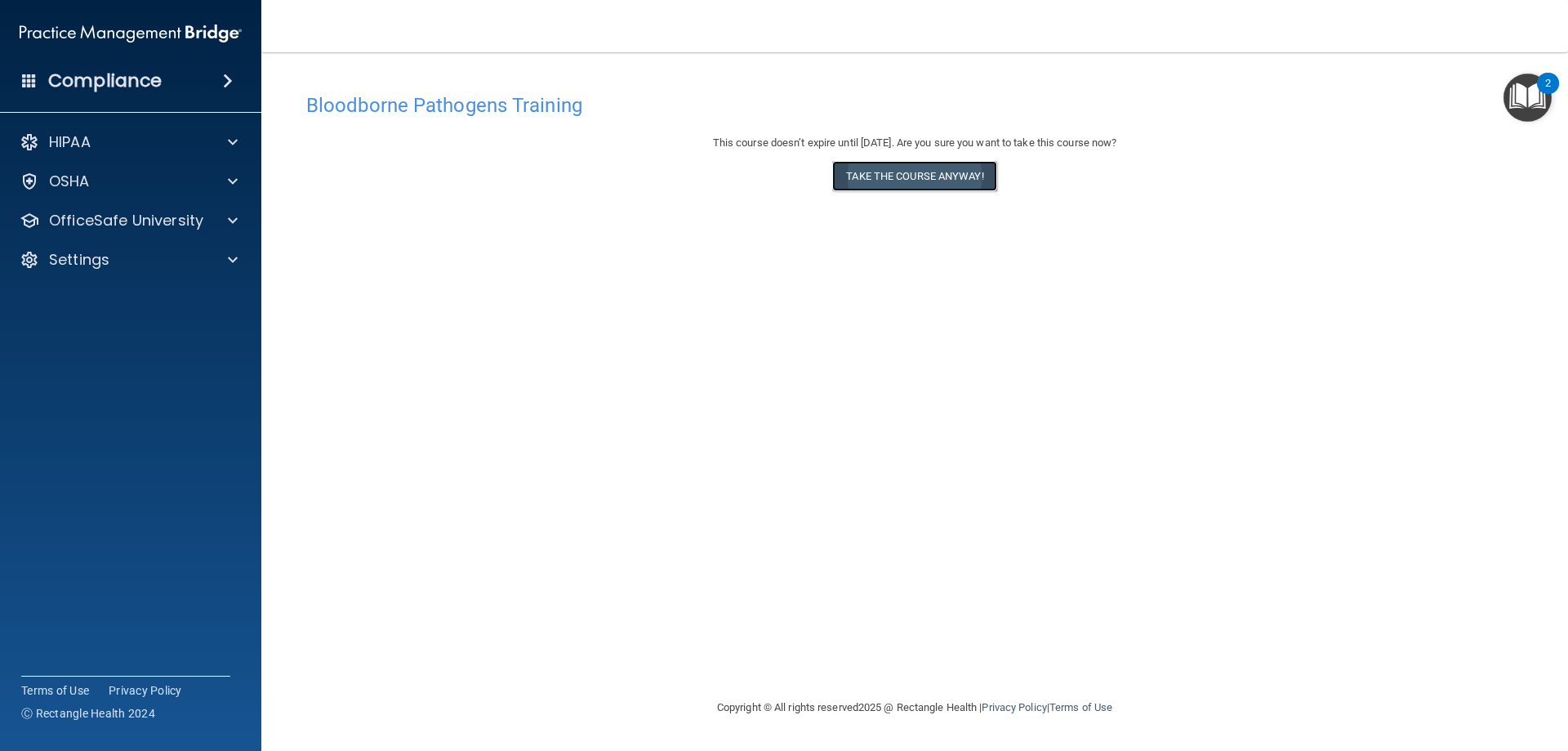
click at [937, 183] on button "Take the course anyway!" at bounding box center [914, 176] width 164 height 30
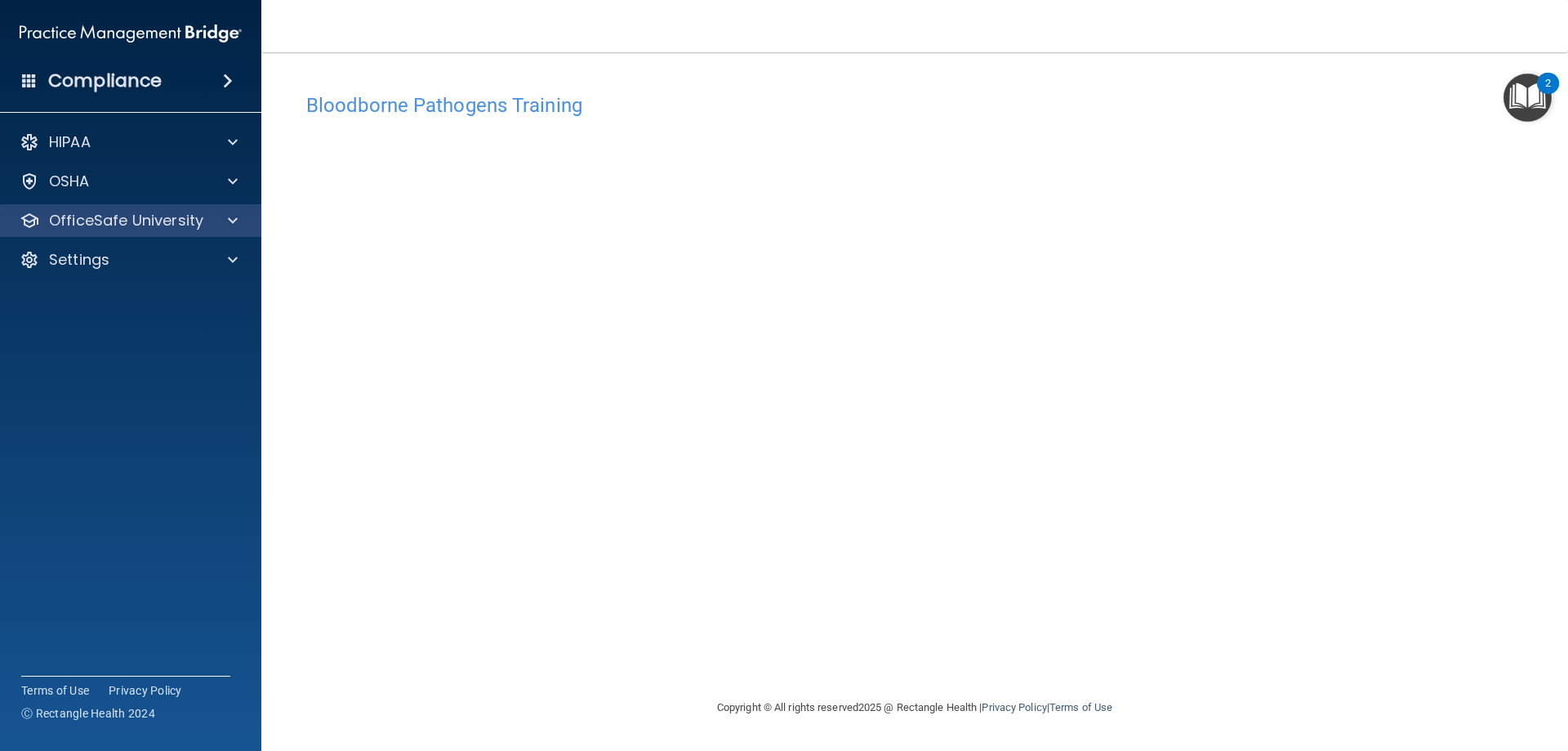
click at [147, 232] on div "OfficeSafe University" at bounding box center [131, 220] width 262 height 33
click at [157, 223] on p "OfficeSafe University" at bounding box center [127, 220] width 155 height 20
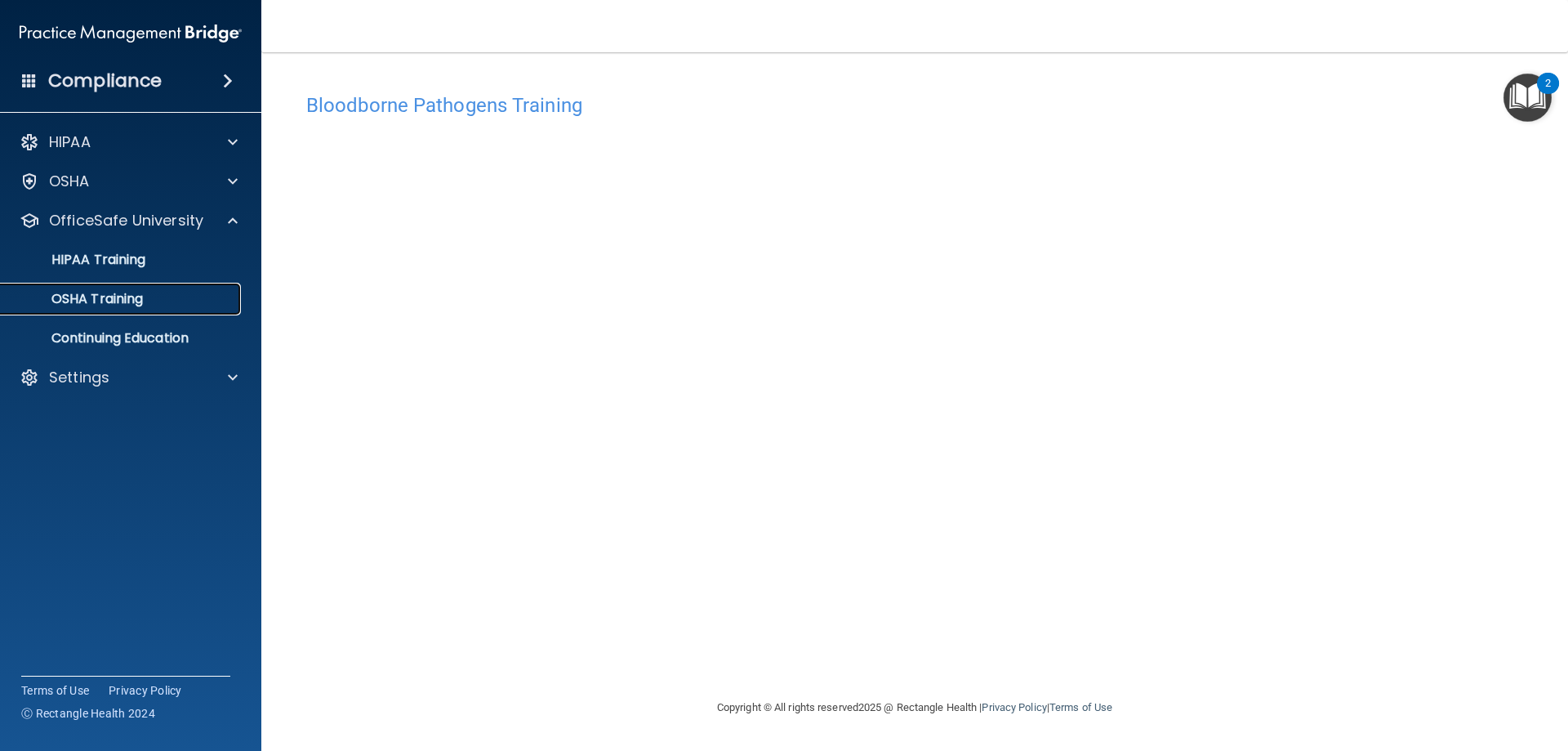
click at [118, 303] on p "OSHA Training" at bounding box center [76, 299] width 132 height 16
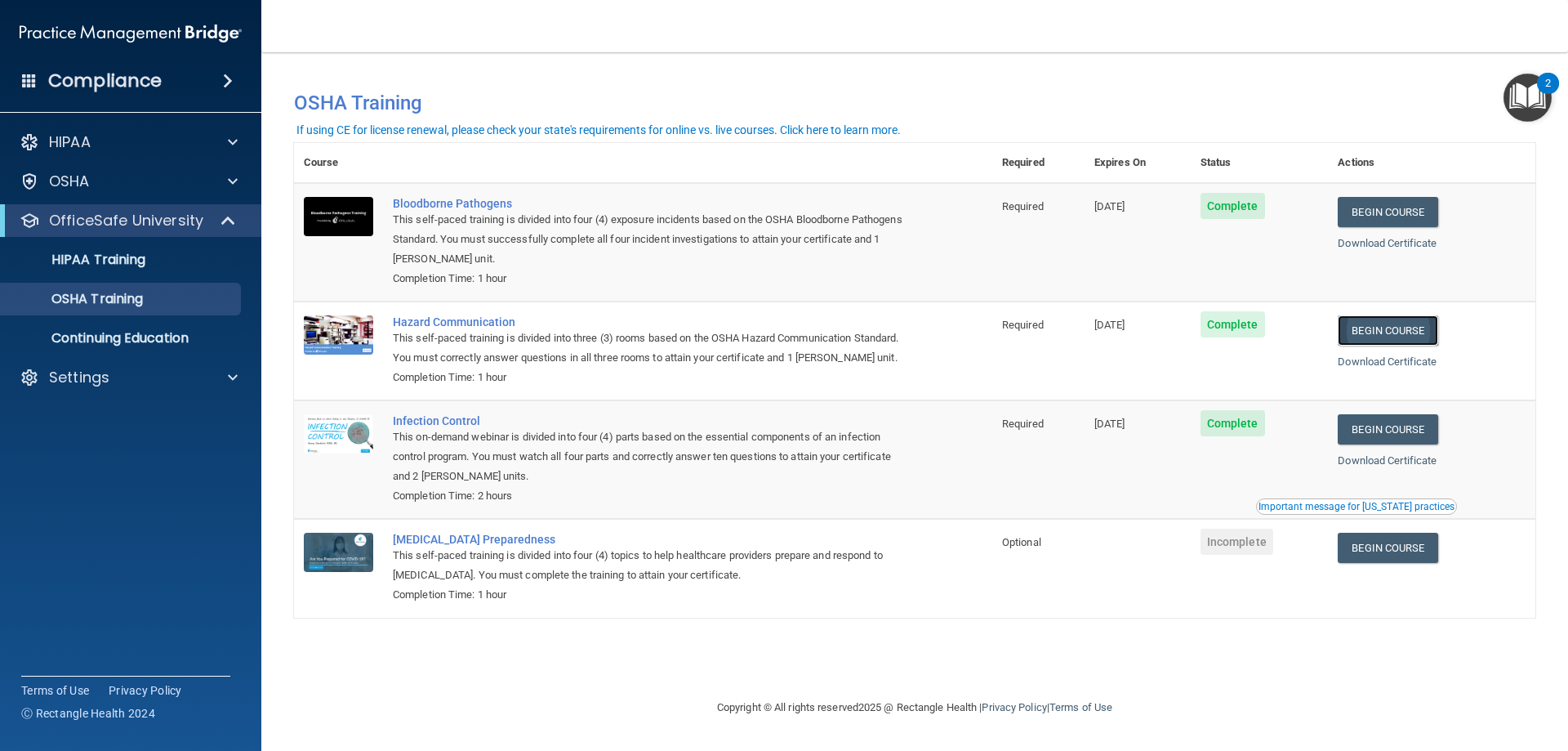
click at [1437, 344] on link "Begin Course" at bounding box center [1387, 330] width 99 height 30
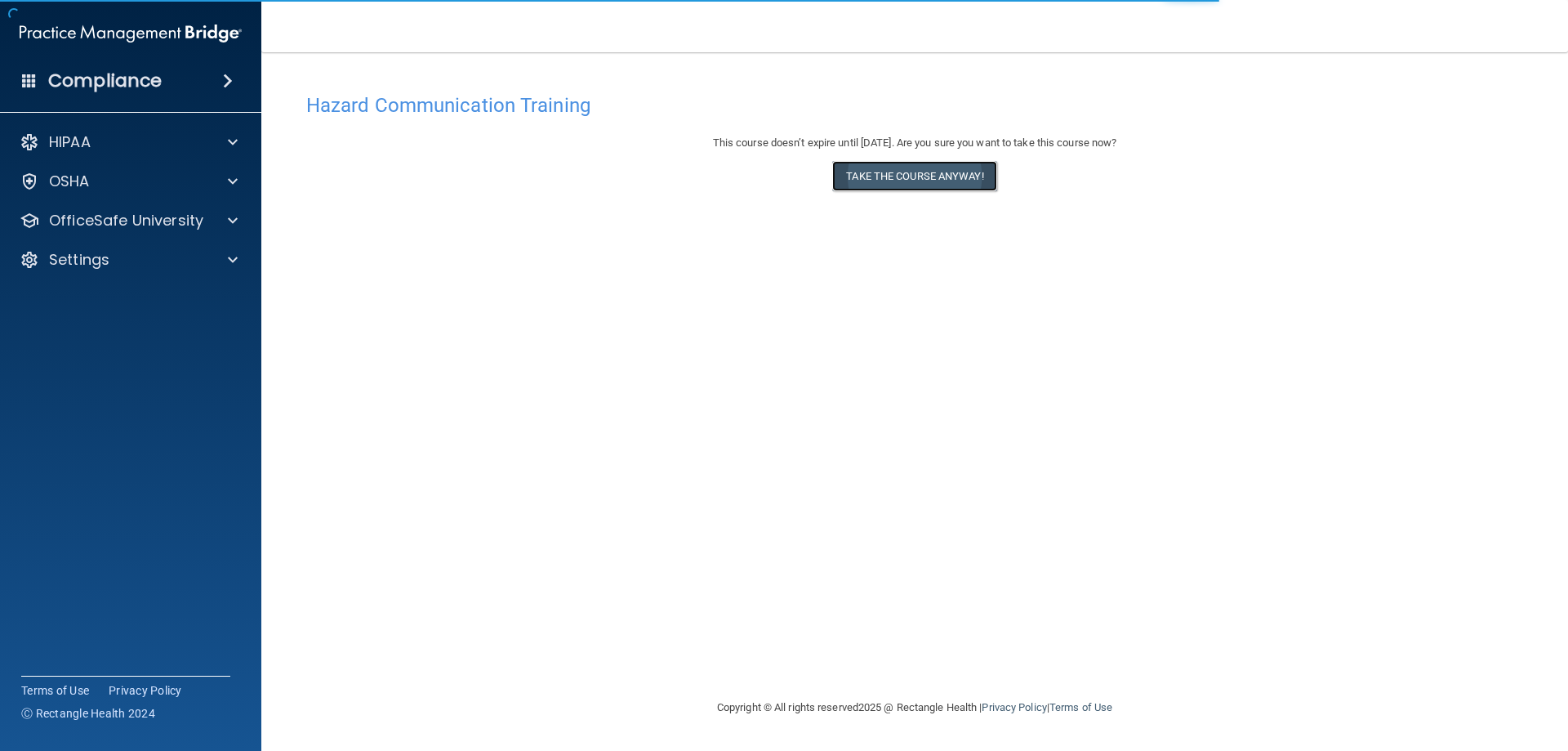
click at [935, 182] on button "Take the course anyway!" at bounding box center [914, 176] width 164 height 30
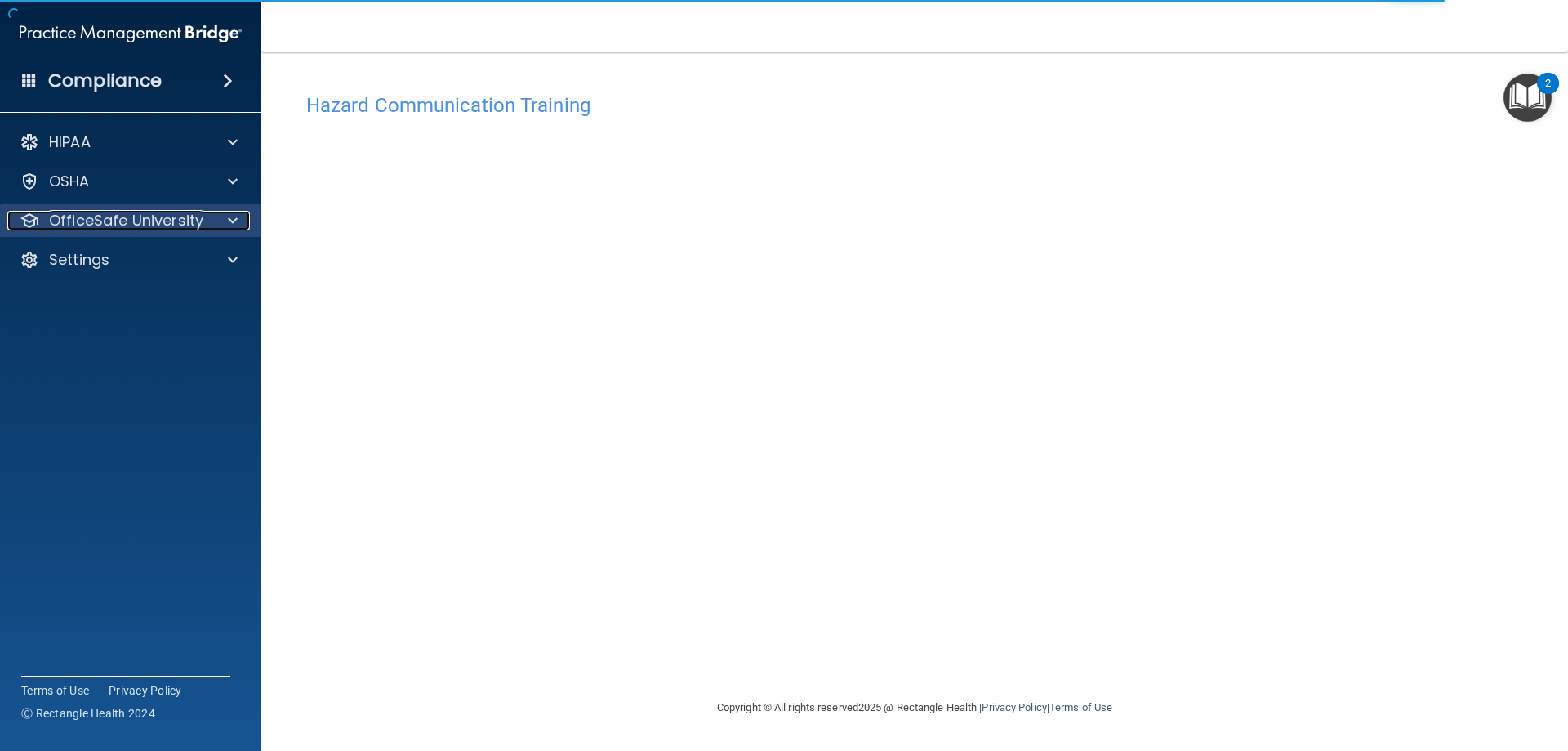
click at [169, 228] on p "OfficeSafe University" at bounding box center [127, 220] width 155 height 20
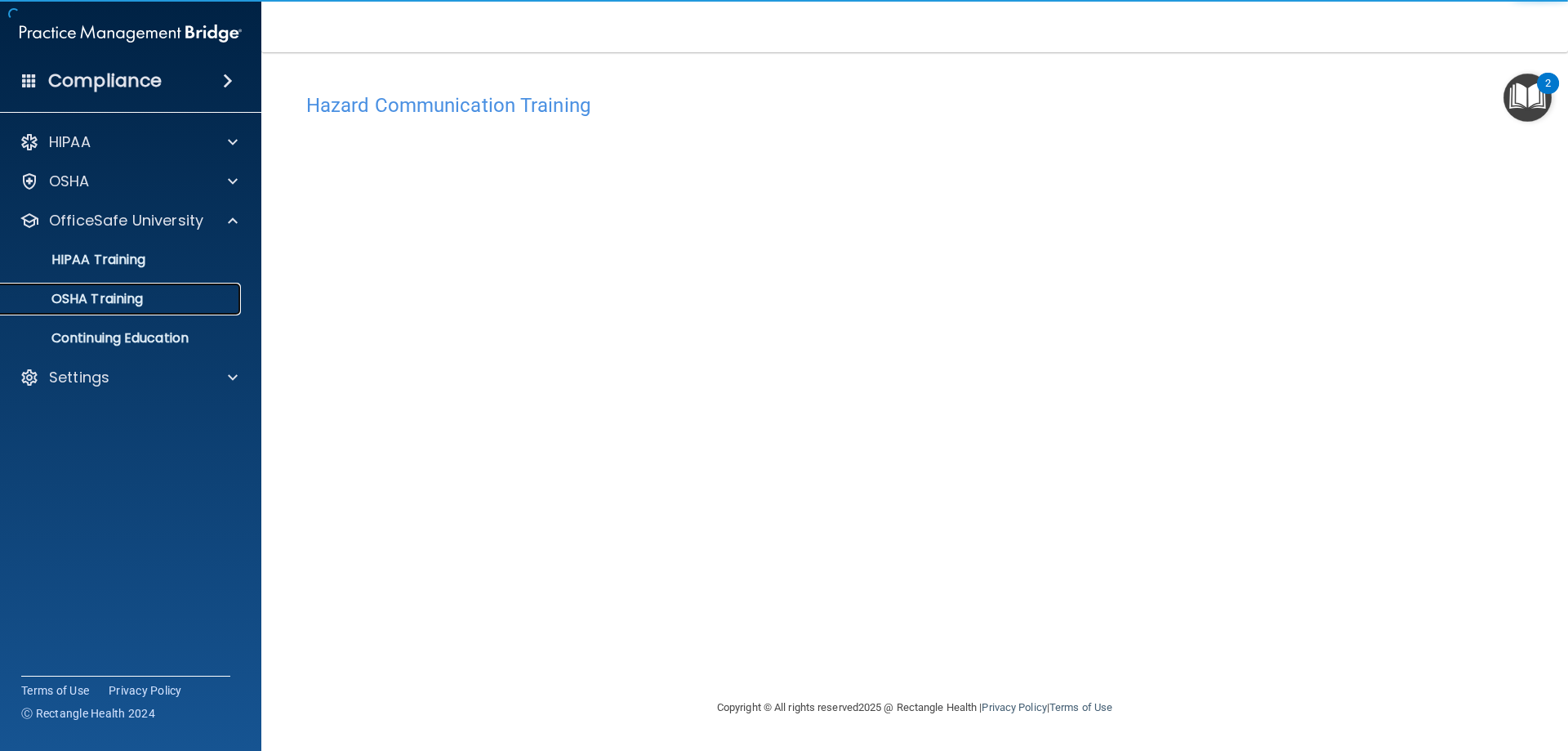
click at [155, 308] on link "OSHA Training" at bounding box center [112, 299] width 257 height 33
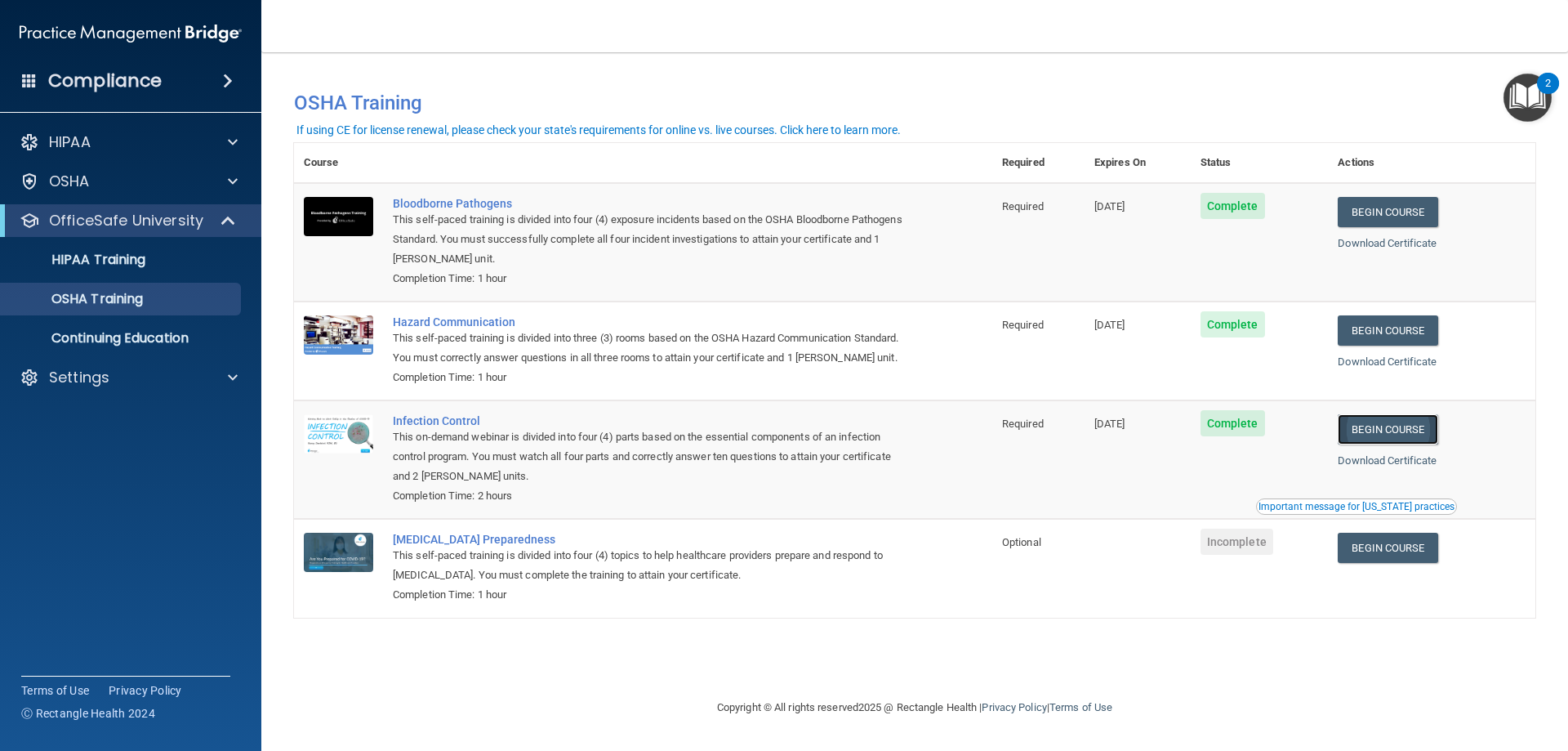
click at [1421, 432] on link "Begin Course" at bounding box center [1387, 429] width 99 height 30
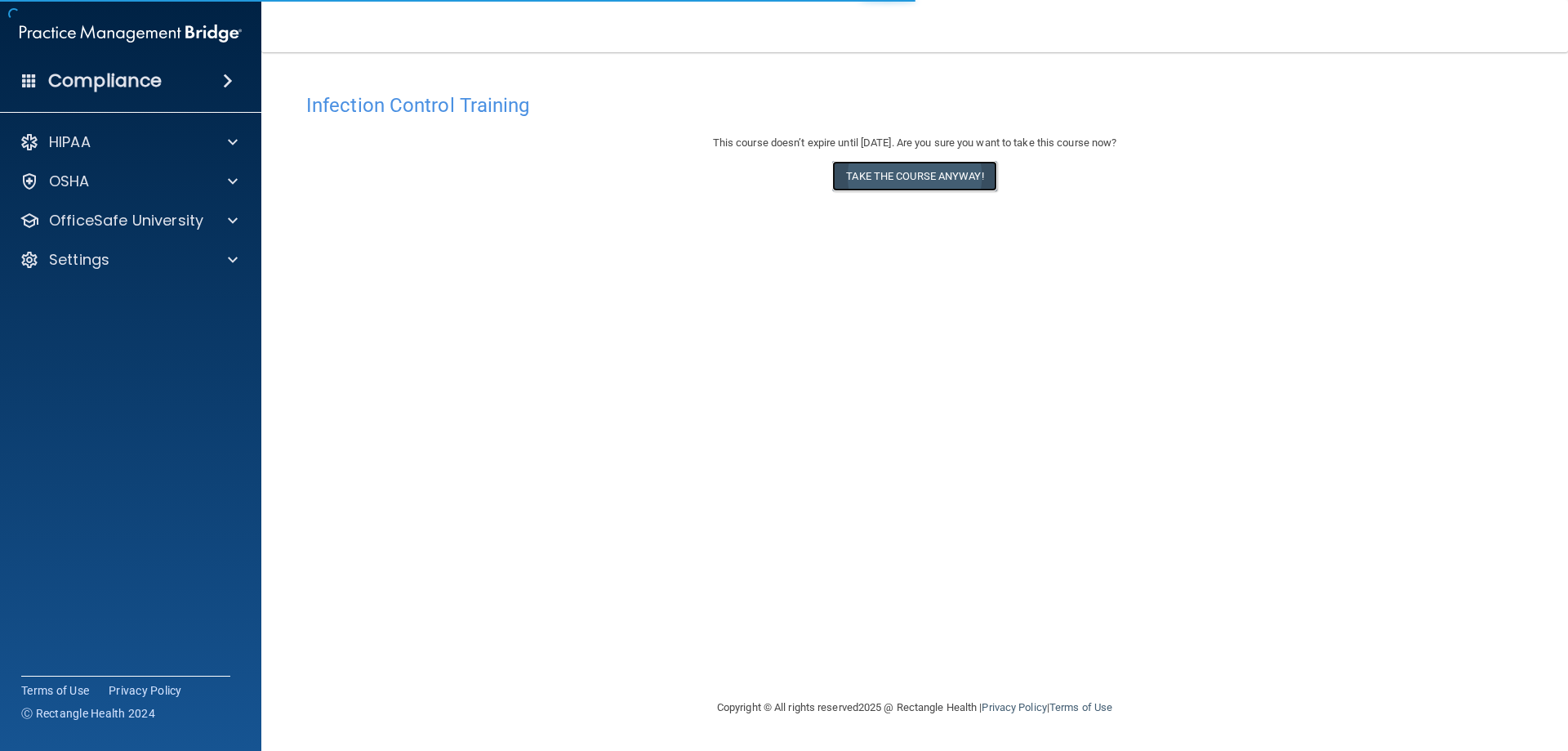
click at [934, 179] on button "Take the course anyway!" at bounding box center [914, 176] width 164 height 30
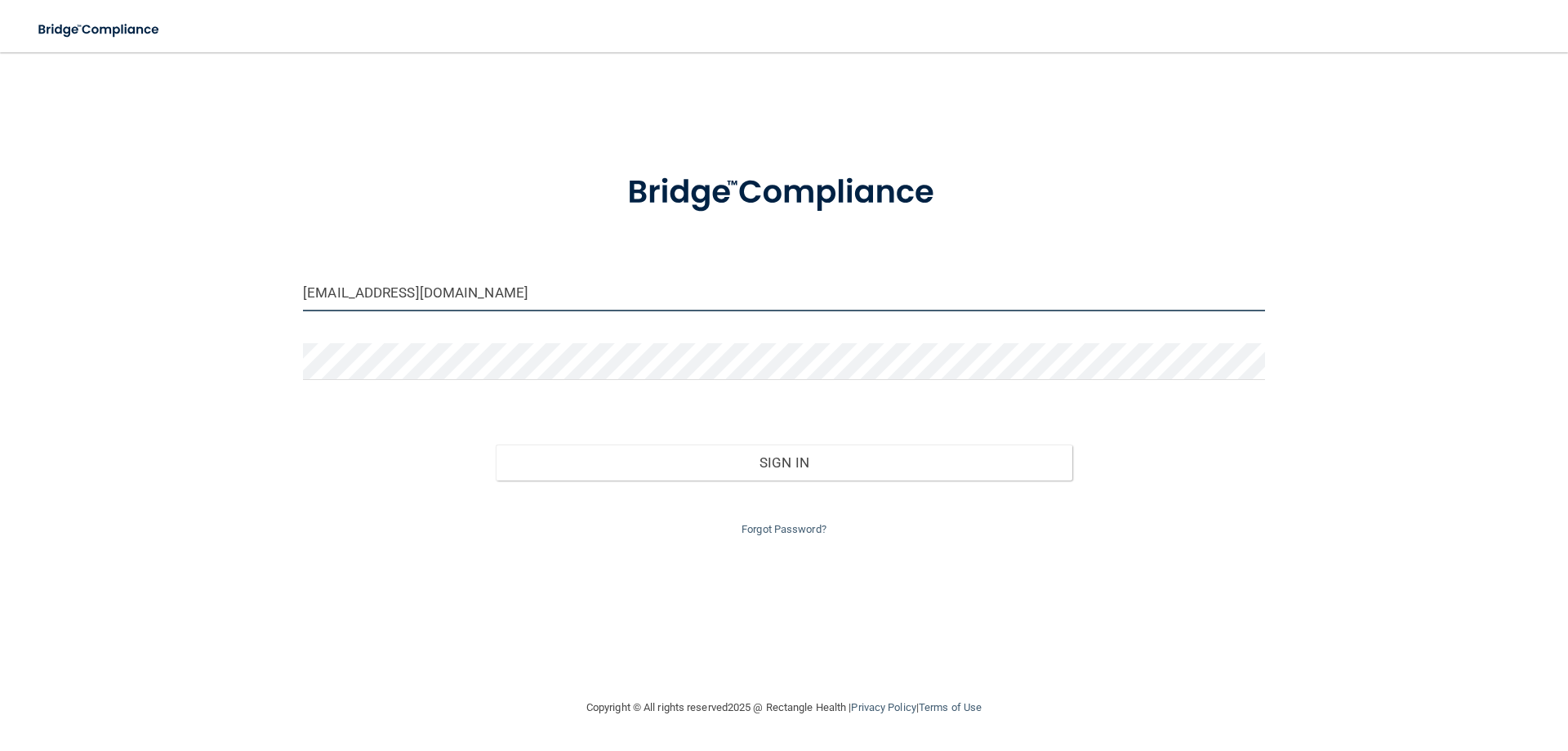
drag, startPoint x: 469, startPoint y: 289, endPoint x: 155, endPoint y: 252, distance: 316.2
click at [155, 252] on div "[EMAIL_ADDRESS][DOMAIN_NAME] Invalid email/password. You don't have permission …" at bounding box center [784, 374] width 1502 height 613
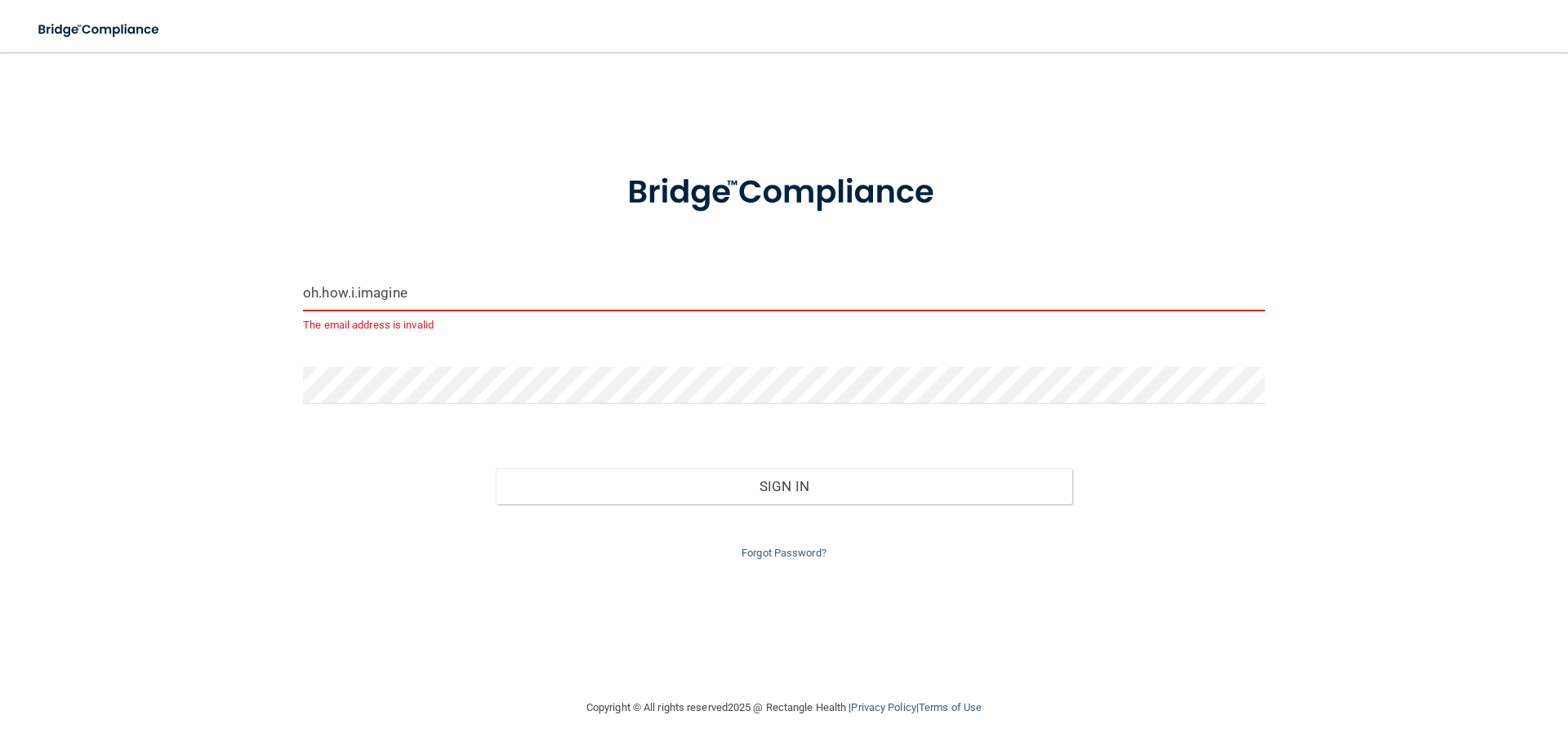
type input "[EMAIL_ADDRESS][DOMAIN_NAME]"
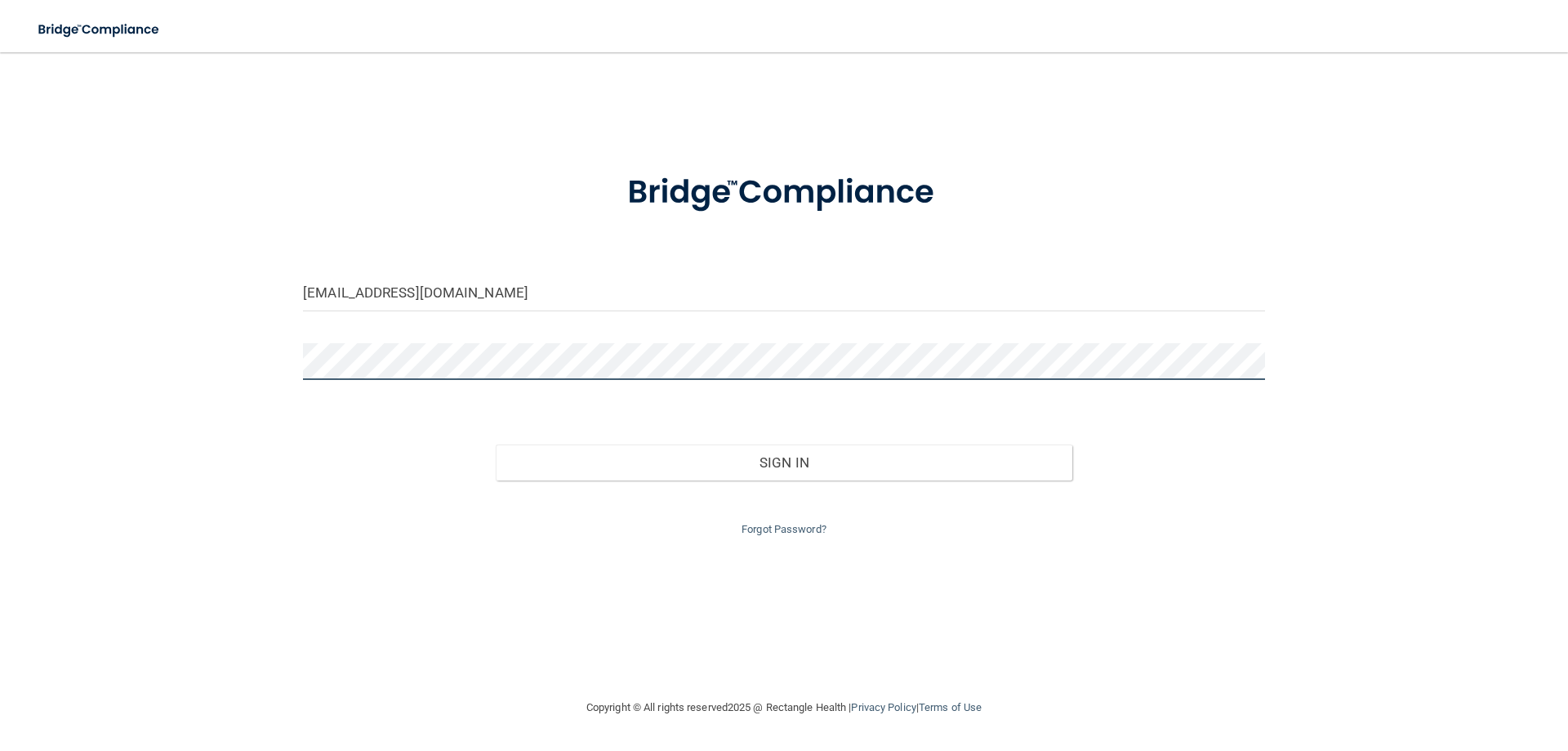
click at [245, 361] on div "[EMAIL_ADDRESS][DOMAIN_NAME] Invalid email/password. You don't have permission …" at bounding box center [784, 374] width 1502 height 613
click at [496, 444] on button "Sign In" at bounding box center [784, 462] width 577 height 36
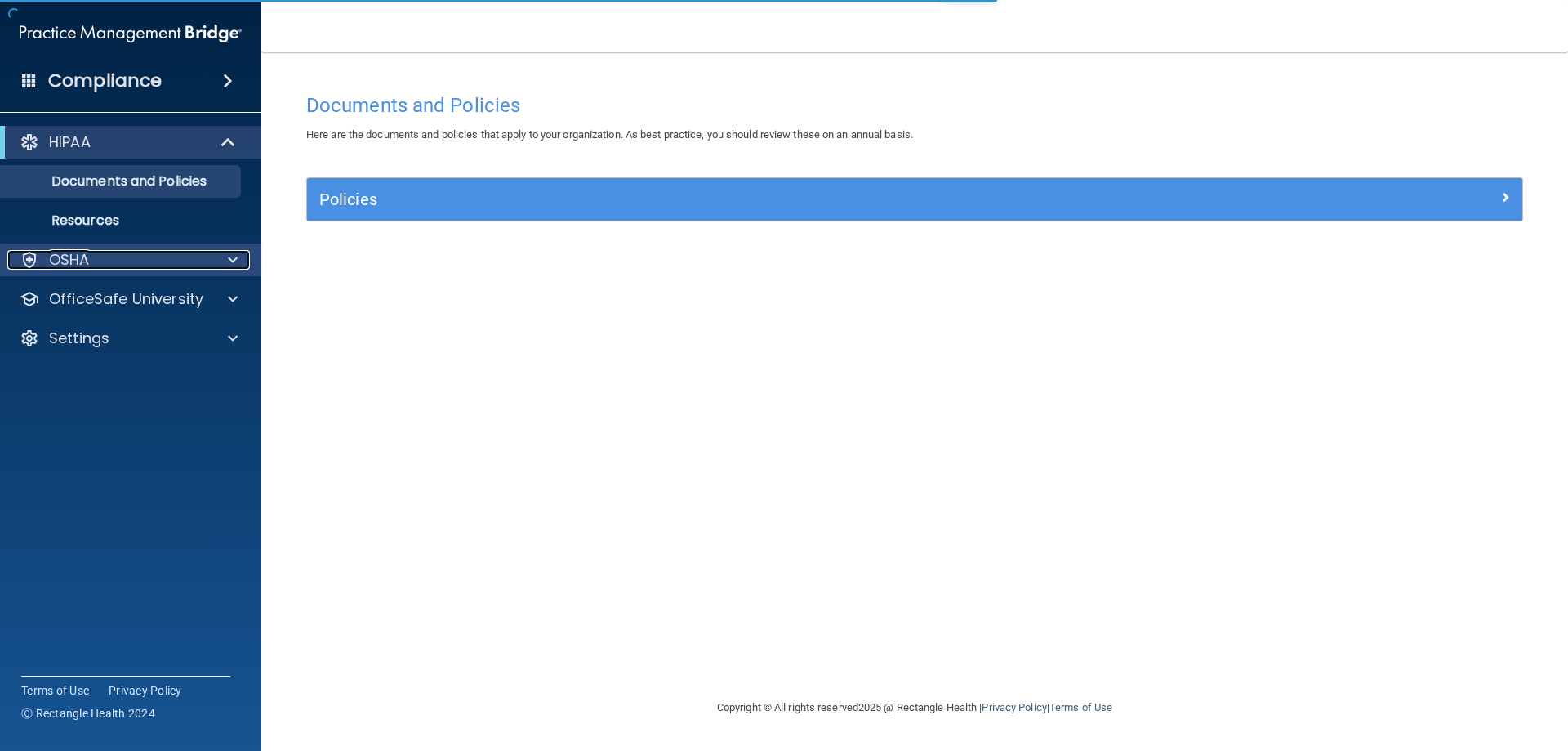
click at [186, 267] on div "OSHA" at bounding box center [109, 260] width 202 height 20
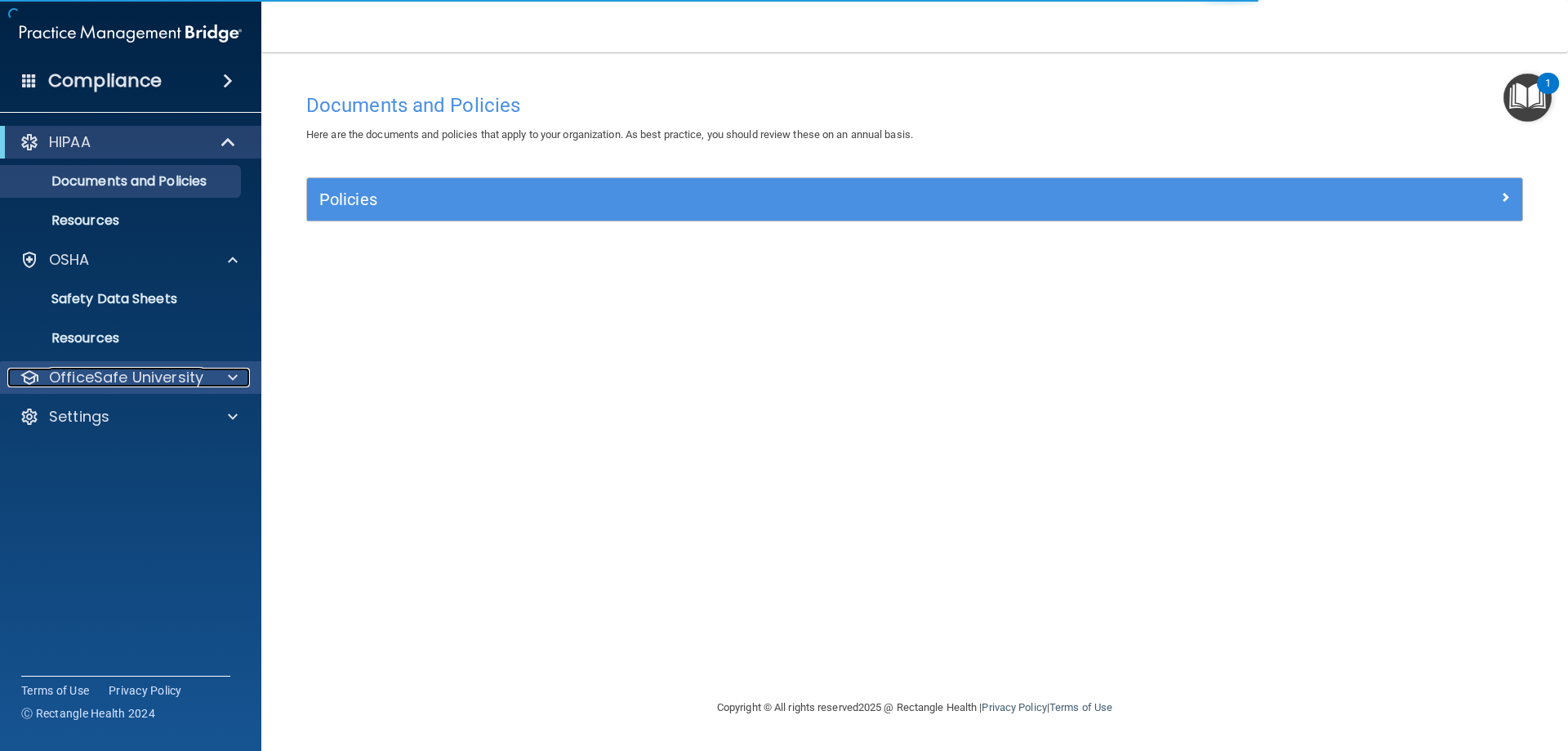
click at [146, 369] on p "OfficeSafe University" at bounding box center [127, 378] width 155 height 20
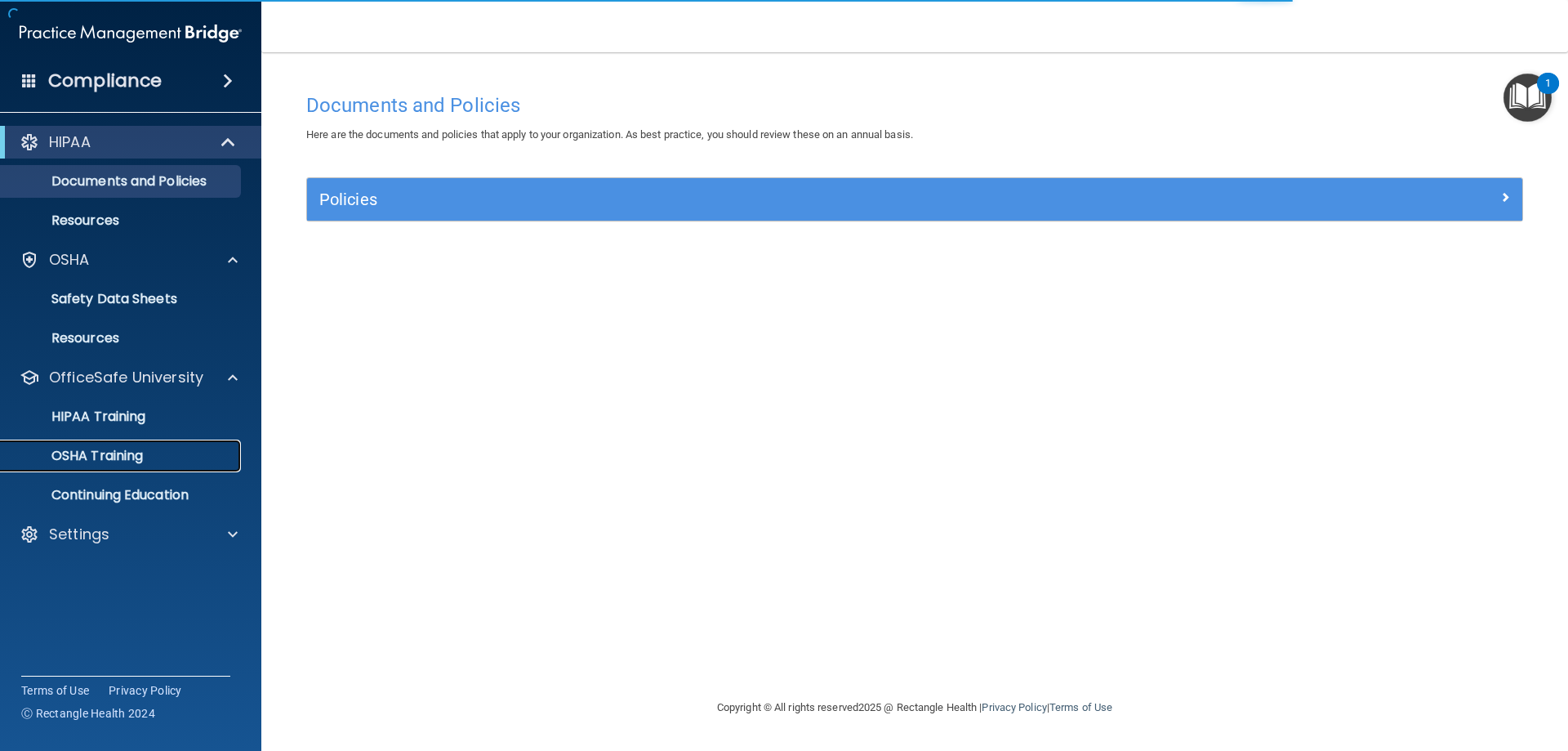
click at [141, 442] on link "OSHA Training" at bounding box center [112, 456] width 257 height 33
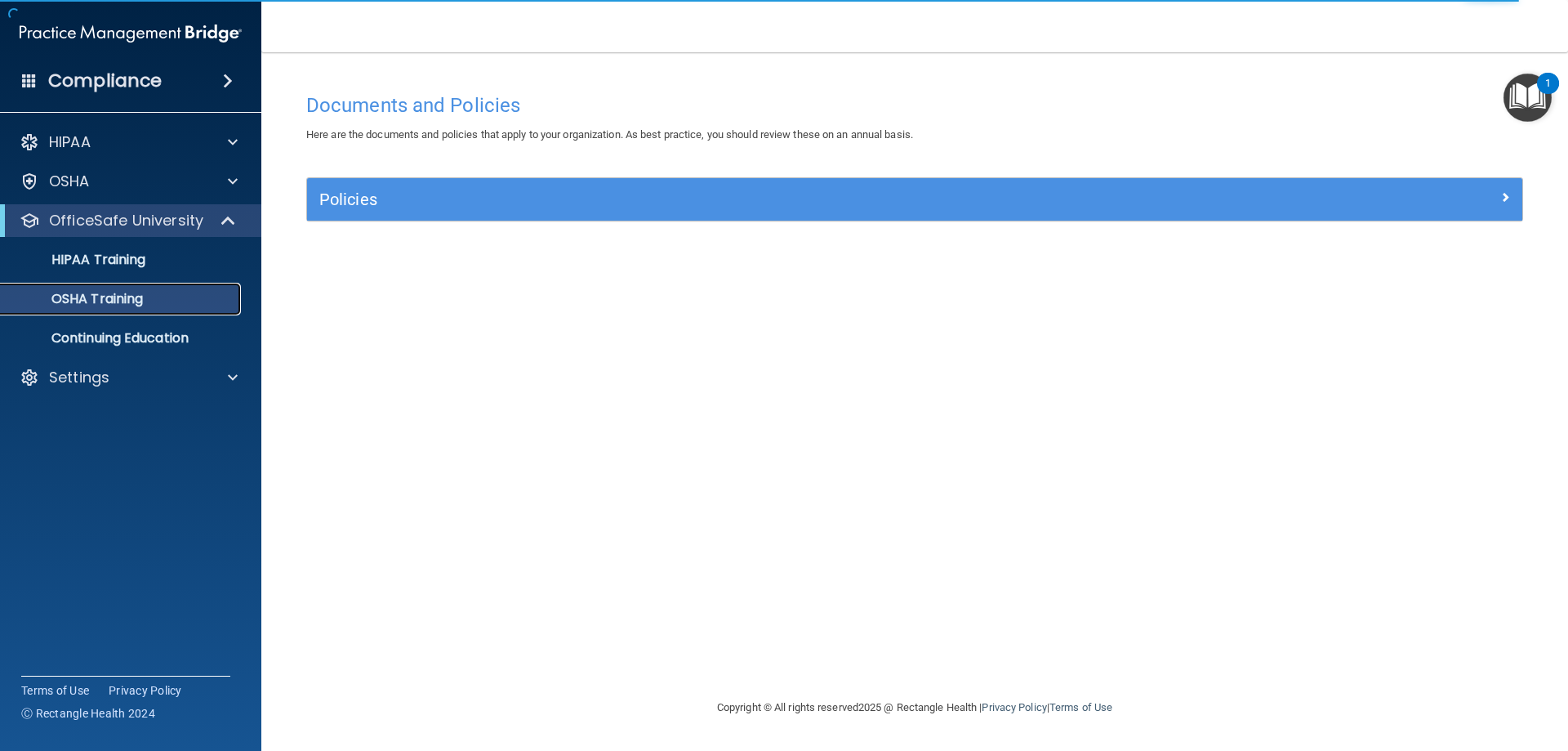
click at [200, 290] on link "OSHA Training" at bounding box center [112, 299] width 257 height 33
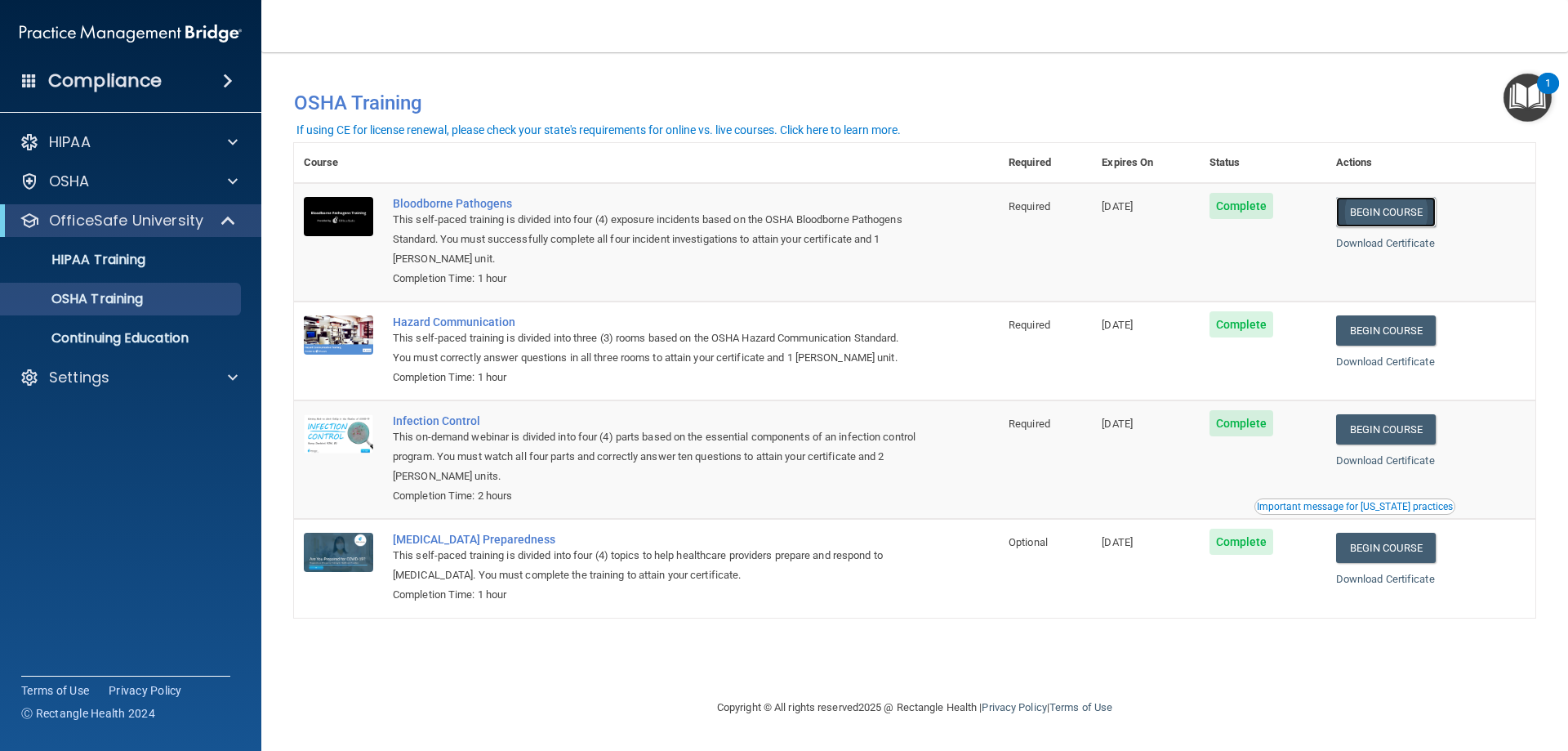
click at [1411, 217] on link "Begin Course" at bounding box center [1385, 211] width 99 height 30
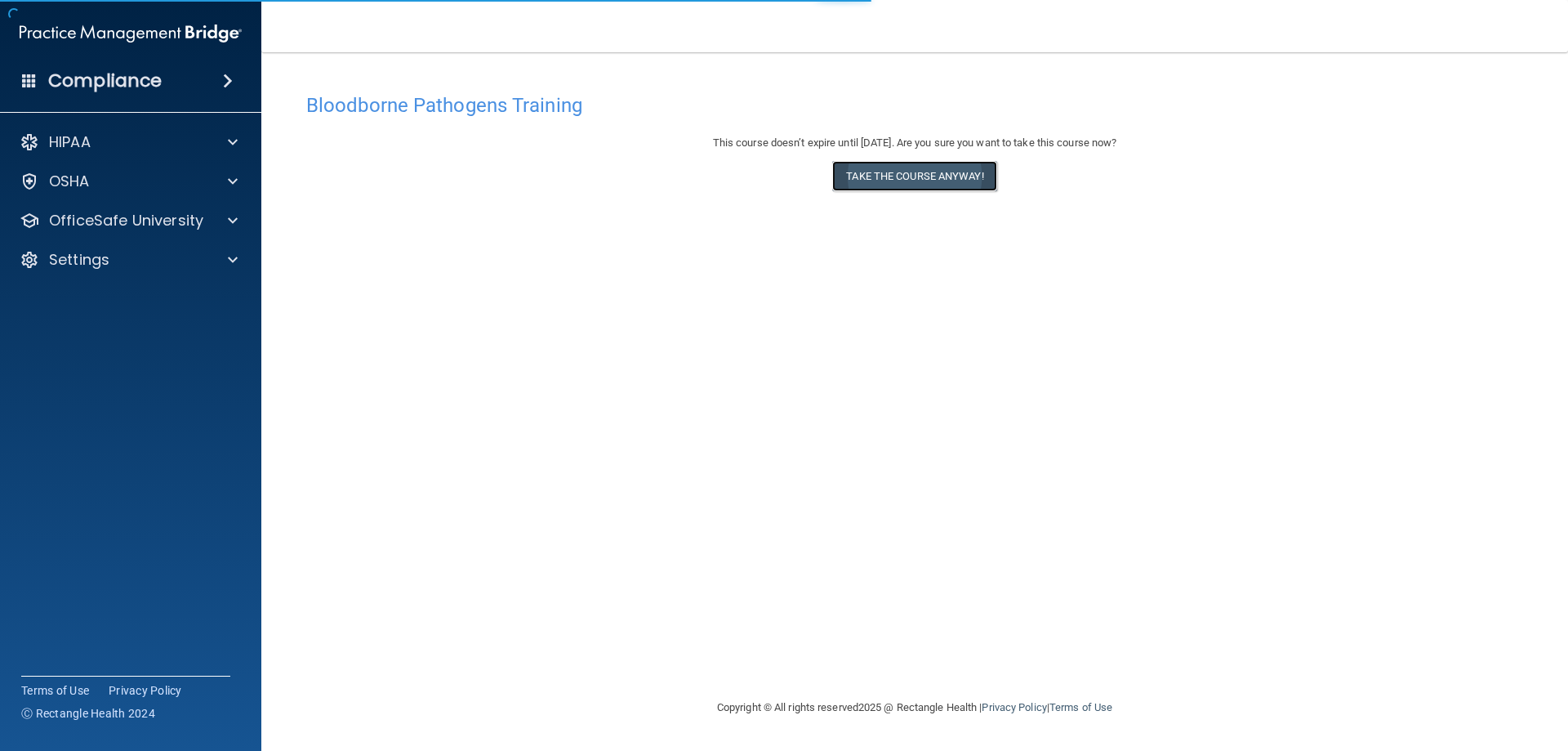
click at [873, 172] on button "Take the course anyway!" at bounding box center [914, 176] width 164 height 30
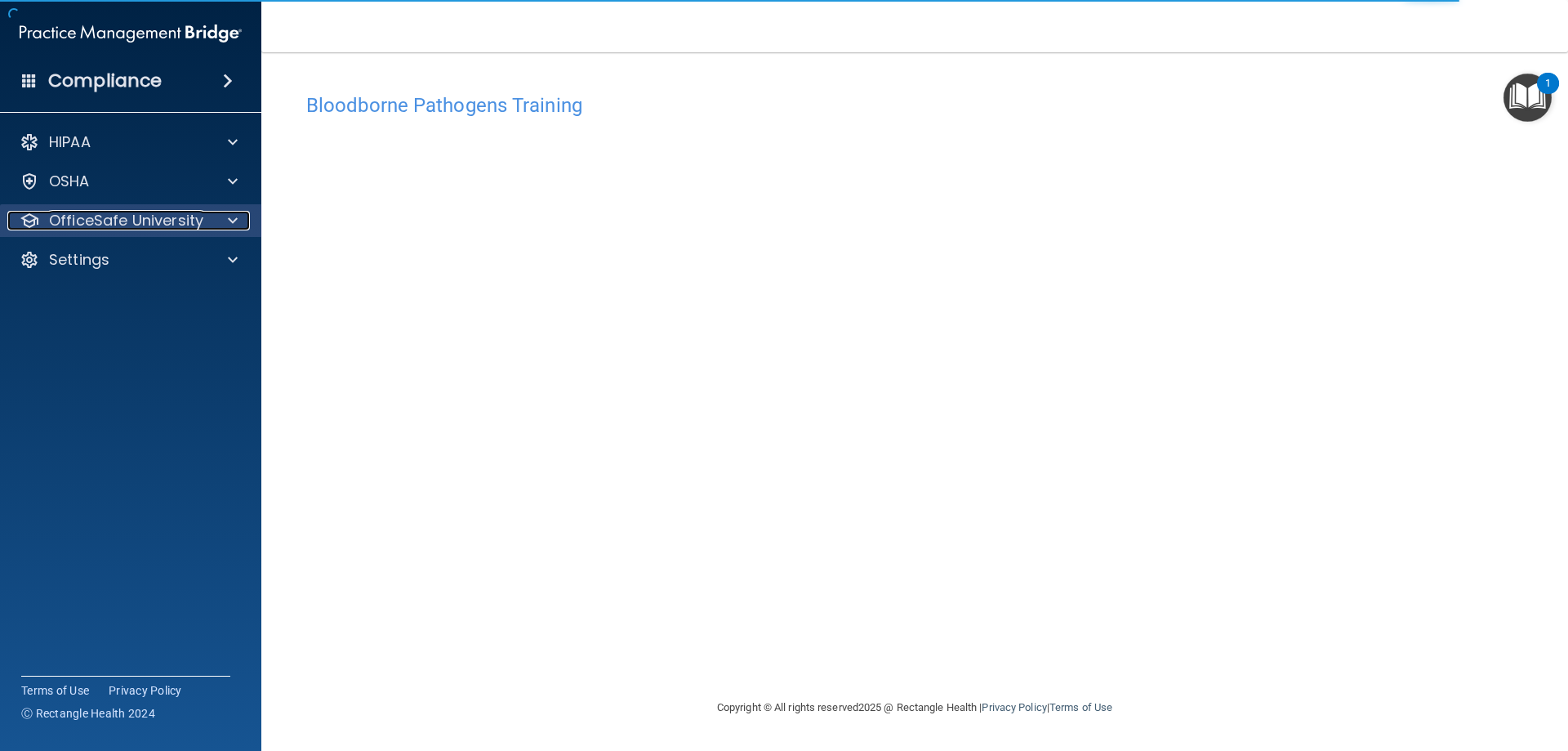
click at [99, 212] on p "OfficeSafe University" at bounding box center [127, 220] width 155 height 20
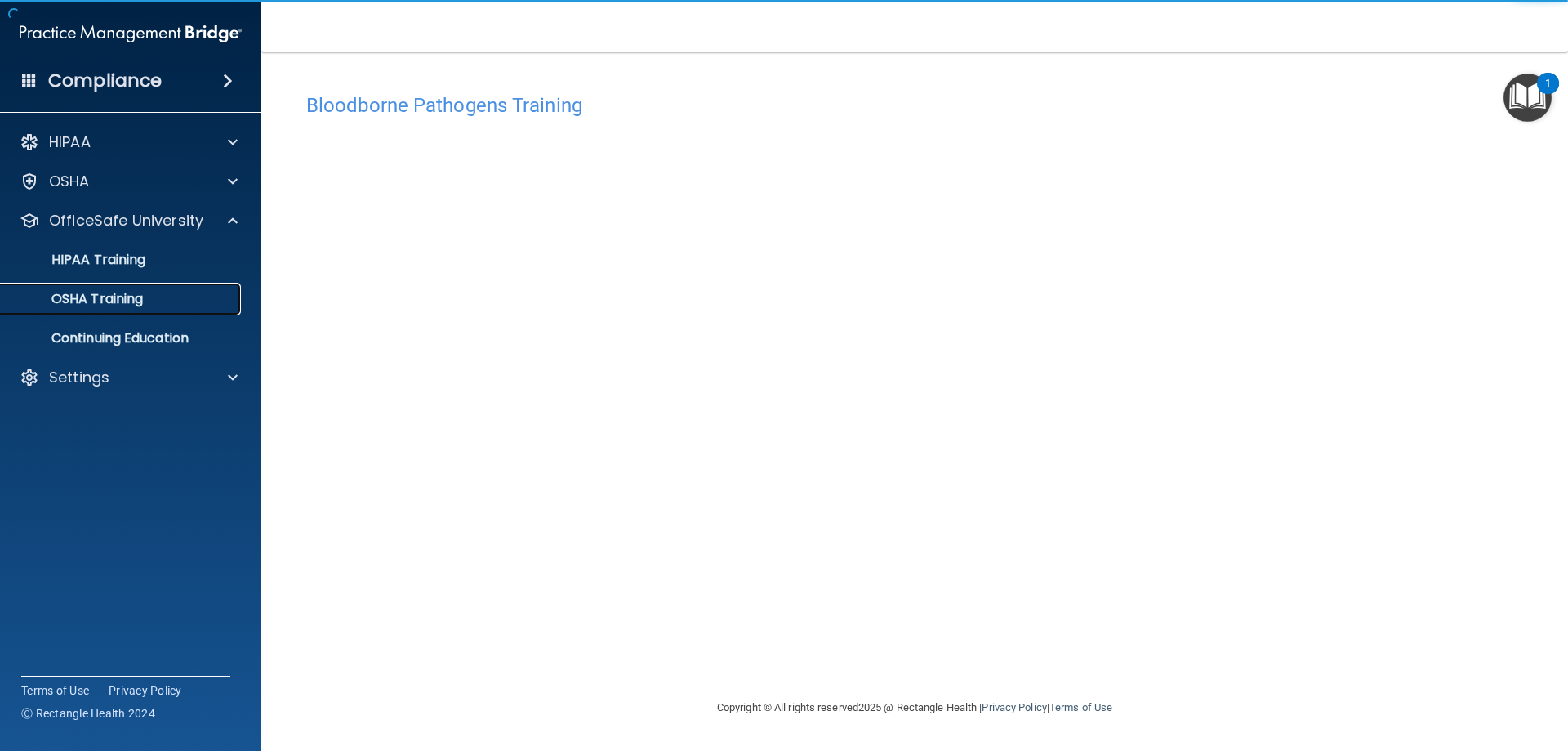
click at [113, 300] on p "OSHA Training" at bounding box center [76, 299] width 132 height 16
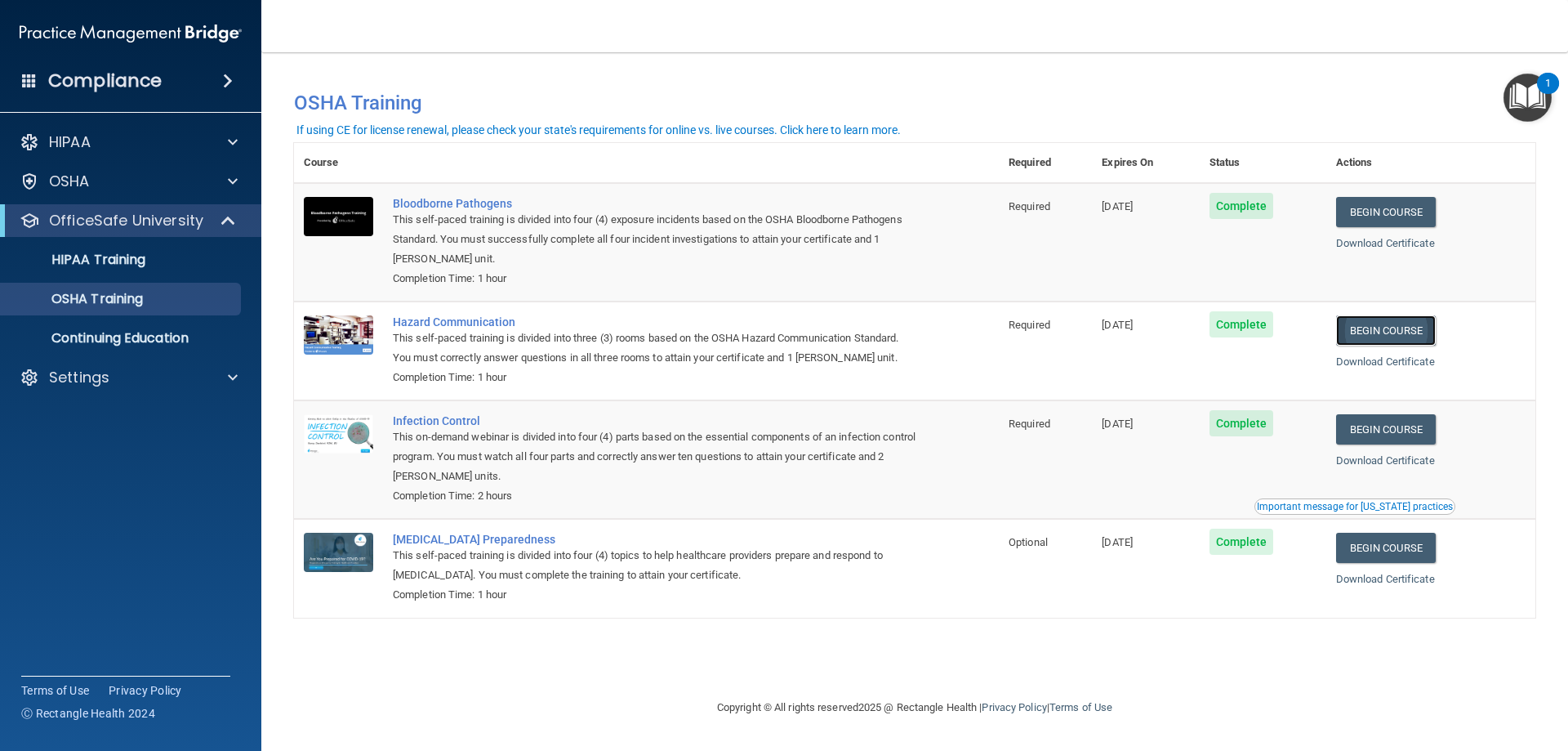
click at [1424, 333] on link "Begin Course" at bounding box center [1385, 330] width 99 height 30
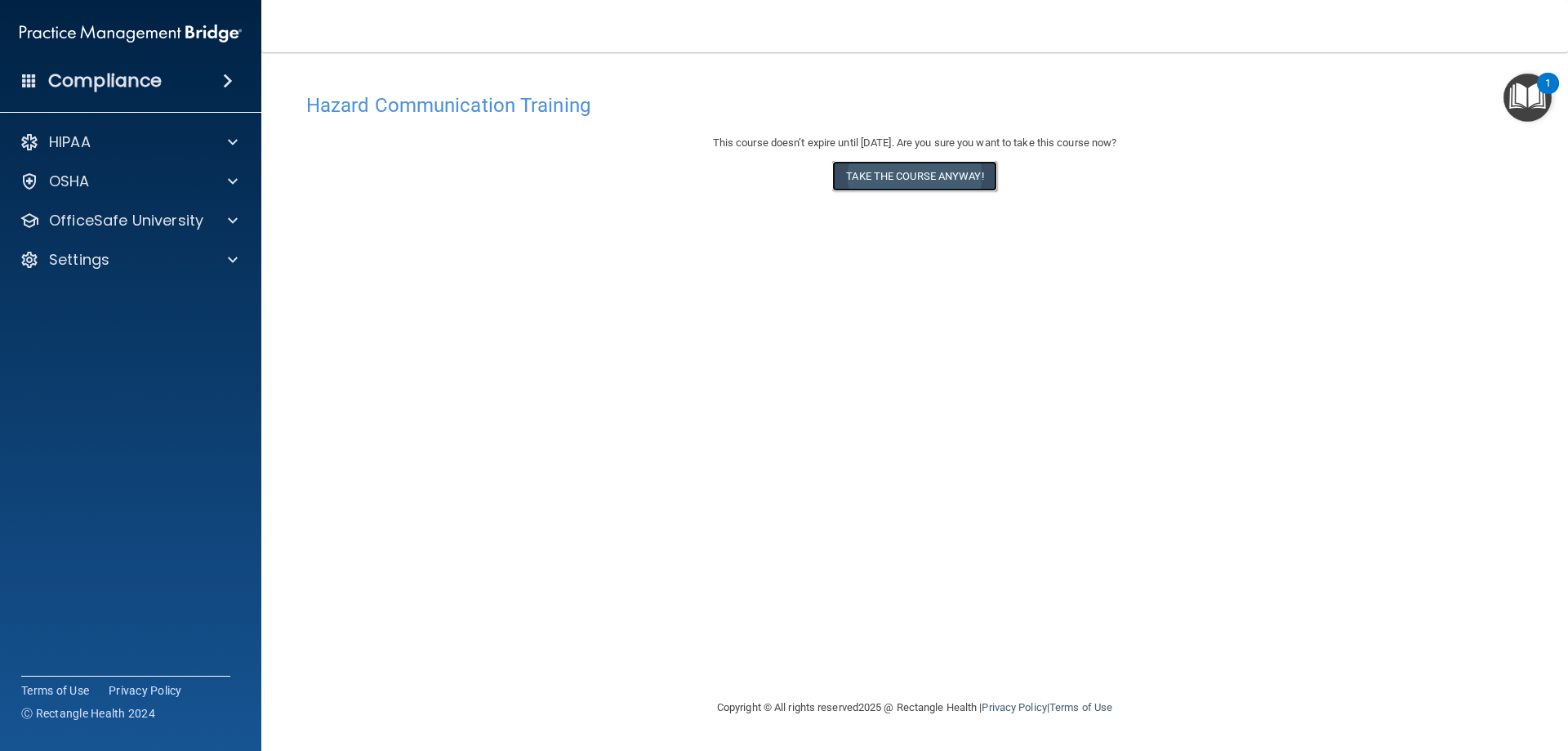
click at [928, 191] on button "Take the course anyway!" at bounding box center [914, 176] width 164 height 30
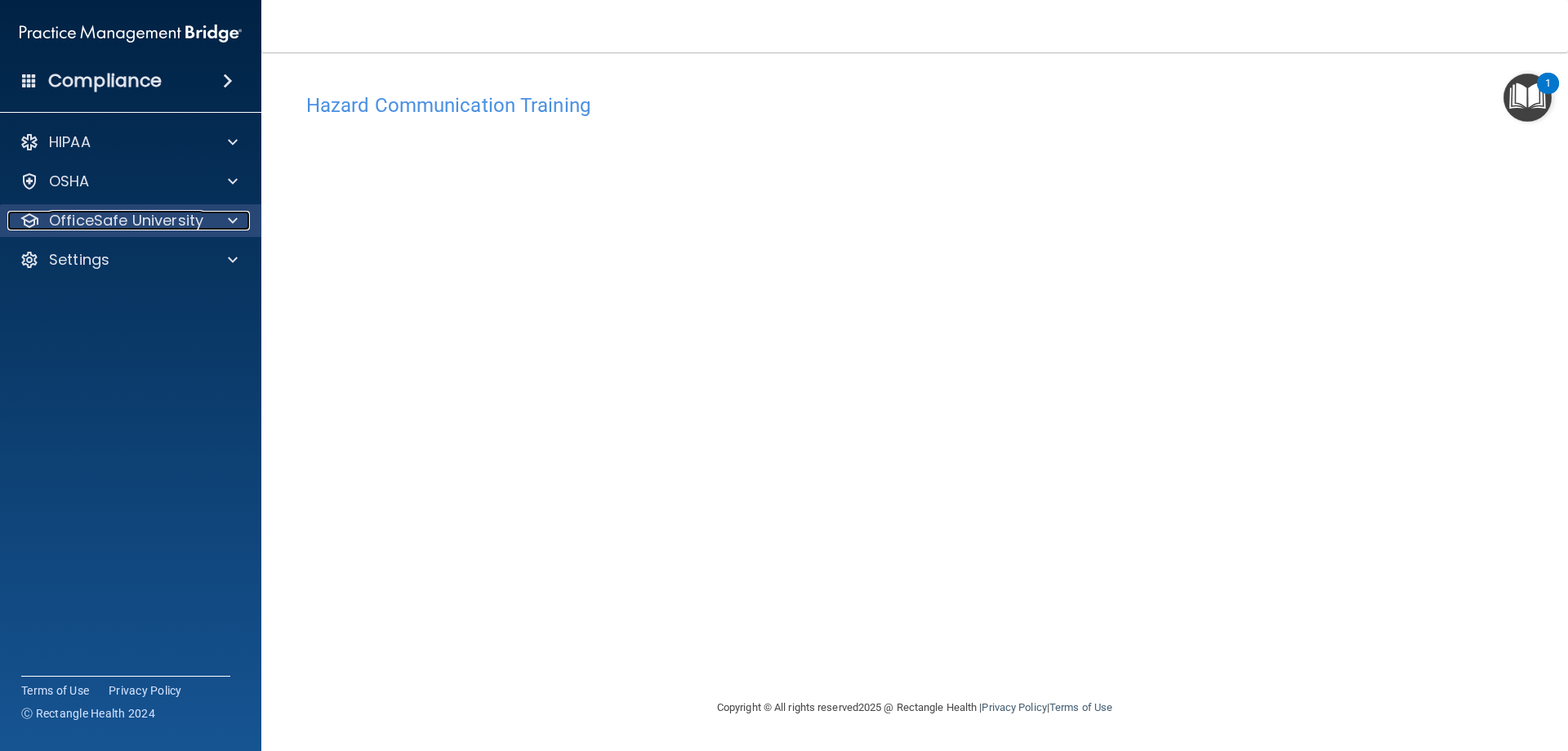
click at [191, 227] on p "OfficeSafe University" at bounding box center [127, 220] width 155 height 20
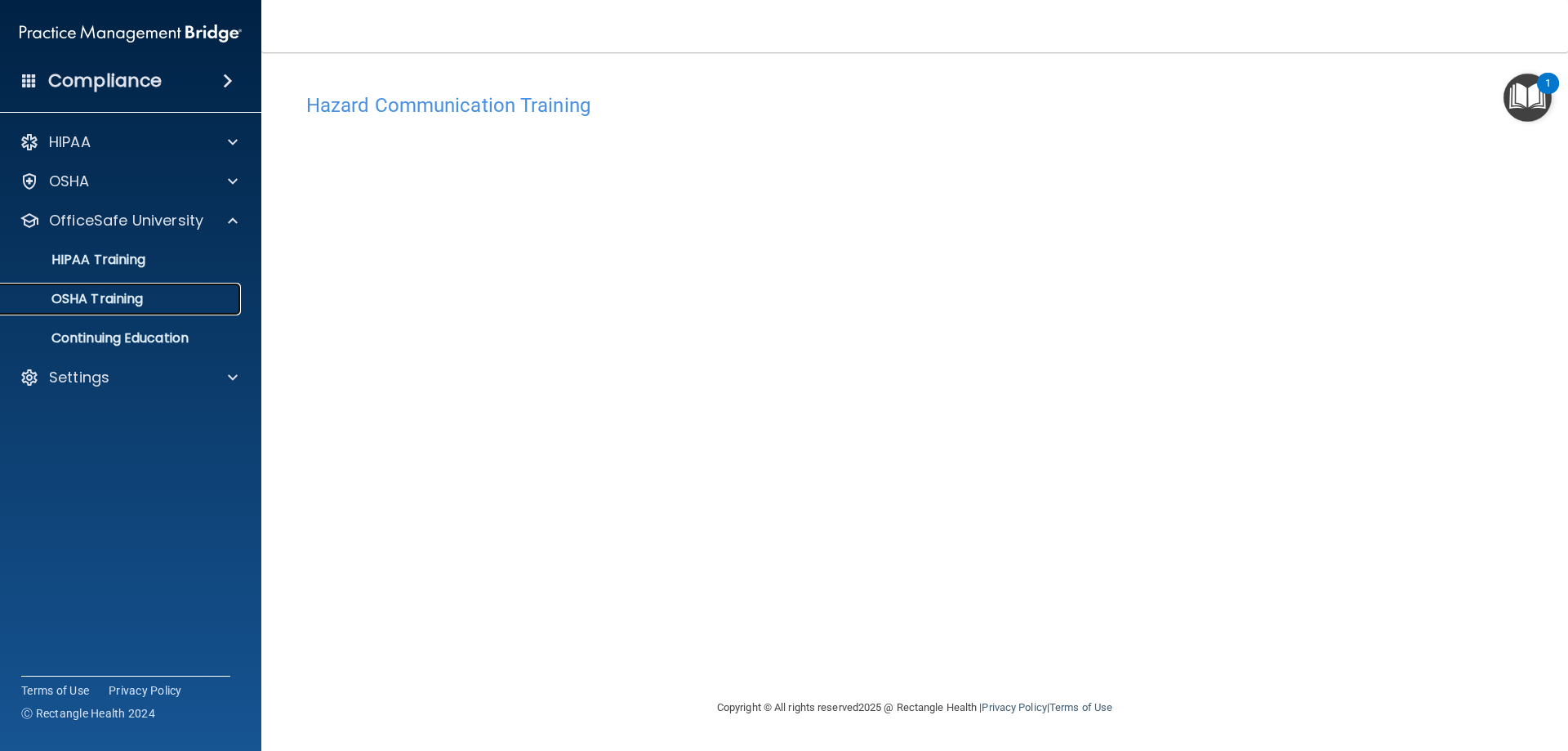
click at [159, 292] on div "OSHA Training" at bounding box center [122, 299] width 223 height 16
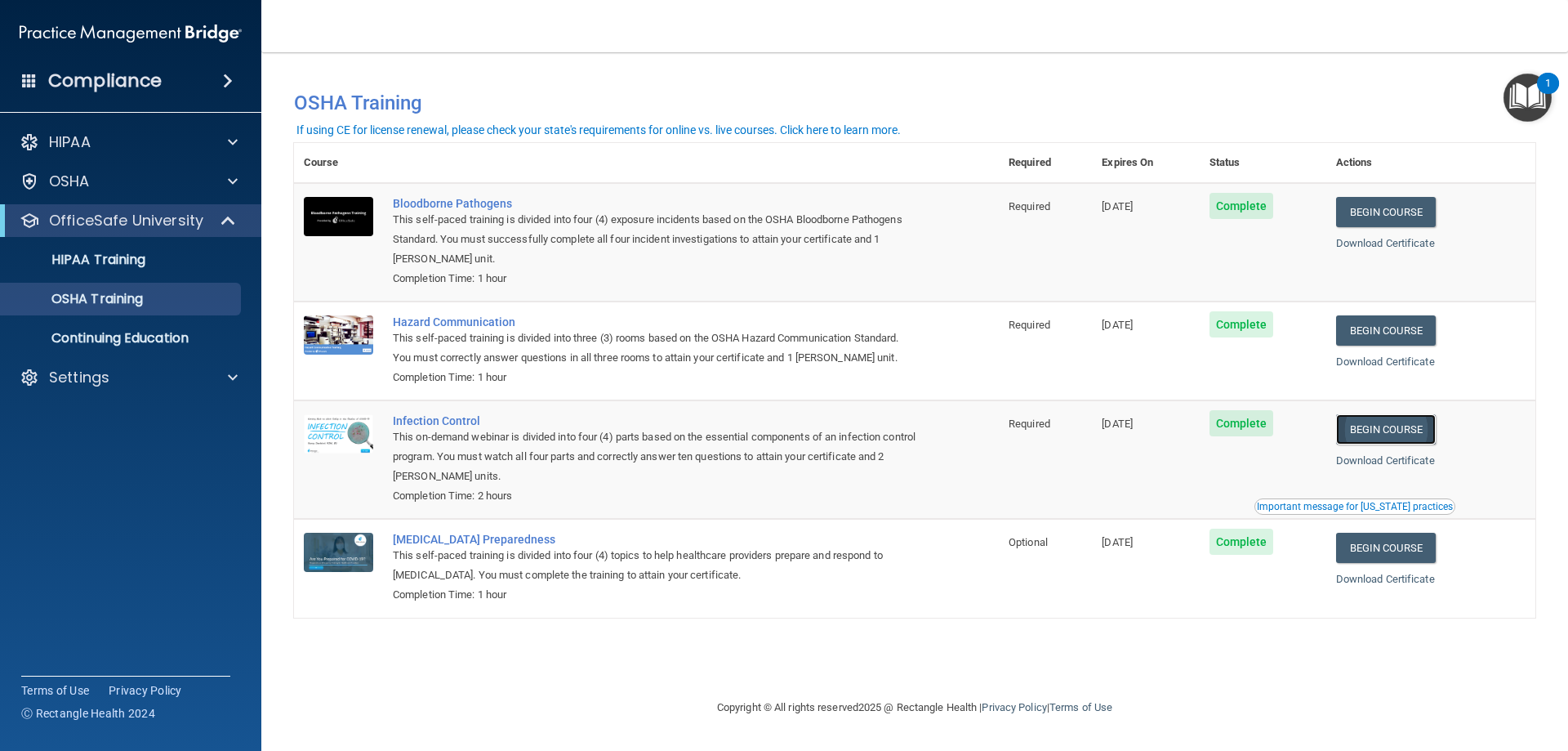
click at [1370, 443] on link "Begin Course" at bounding box center [1385, 429] width 99 height 30
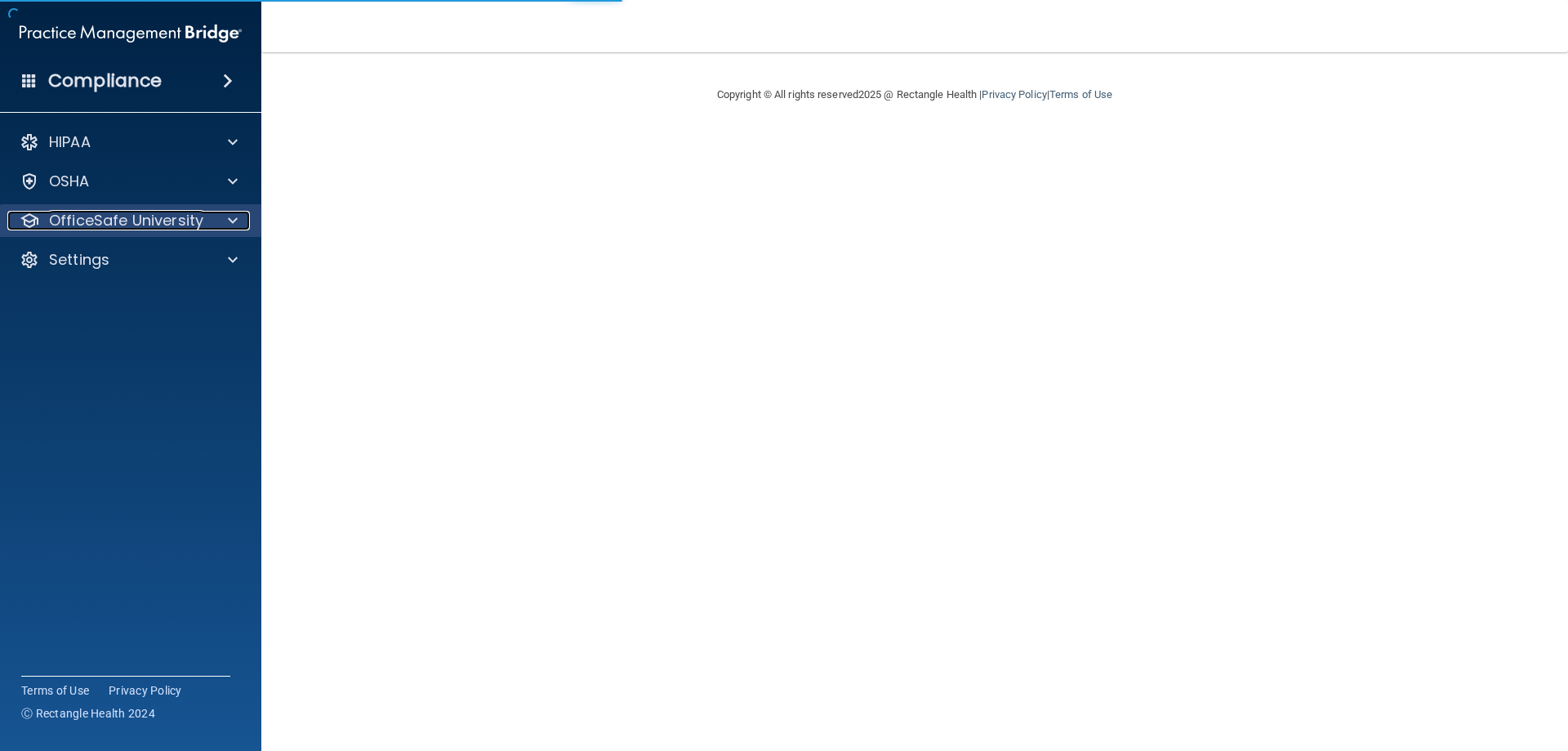
click at [238, 215] on div at bounding box center [230, 220] width 41 height 20
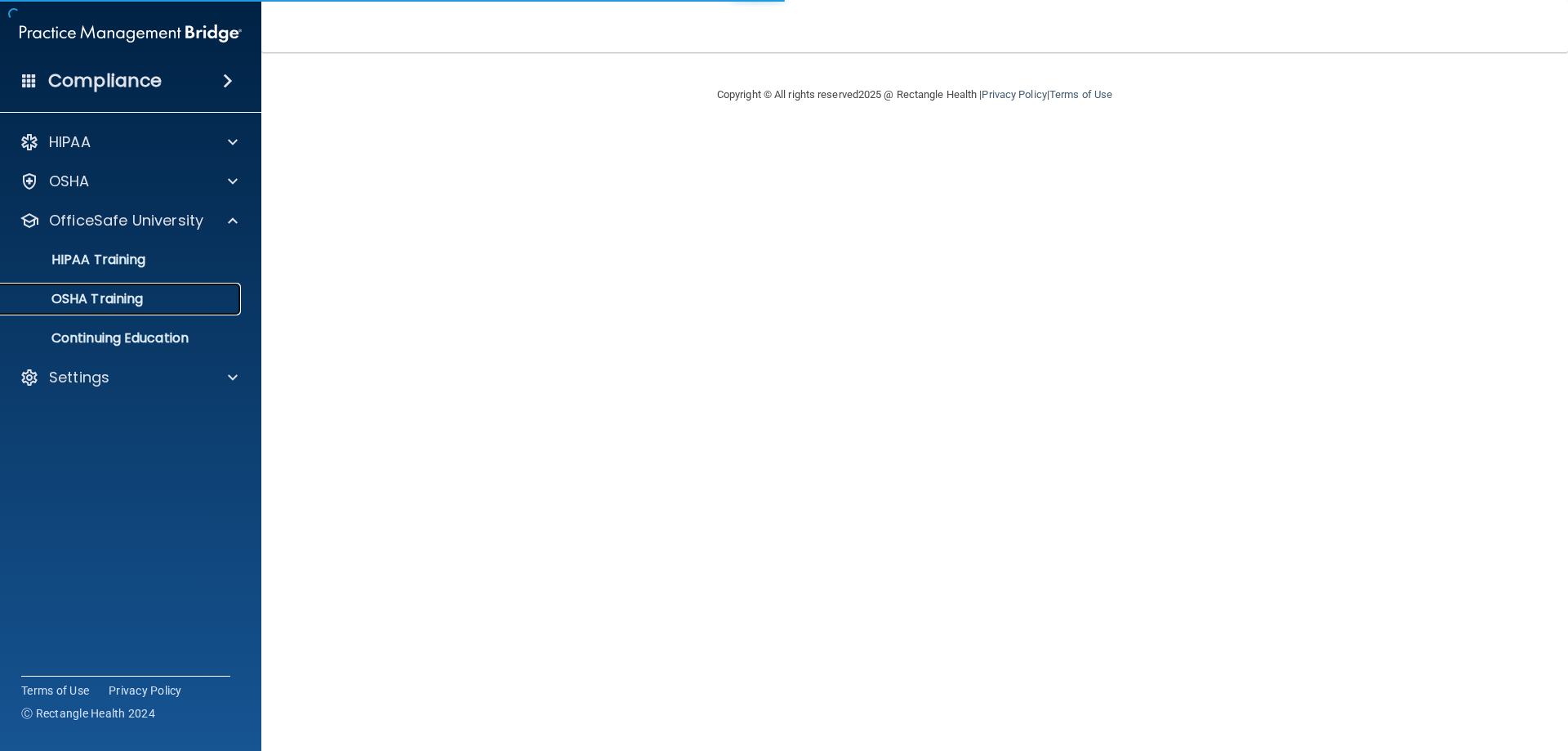
click at [146, 307] on link "OSHA Training" at bounding box center [112, 299] width 257 height 33
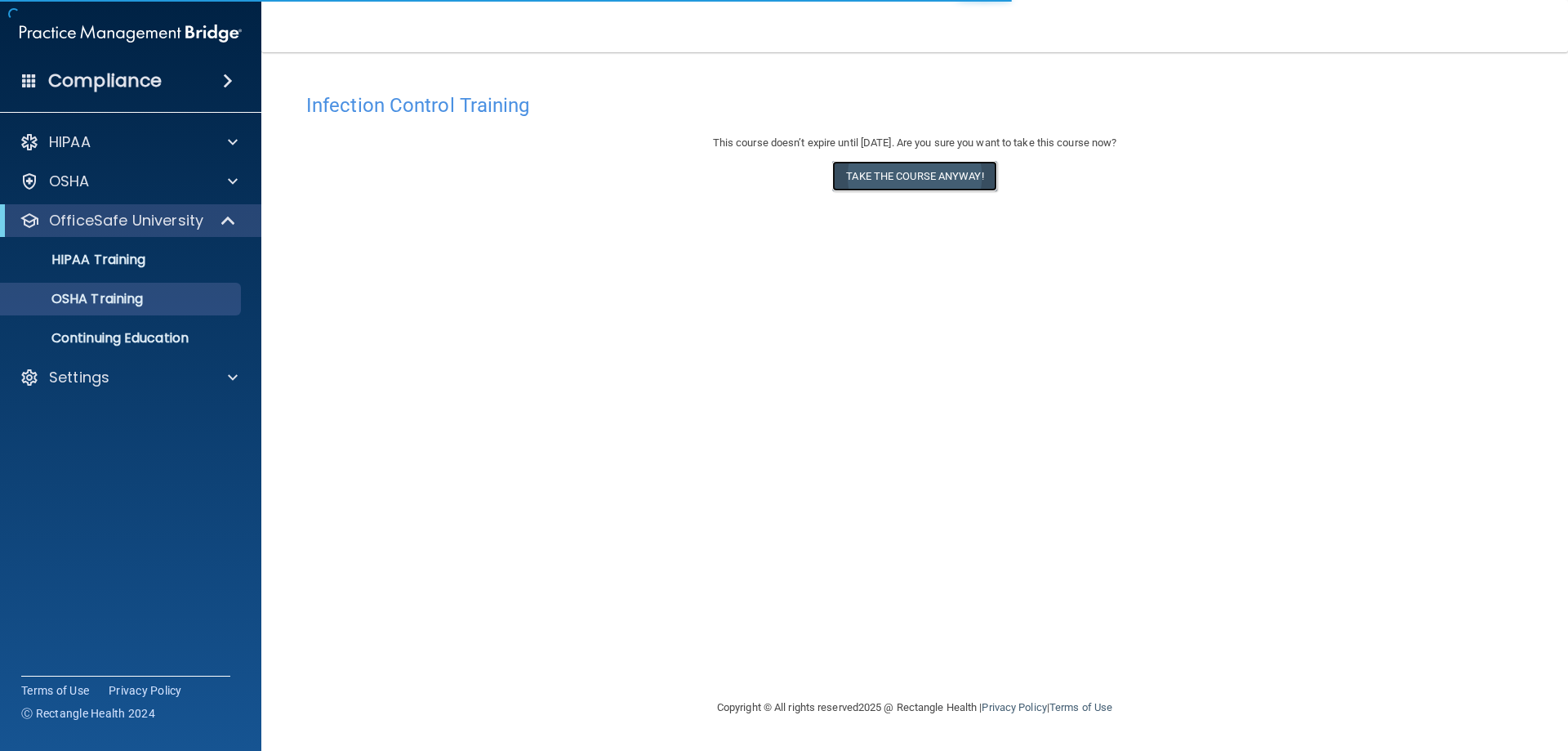
click at [946, 183] on button "Take the course anyway!" at bounding box center [914, 176] width 164 height 30
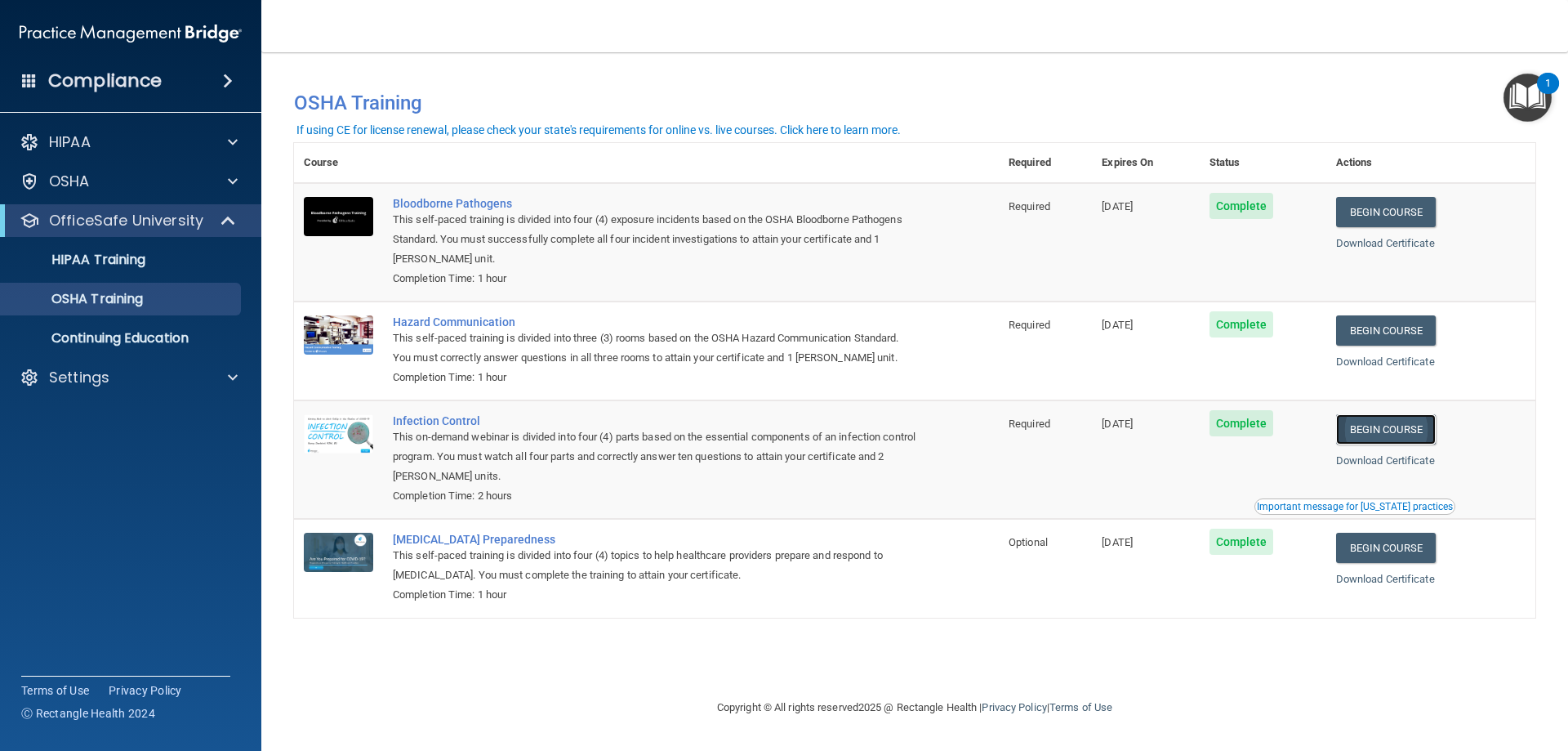
click at [1378, 428] on link "Begin Course" at bounding box center [1385, 429] width 99 height 30
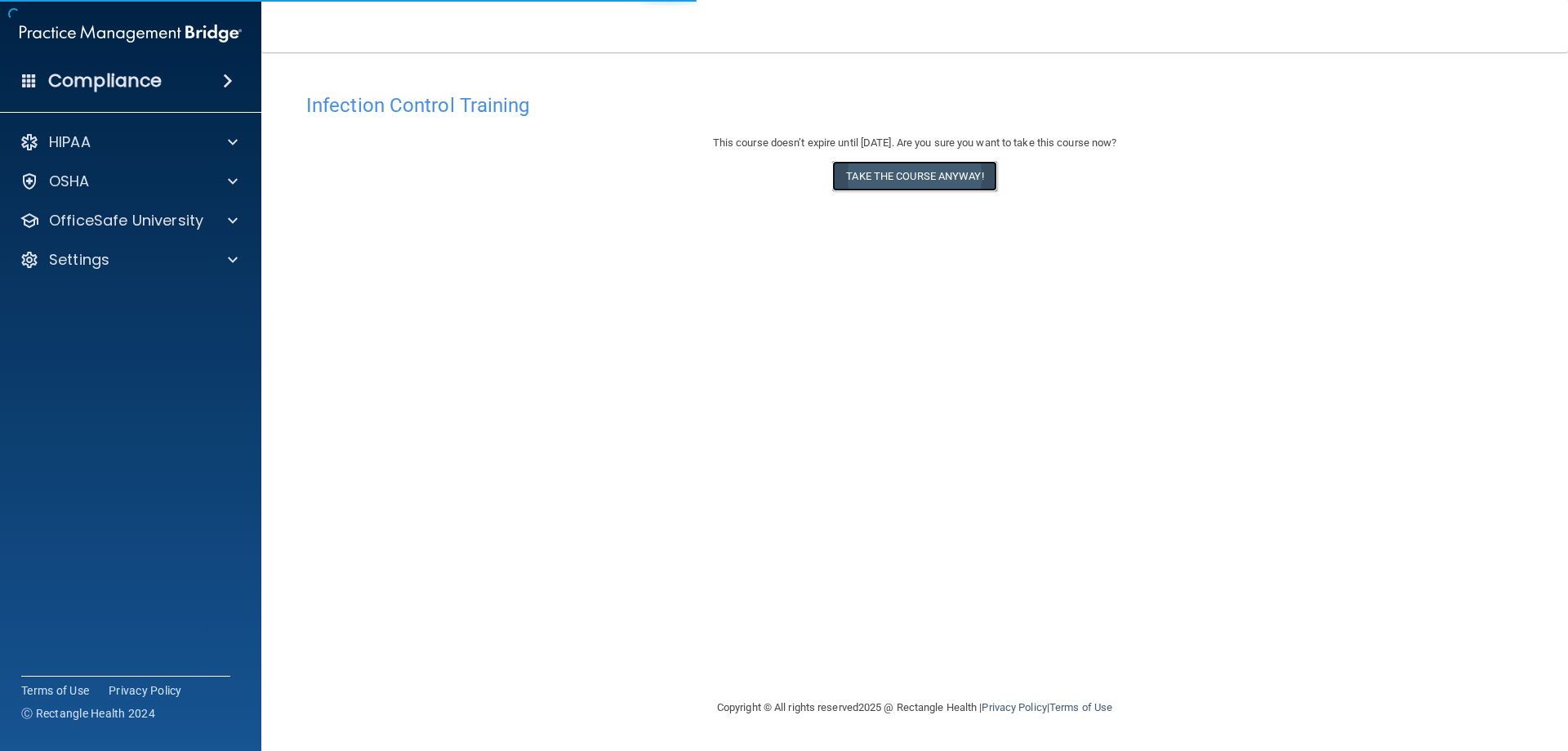
click at [872, 178] on button "Take the course anyway!" at bounding box center [914, 176] width 164 height 30
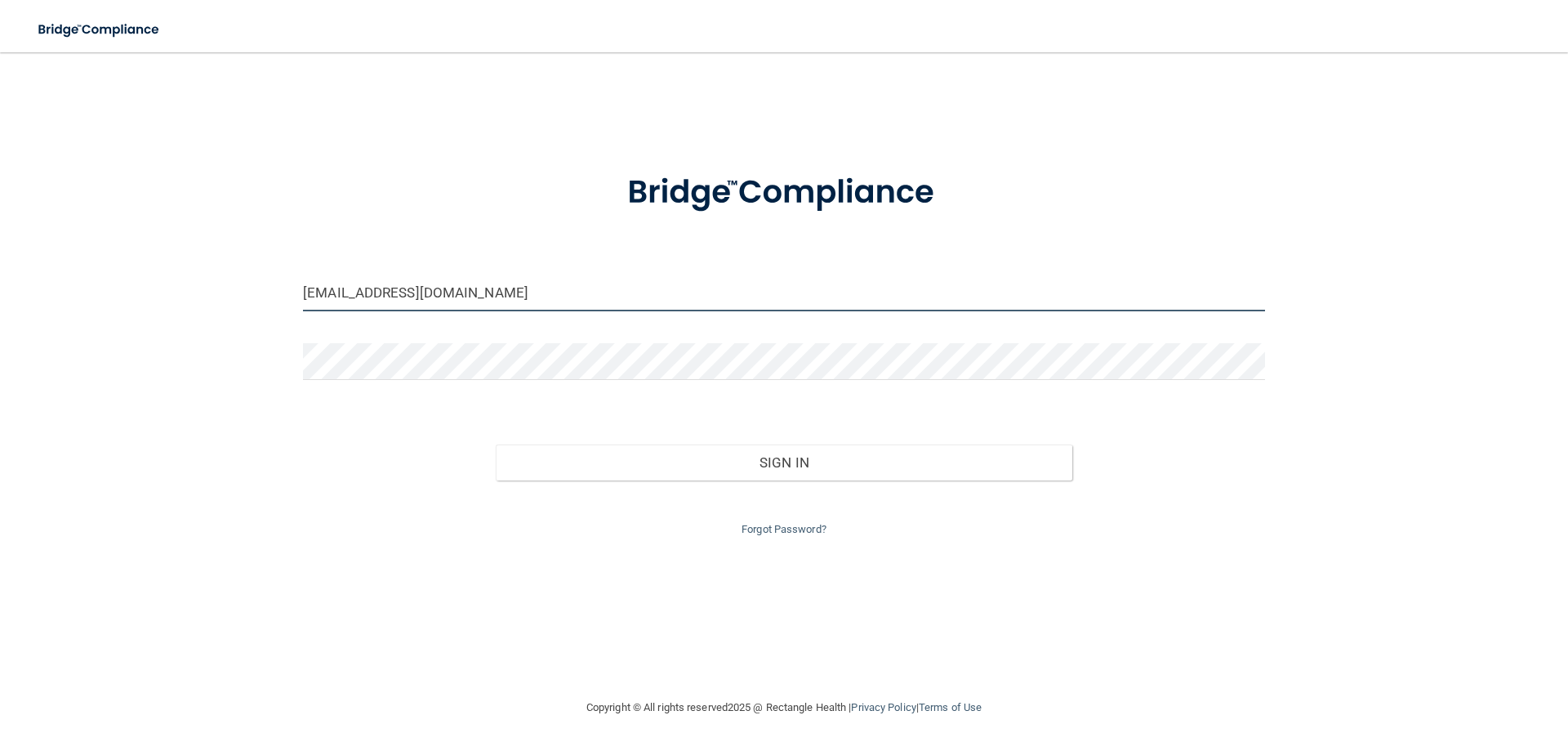
drag, startPoint x: 670, startPoint y: 297, endPoint x: 231, endPoint y: 315, distance: 439.4
click at [231, 315] on div "[EMAIL_ADDRESS][DOMAIN_NAME] Invalid email/password. You don't have permission …" at bounding box center [784, 374] width 1502 height 613
type input "k"
type input "[EMAIL_ADDRESS][DOMAIN_NAME]"
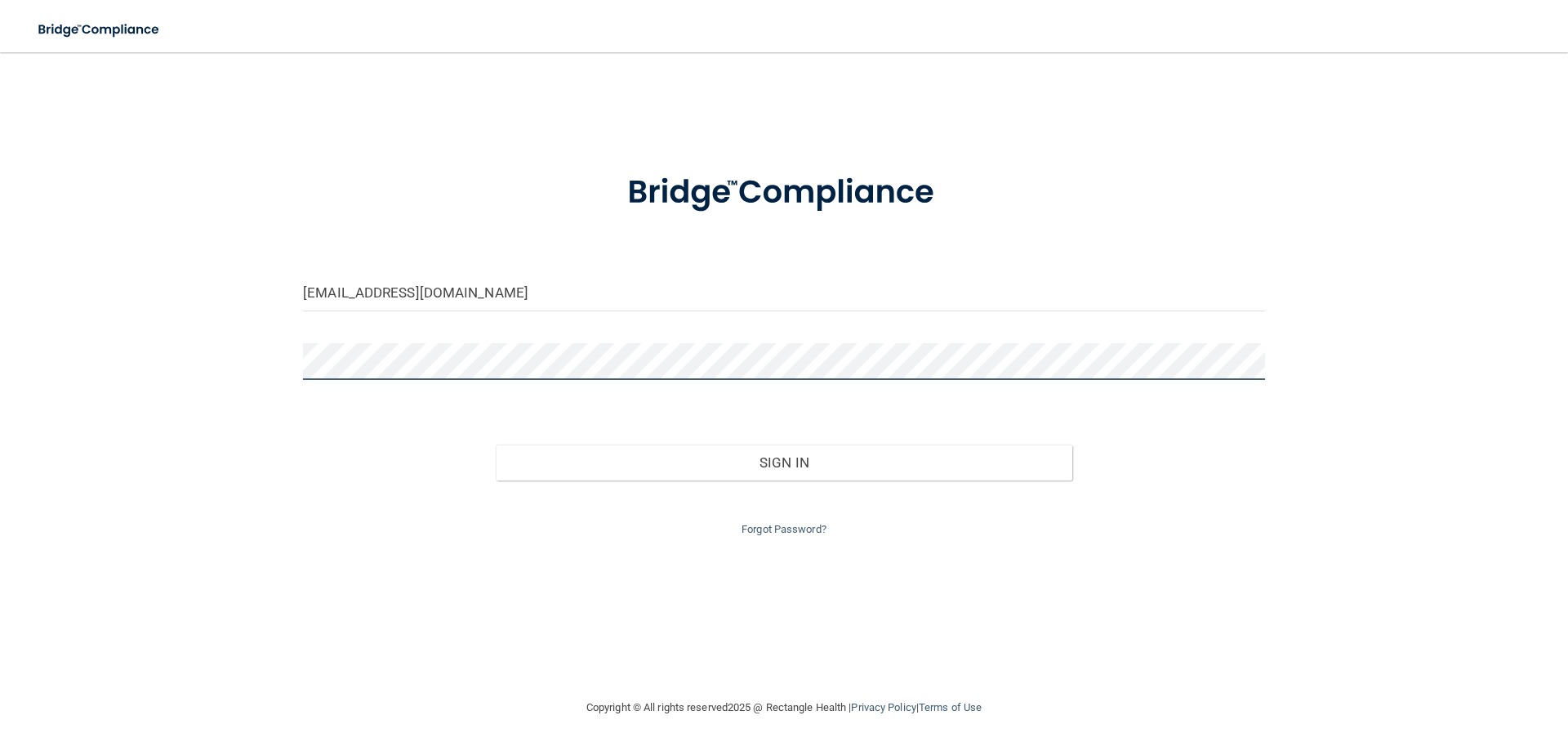
click at [496, 444] on button "Sign In" at bounding box center [784, 462] width 577 height 36
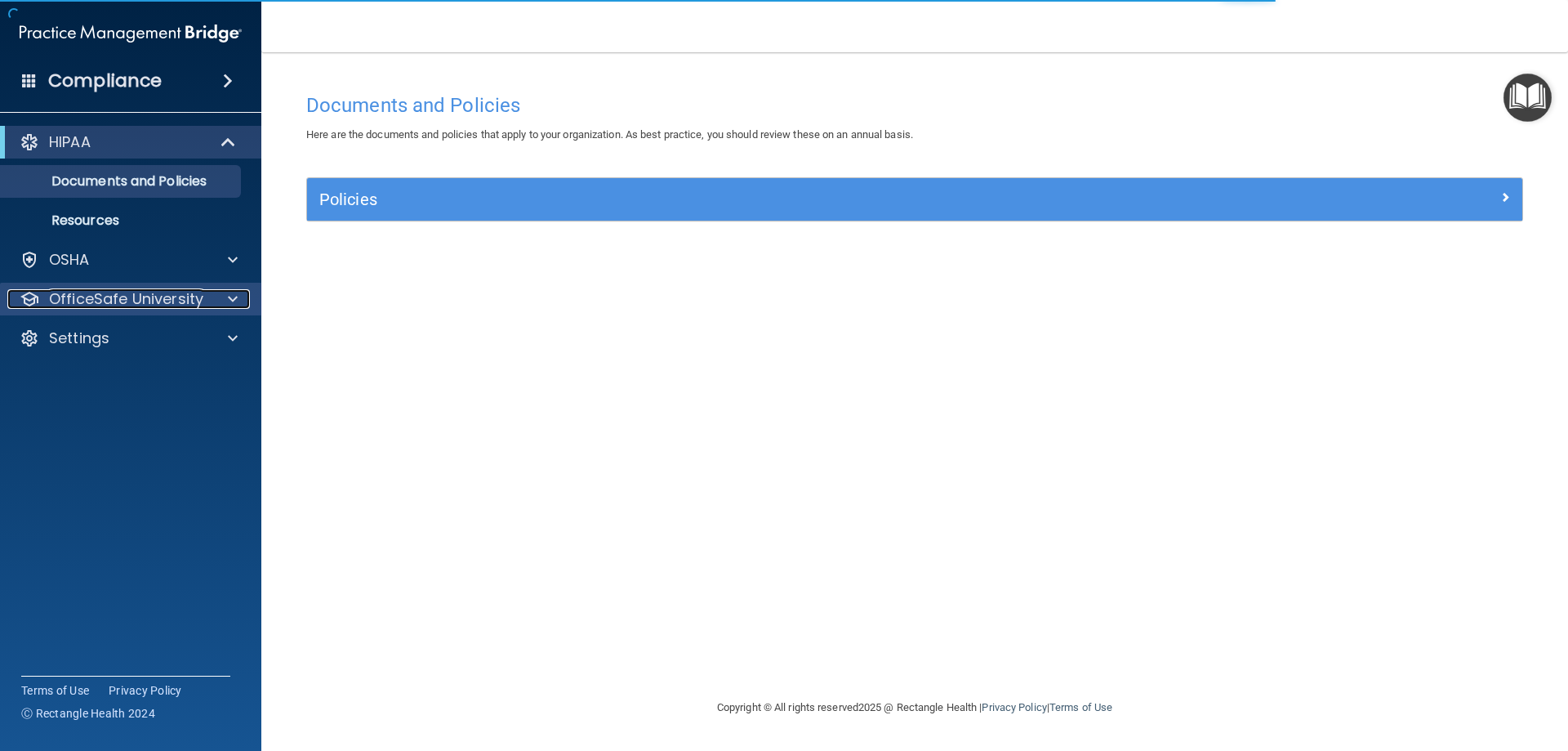
click at [189, 290] on p "OfficeSafe University" at bounding box center [127, 299] width 155 height 20
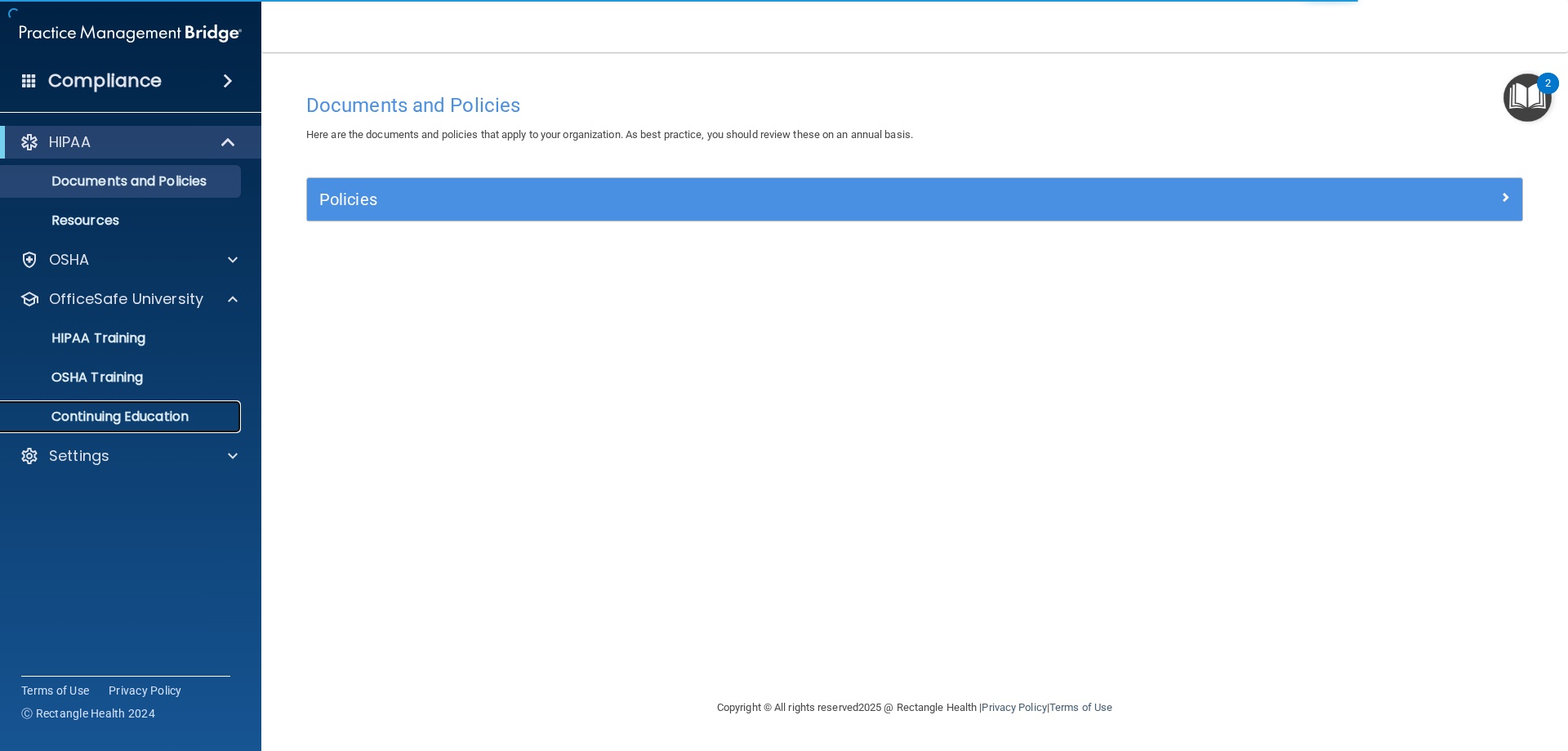
click at [145, 415] on p "Continuing Education" at bounding box center [122, 417] width 223 height 16
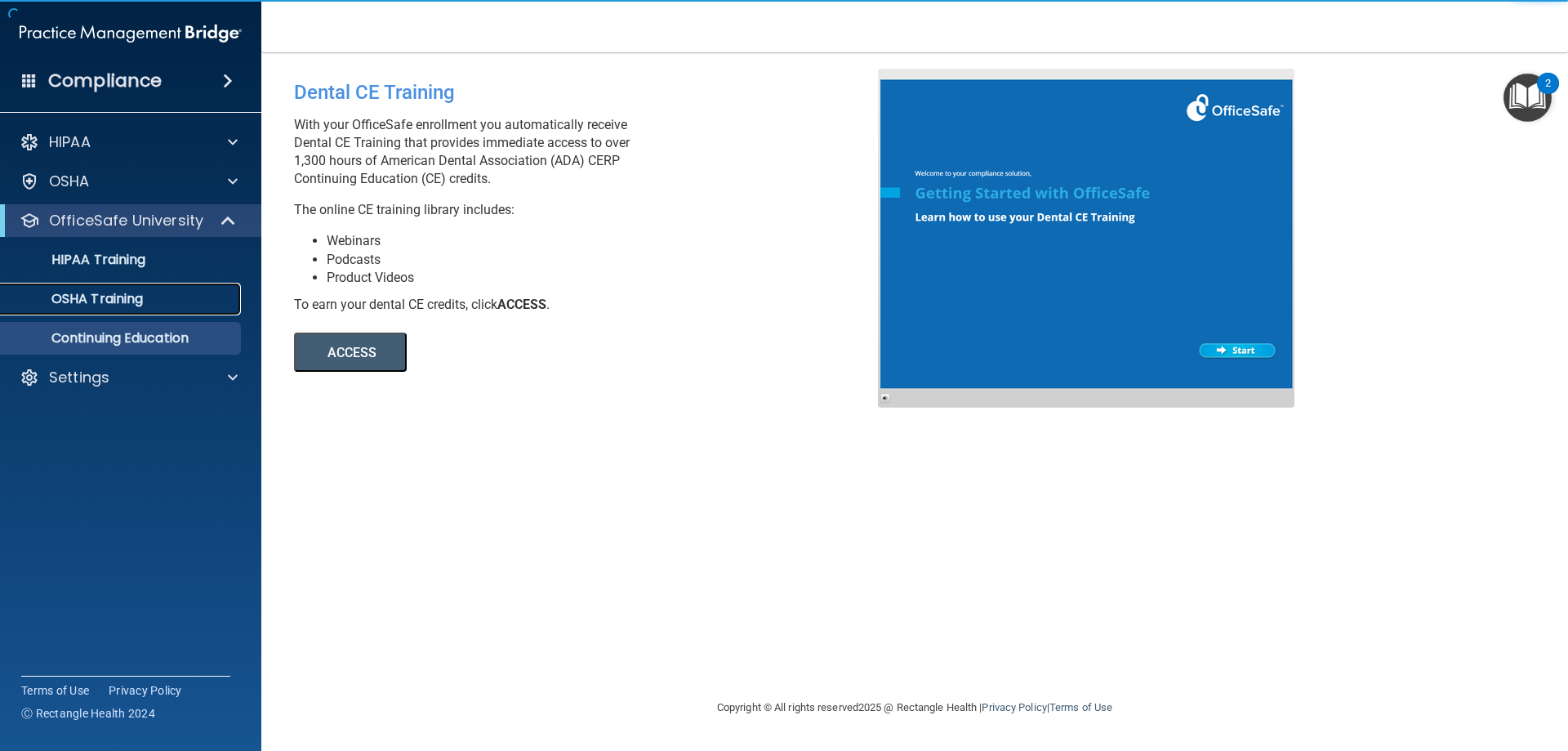
click at [111, 298] on p "OSHA Training" at bounding box center [76, 299] width 132 height 16
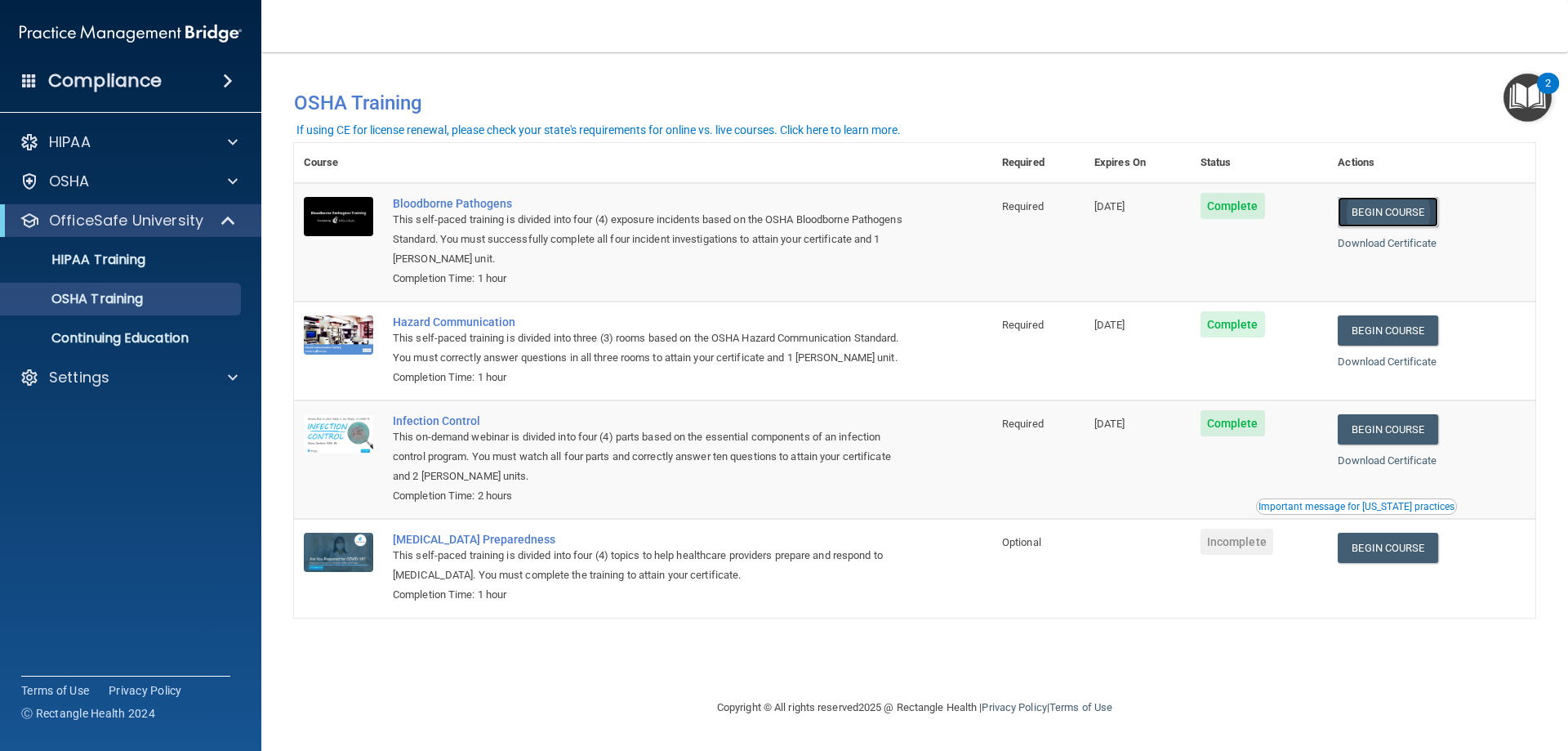
click at [1437, 216] on link "Begin Course" at bounding box center [1387, 211] width 99 height 30
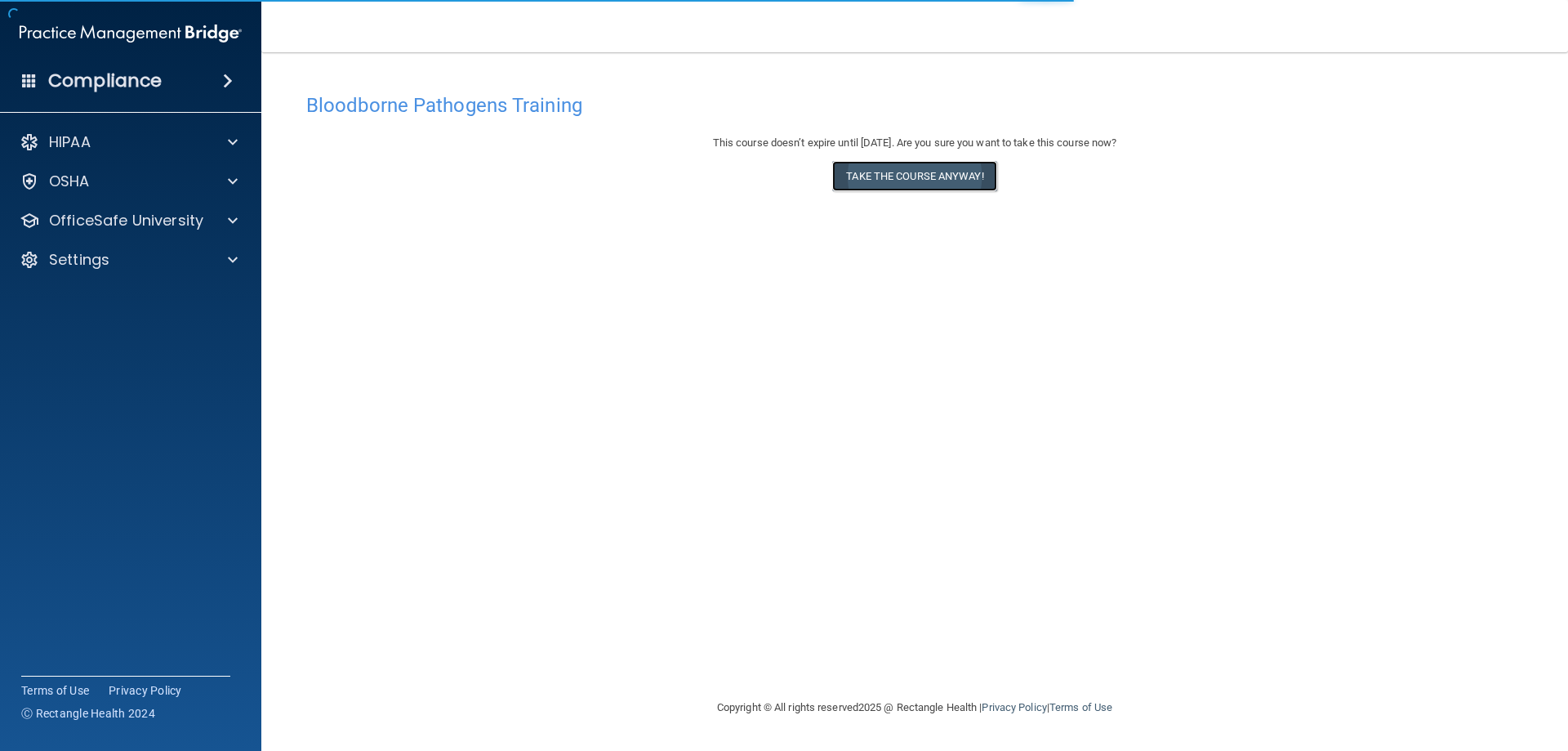
click at [899, 165] on button "Take the course anyway!" at bounding box center [914, 176] width 164 height 30
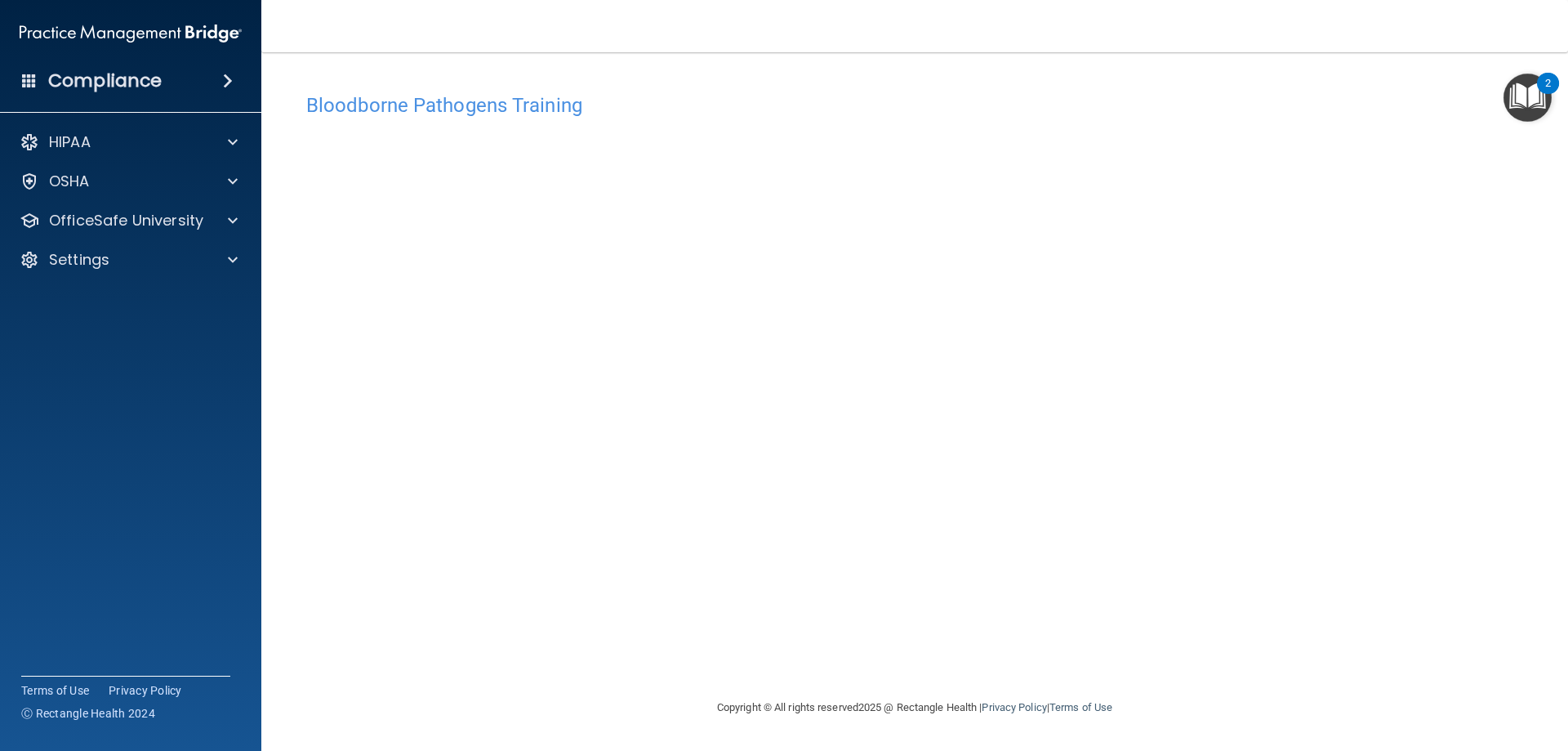
click at [177, 238] on div "HIPAA Documents and Policies Report an Incident Business Associates Emergency P…" at bounding box center [131, 204] width 262 height 170
click at [177, 224] on p "OfficeSafe University" at bounding box center [127, 220] width 155 height 20
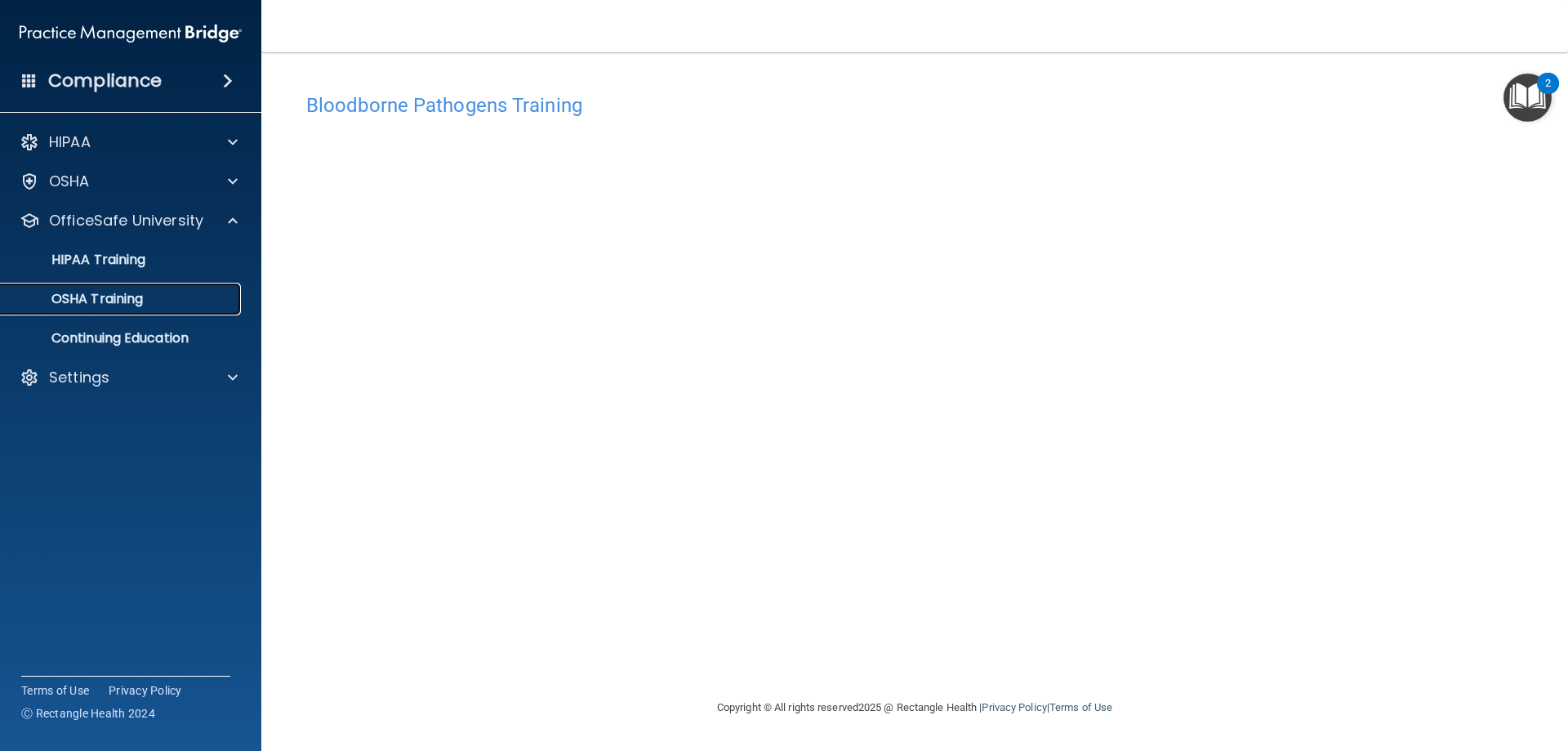
click at [147, 308] on link "OSHA Training" at bounding box center [112, 299] width 257 height 33
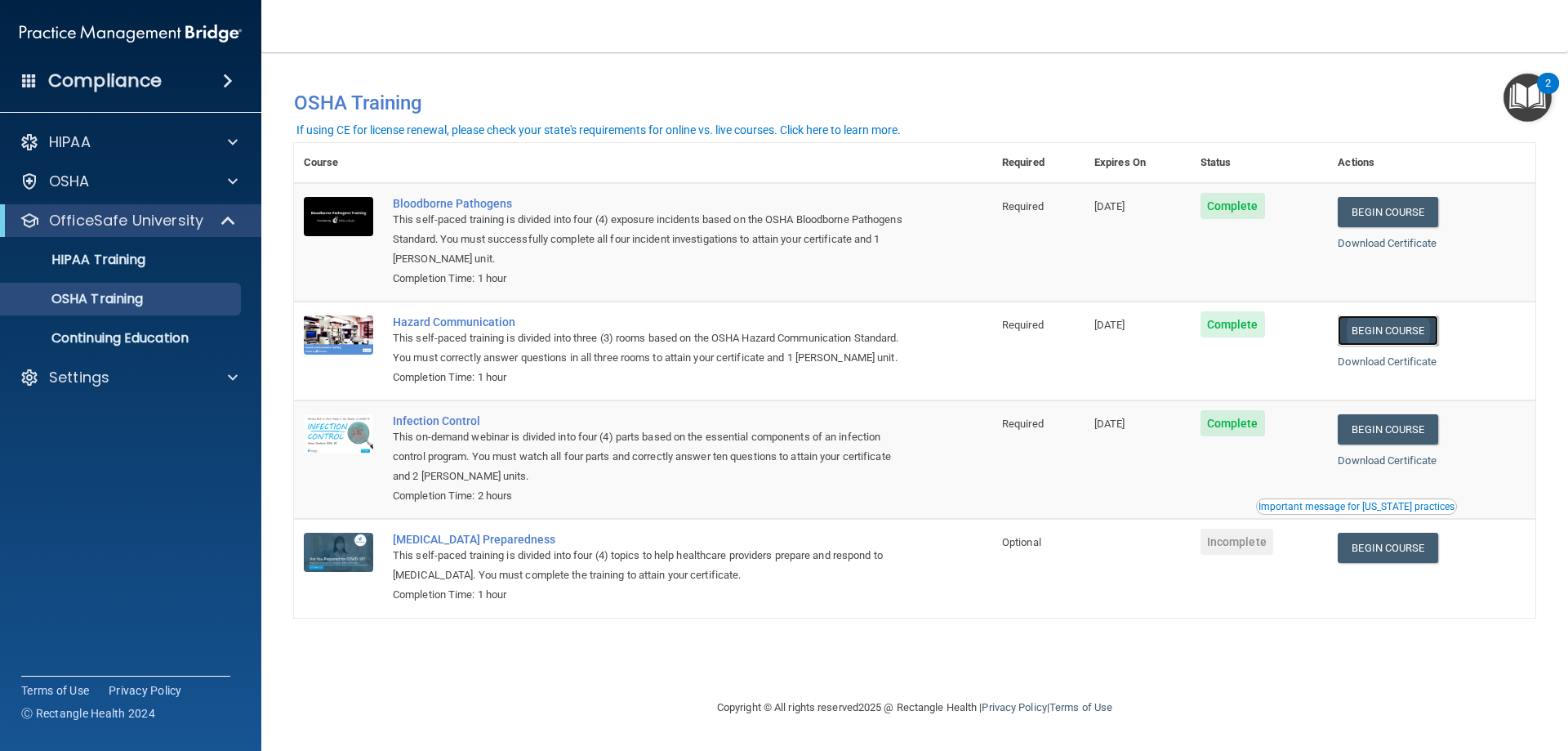
click at [1432, 339] on link "Begin Course" at bounding box center [1387, 330] width 99 height 30
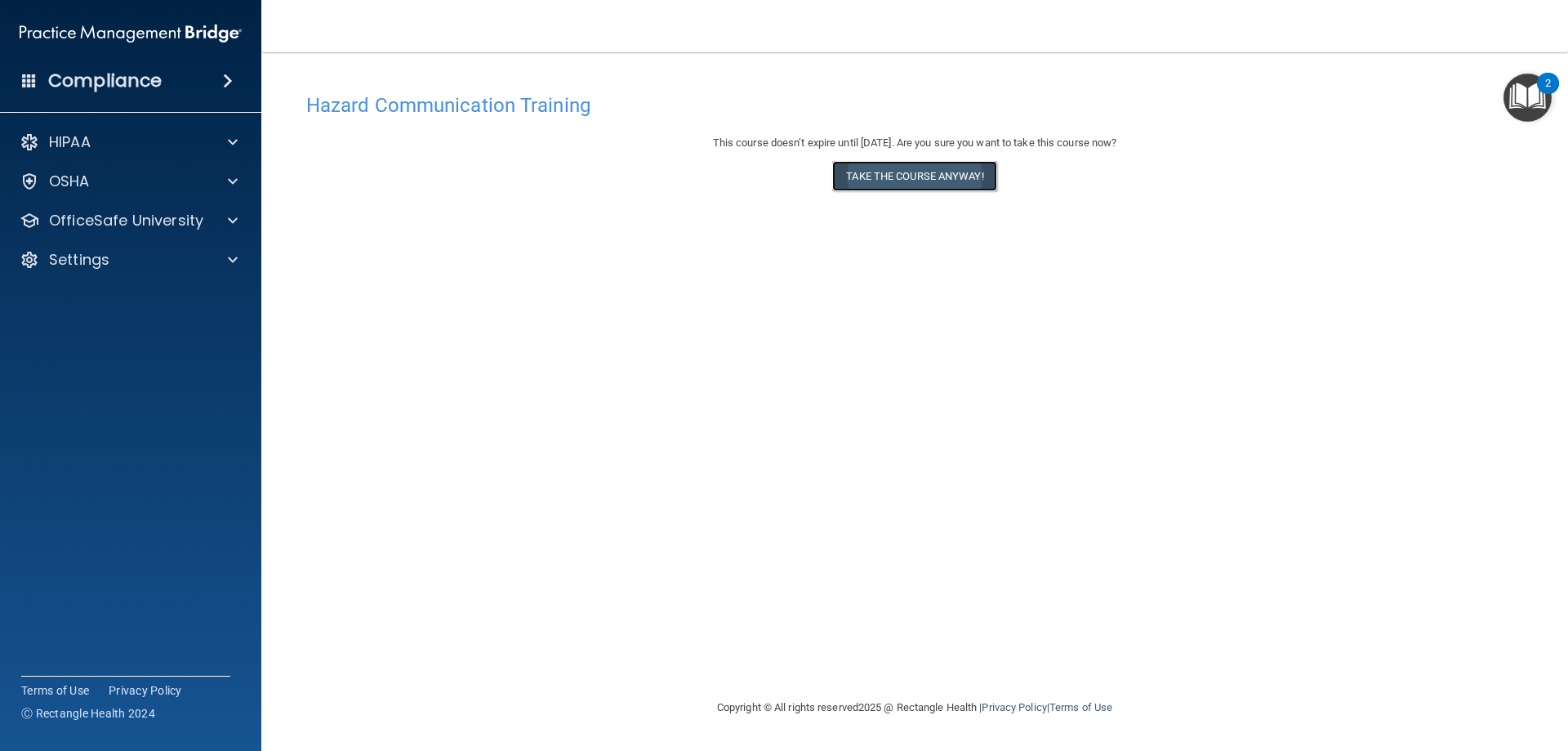
click at [905, 179] on button "Take the course anyway!" at bounding box center [914, 176] width 164 height 30
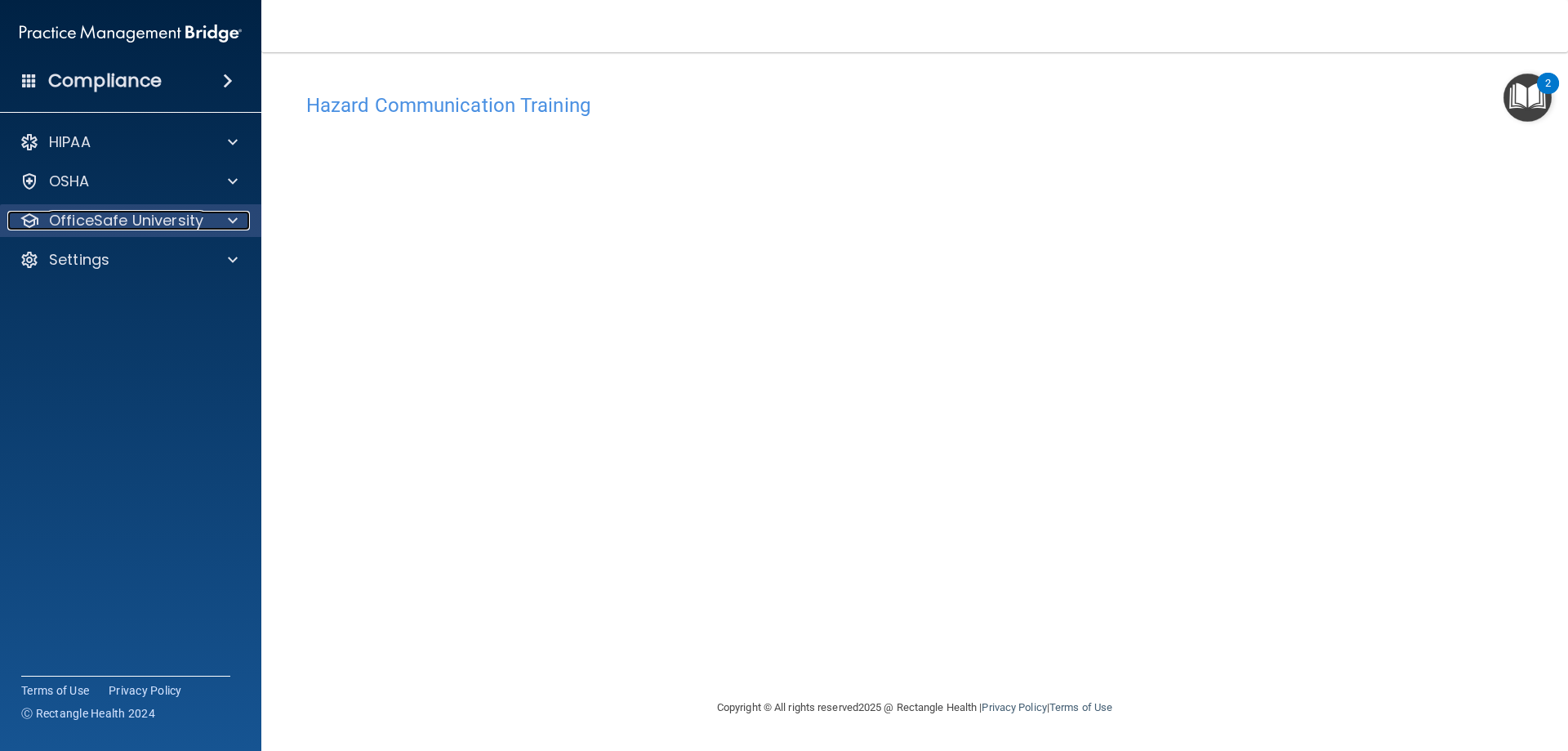
click at [113, 229] on p "OfficeSafe University" at bounding box center [127, 220] width 155 height 20
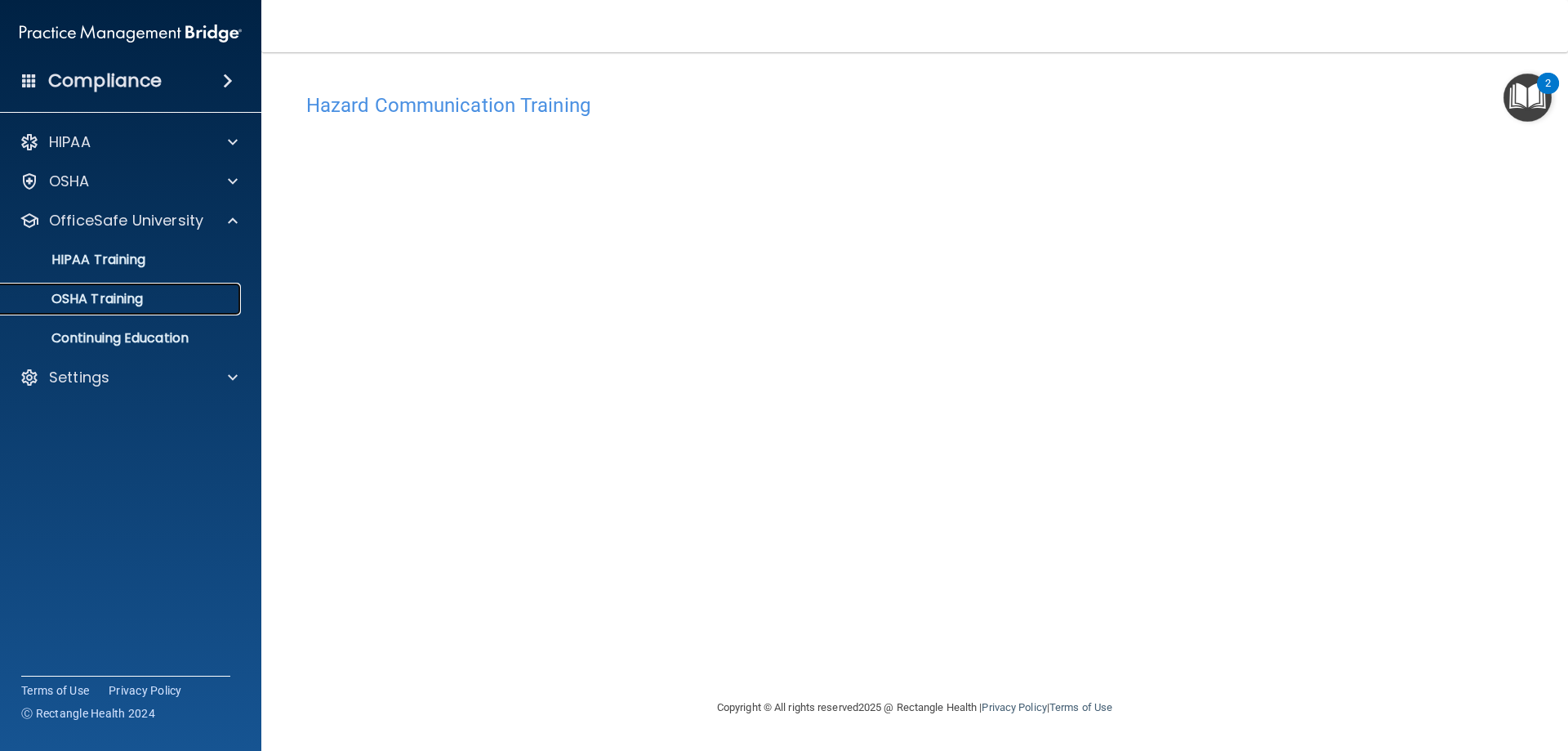
click at [135, 310] on link "OSHA Training" at bounding box center [112, 299] width 257 height 33
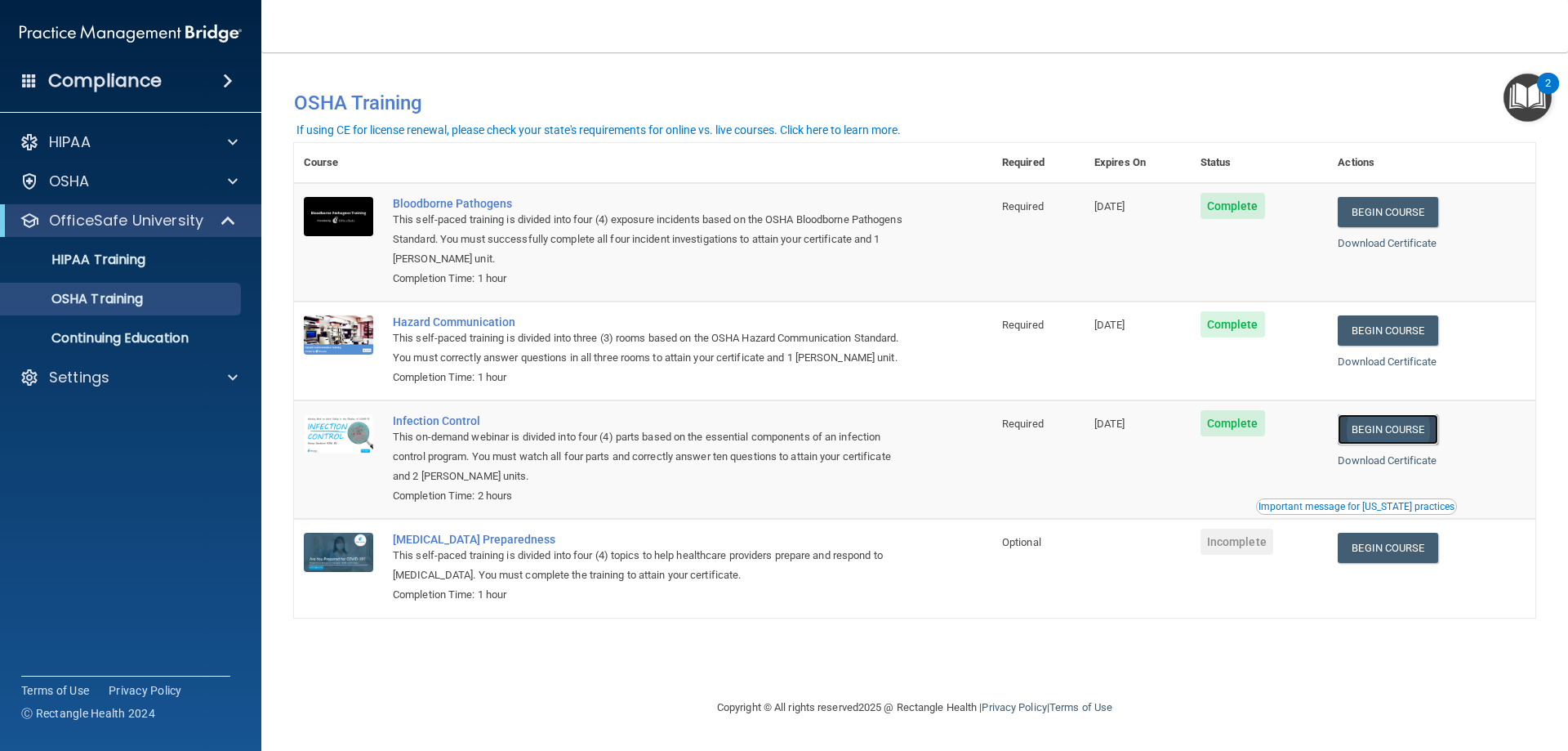
click at [1437, 428] on link "Begin Course" at bounding box center [1387, 429] width 99 height 30
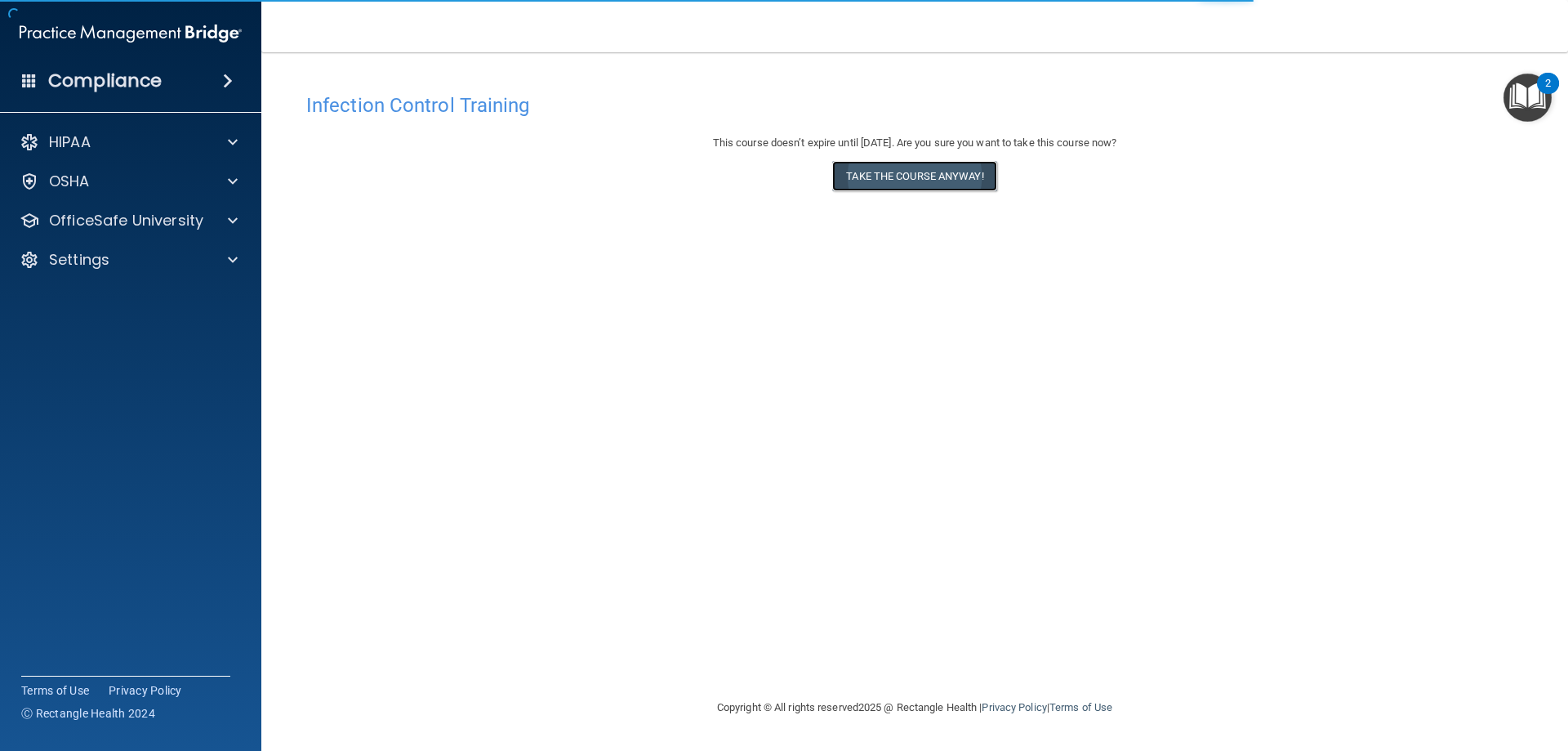
click at [860, 177] on button "Take the course anyway!" at bounding box center [914, 176] width 164 height 30
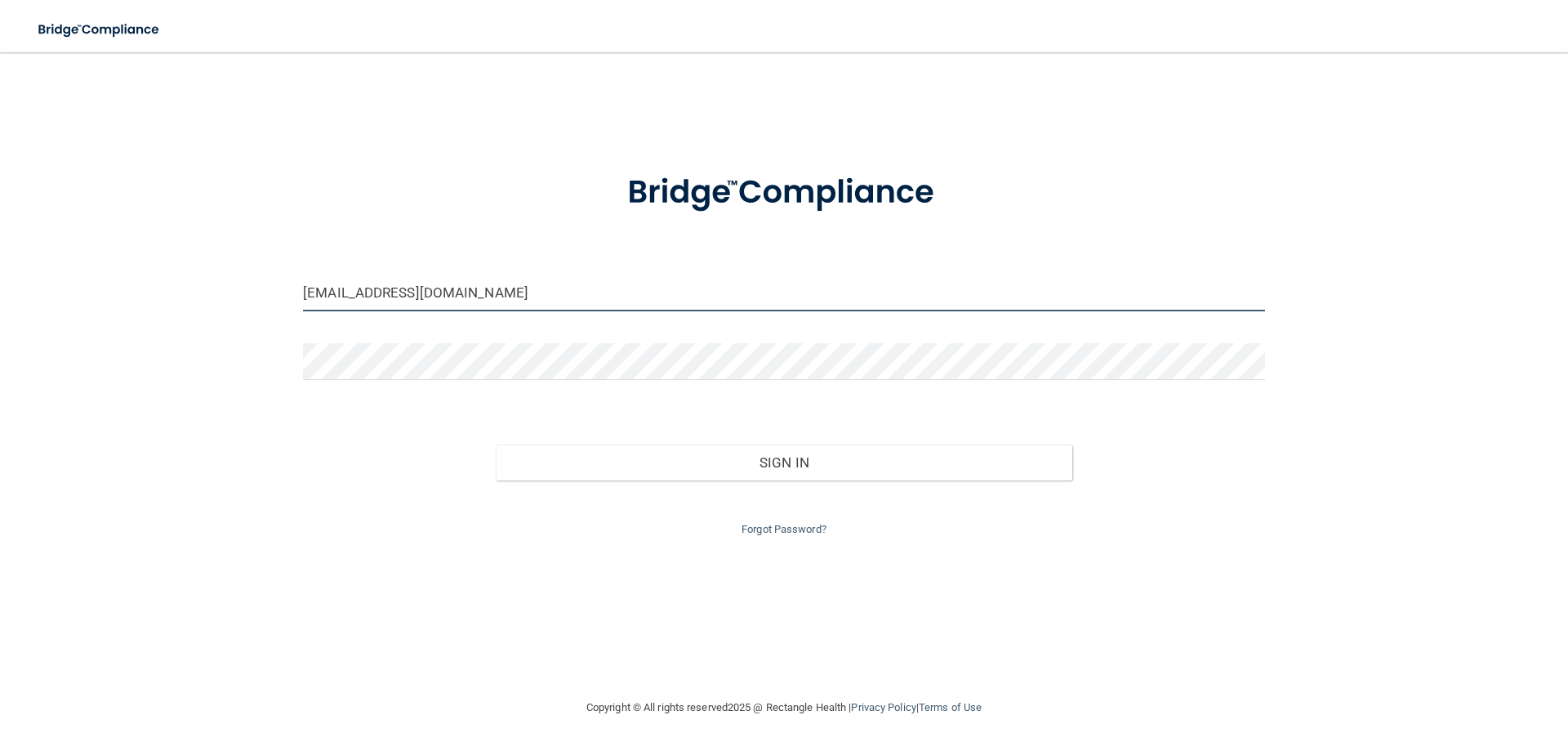
click at [454, 283] on input "[EMAIL_ADDRESS][DOMAIN_NAME]" at bounding box center [784, 293] width 962 height 37
drag, startPoint x: 528, startPoint y: 292, endPoint x: 229, endPoint y: 282, distance: 299.2
click at [229, 282] on div "[EMAIL_ADDRESS][DOMAIN_NAME] Invalid email/password. You don't have permission …" at bounding box center [784, 374] width 1502 height 613
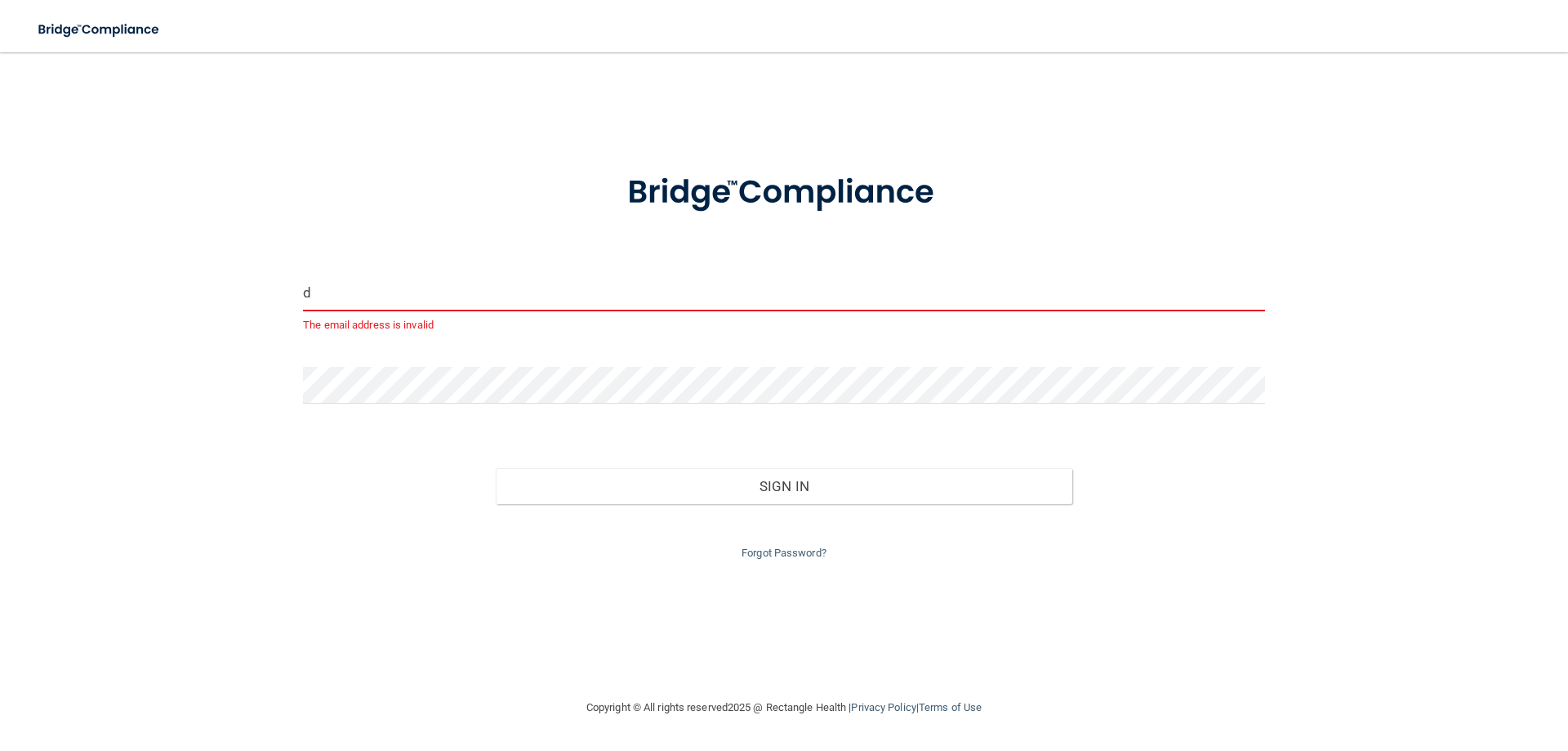
type input "[EMAIL_ADDRESS][DOMAIN_NAME]"
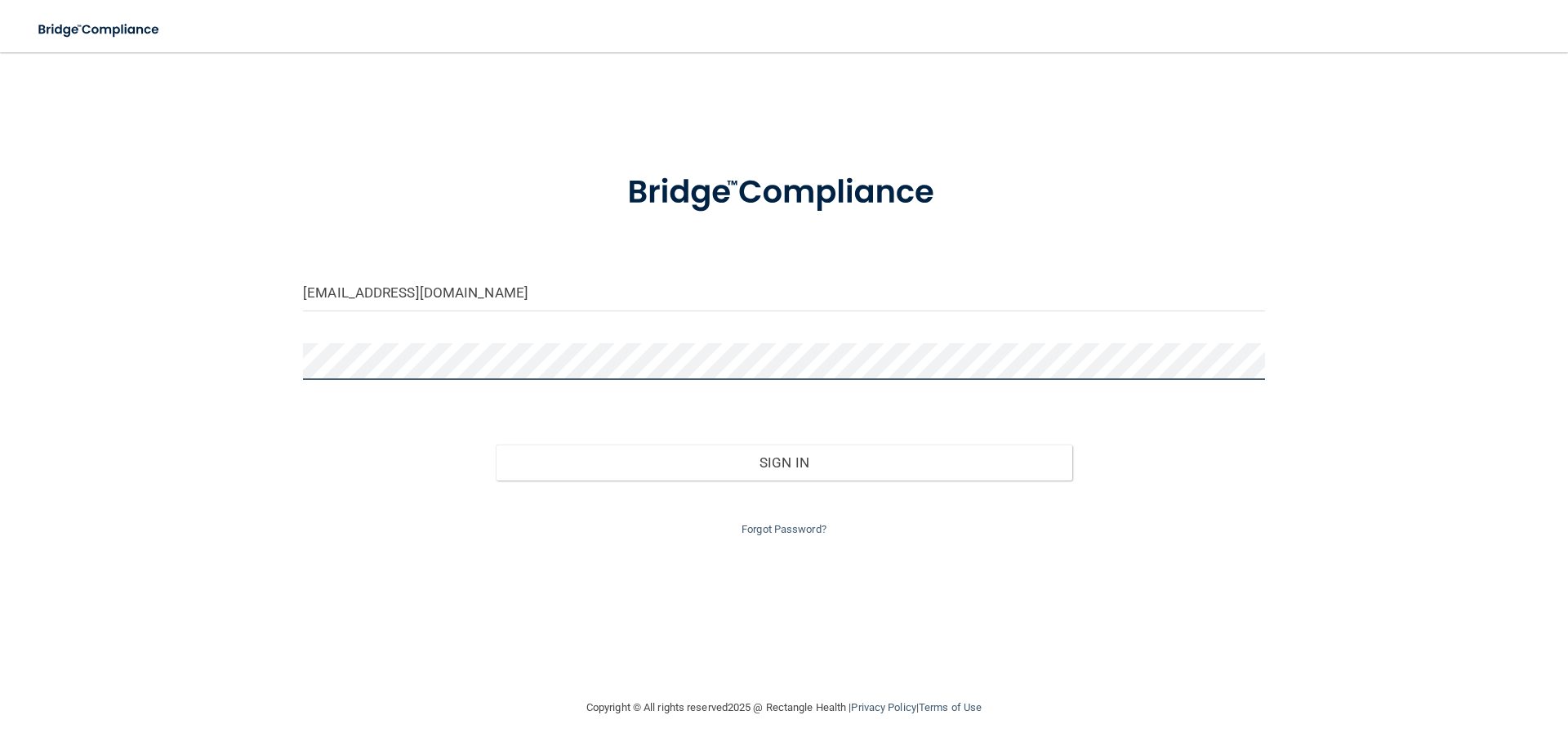
click at [260, 343] on div "dstokar@aol.com Invalid email/password. You don't have permission to access tha…" at bounding box center [784, 374] width 1502 height 613
click at [123, 352] on div "dstokar@aol.com Invalid email/password. You don't have permission to access tha…" at bounding box center [784, 374] width 1502 height 613
click at [496, 444] on button "Sign In" at bounding box center [784, 462] width 577 height 36
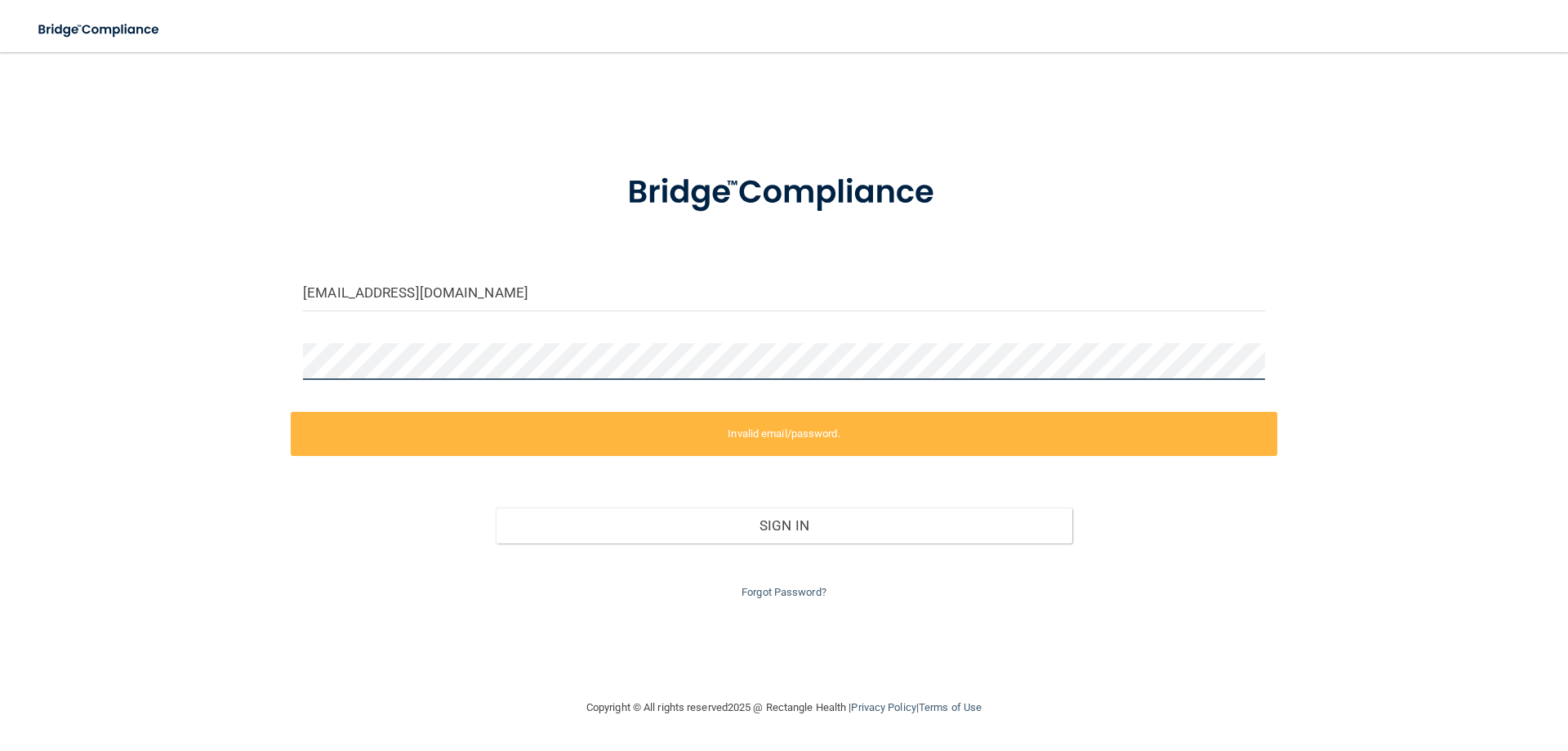
click at [128, 372] on div "dstokar@aol.com Invalid email/password. You don't have permission to access tha…" at bounding box center [784, 374] width 1502 height 613
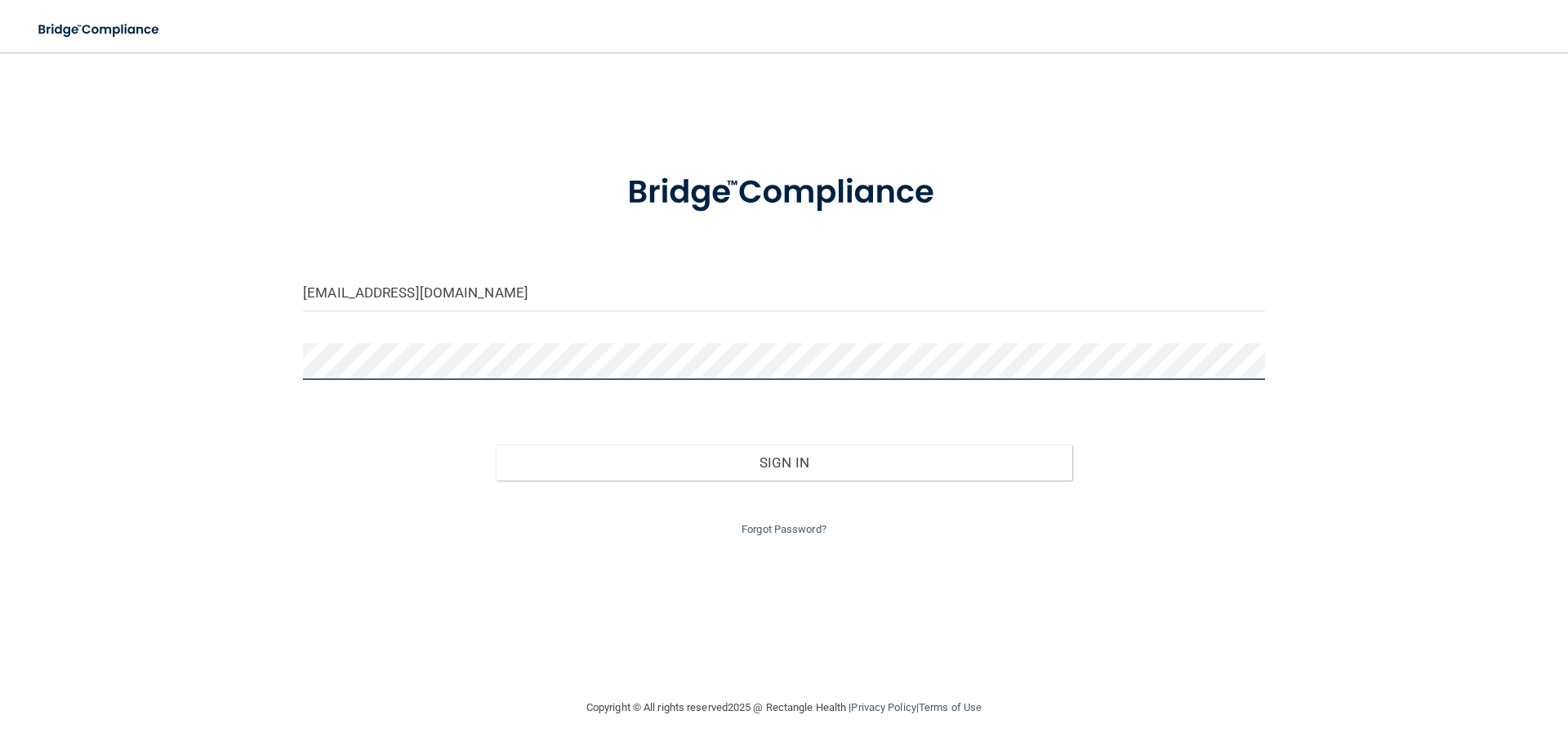
click at [496, 444] on button "Sign In" at bounding box center [784, 462] width 577 height 36
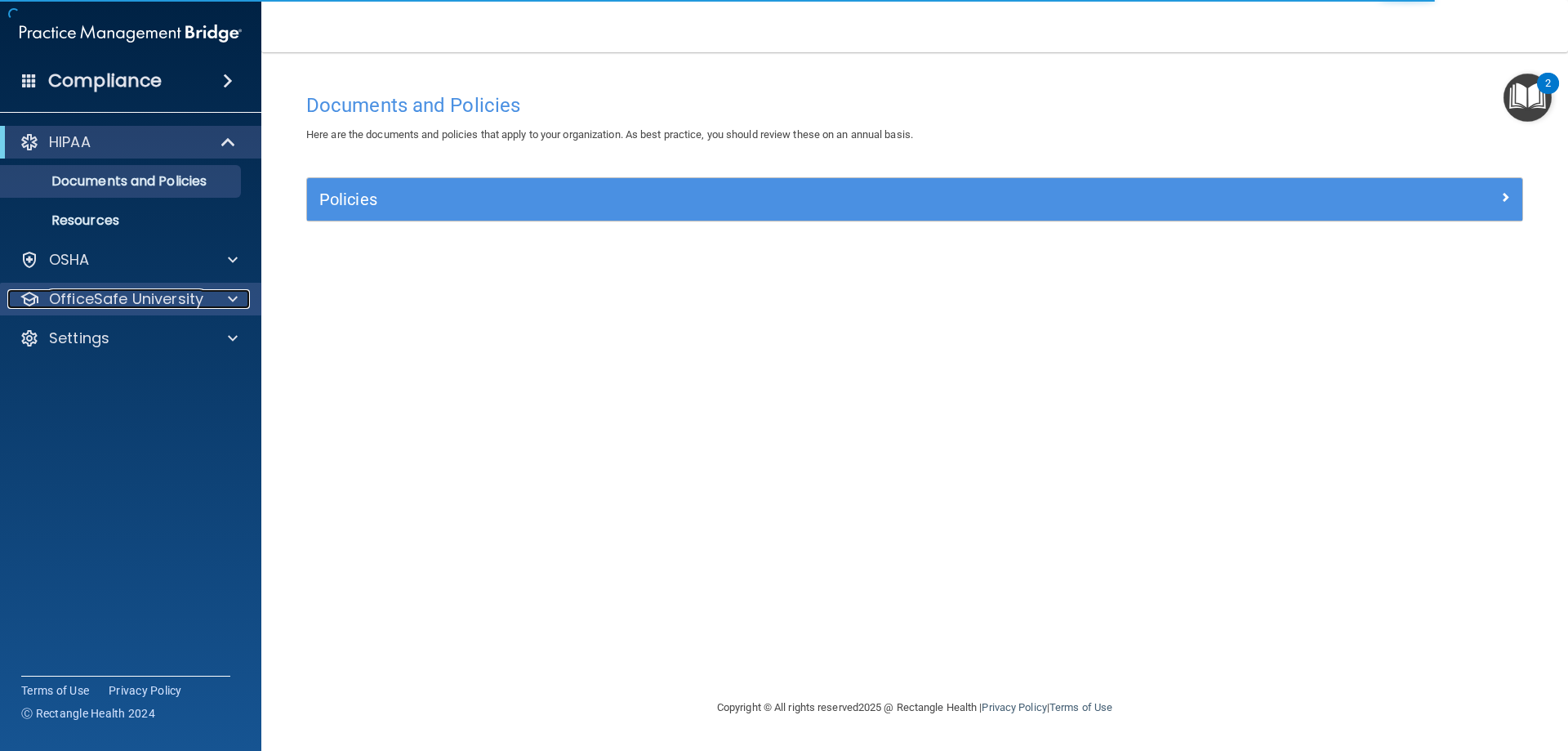
click at [153, 300] on p "OfficeSafe University" at bounding box center [127, 299] width 155 height 20
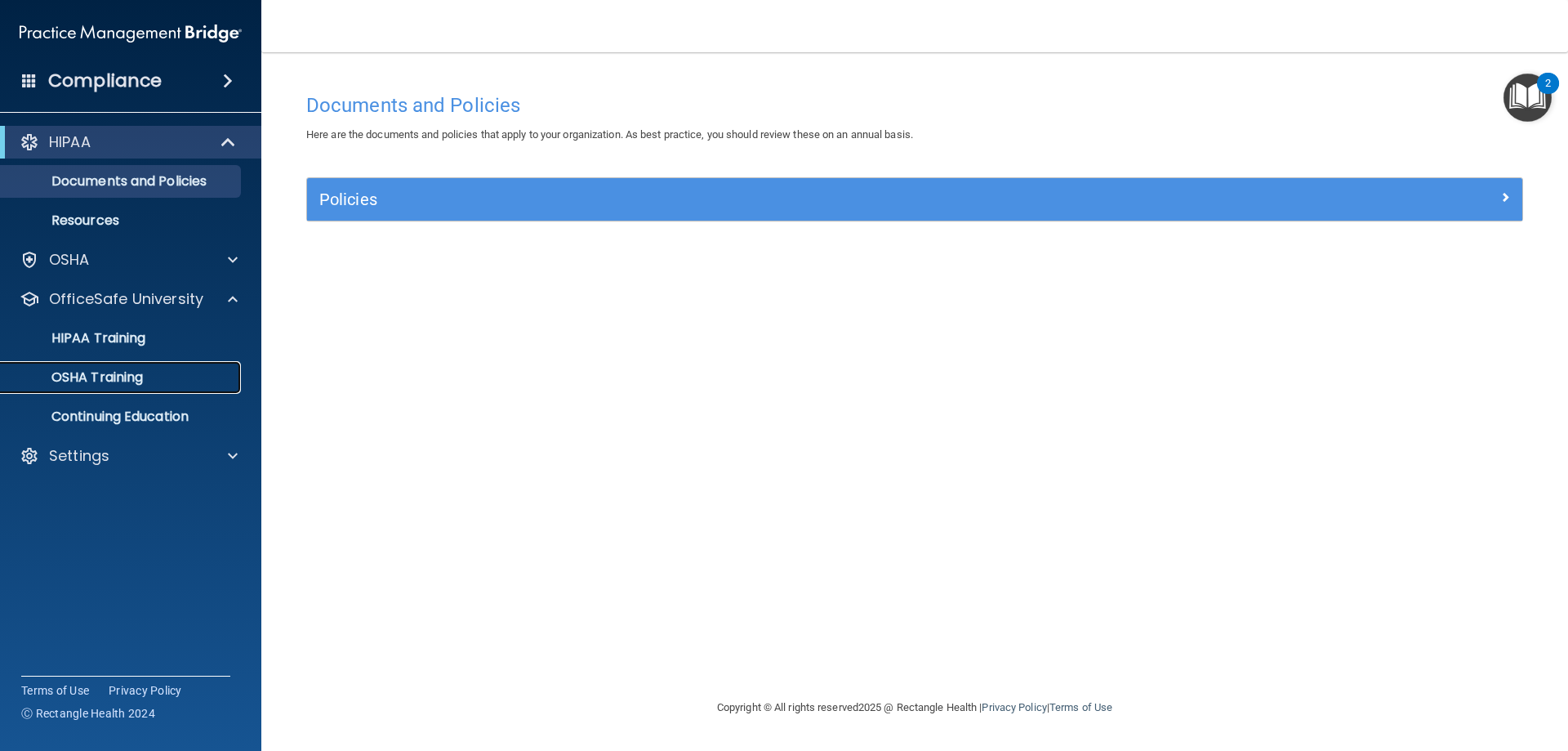
click at [152, 364] on link "OSHA Training" at bounding box center [112, 378] width 257 height 33
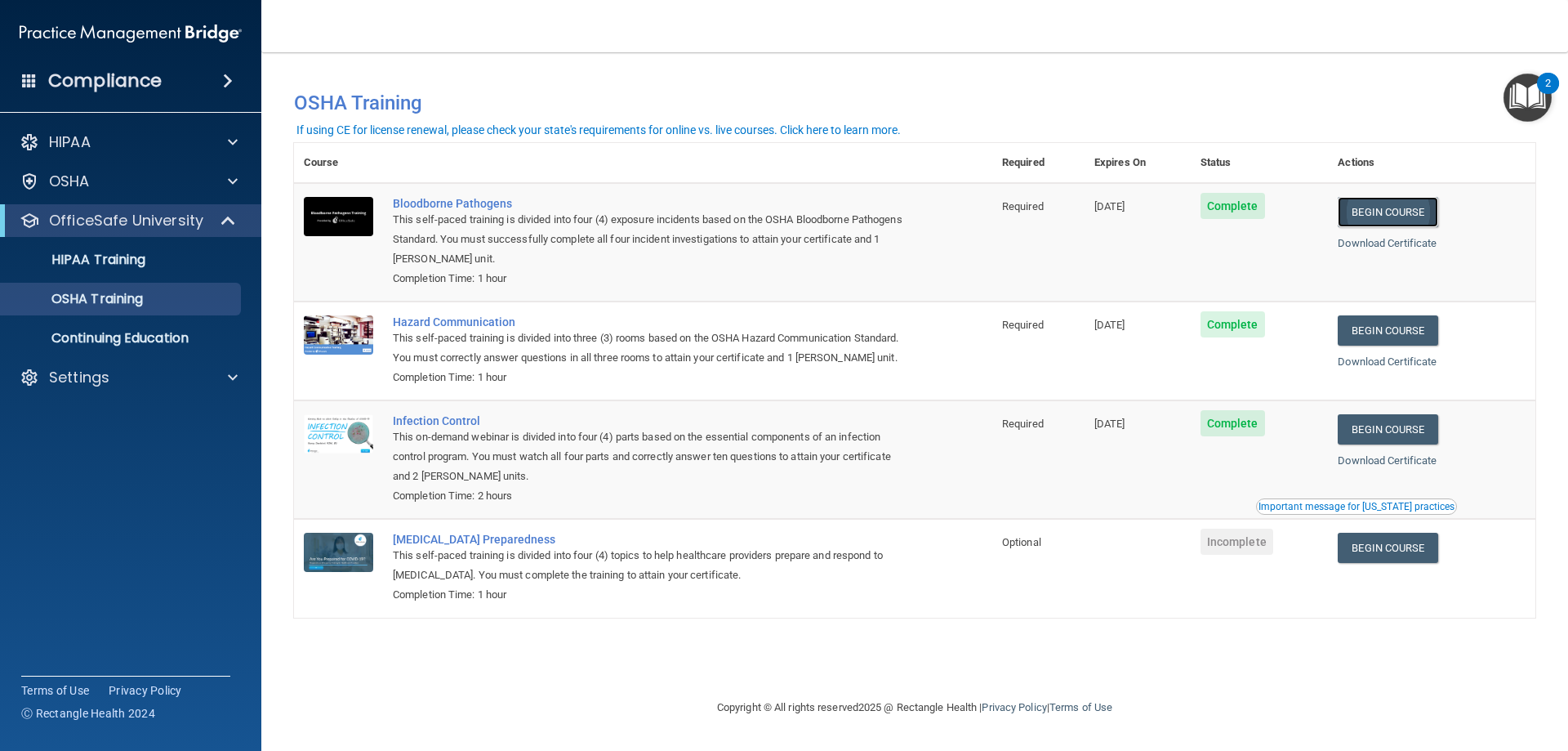
click at [1399, 206] on link "Begin Course" at bounding box center [1387, 211] width 99 height 30
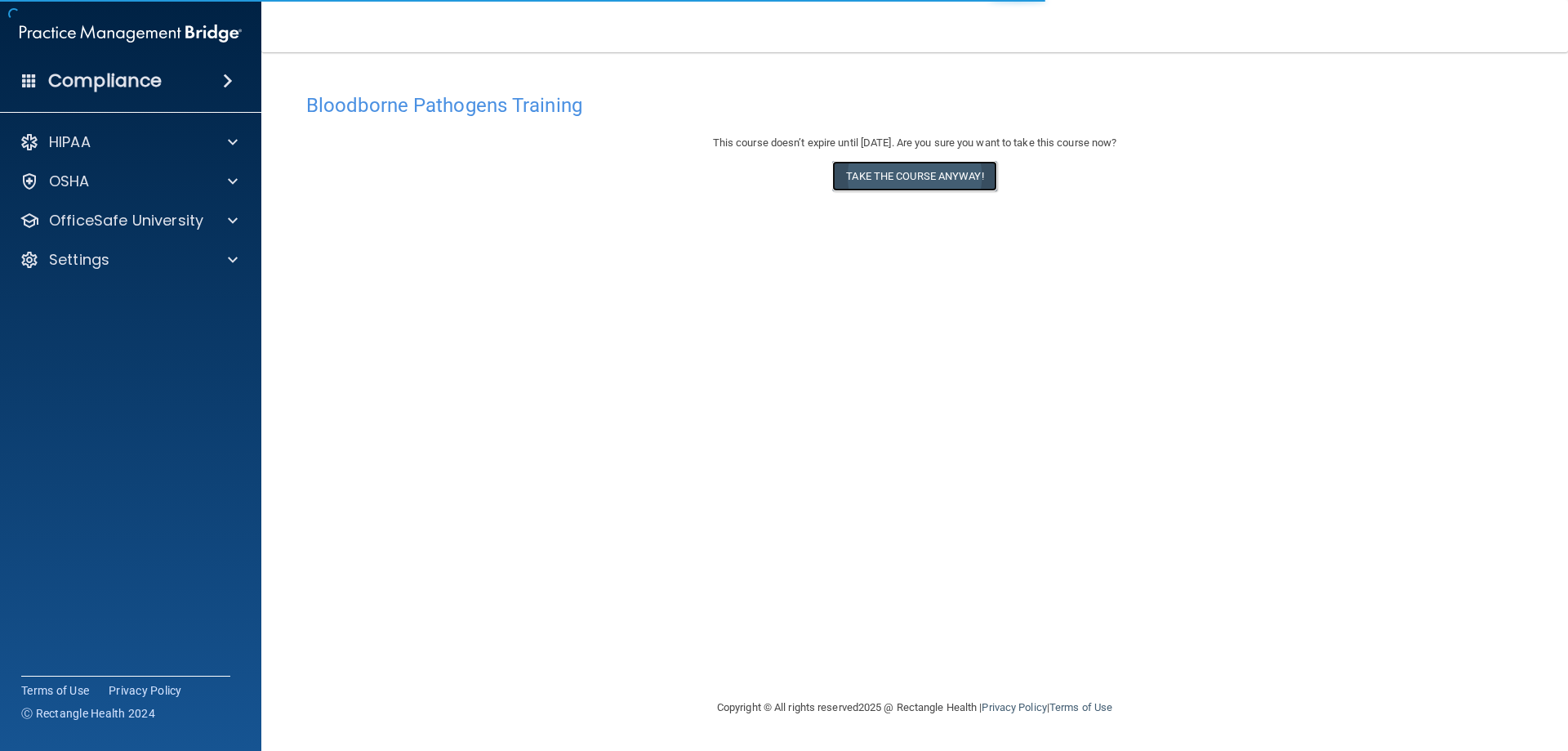
click at [899, 179] on button "Take the course anyway!" at bounding box center [914, 176] width 164 height 30
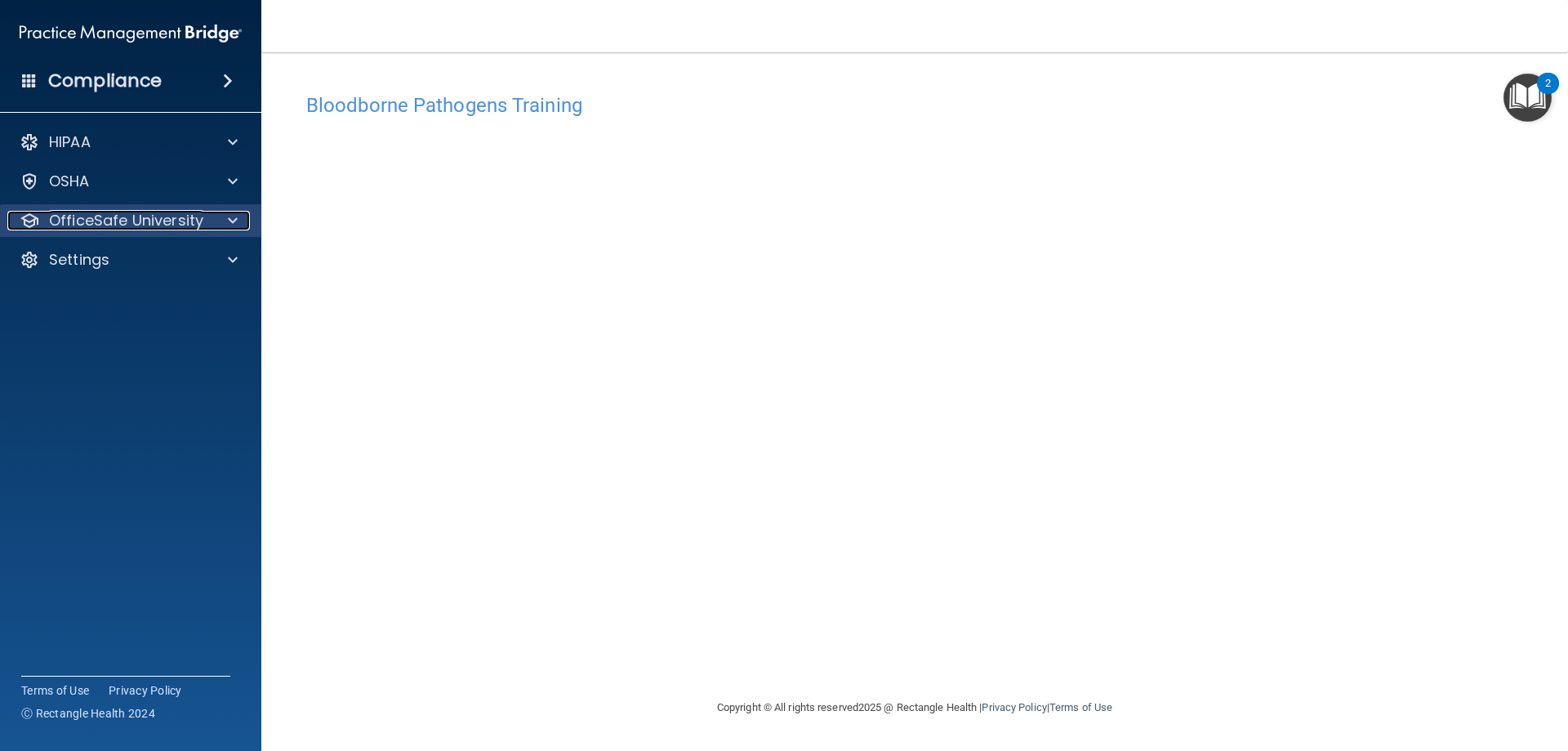
click at [144, 224] on p "OfficeSafe University" at bounding box center [127, 220] width 155 height 20
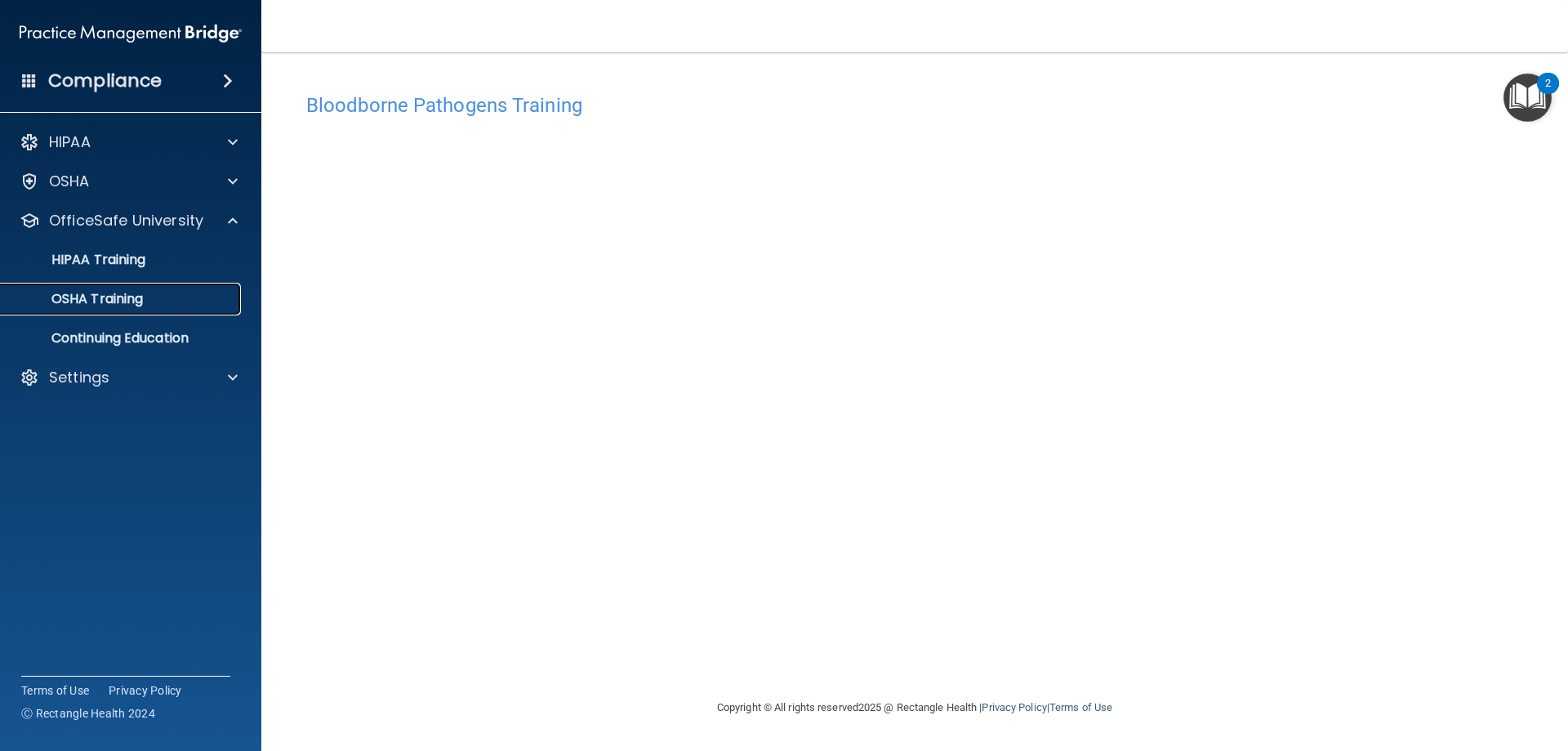
click at [133, 289] on link "OSHA Training" at bounding box center [112, 299] width 257 height 33
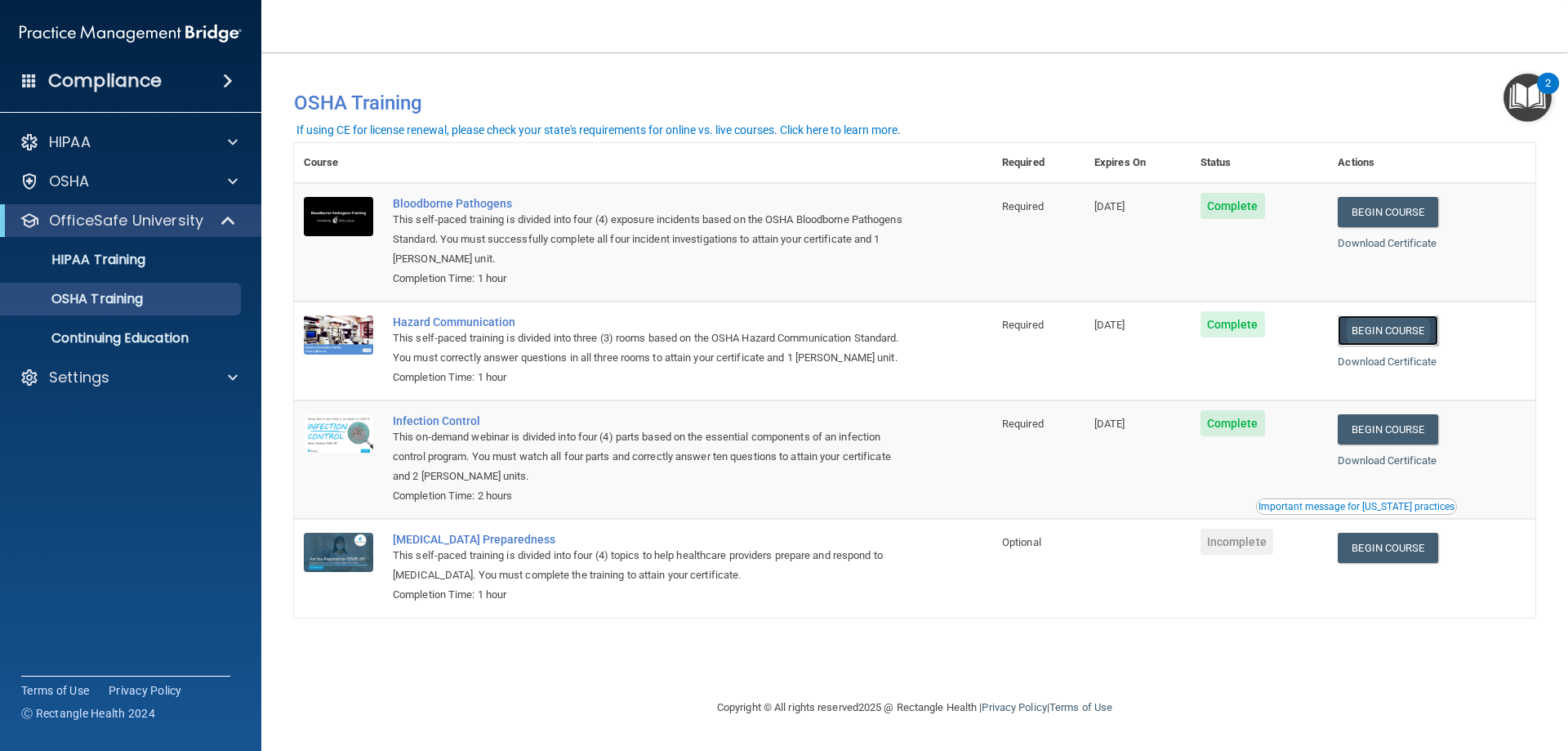
click at [1391, 327] on link "Begin Course" at bounding box center [1387, 330] width 99 height 30
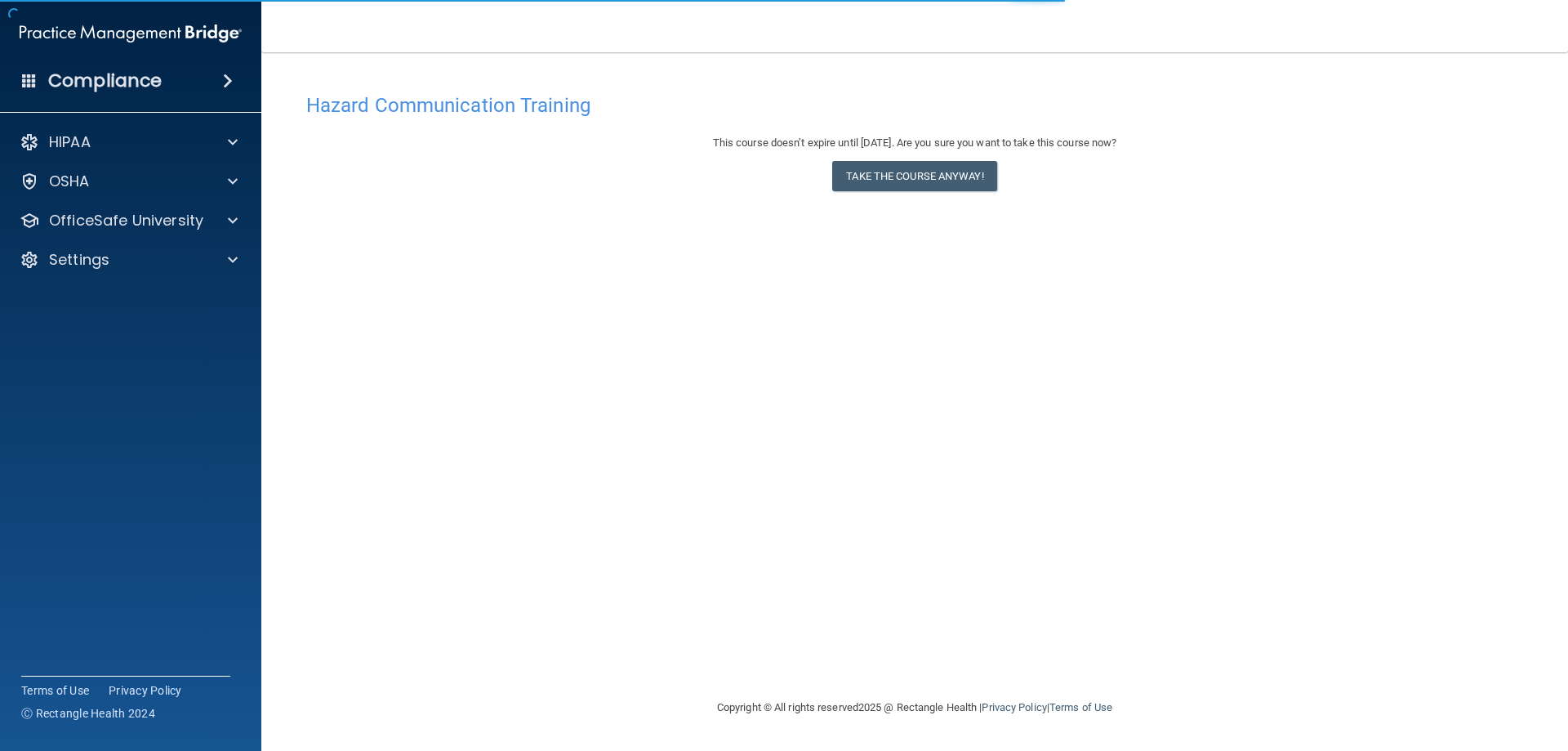
click at [900, 197] on div "This course doesn’t expire until [DATE]. Are you sure you want to take this cou…" at bounding box center [914, 166] width 1217 height 66
click at [909, 188] on button "Take the course anyway!" at bounding box center [914, 176] width 164 height 30
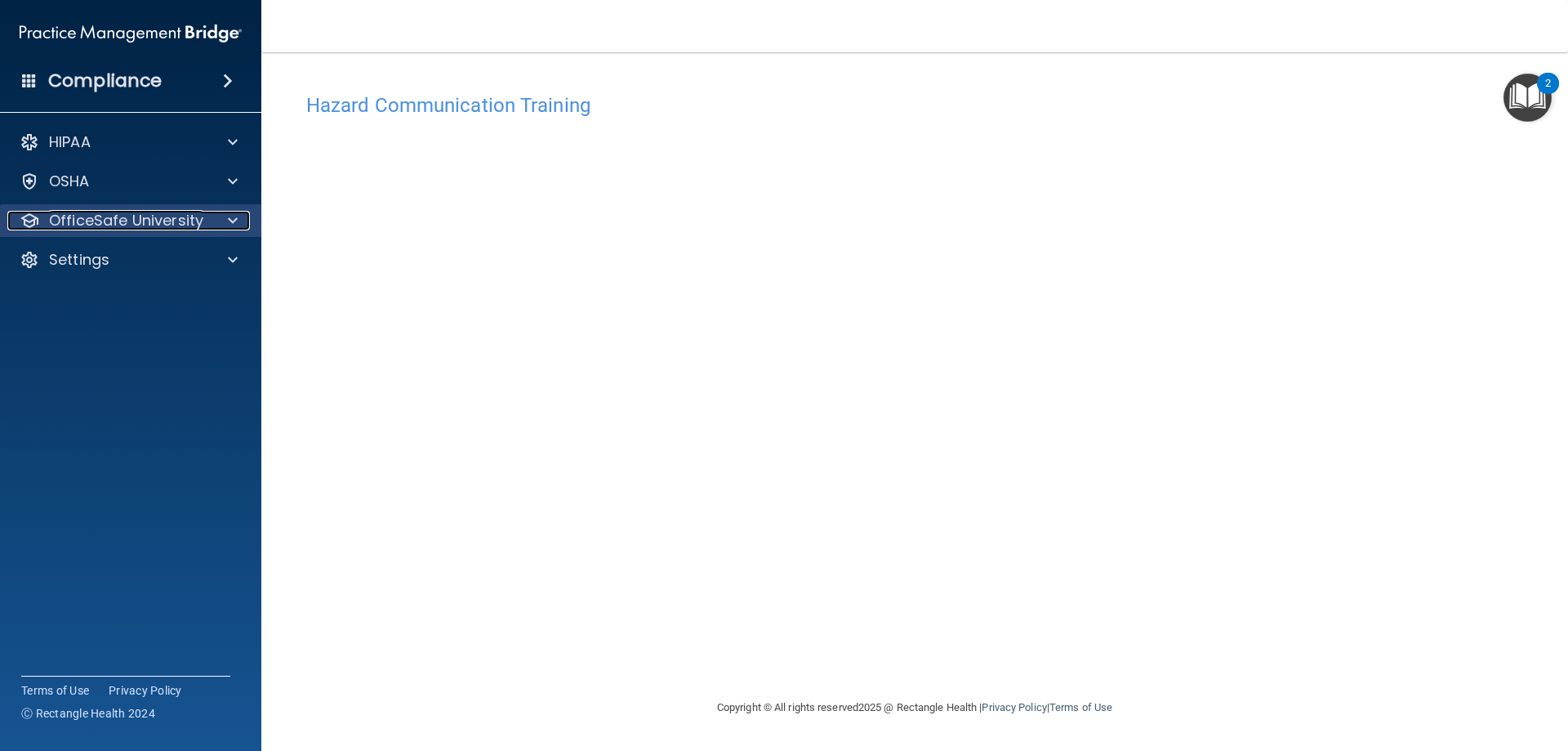
click at [179, 220] on p "OfficeSafe University" at bounding box center [127, 220] width 155 height 20
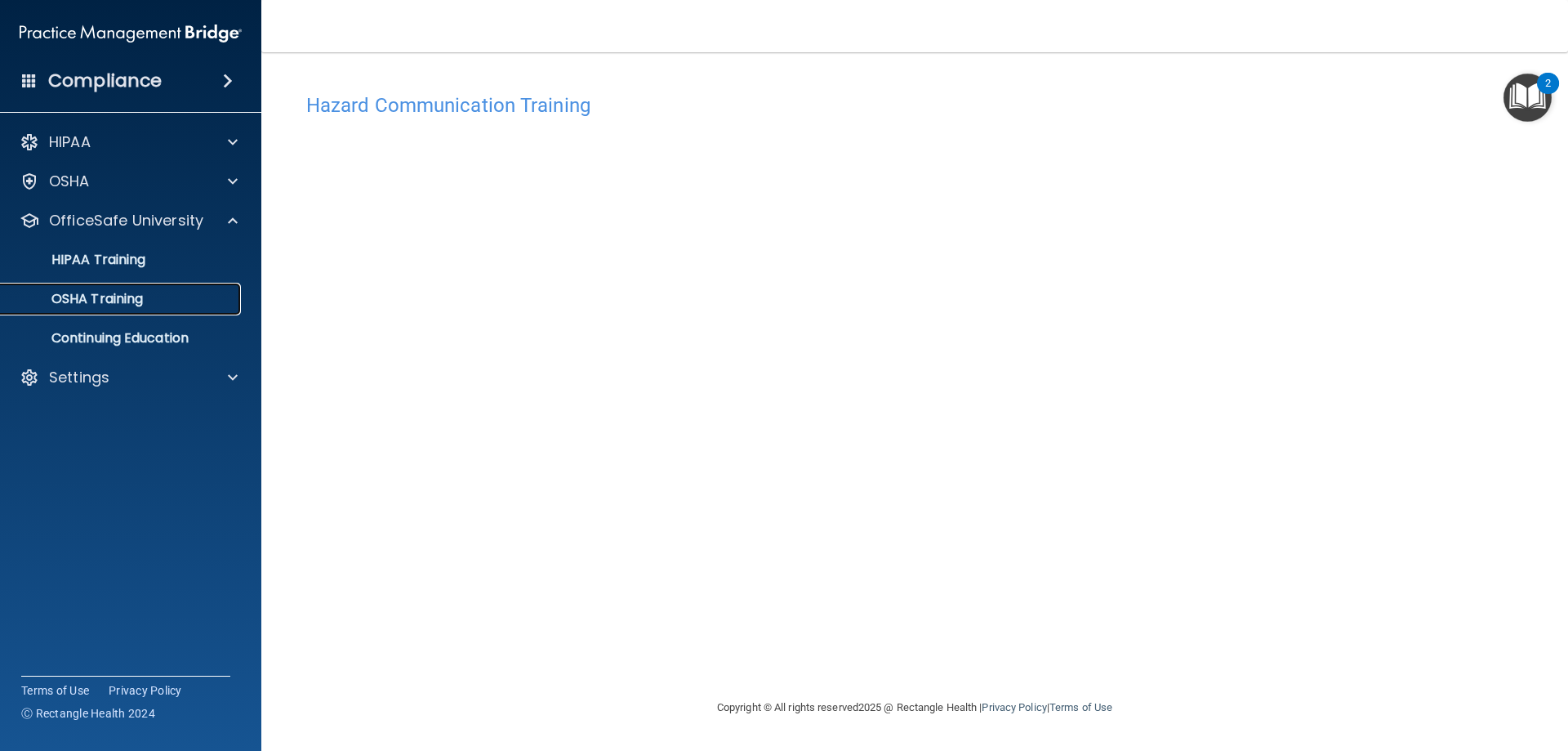
click at [154, 299] on div "OSHA Training" at bounding box center [122, 299] width 223 height 16
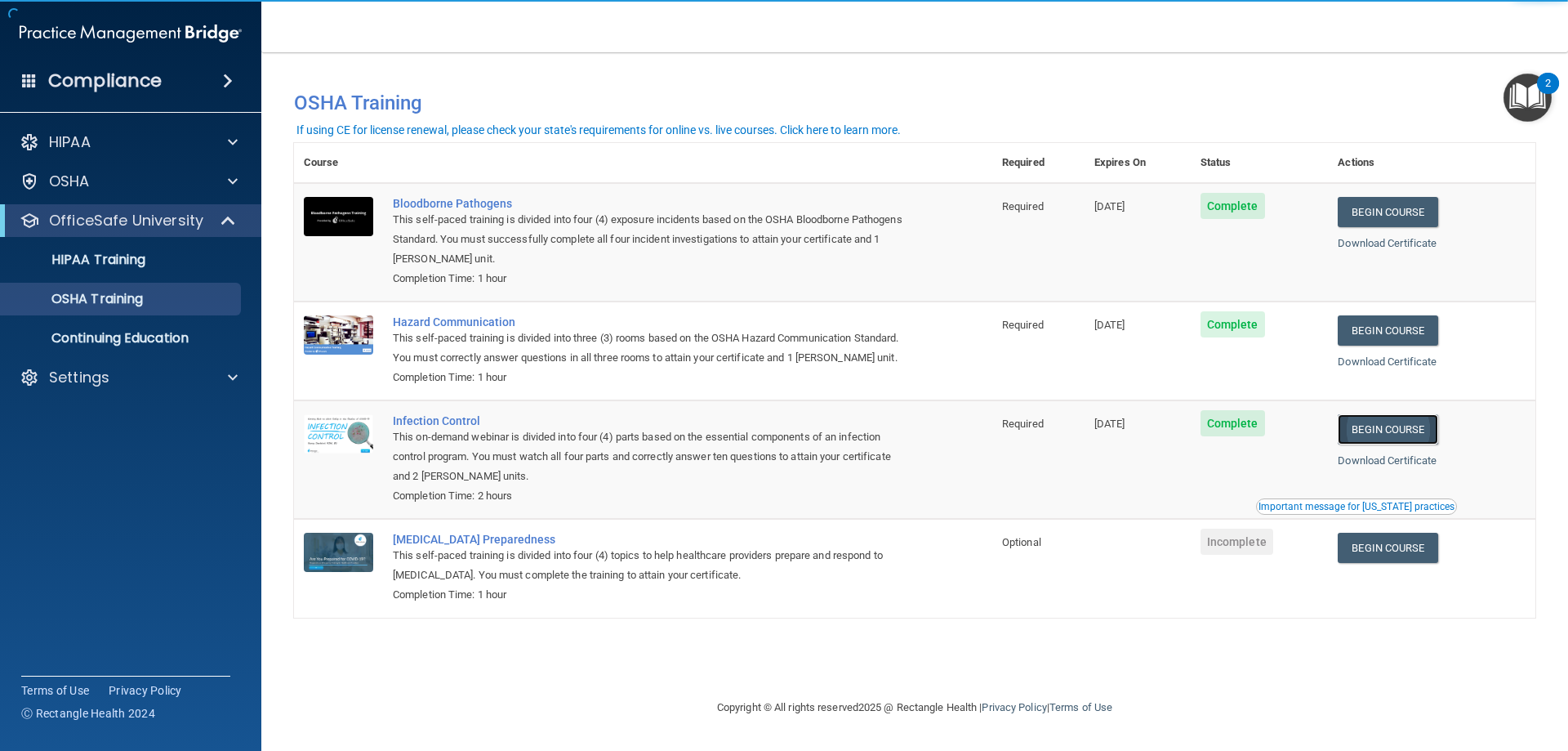
click at [1396, 435] on link "Begin Course" at bounding box center [1387, 429] width 99 height 30
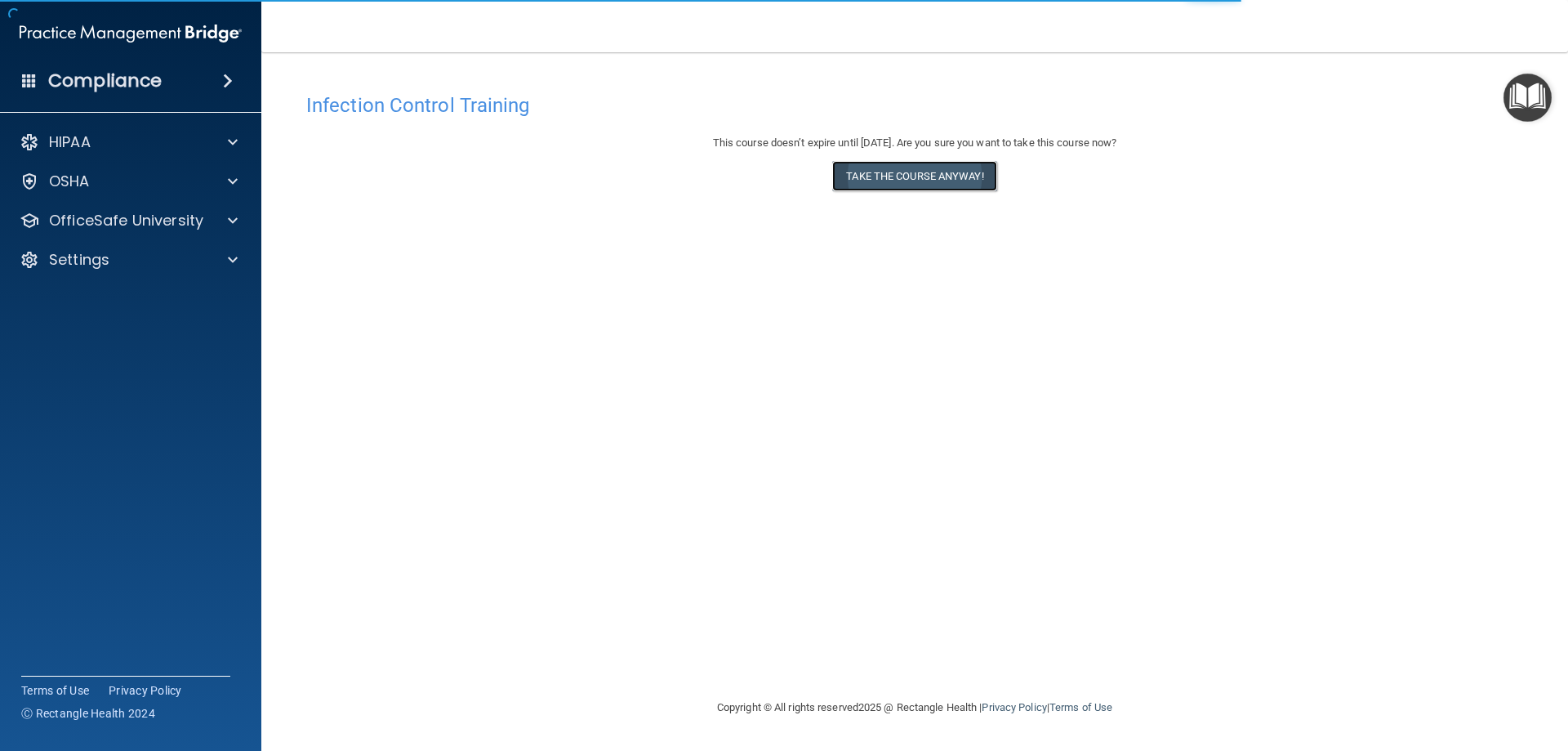
click at [948, 178] on button "Take the course anyway!" at bounding box center [914, 176] width 164 height 30
